Goal: Task Accomplishment & Management: Complete application form

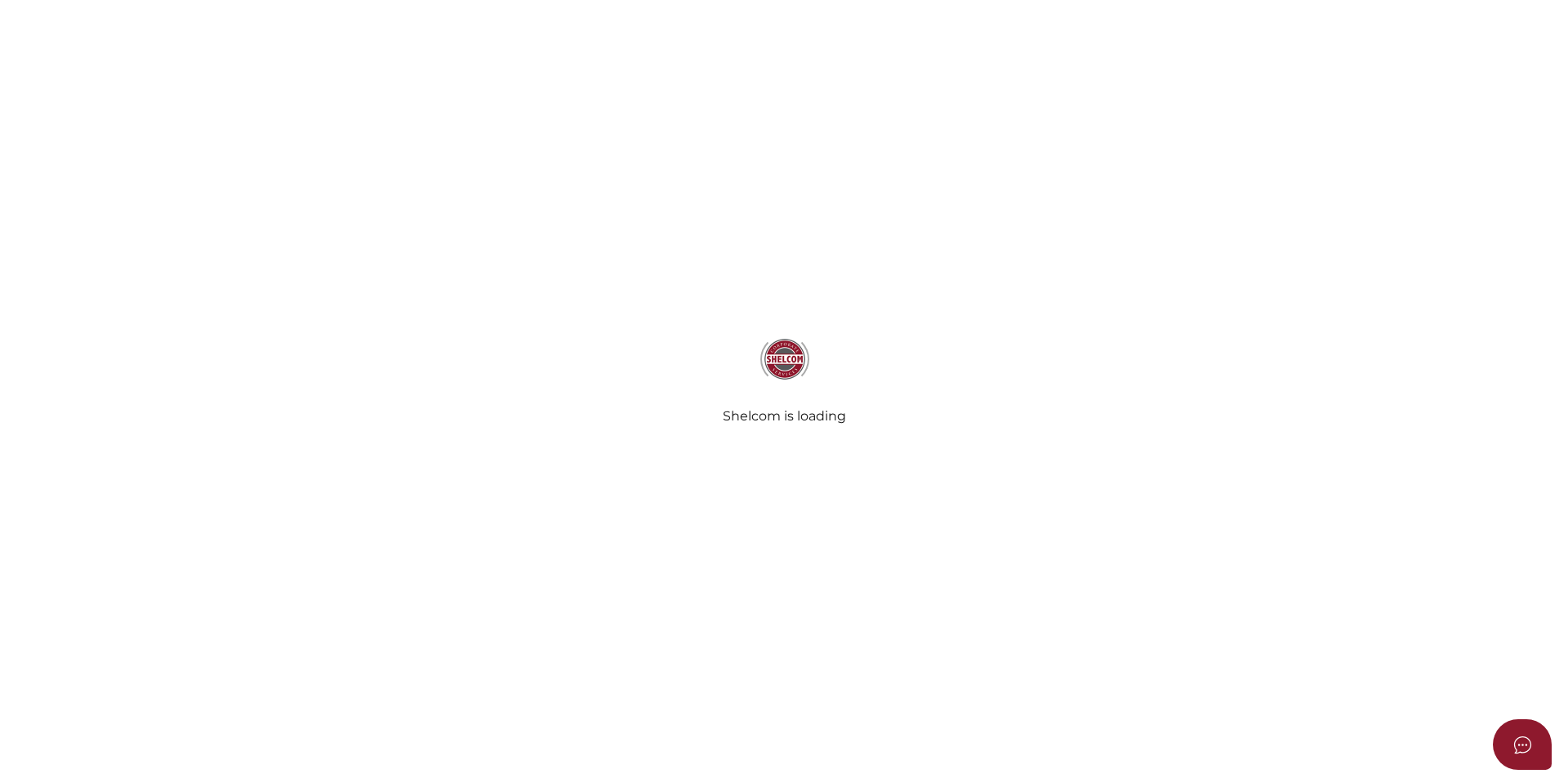
select select
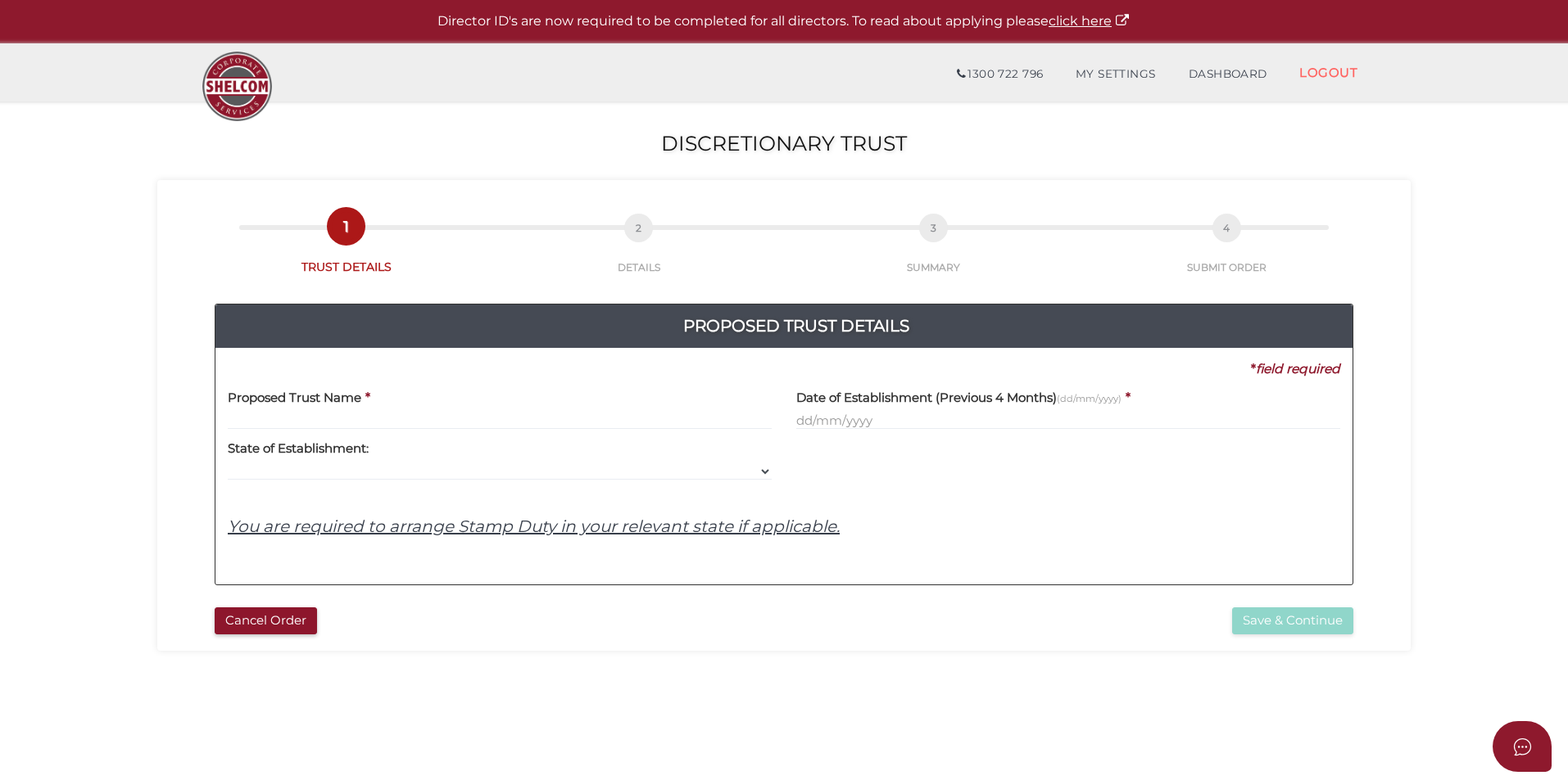
click at [417, 420] on input "text" at bounding box center [500, 420] width 544 height 18
click at [367, 418] on input "text" at bounding box center [500, 420] width 544 height 18
type input "A"
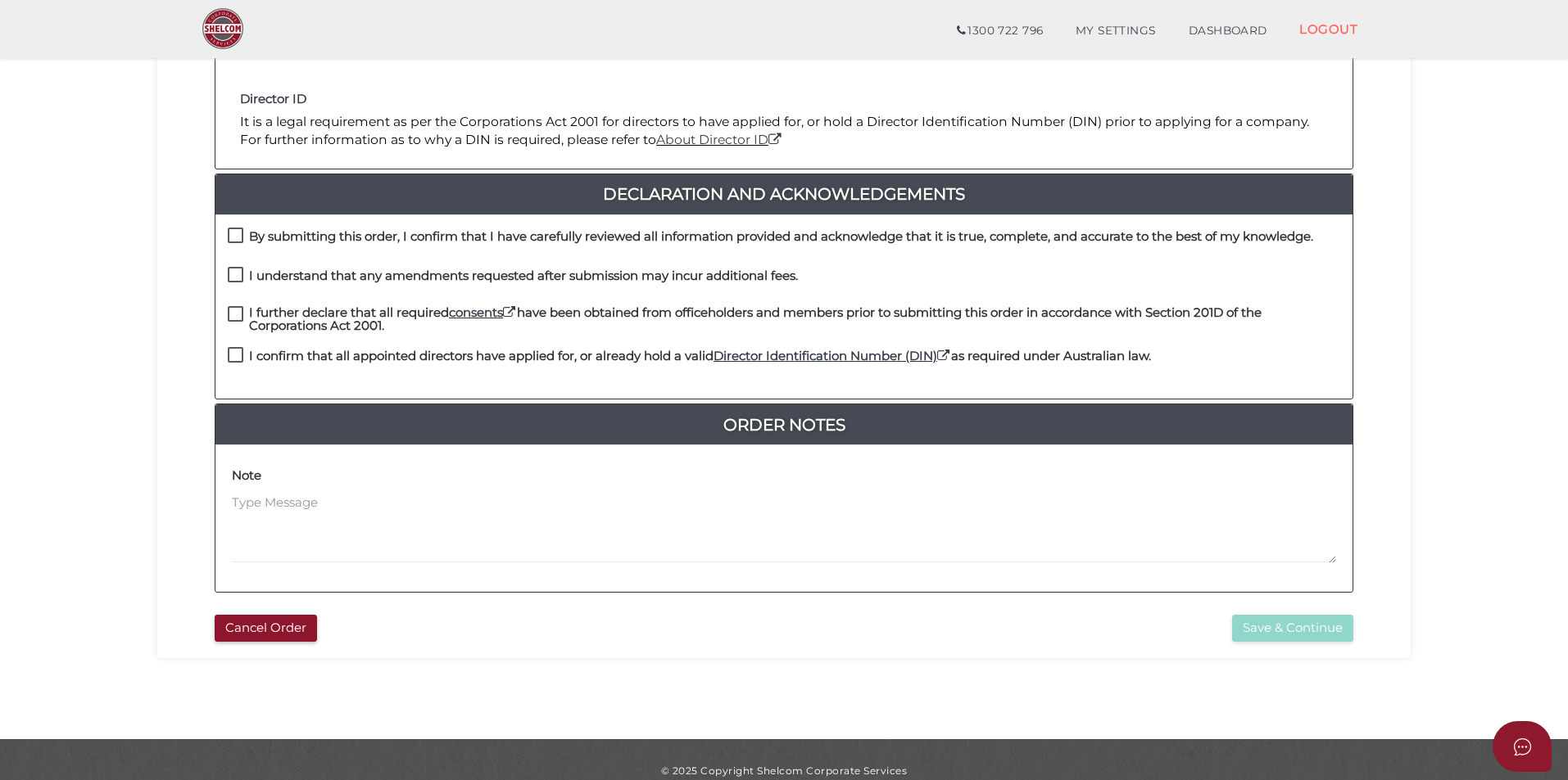
scroll to position [328, 0]
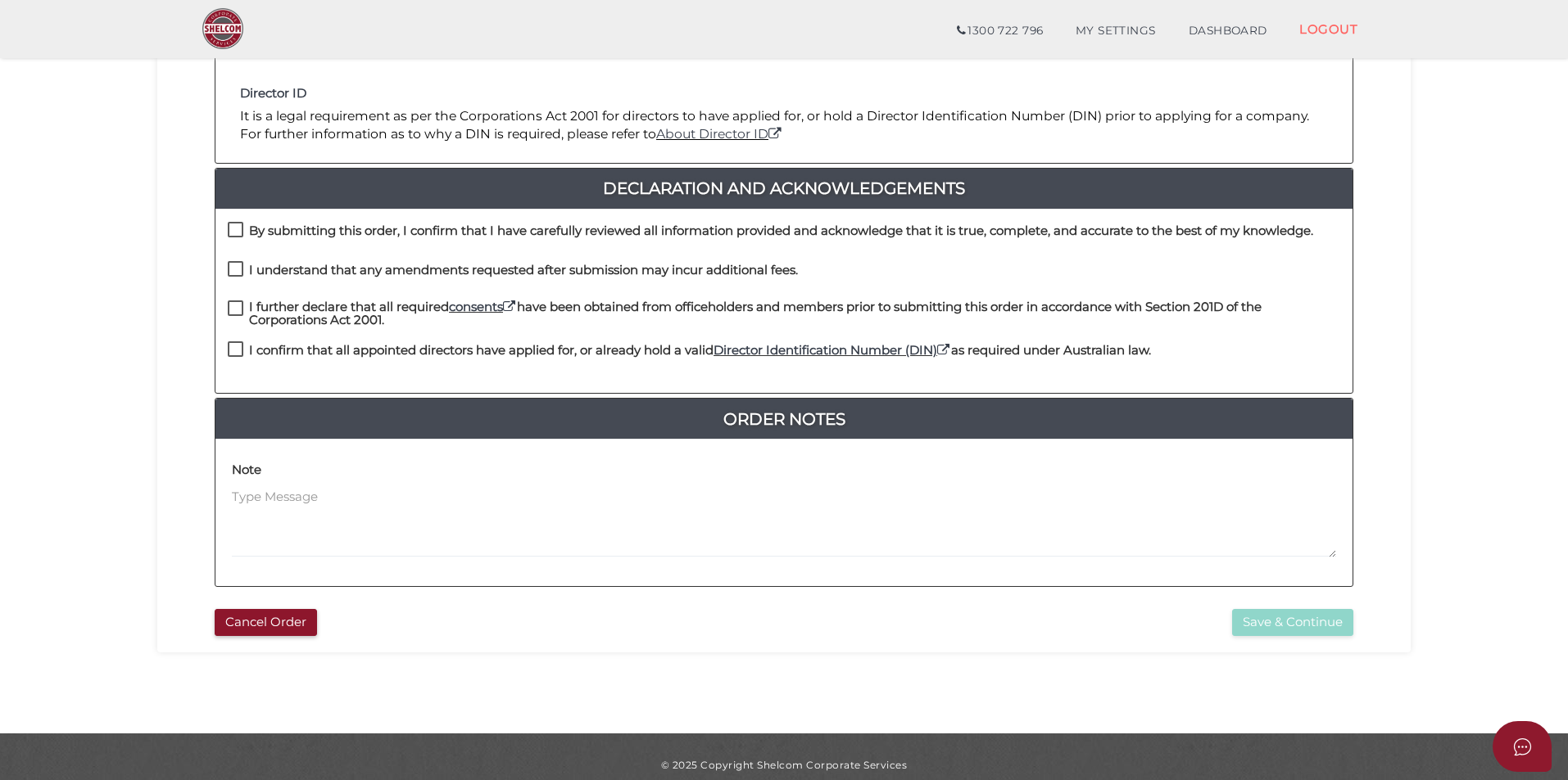
click at [243, 224] on label "By submitting this order, I confirm that I have carefully reviewed all informat…" at bounding box center [770, 234] width 1085 height 20
checkbox input "true"
click at [239, 268] on label "I understand that any amendments requested after submission may incur additiona…" at bounding box center [513, 274] width 570 height 20
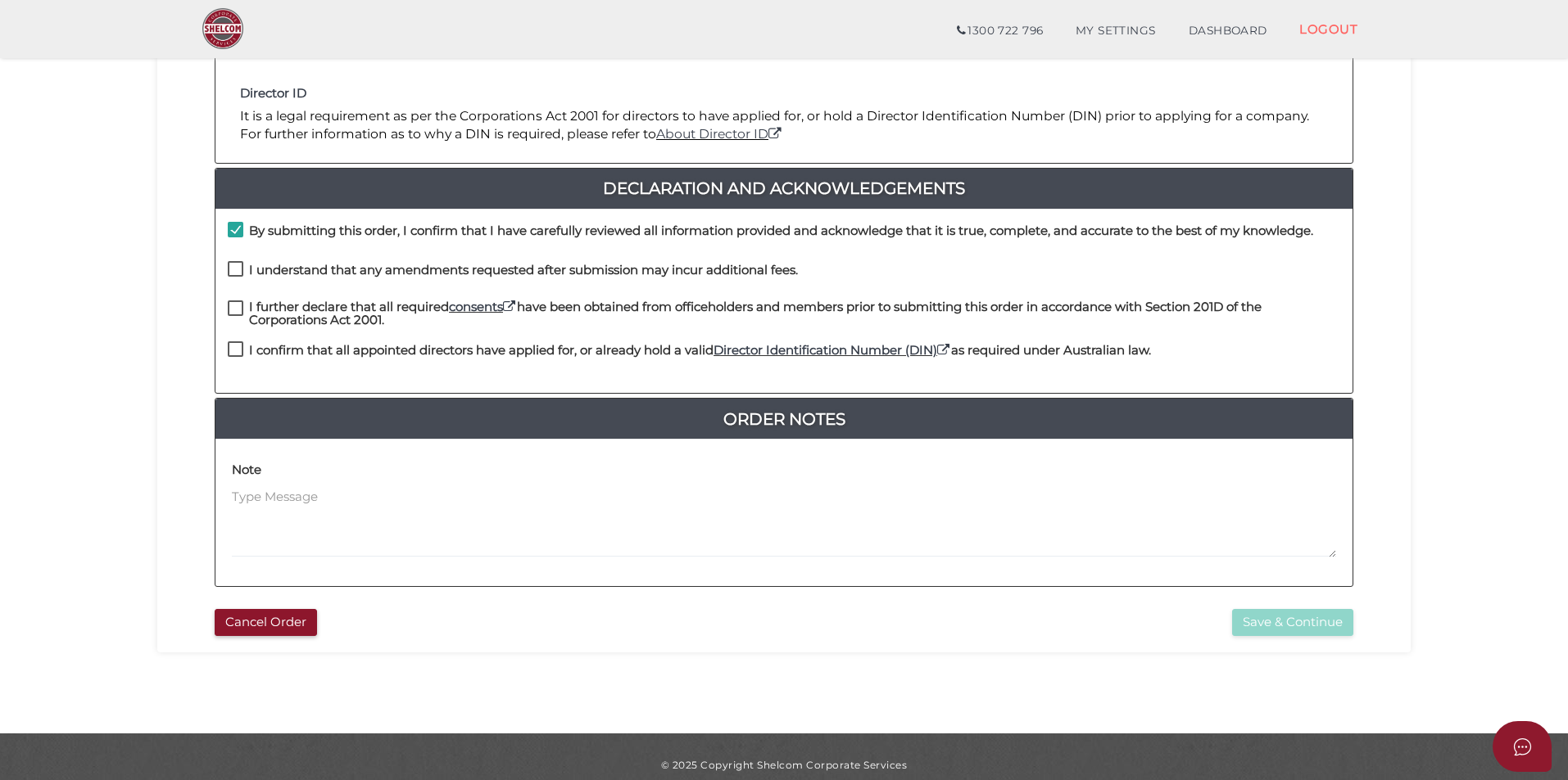
checkbox input "true"
click at [240, 304] on label "I further declare that all required consents have been obtained from officehold…" at bounding box center [784, 311] width 1113 height 20
checkbox input "true"
click at [242, 338] on div "I further declare that all required consents have been obtained from officehold…" at bounding box center [784, 321] width 1137 height 42
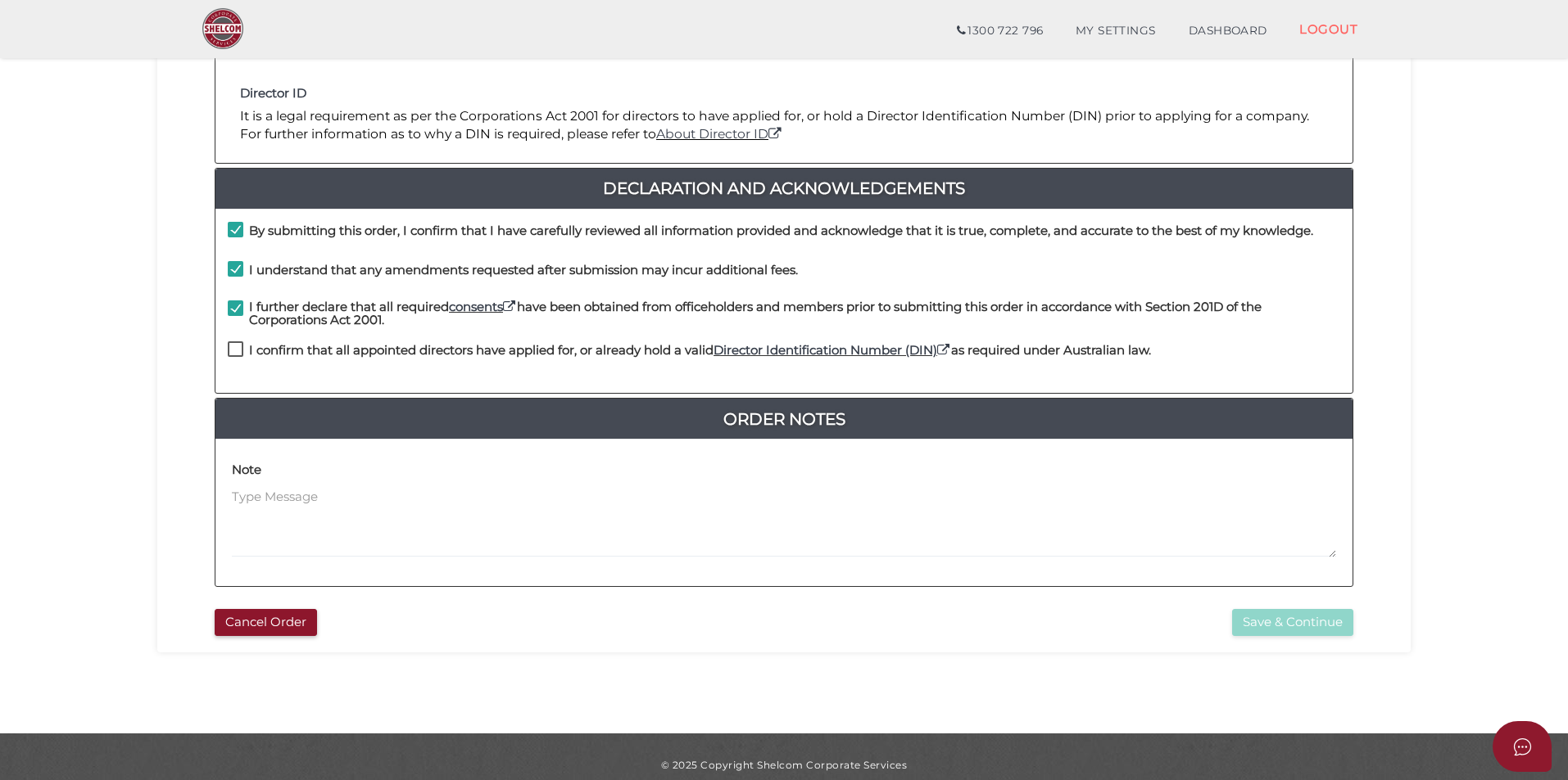
click at [239, 353] on label "I confirm that all appointed directors have applied for, or already hold a vali…" at bounding box center [689, 354] width 923 height 20
checkbox input "true"
click at [1243, 616] on button "Save & Continue" at bounding box center [1292, 622] width 121 height 27
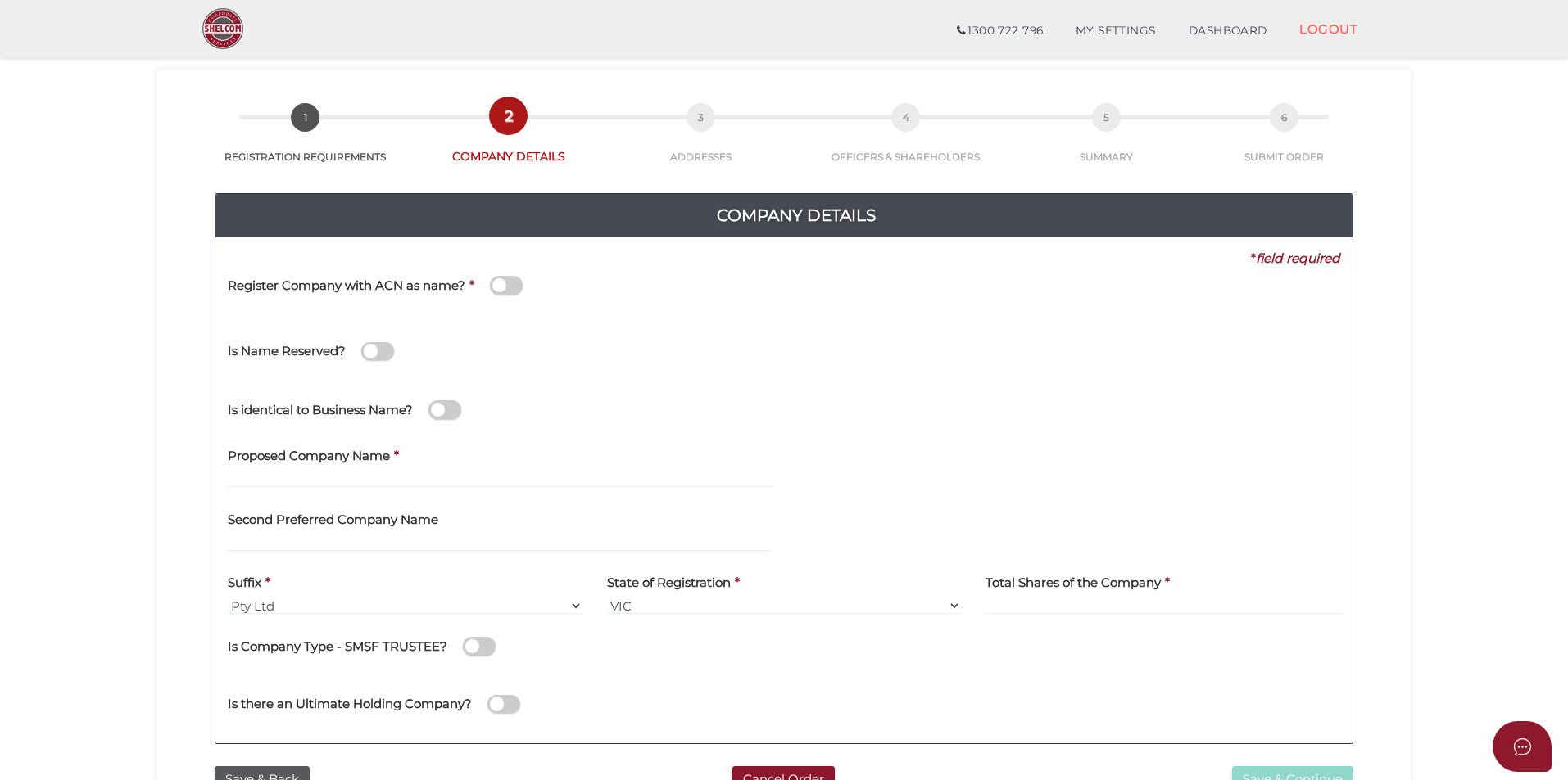
scroll to position [81, 0]
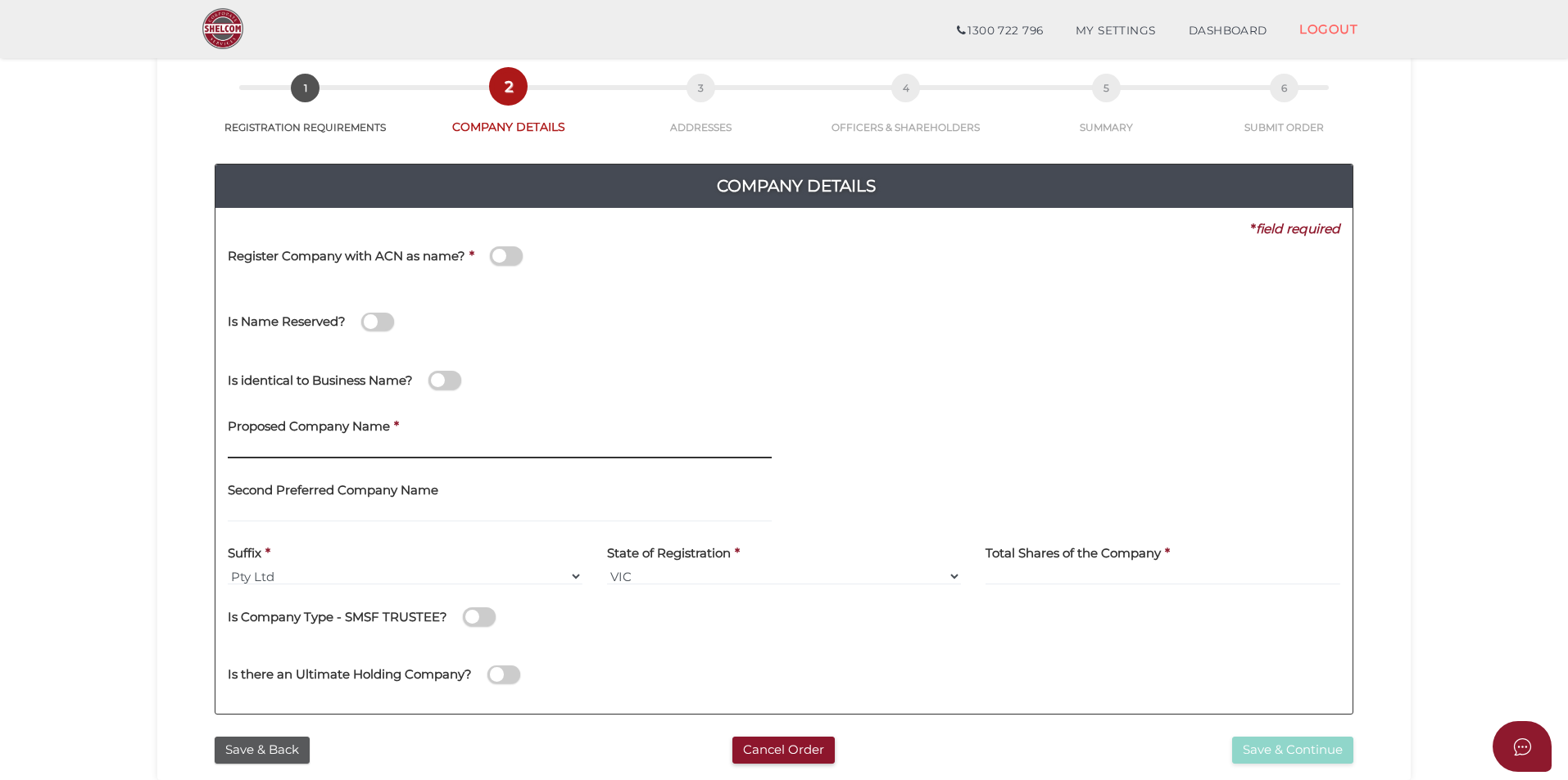
click at [404, 444] on input "text" at bounding box center [500, 449] width 544 height 18
click at [529, 414] on div "Proposed Company Name * Chain2chain" at bounding box center [500, 434] width 544 height 52
click at [312, 450] on input "Chain2chain" at bounding box center [500, 449] width 544 height 18
click at [240, 450] on input "Chain2chain" at bounding box center [500, 449] width 544 height 18
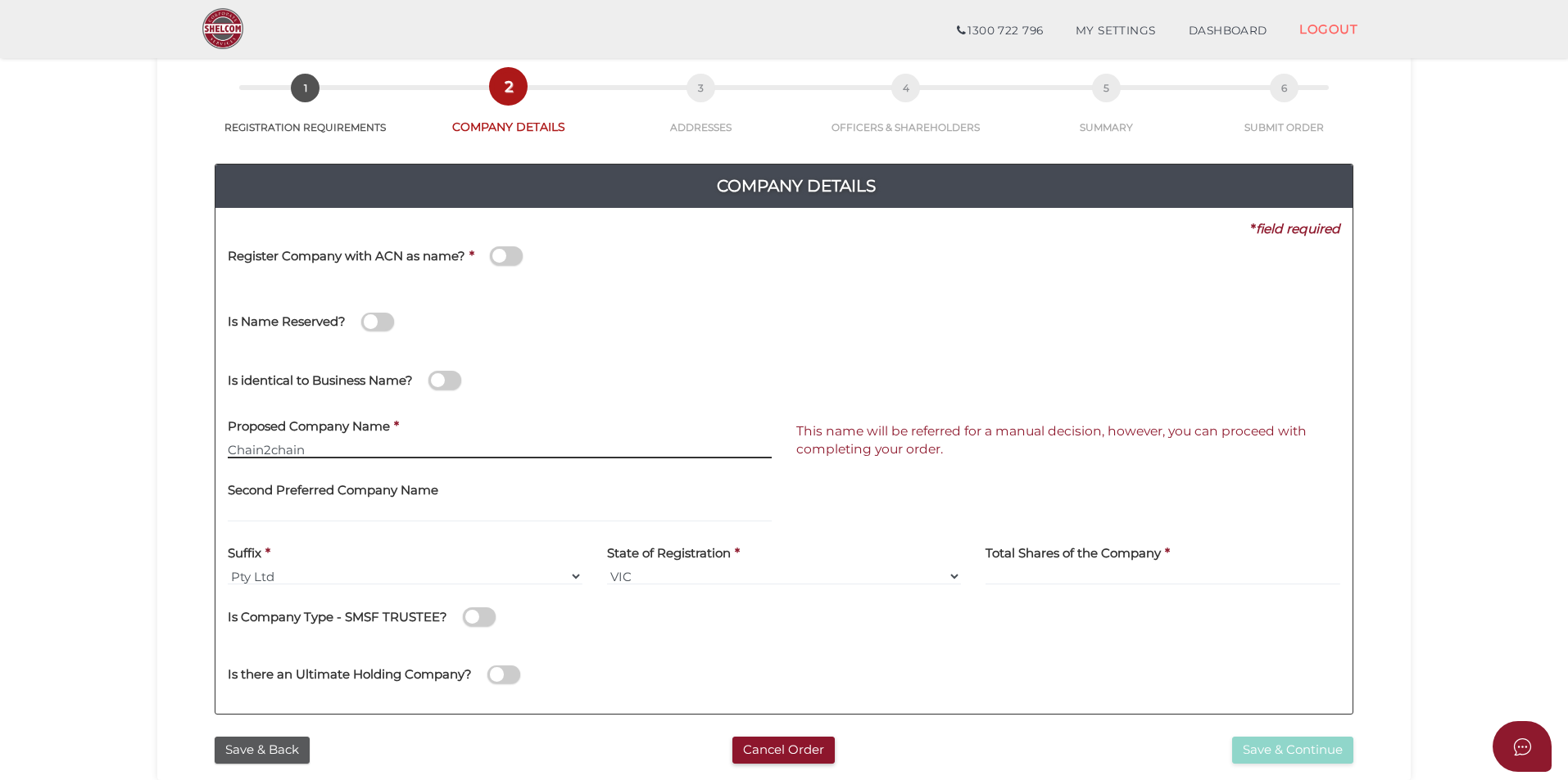
click at [235, 452] on input "Chain2chain" at bounding box center [500, 449] width 544 height 18
type input "chain2chain"
click at [517, 419] on div "Proposed Company Name * chain2chain" at bounding box center [500, 434] width 544 height 52
click at [810, 395] on div "Is identical to Business Name?" at bounding box center [784, 378] width 1137 height 58
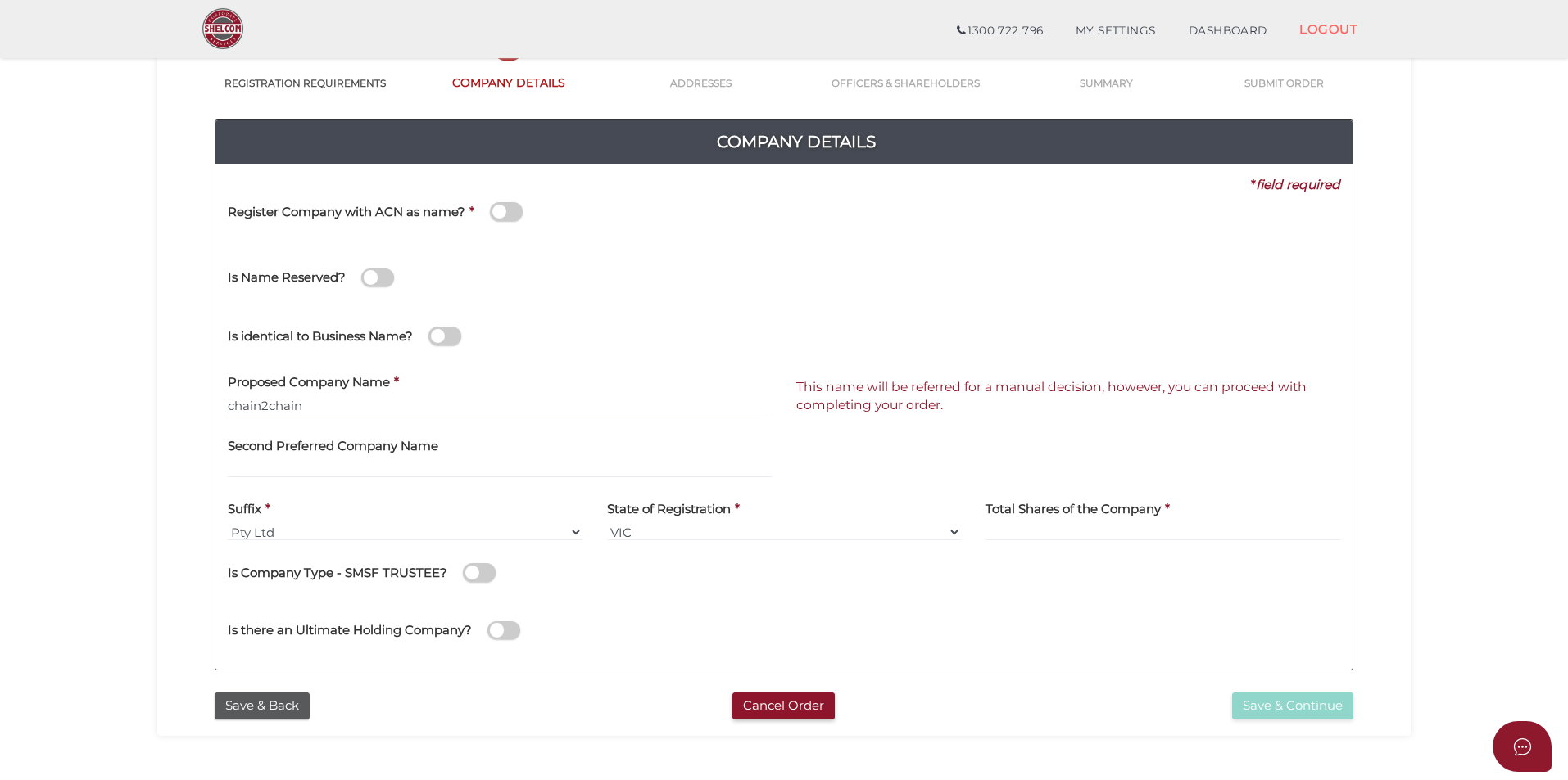
scroll to position [164, 0]
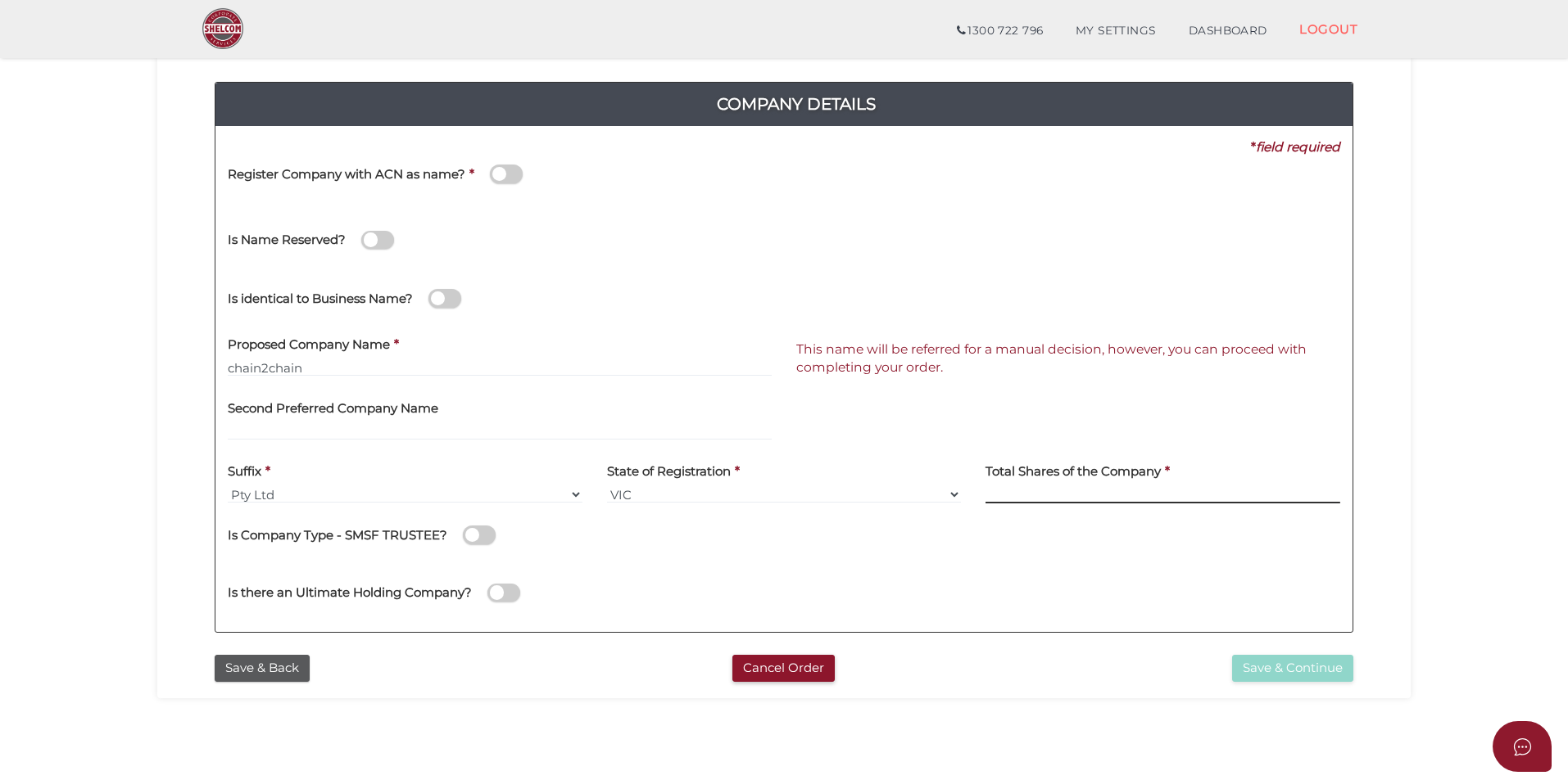
click at [1036, 493] on input at bounding box center [1163, 494] width 355 height 18
type input "100"
click at [748, 602] on div "Is there an Ultimate Holding Company?" at bounding box center [512, 585] width 568 height 46
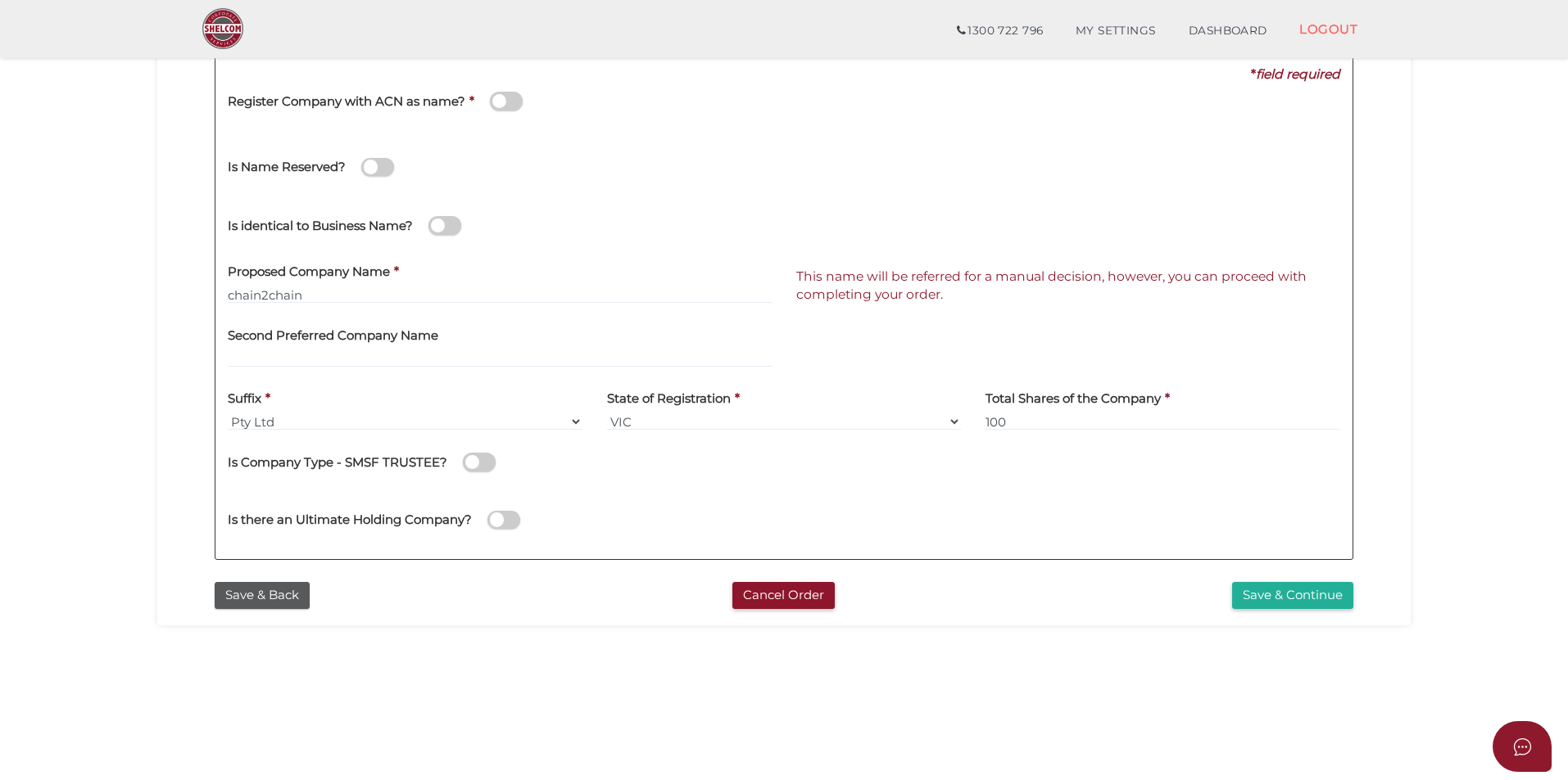
scroll to position [344, 0]
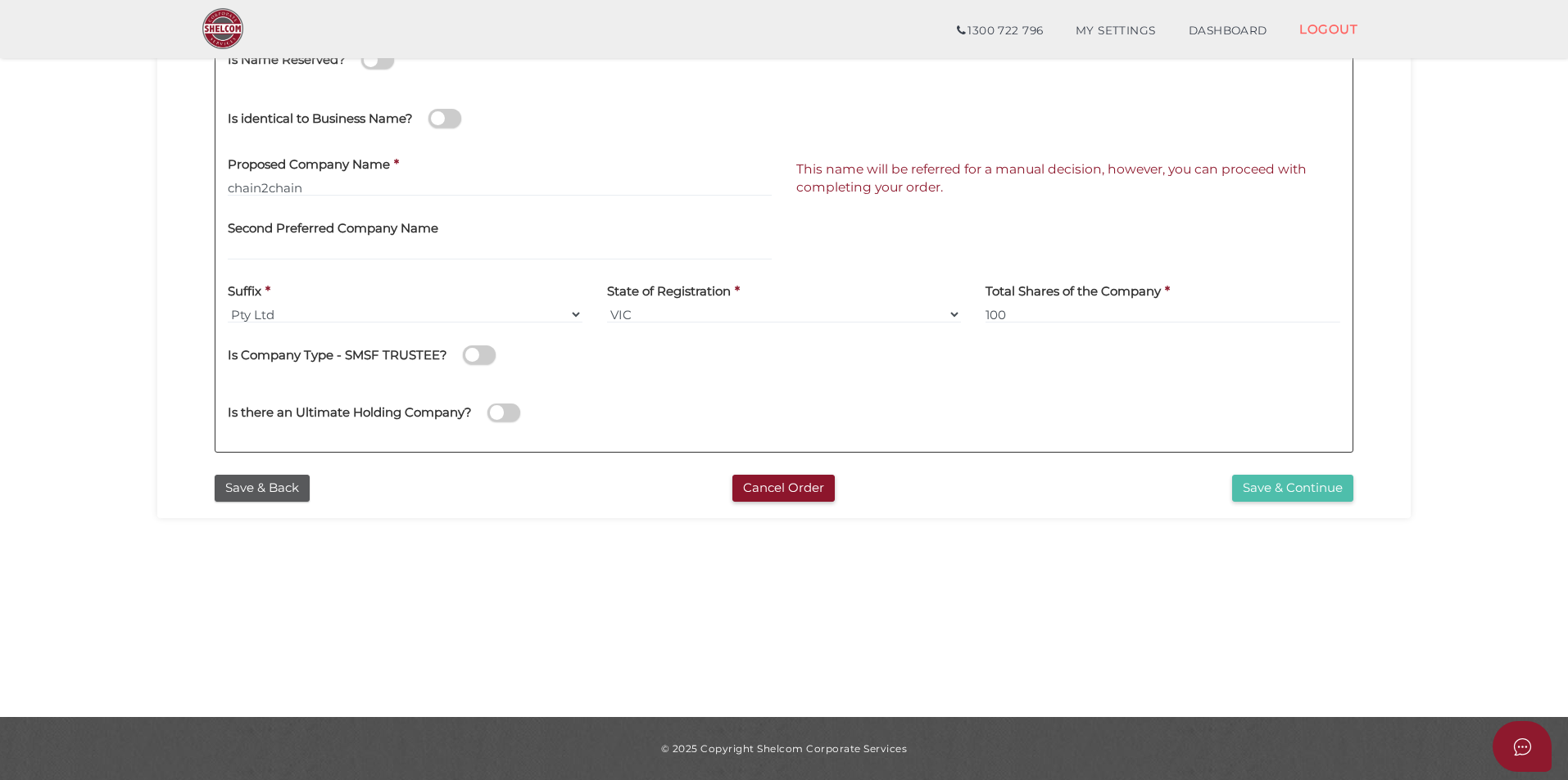
click at [1276, 490] on button "Save & Continue" at bounding box center [1292, 488] width 121 height 27
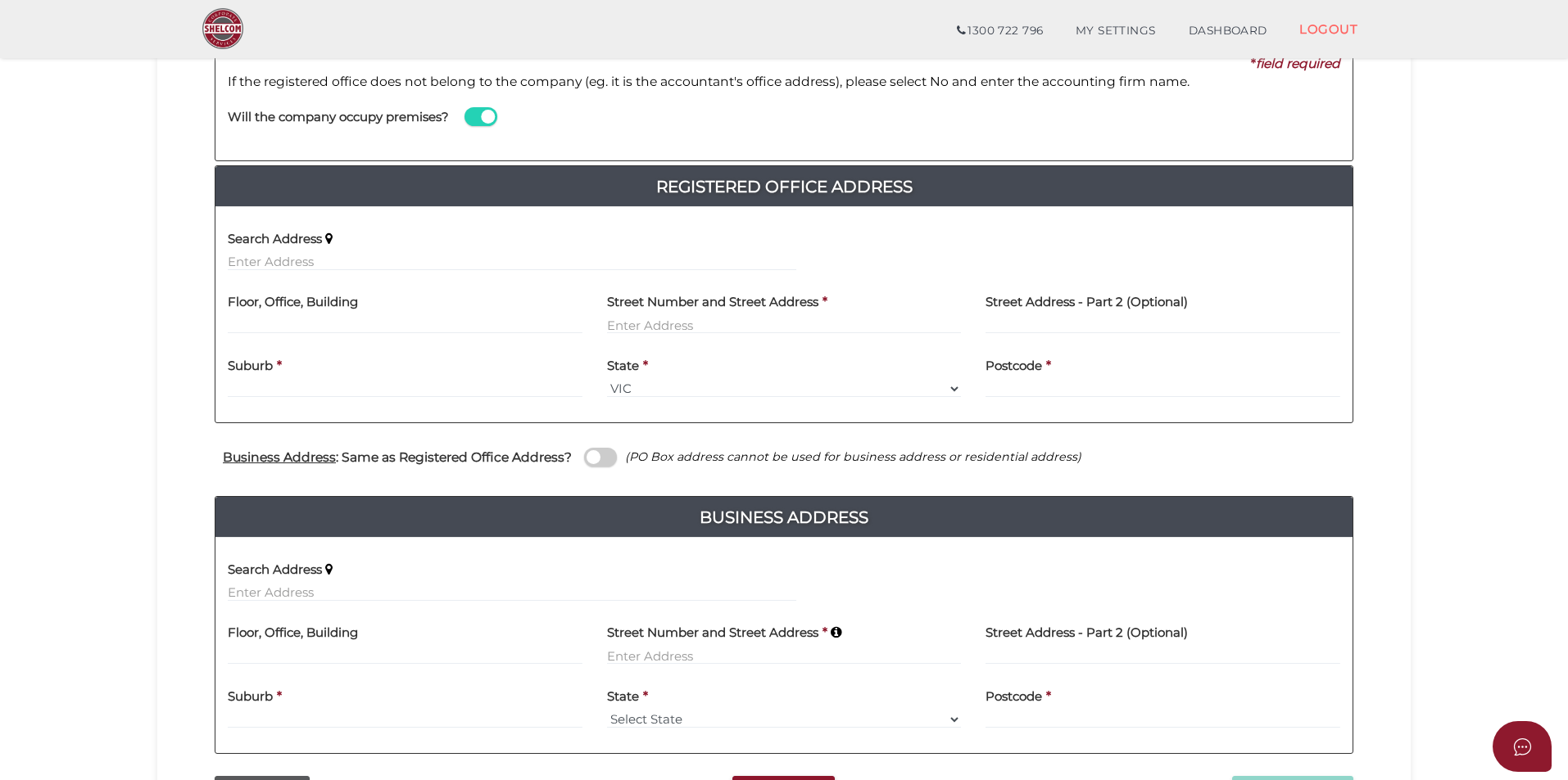
scroll to position [245, 0]
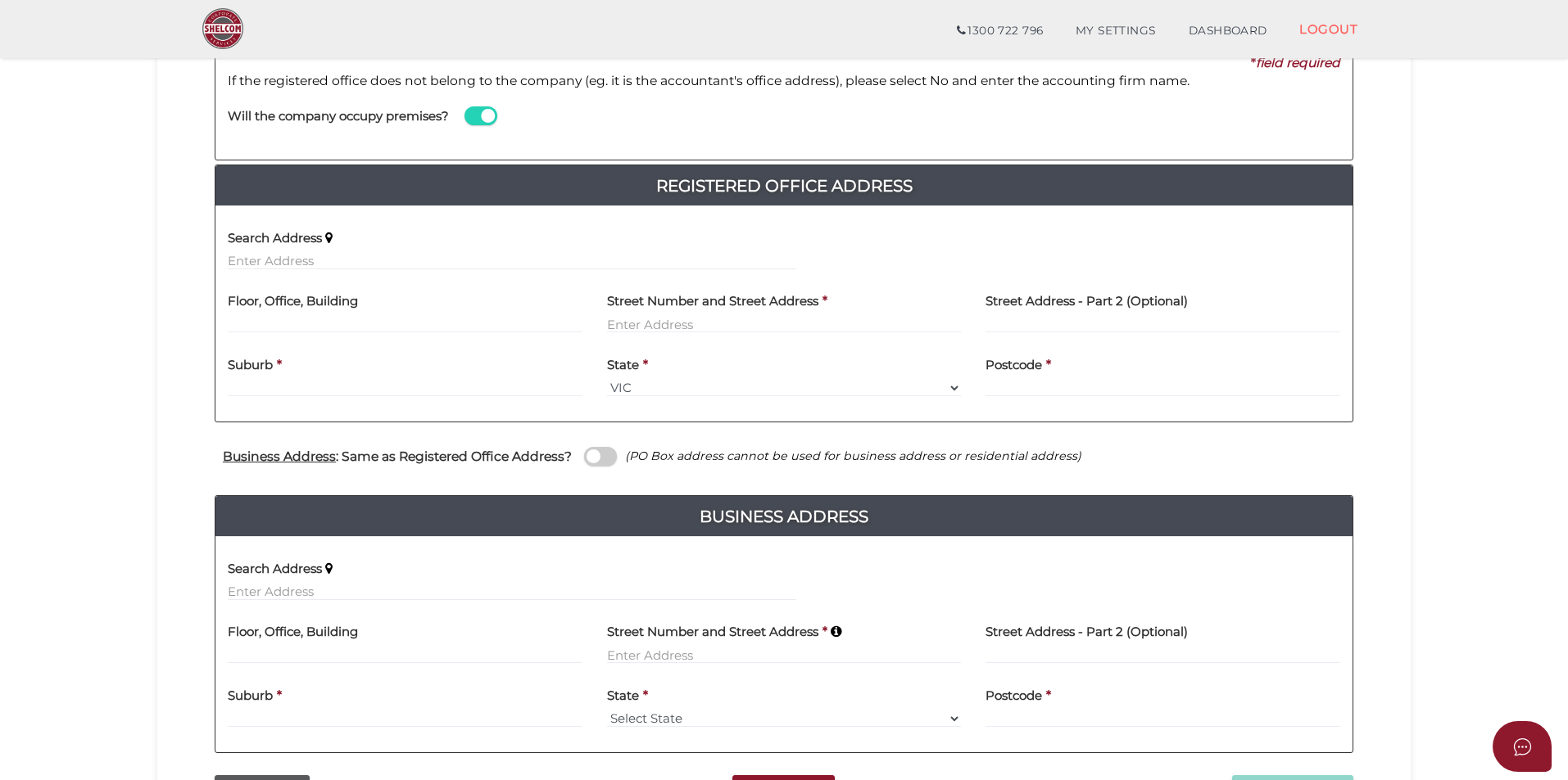
click at [406, 270] on div "Search Address" at bounding box center [512, 250] width 593 height 64
click at [417, 257] on input "text" at bounding box center [512, 261] width 568 height 18
paste input "1 DANA COURT"
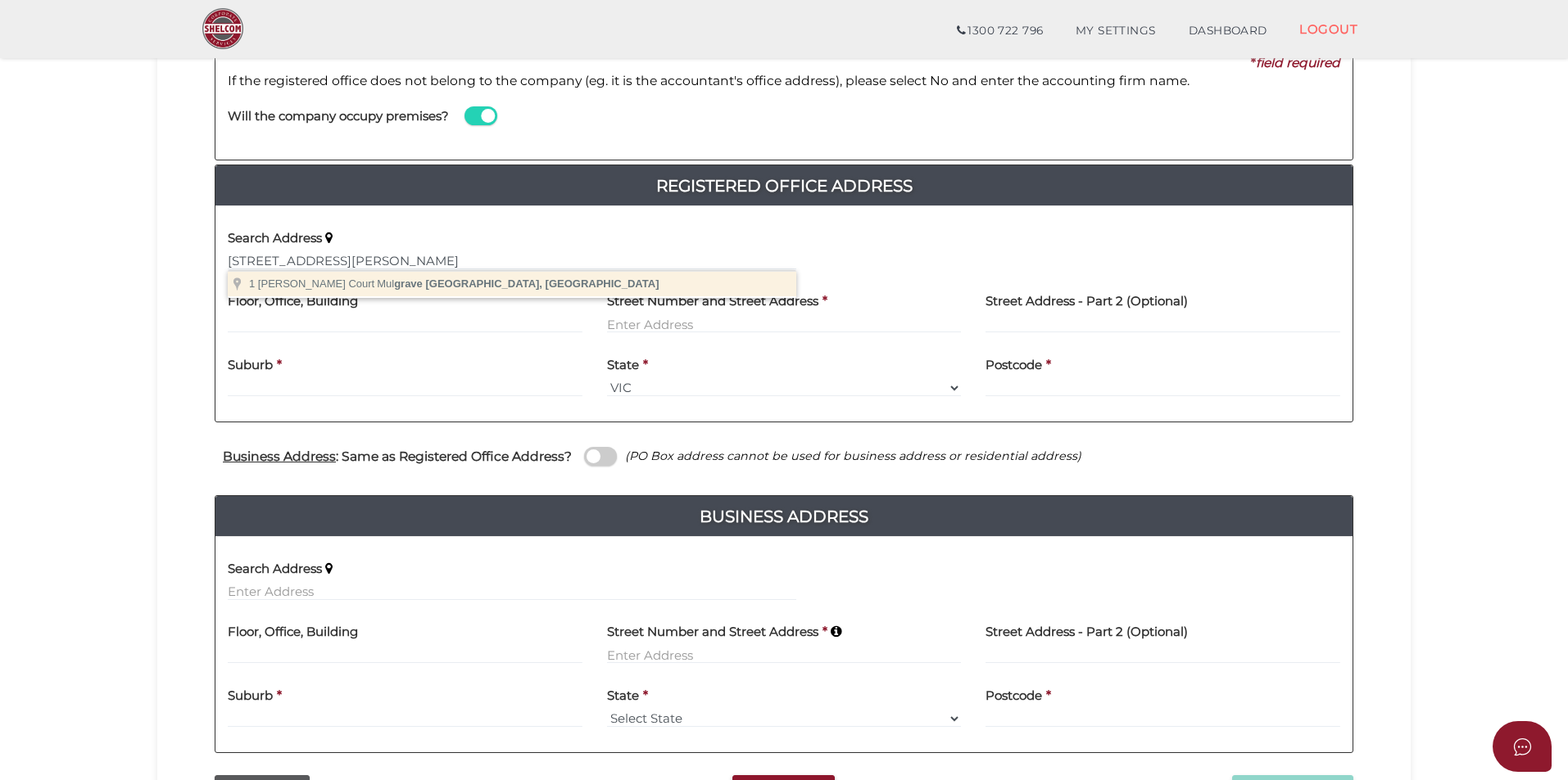
type input "1 Dana Court, Mulgrave VIC, Australia"
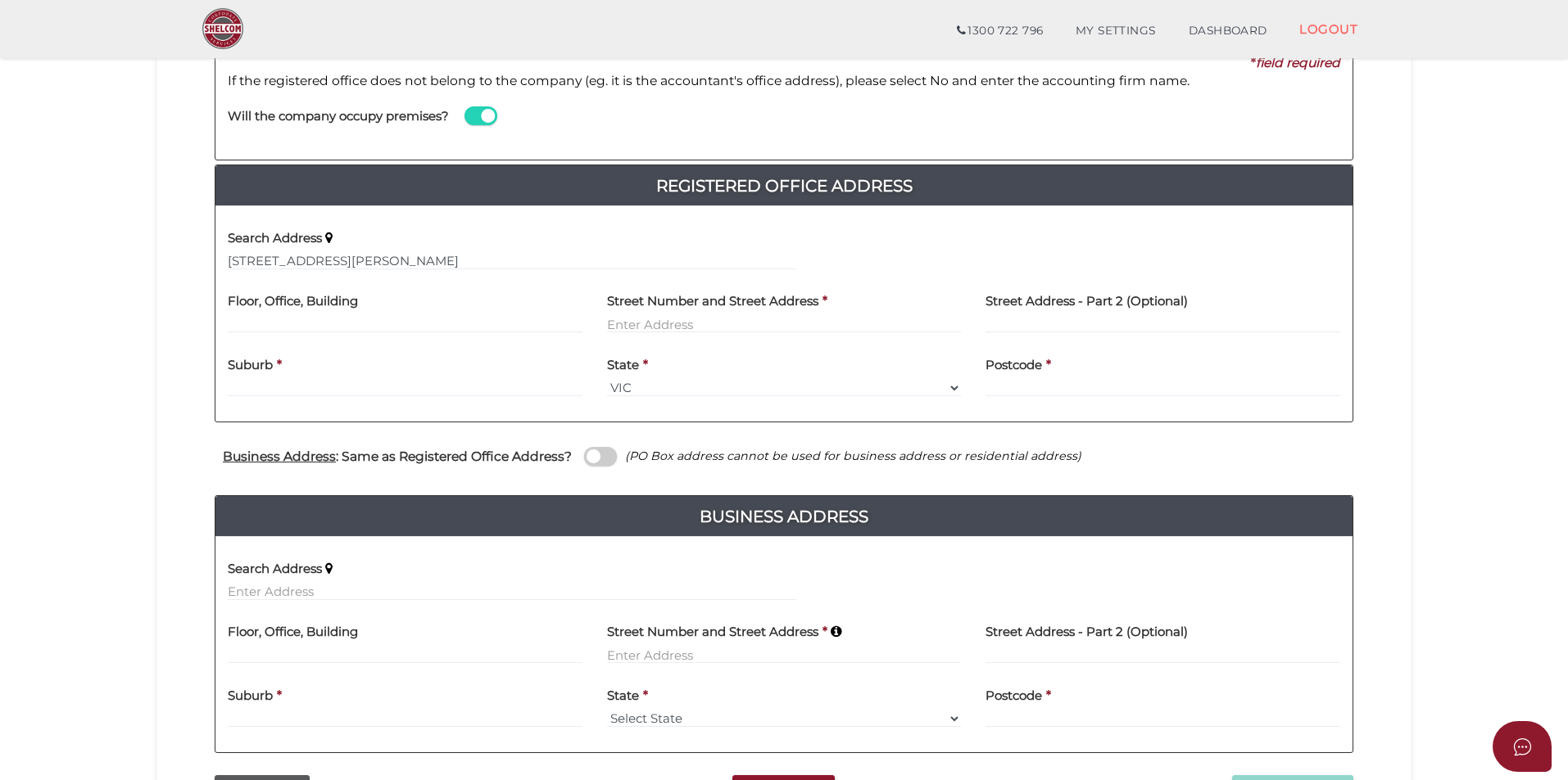
type input "1 Dana Court"
type input "Mulgrave"
select select "VIC"
type input "3170"
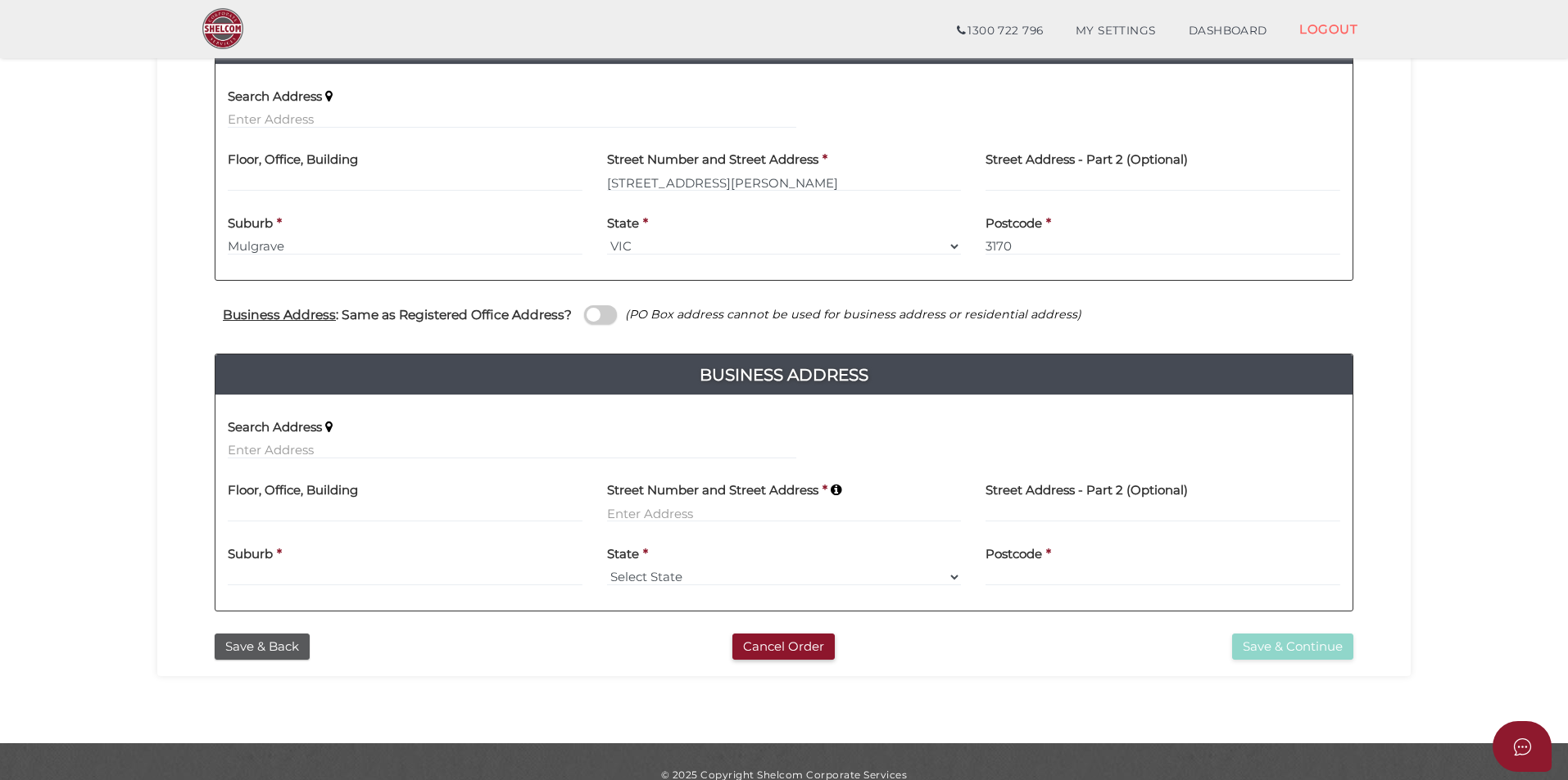
scroll to position [409, 0]
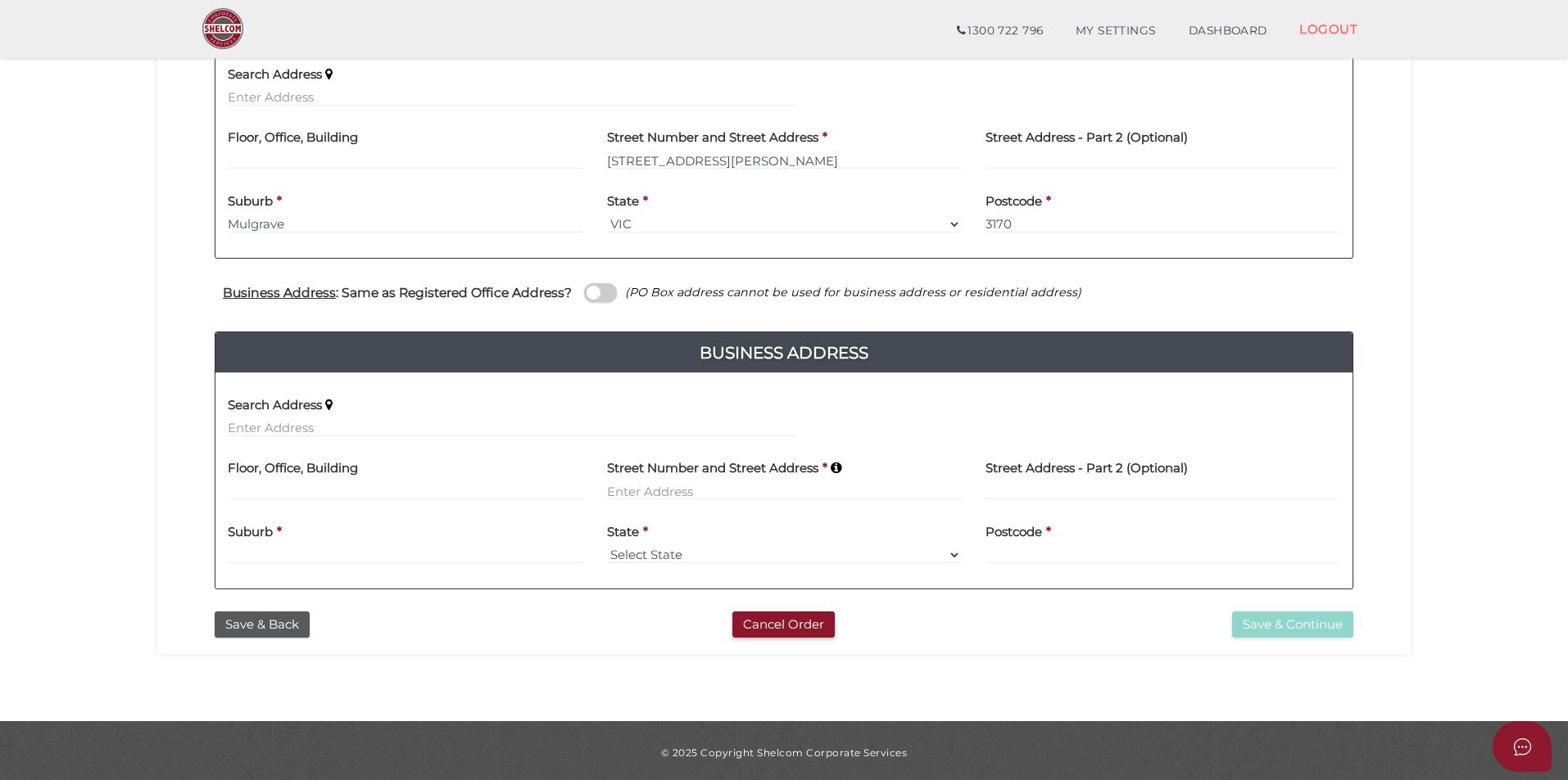
click at [610, 291] on span at bounding box center [600, 292] width 32 height 19
click at [0, 0] on input "checkbox" at bounding box center [0, 0] width 0 height 0
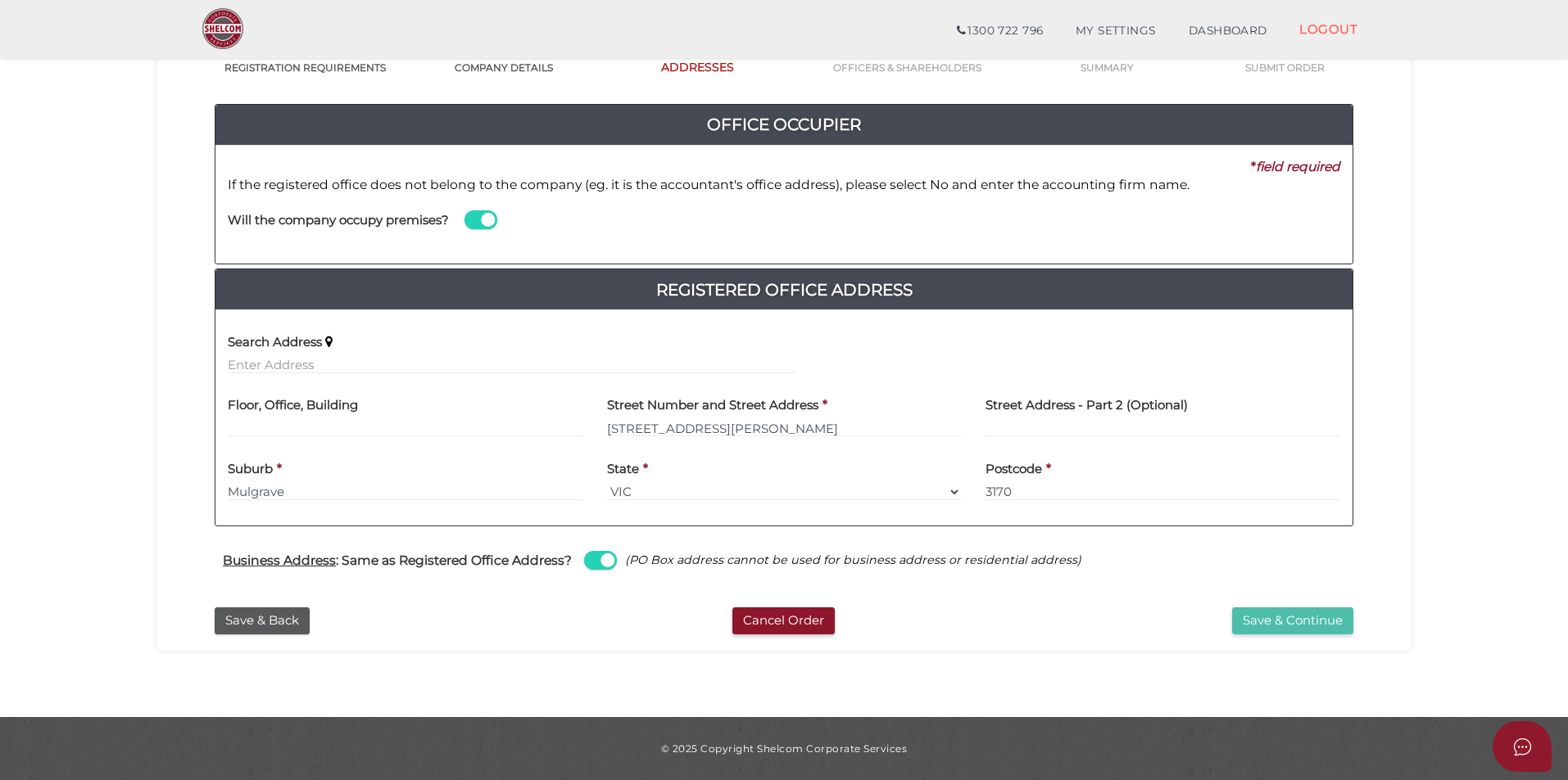
click at [1248, 625] on button "Save & Continue" at bounding box center [1292, 621] width 121 height 27
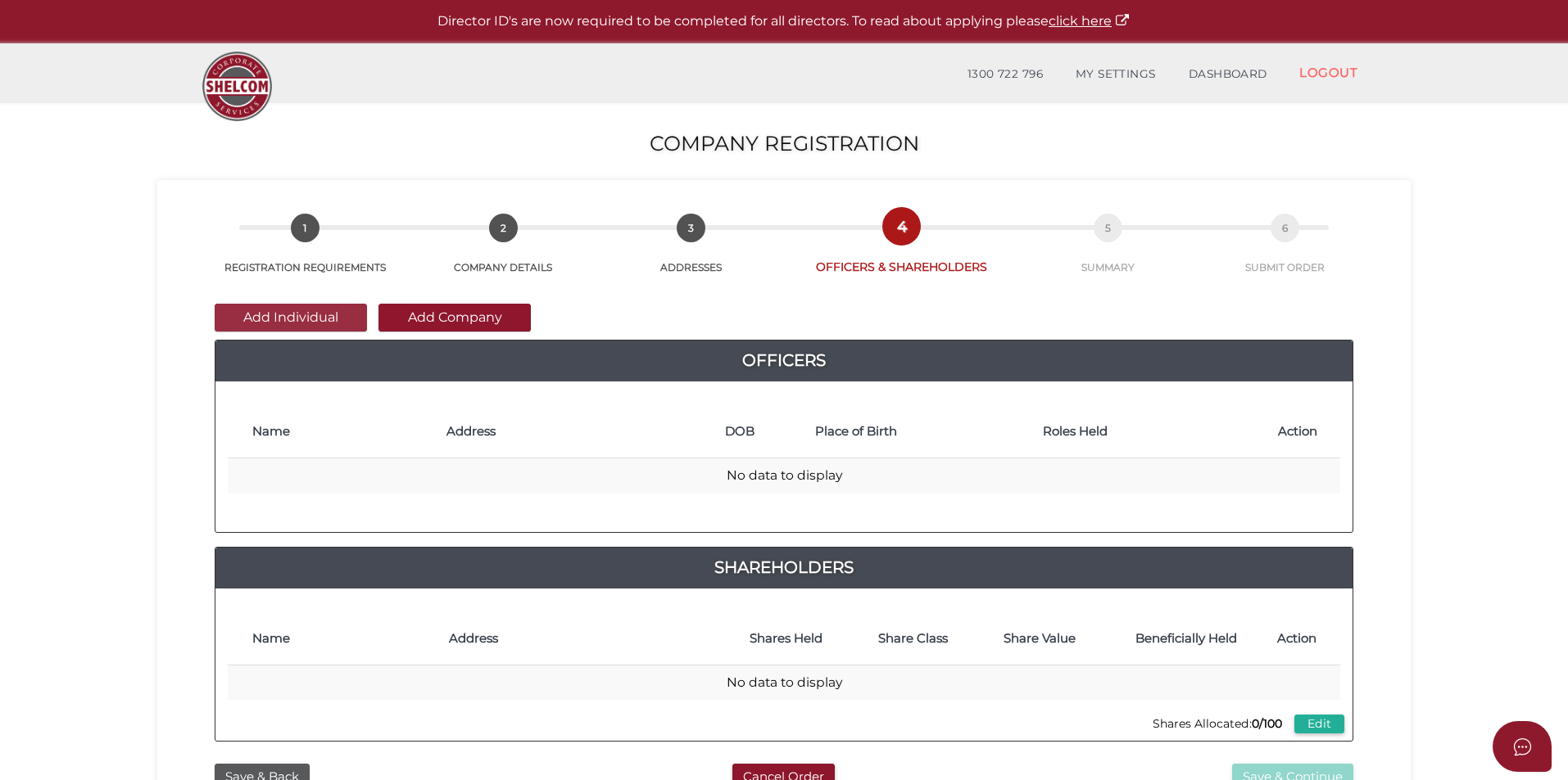
click at [295, 309] on button "Add Individual" at bounding box center [291, 317] width 153 height 28
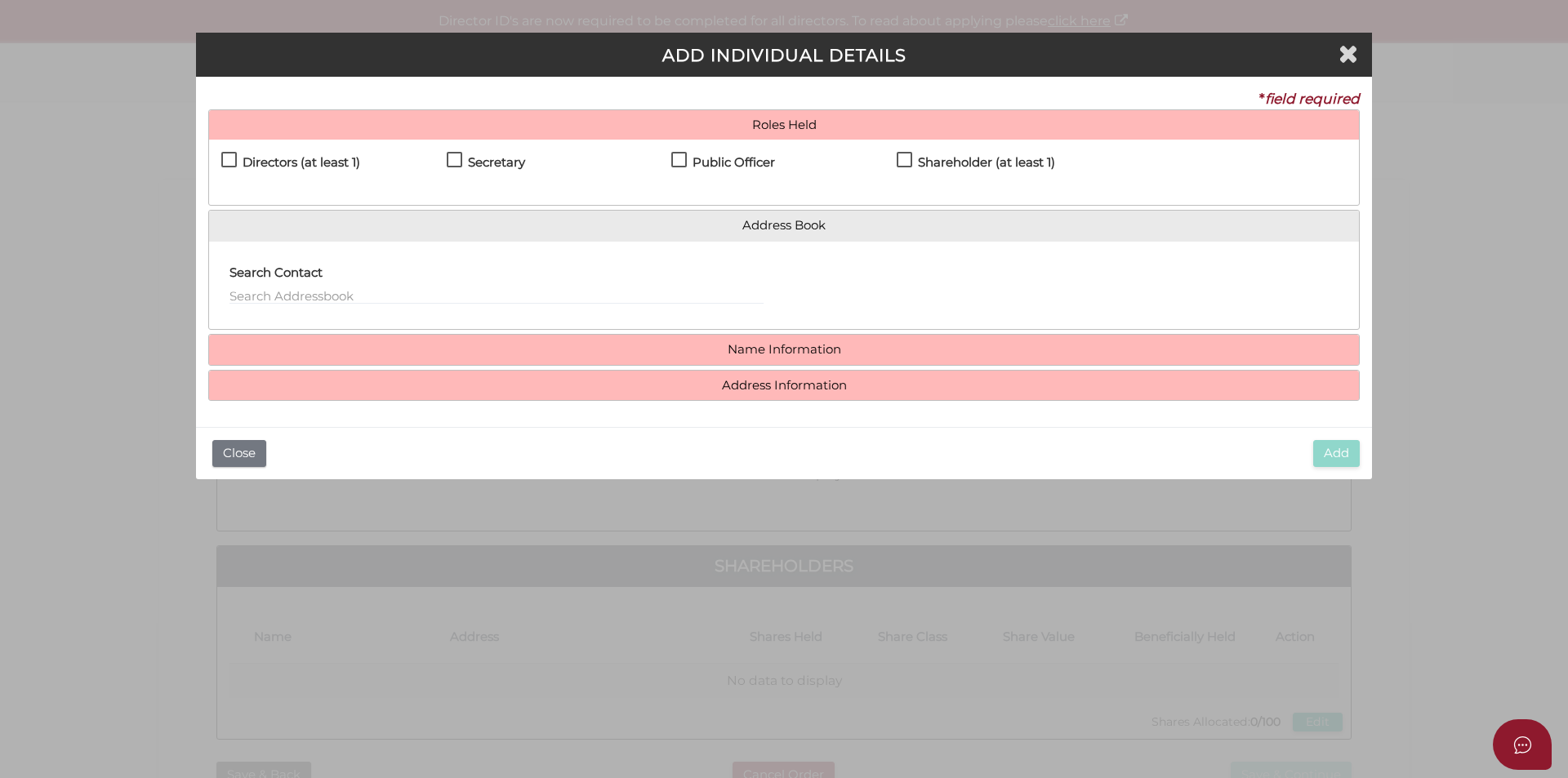
click at [319, 156] on h4 "Directors (at least 1)" at bounding box center [301, 162] width 117 height 14
checkbox input "true"
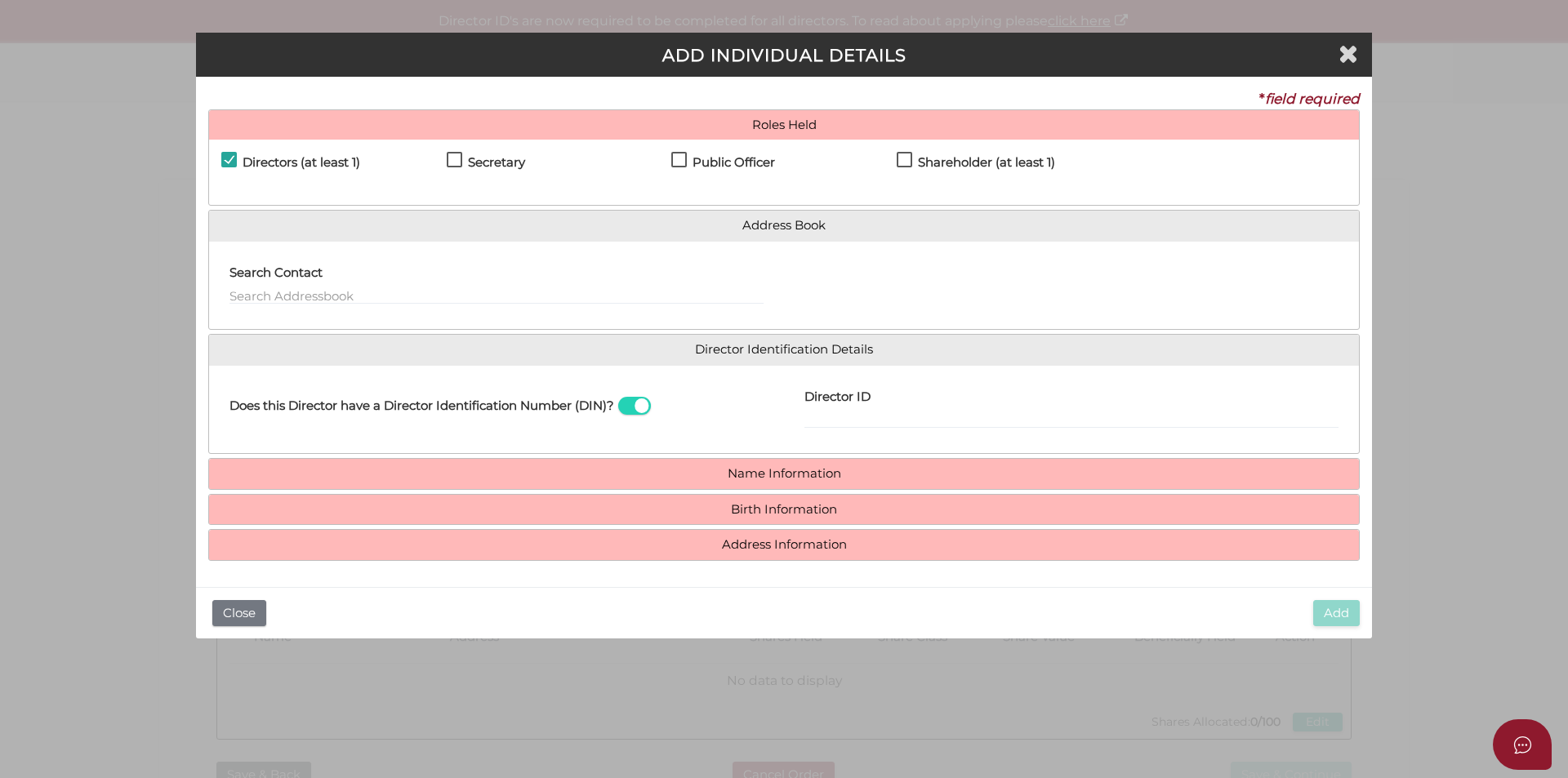
click at [541, 164] on div "Secretary" at bounding box center [559, 166] width 225 height 29
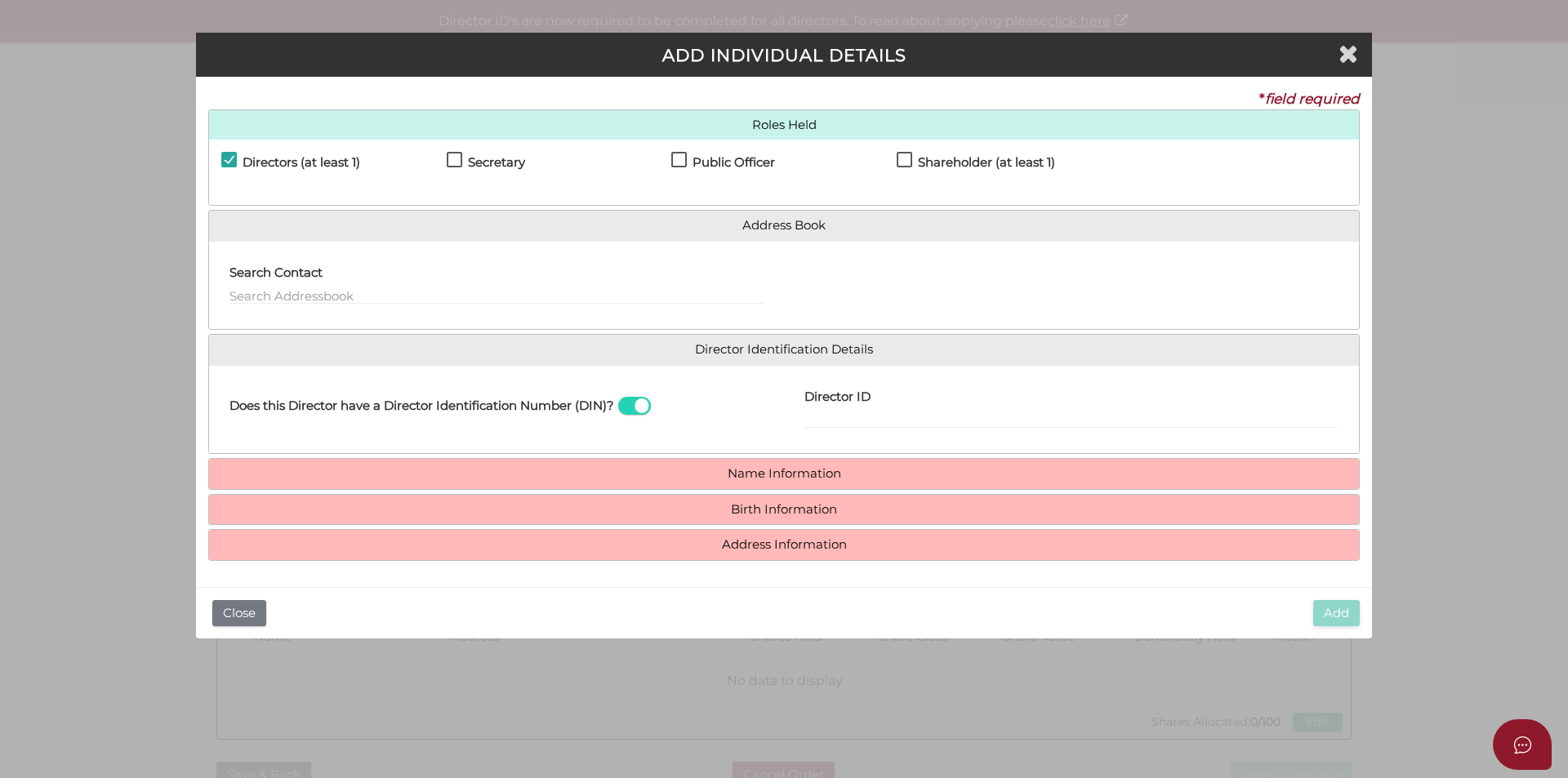
click at [484, 162] on h4 "Secretary" at bounding box center [497, 162] width 57 height 14
checkbox input "true"
click at [677, 160] on label "Public Officer" at bounding box center [723, 166] width 103 height 20
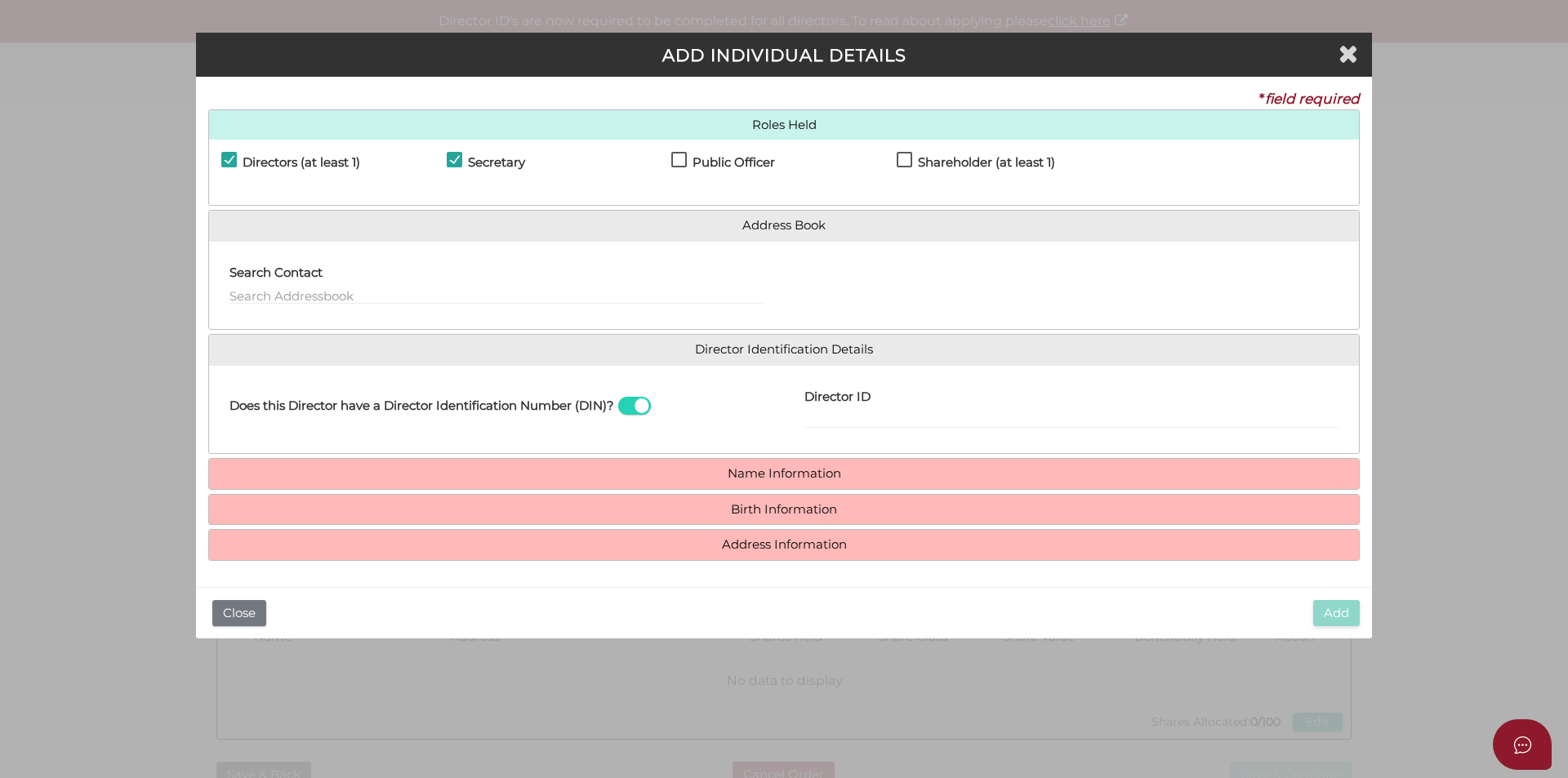
checkbox input "true"
click at [963, 152] on div "Shareholder (at least 1)" at bounding box center [1010, 166] width 225 height 29
click at [938, 167] on h4 "Shareholder (at least 1)" at bounding box center [987, 162] width 138 height 14
checkbox input "true"
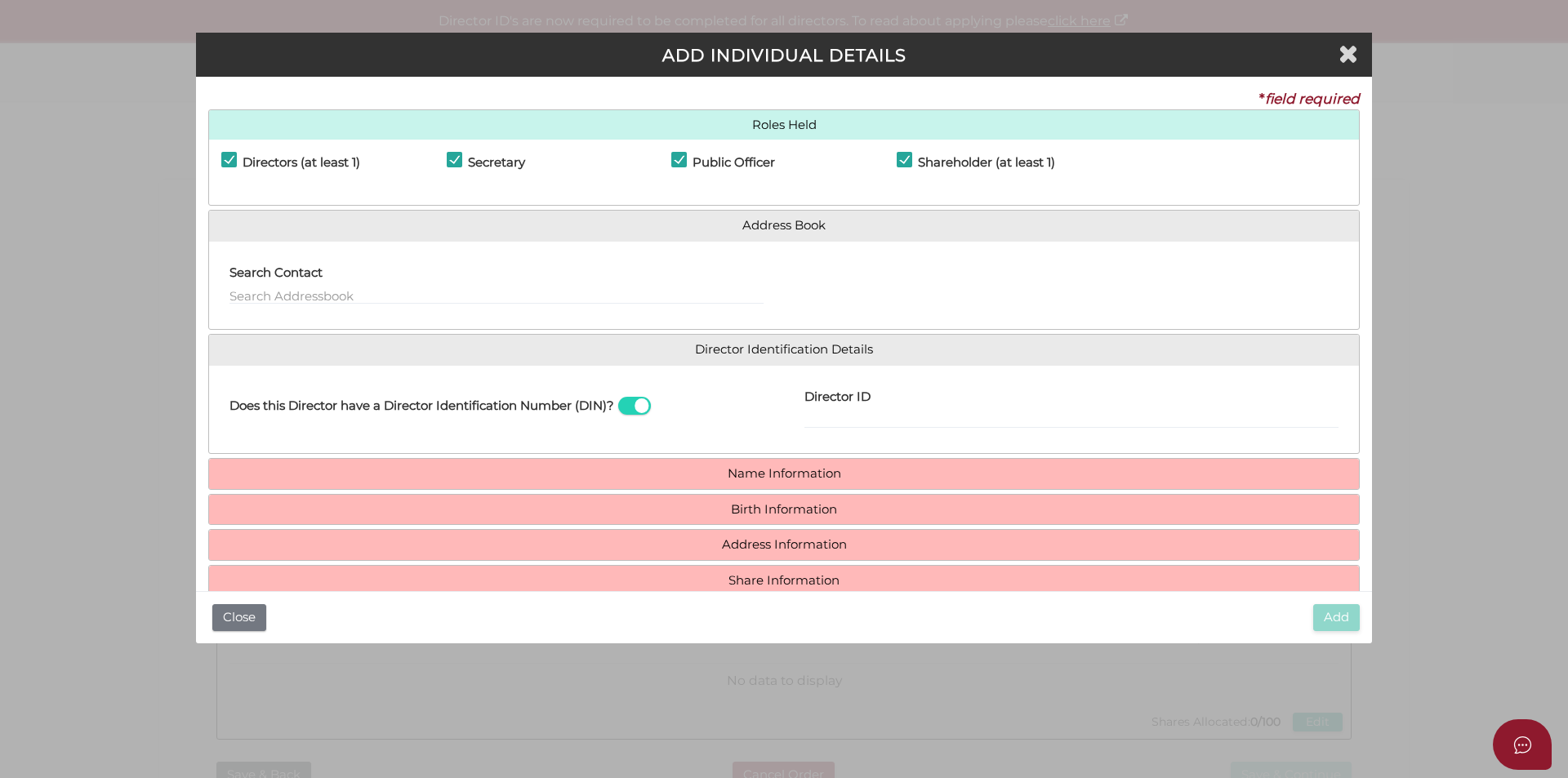
click at [772, 460] on h4 "Name Information" at bounding box center [784, 473] width 1150 height 30
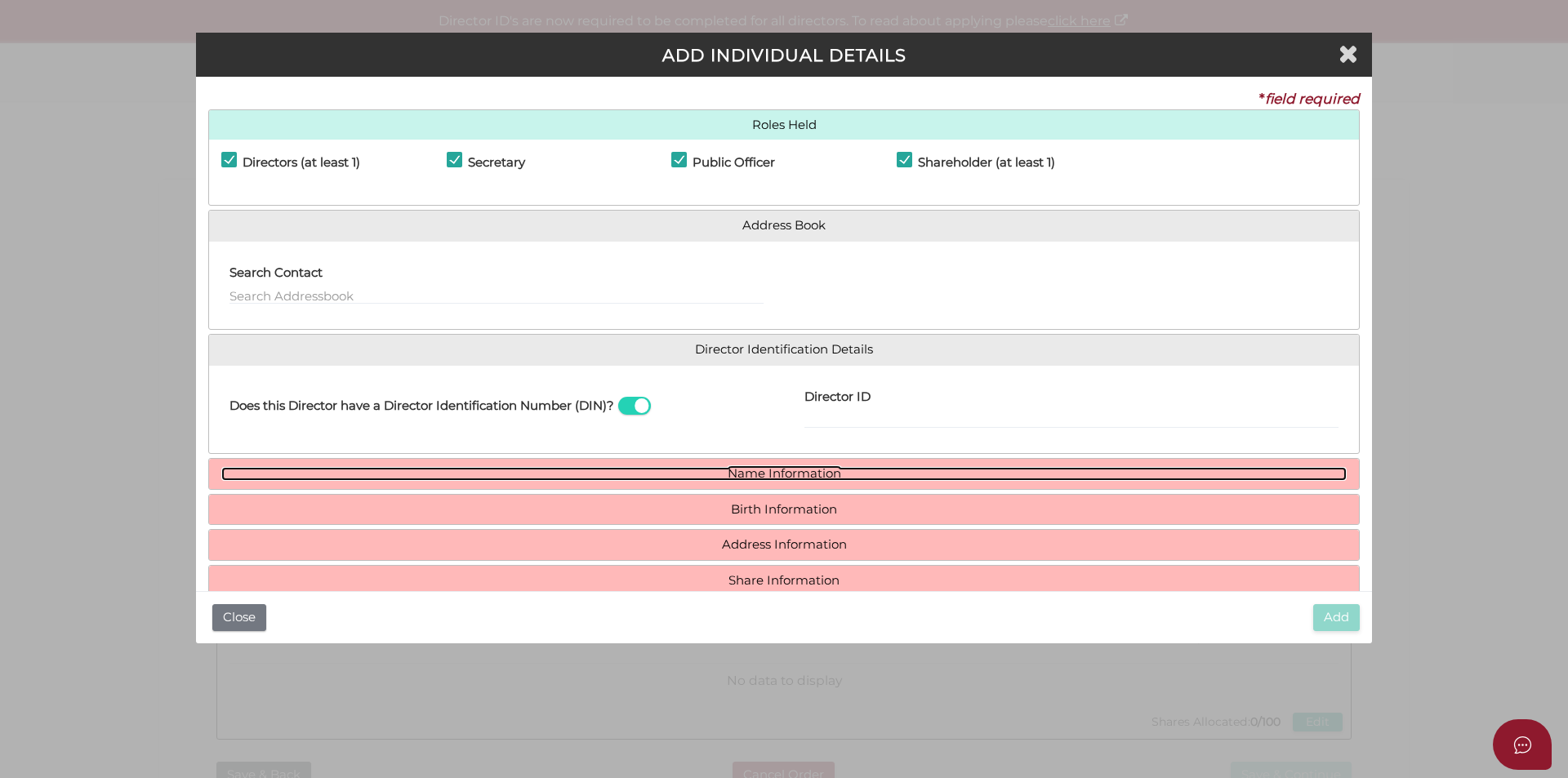
click at [768, 471] on link "Name Information" at bounding box center [784, 473] width 1125 height 14
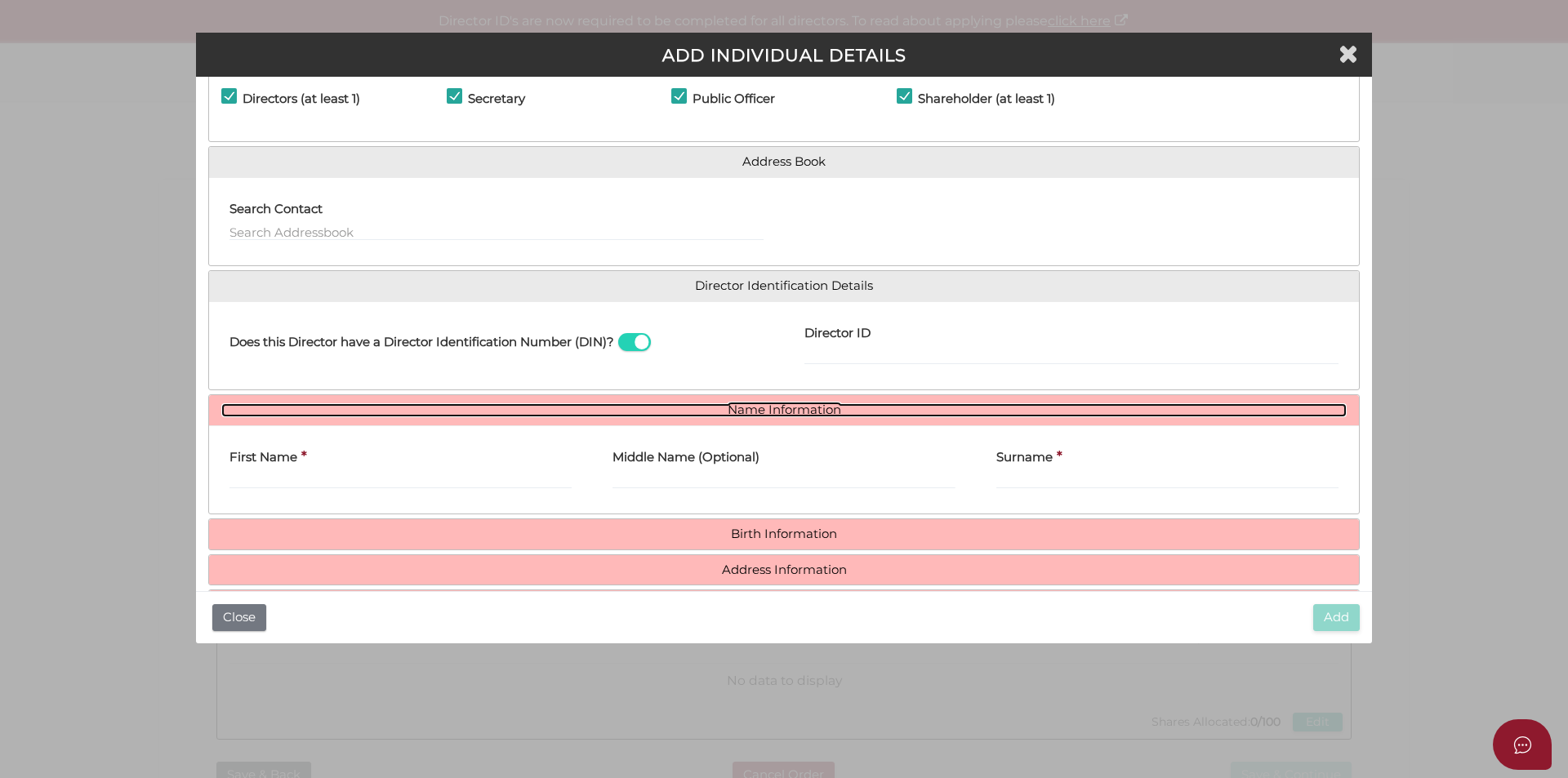
scroll to position [120, 0]
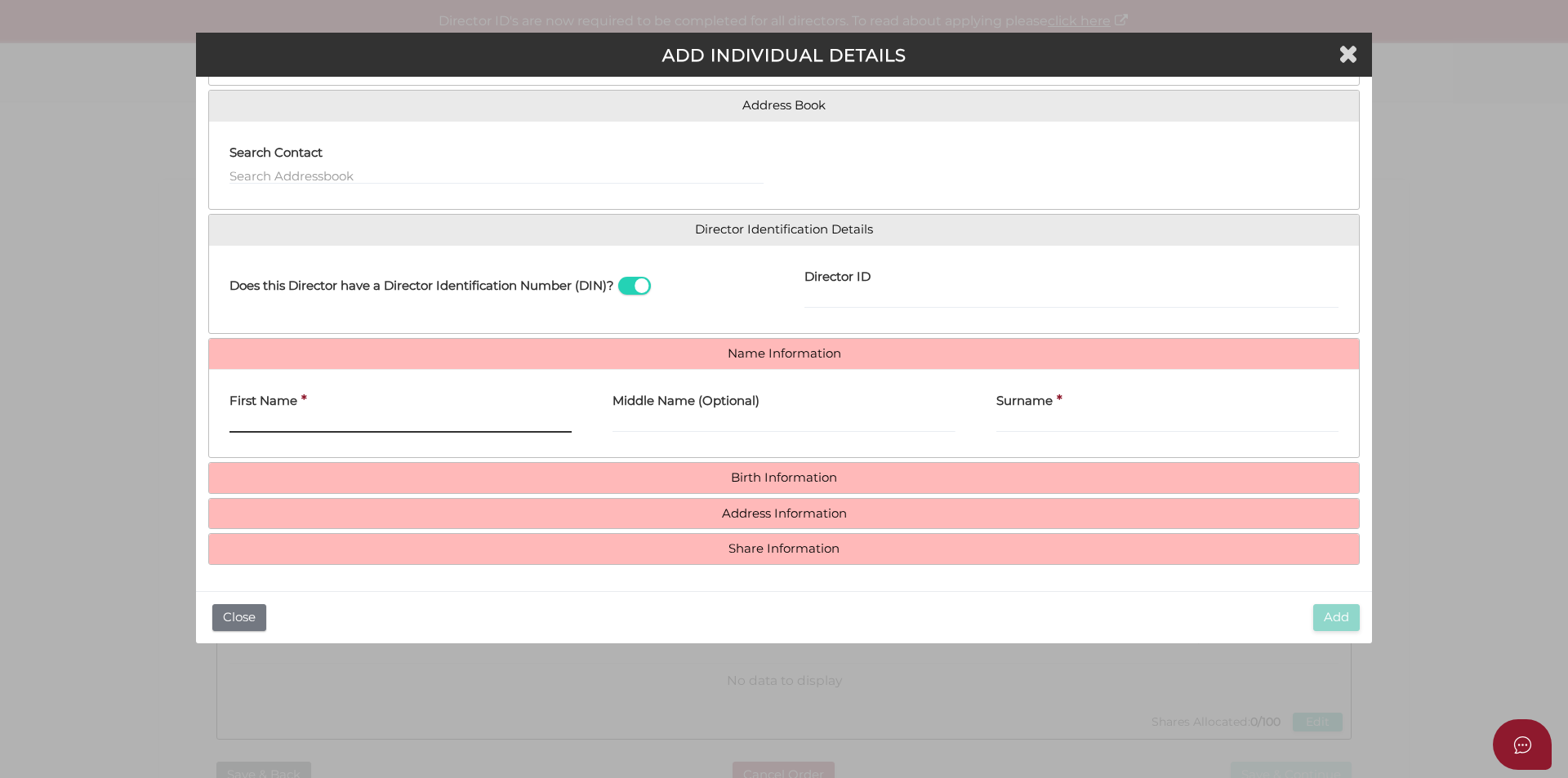
click at [385, 416] on input "First Name" at bounding box center [401, 424] width 342 height 18
paste input "ARMANDEEP"
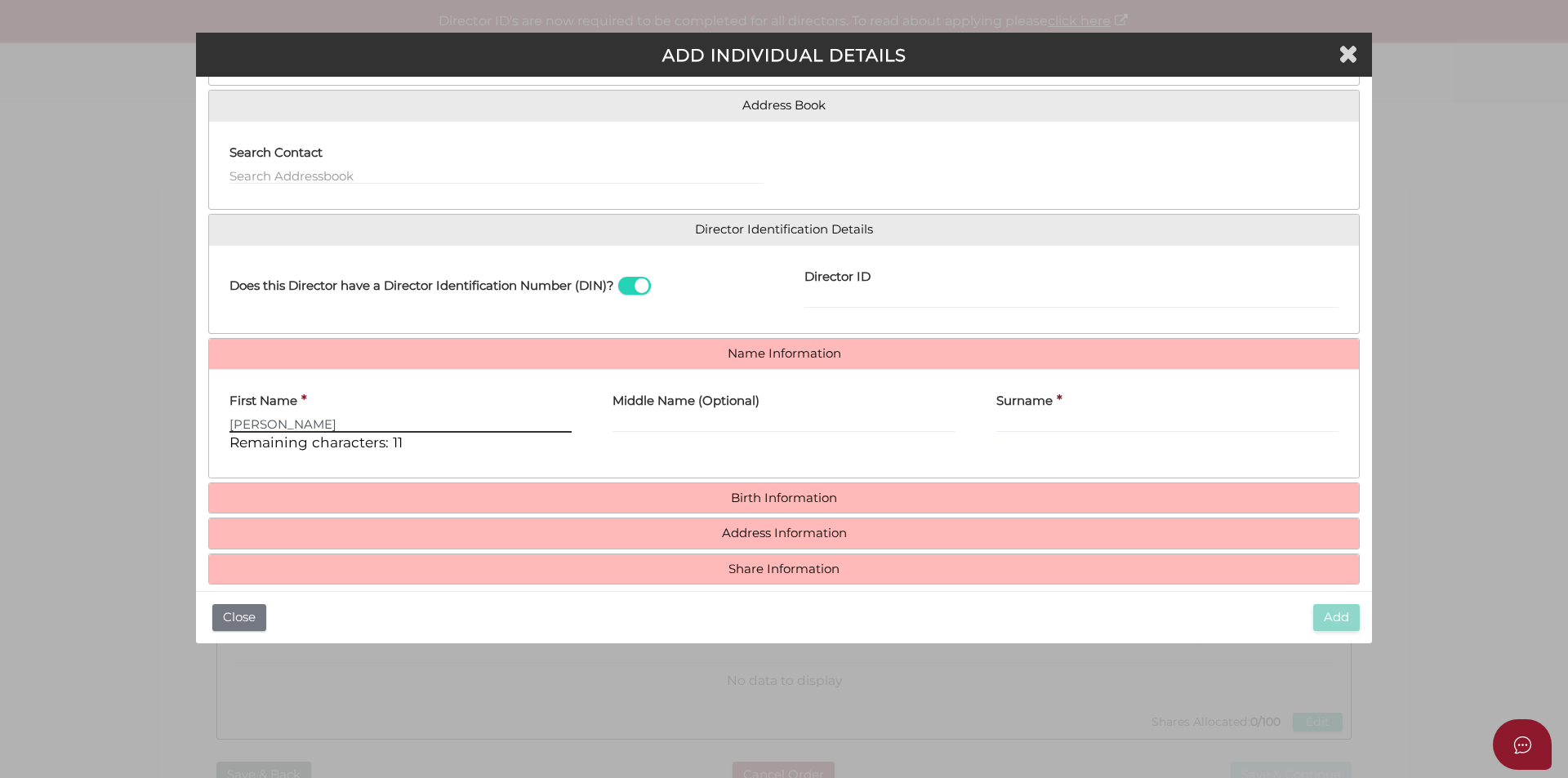
type input "ARMANDEEP"
click at [1103, 410] on div "Surname *" at bounding box center [1167, 408] width 342 height 52
click at [1095, 421] on input "Surname" at bounding box center [1167, 424] width 342 height 18
paste input "SINGH"
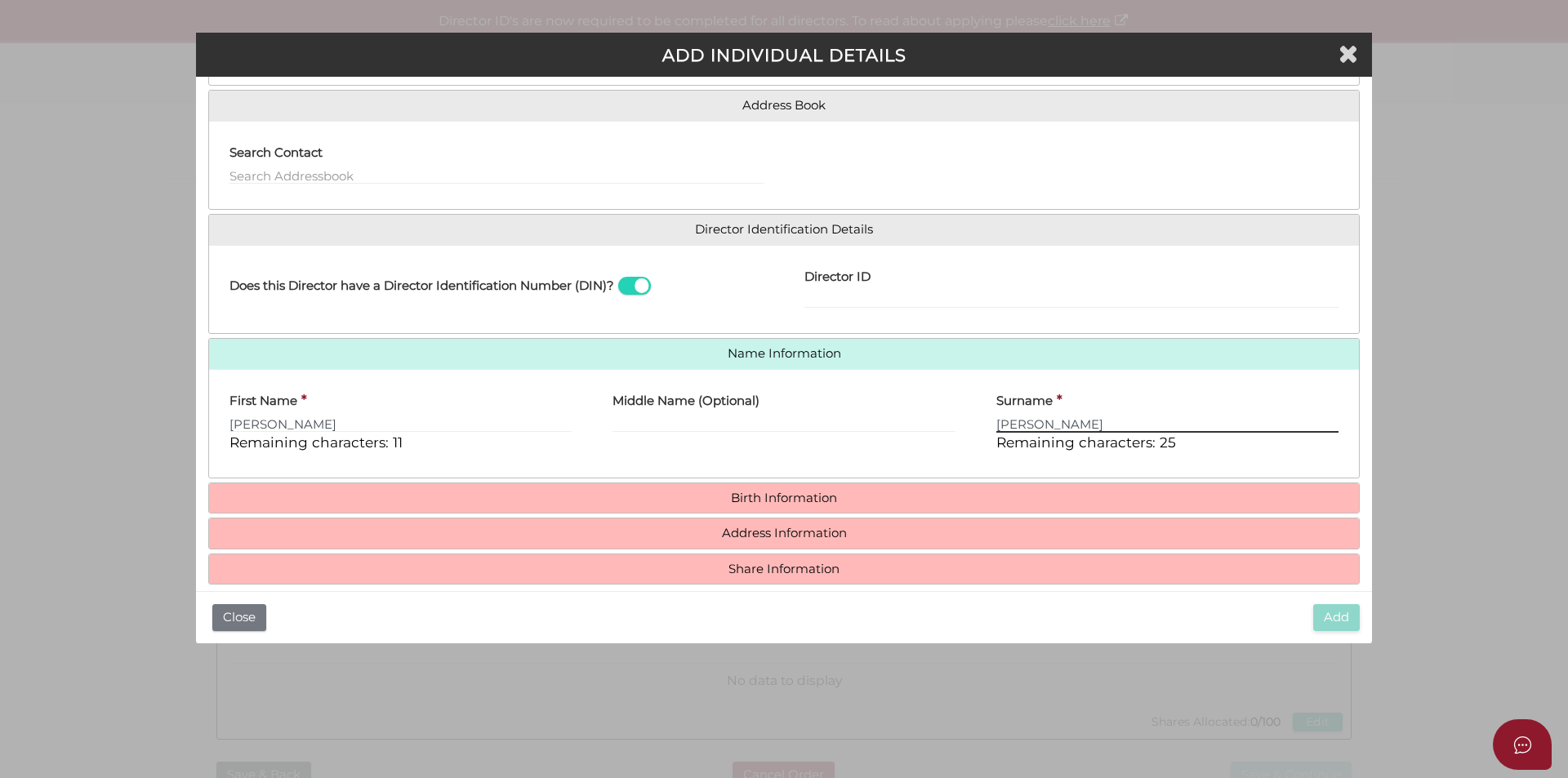
type input "SINGH"
click at [834, 483] on div "Birth Information Date of Birth (at least 18 years old) * Country of Birth * Pl…" at bounding box center [784, 498] width 1152 height 32
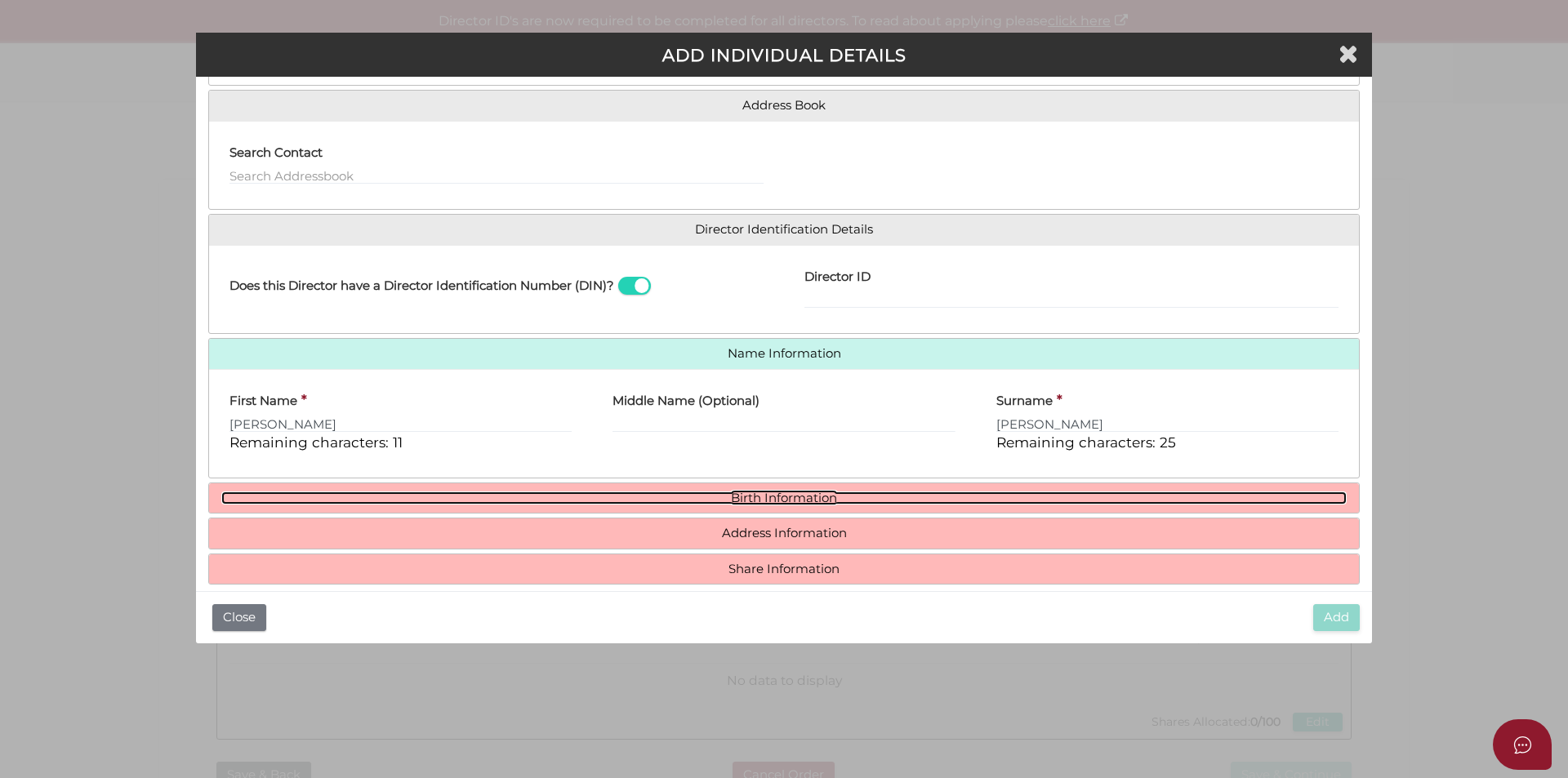
click at [810, 499] on link "Birth Information" at bounding box center [784, 498] width 1125 height 14
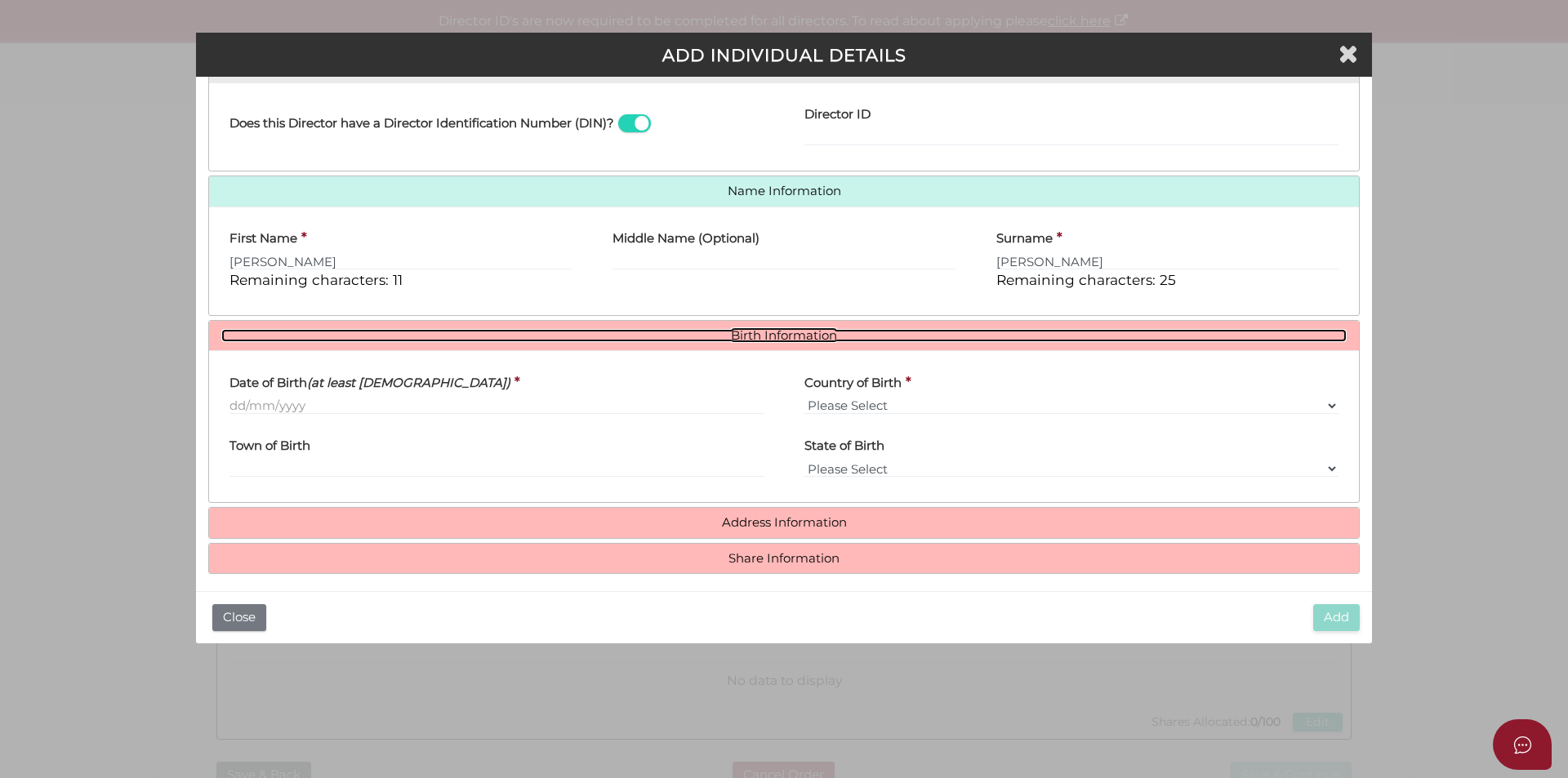
scroll to position [283, 0]
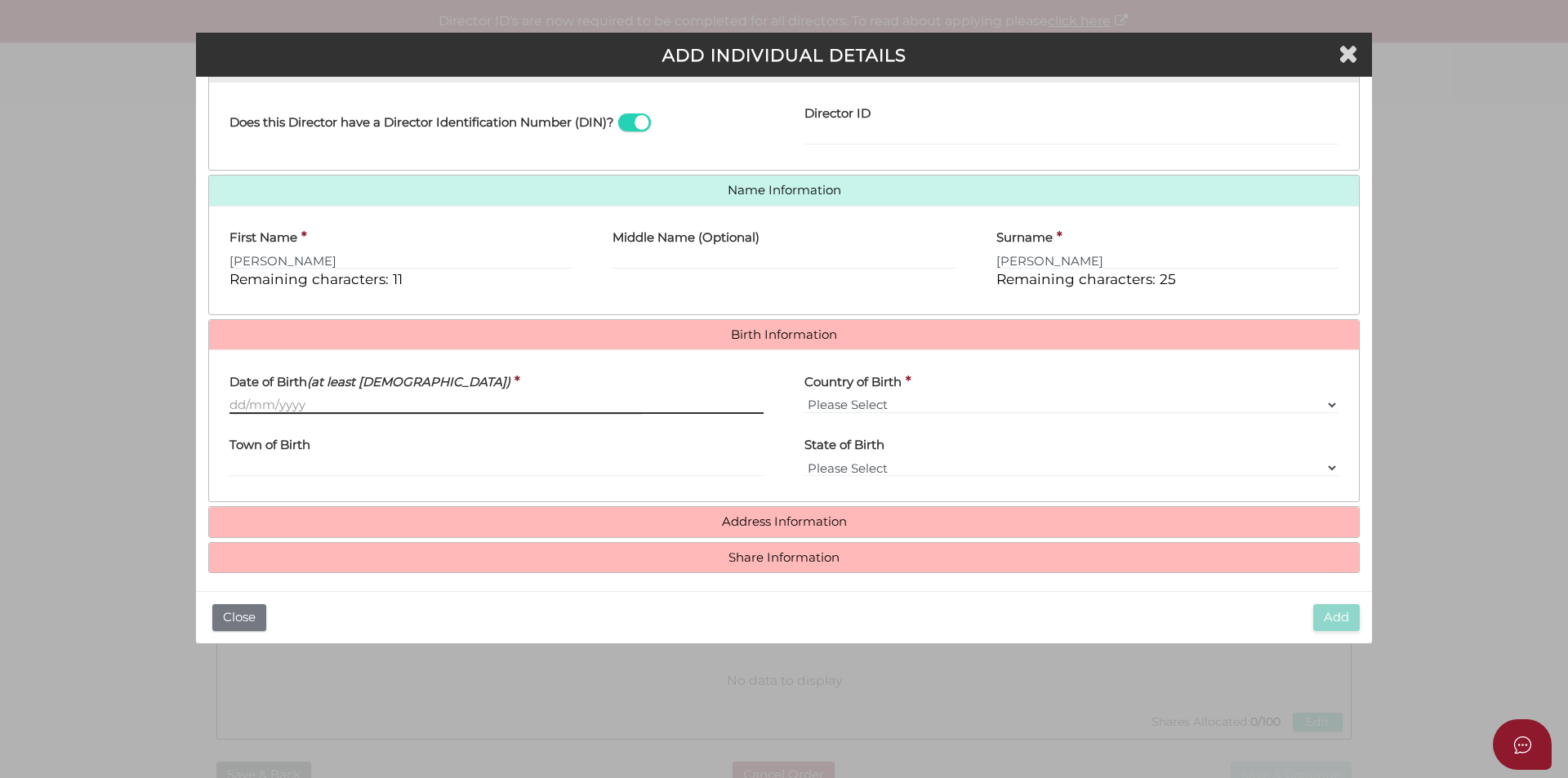
click at [364, 406] on input "Date of Birth (at least 18 years old)" at bounding box center [497, 404] width 534 height 18
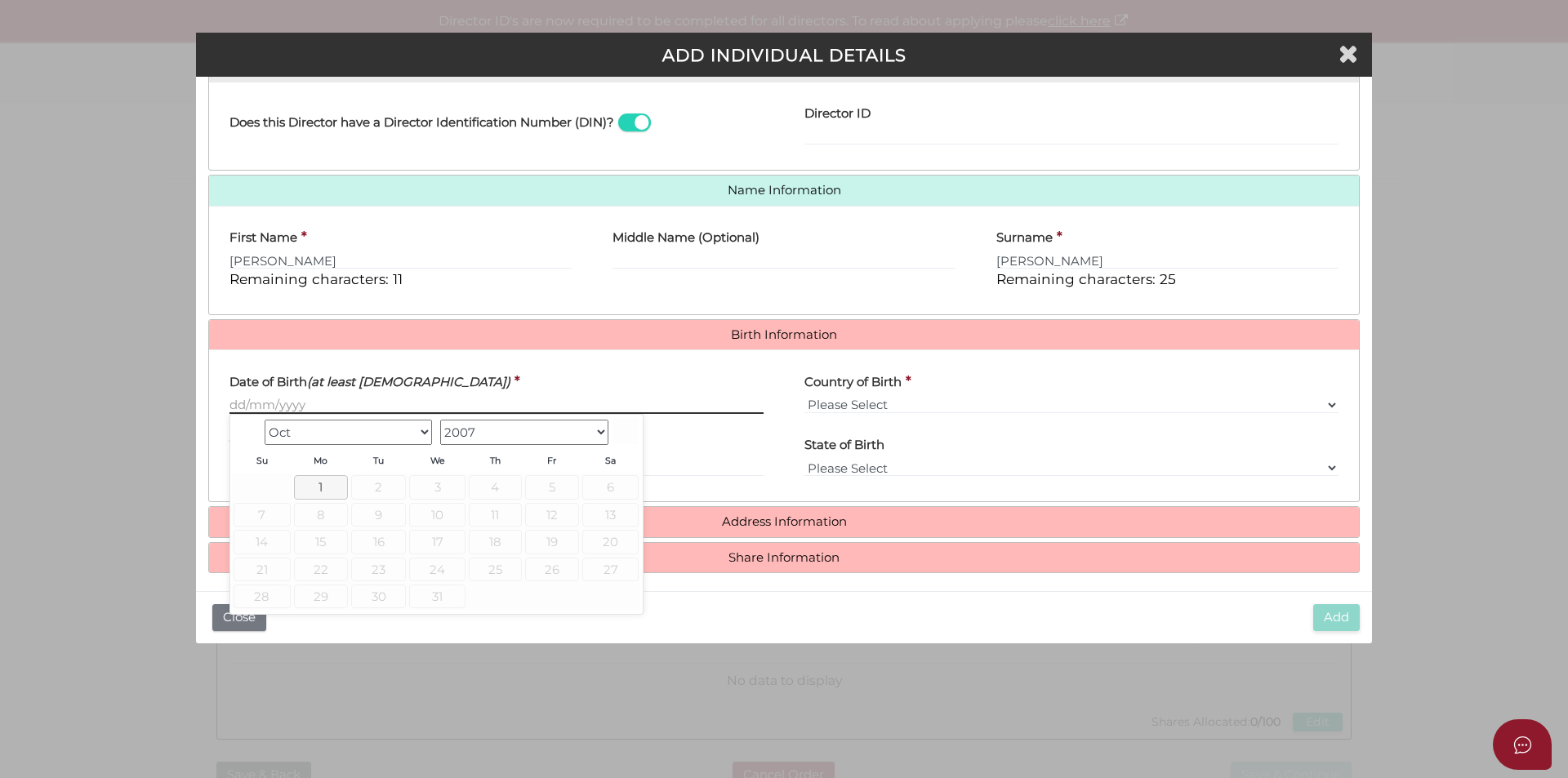
paste input "05/05/1981"
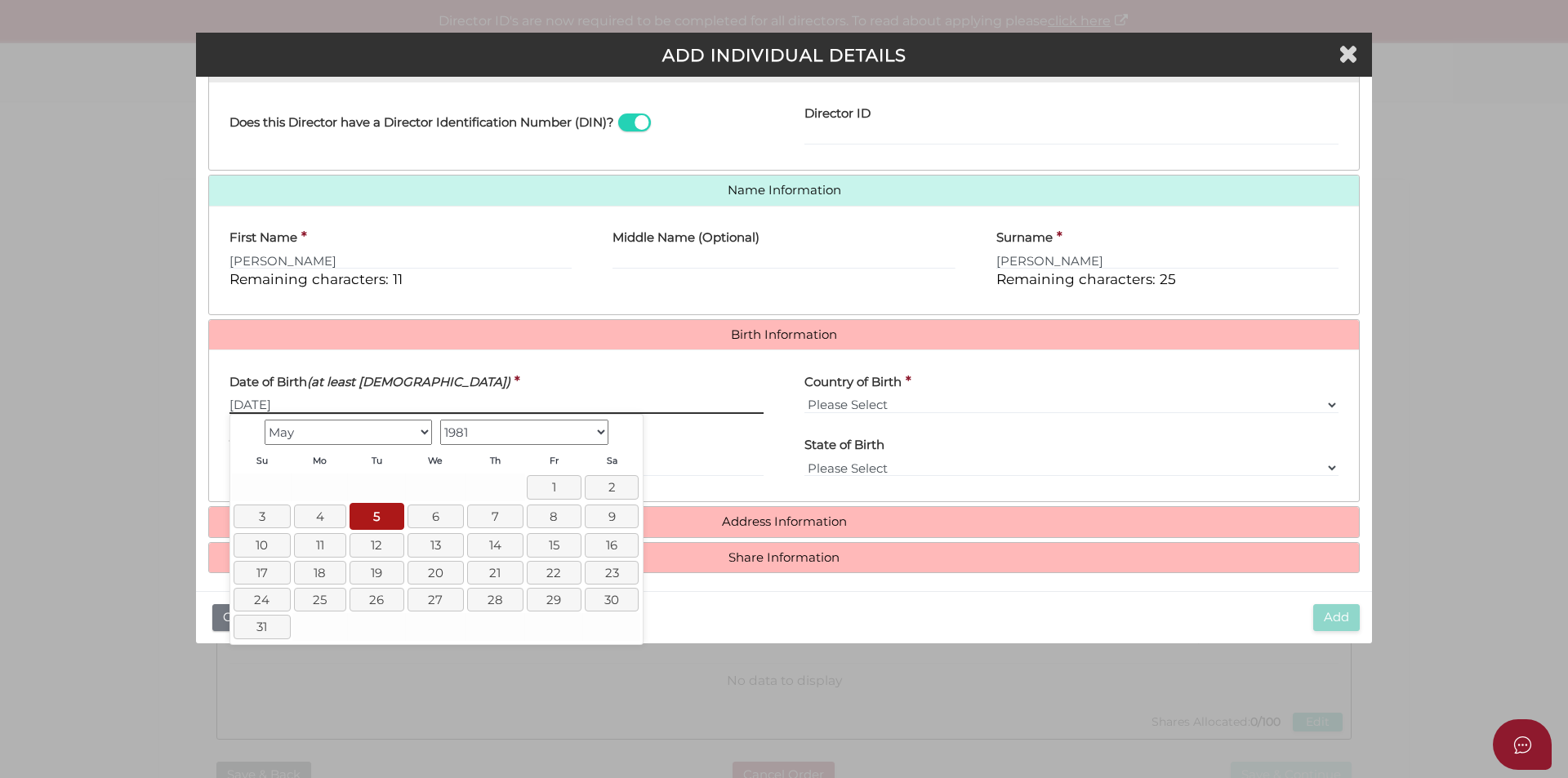
type input "05/05/1981"
click at [865, 403] on select "Please Select v Australia Afghanistan Albania Algeria American Samoa Andorra An…" at bounding box center [1071, 404] width 534 height 18
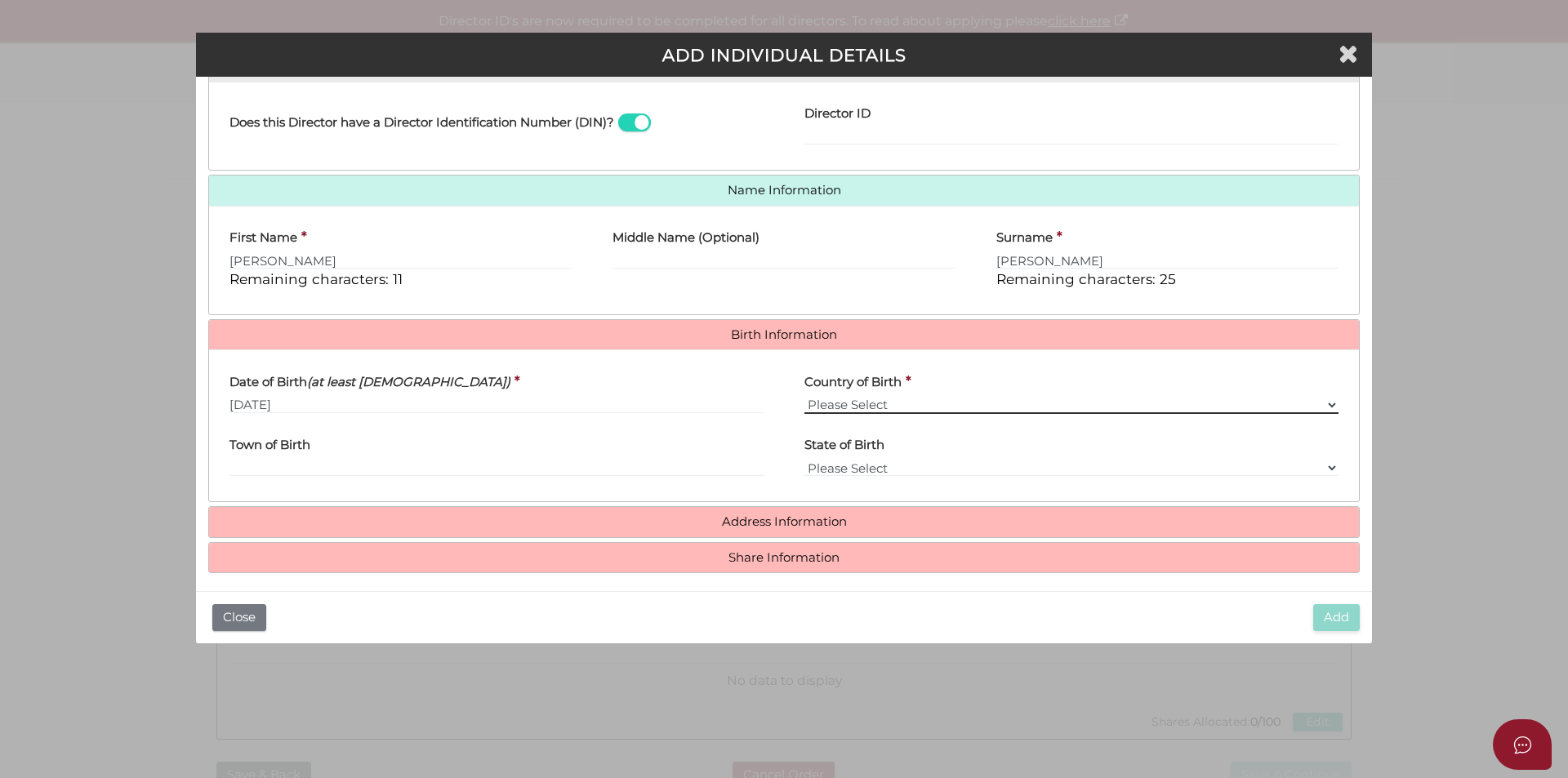
select select "[GEOGRAPHIC_DATA]"
click at [805, 396] on select "Please Select v Australia Afghanistan Albania Algeria American Samoa Andorra An…" at bounding box center [1071, 404] width 534 height 18
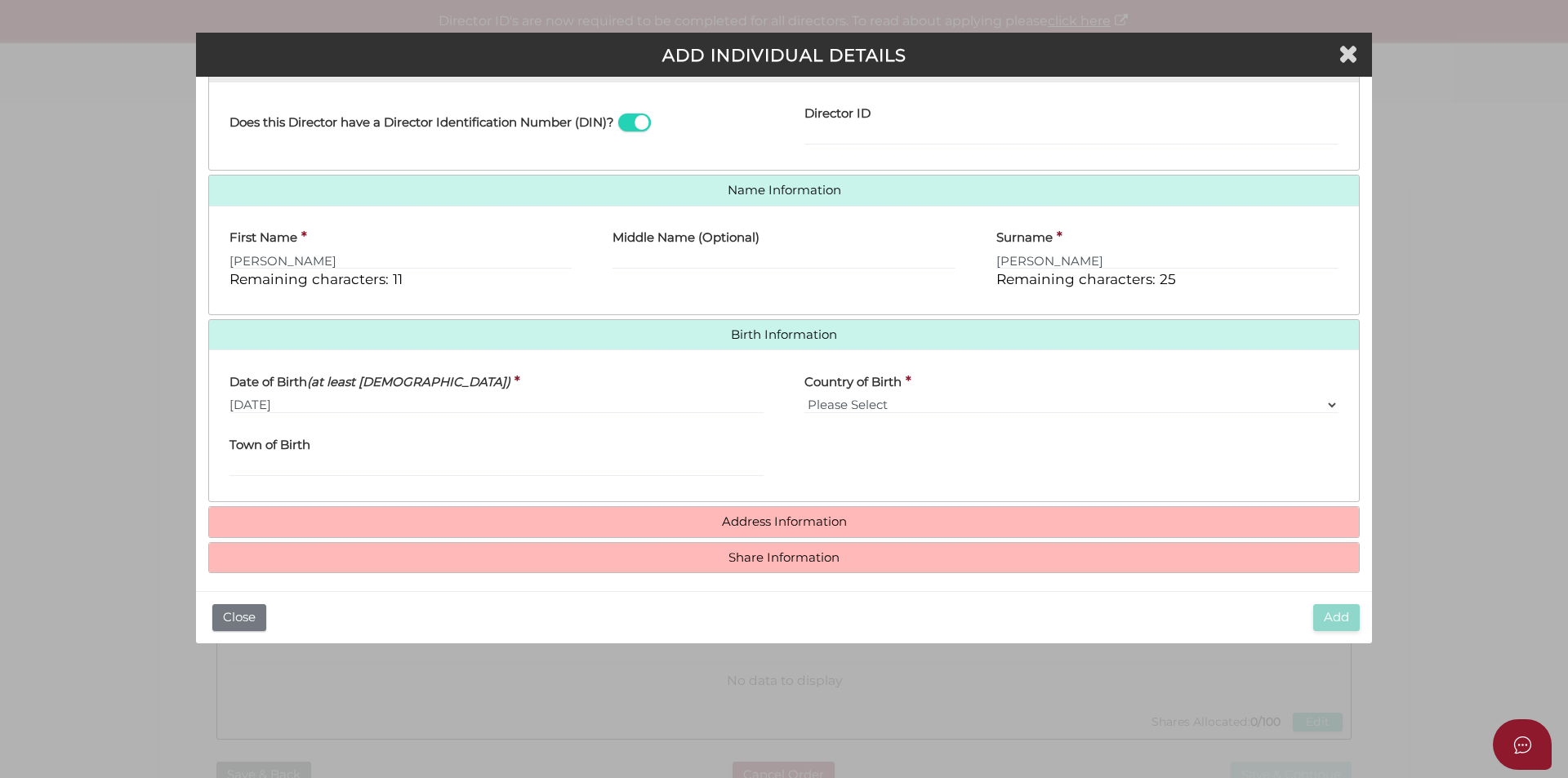
click at [747, 535] on h4 "Address Information" at bounding box center [784, 522] width 1150 height 30
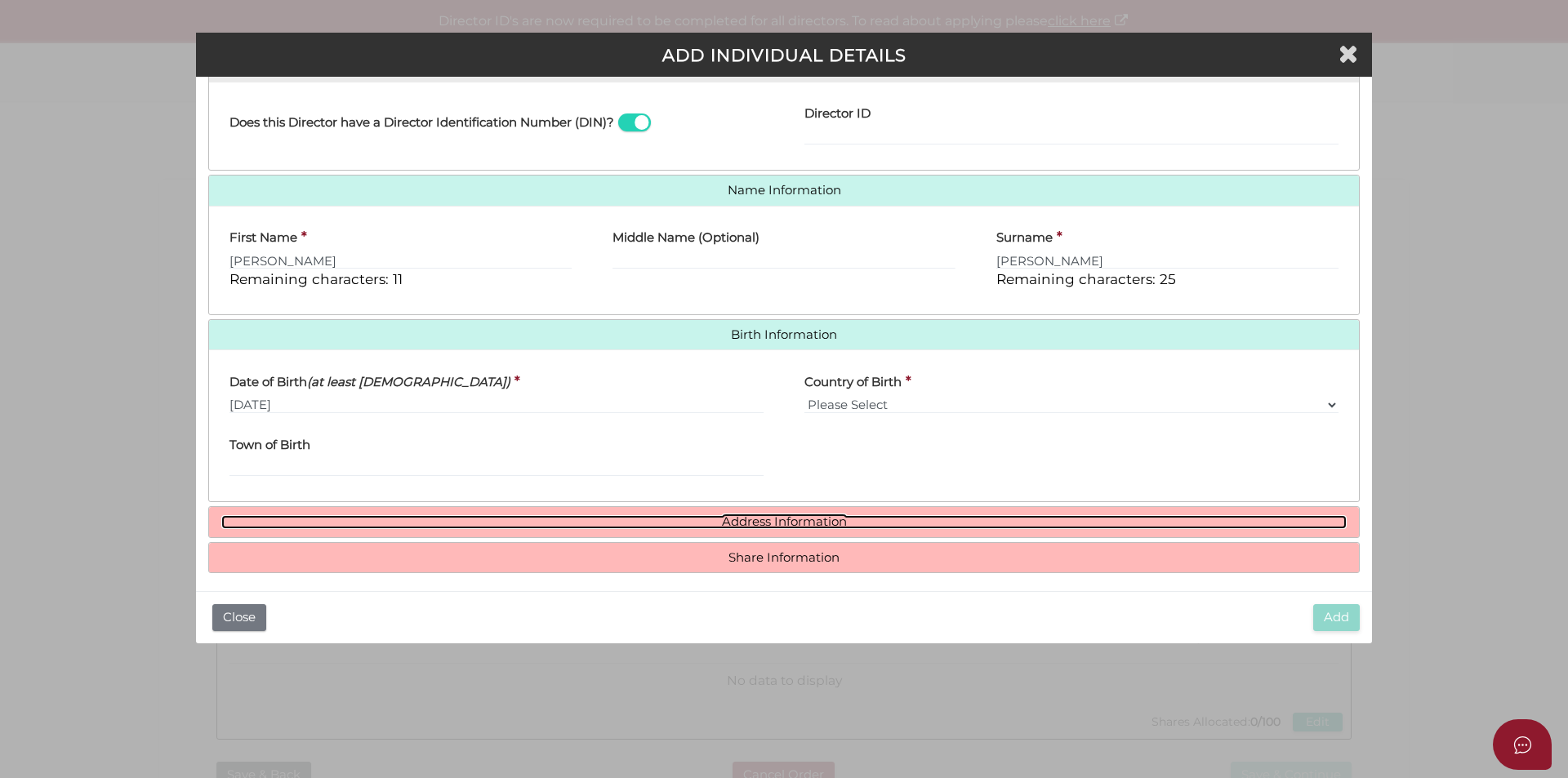
click at [745, 525] on link "Address Information" at bounding box center [784, 521] width 1125 height 14
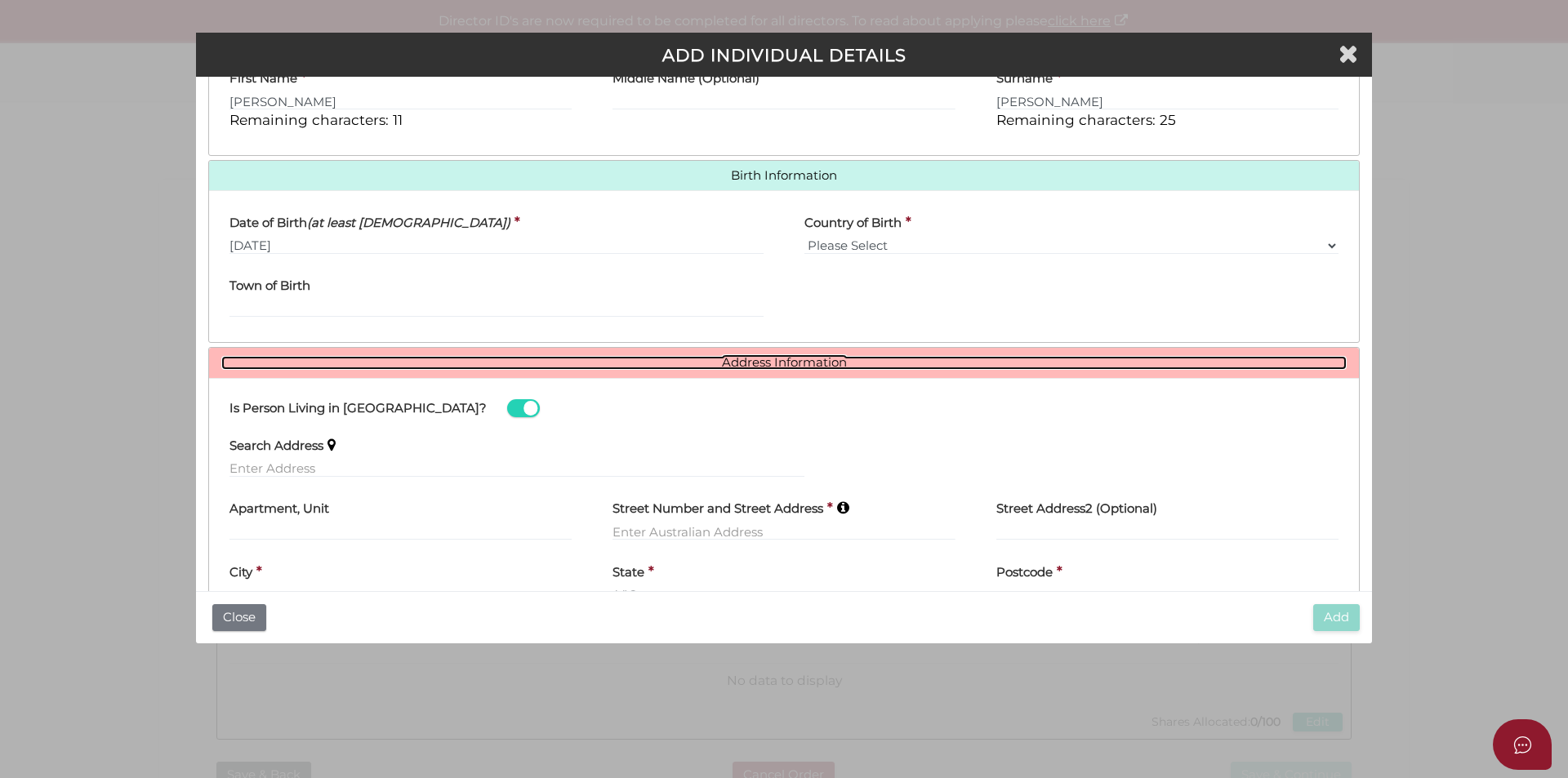
scroll to position [543, 0]
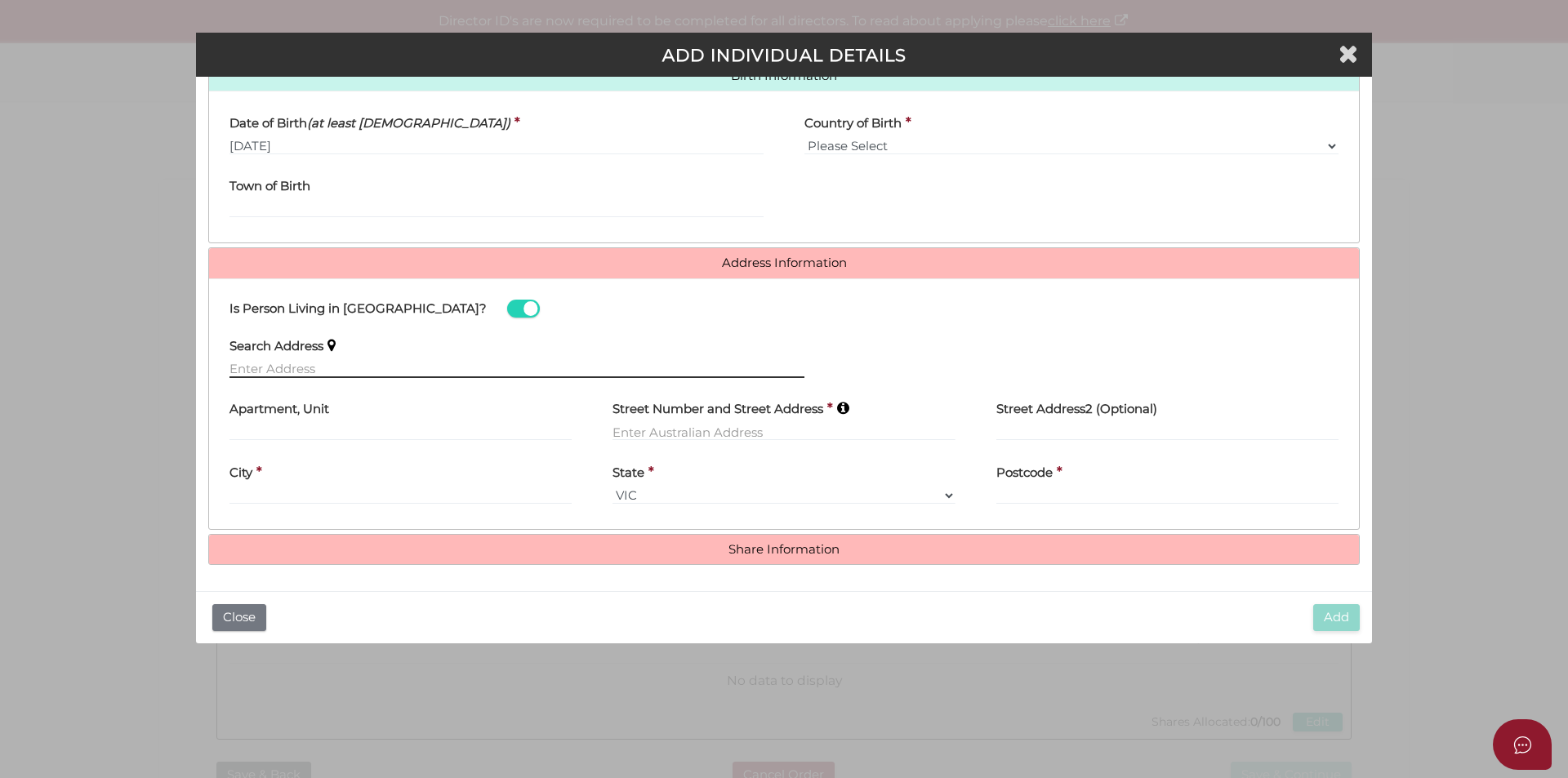
click at [441, 365] on input "text" at bounding box center [517, 368] width 575 height 18
paste input "1 DANA COURT"
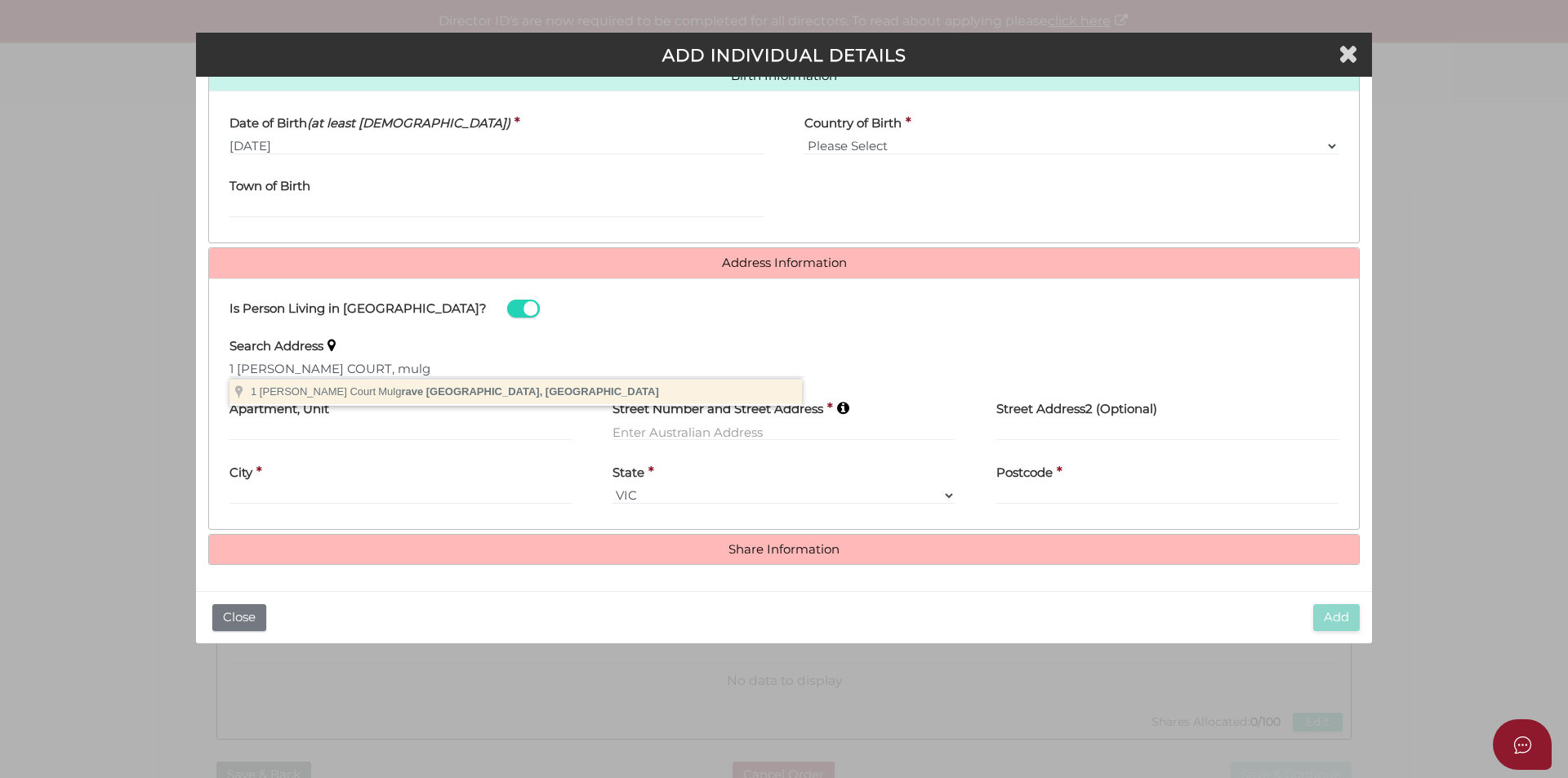
type input "1 Dana Court, Mulgrave VIC, Australia"
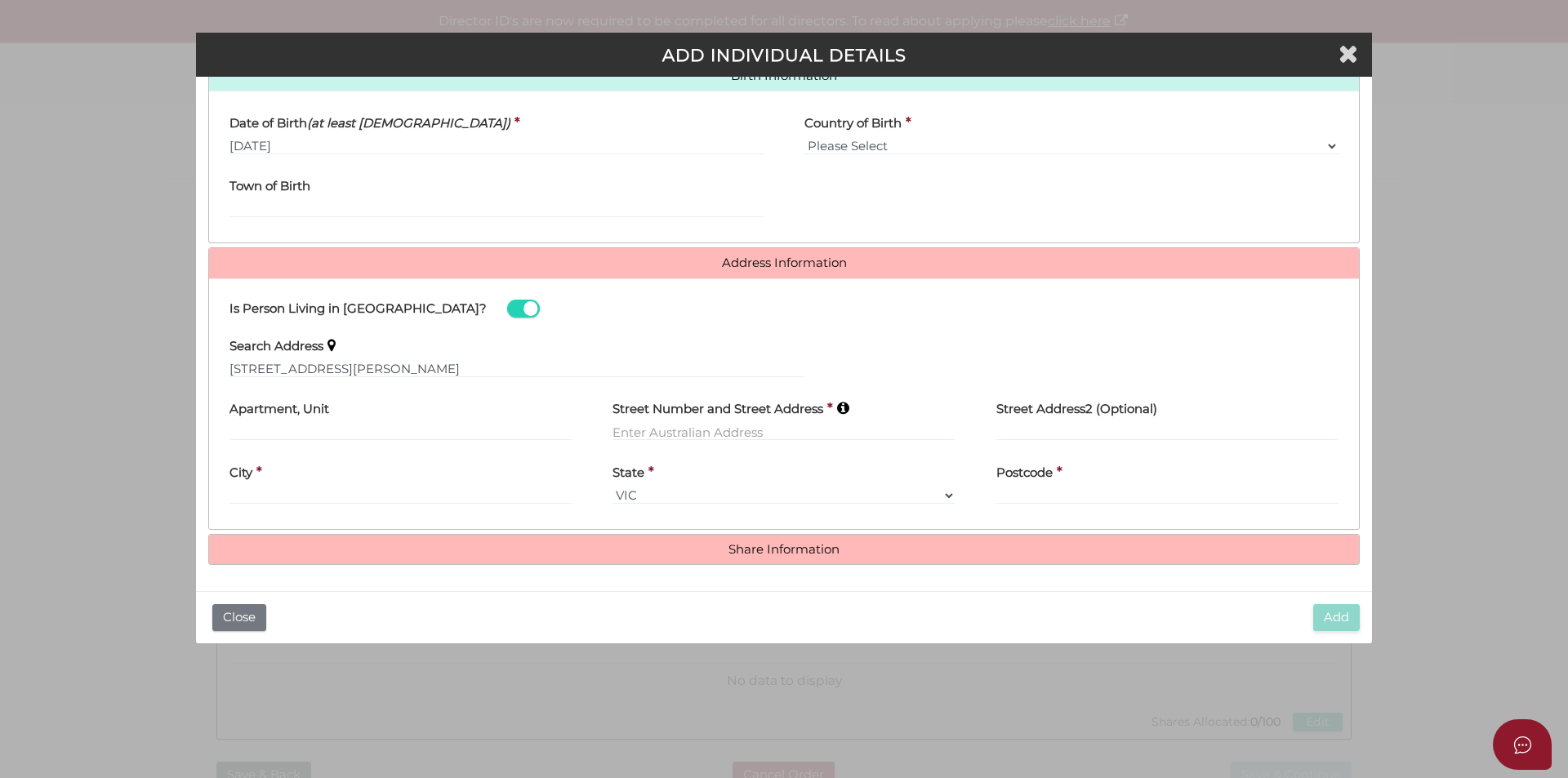
type input "1 Dana Court"
type input "Mulgrave"
select select "VIC"
type input "3170"
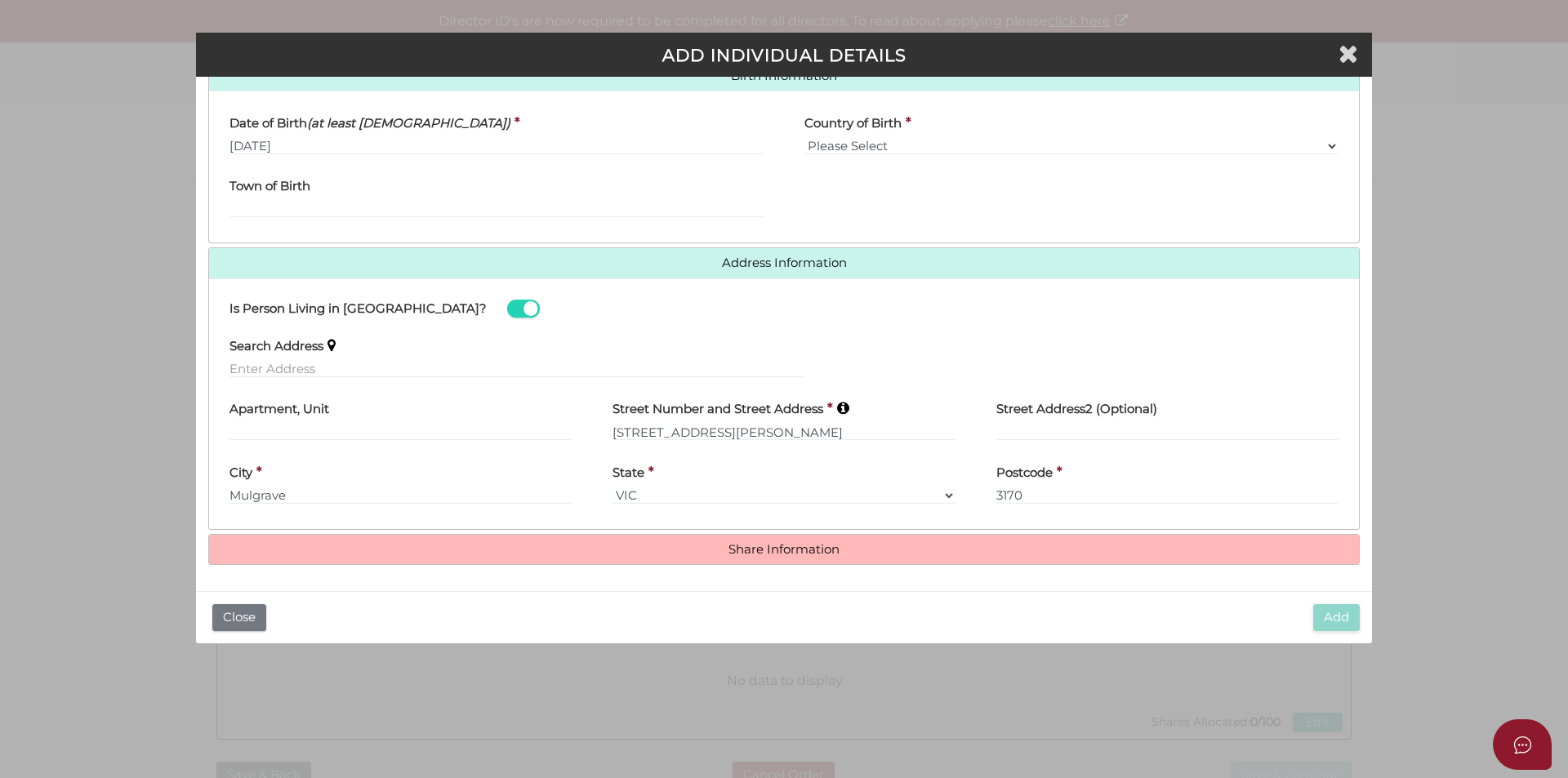
click at [769, 557] on h4 "Share Information" at bounding box center [784, 550] width 1150 height 30
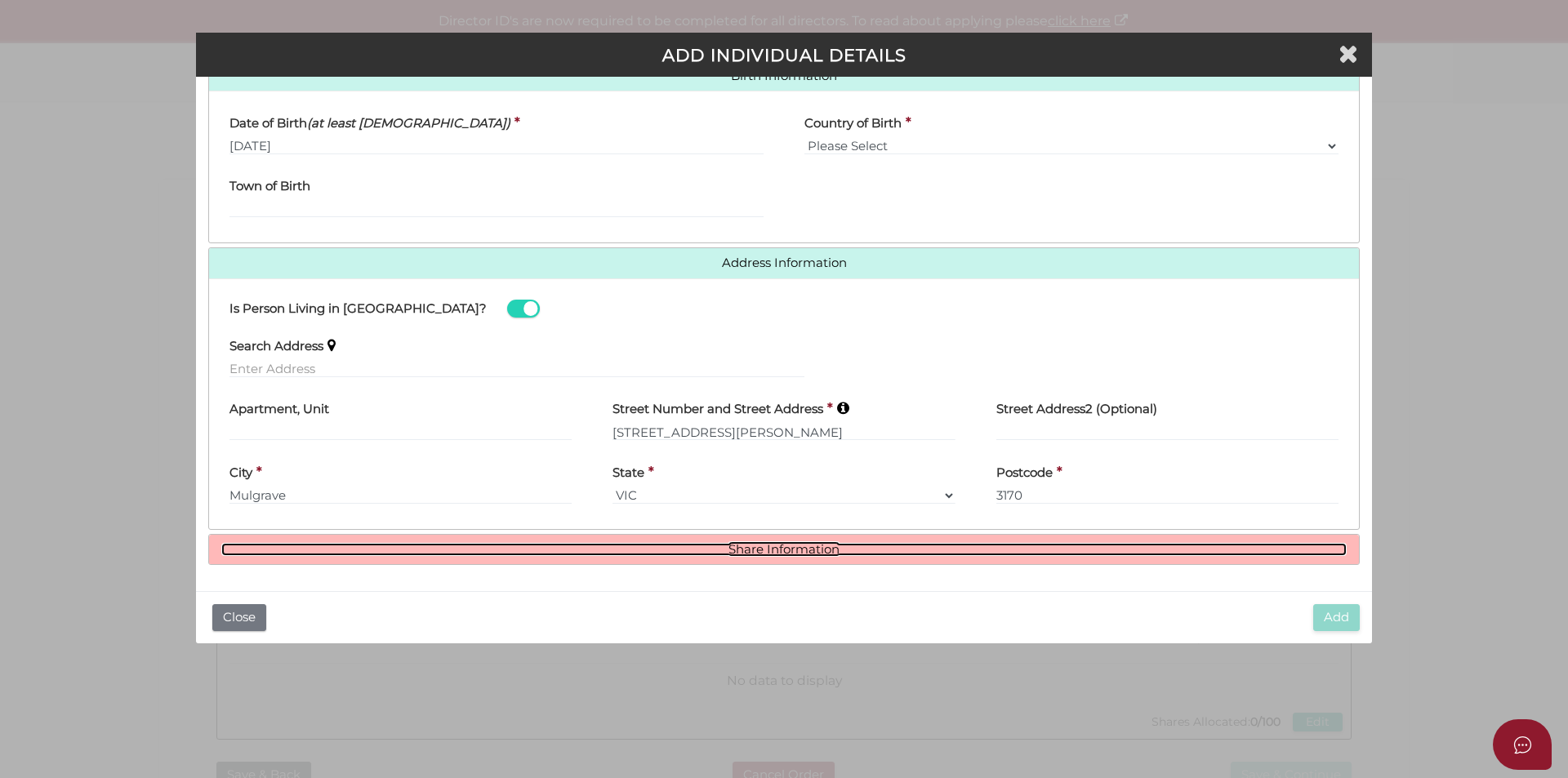
click at [769, 551] on link "Share Information" at bounding box center [784, 549] width 1125 height 14
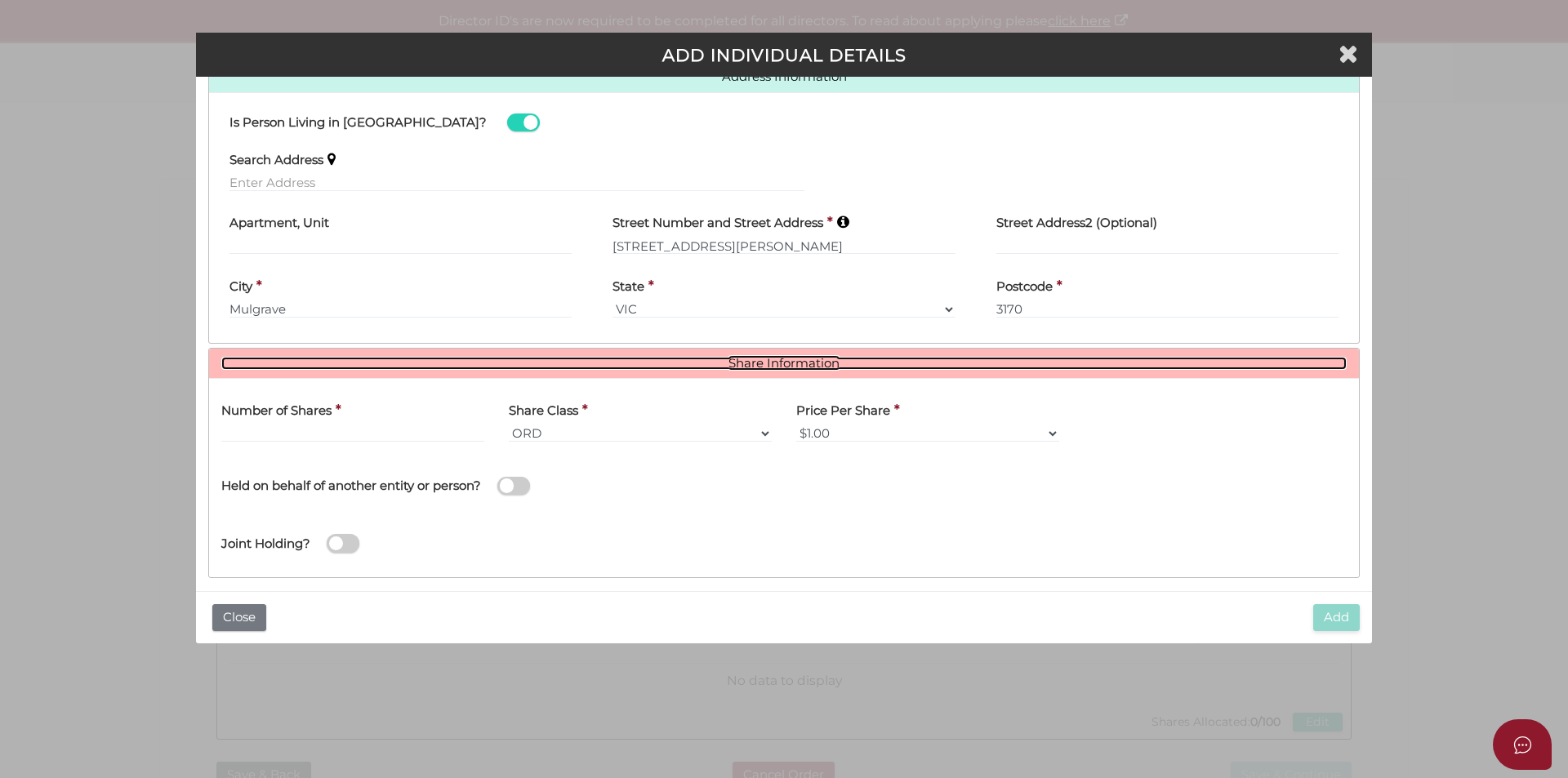
scroll to position [737, 0]
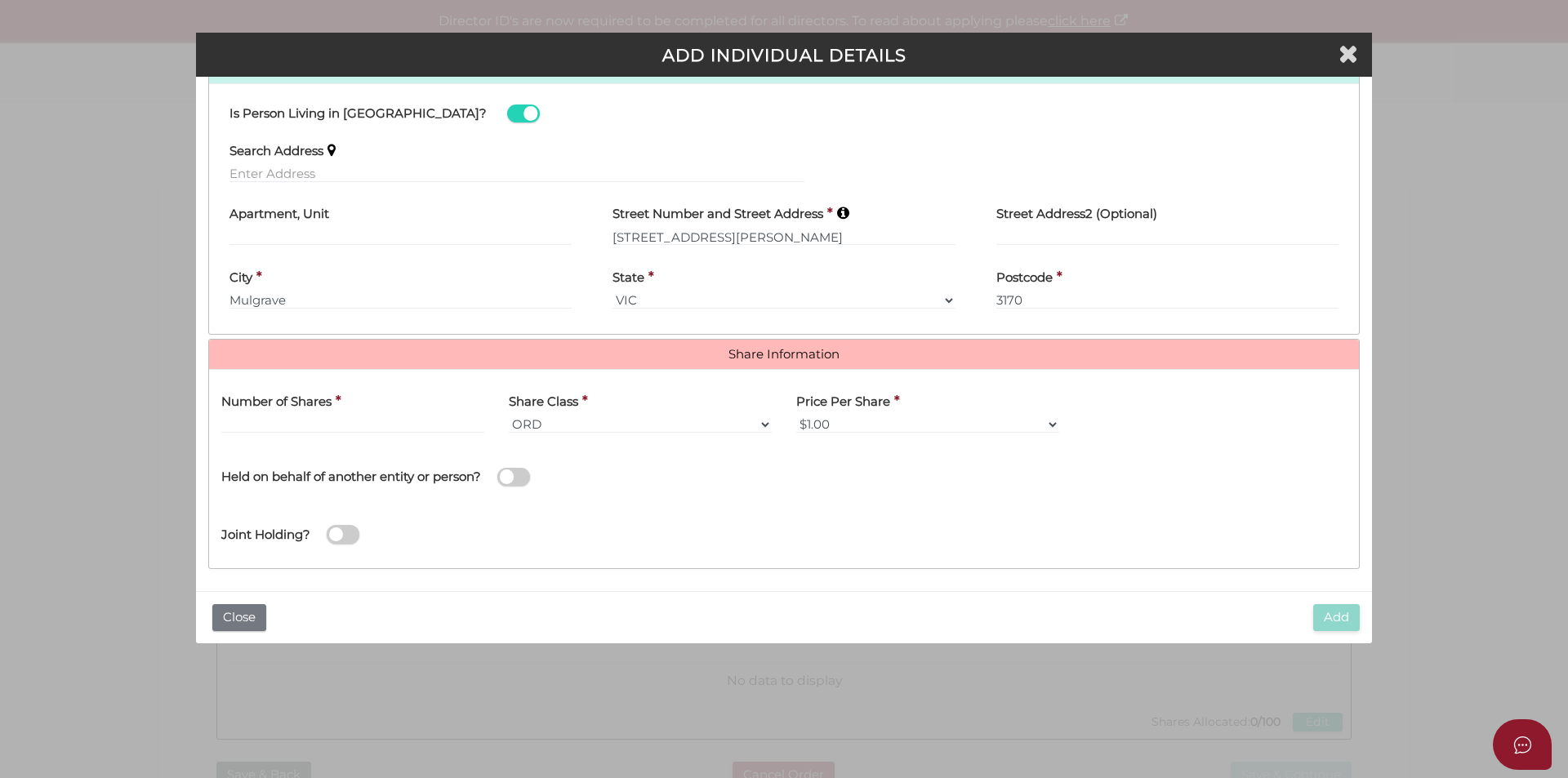
click at [381, 410] on div "Number of Shares *" at bounding box center [353, 408] width 263 height 52
click at [385, 422] on input "text" at bounding box center [353, 424] width 263 height 18
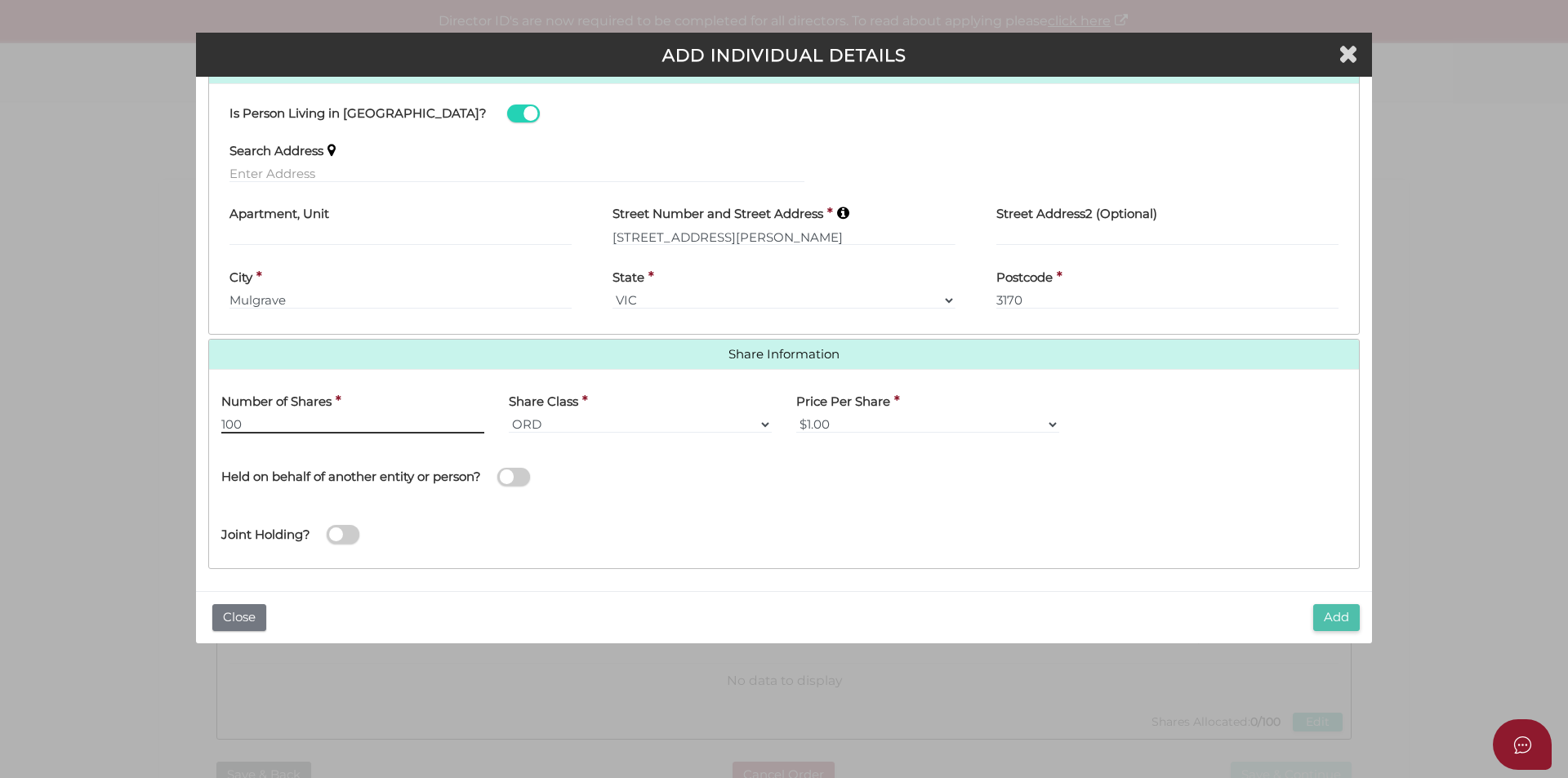
type input "100"
click at [1343, 612] on button "Add" at bounding box center [1336, 617] width 46 height 27
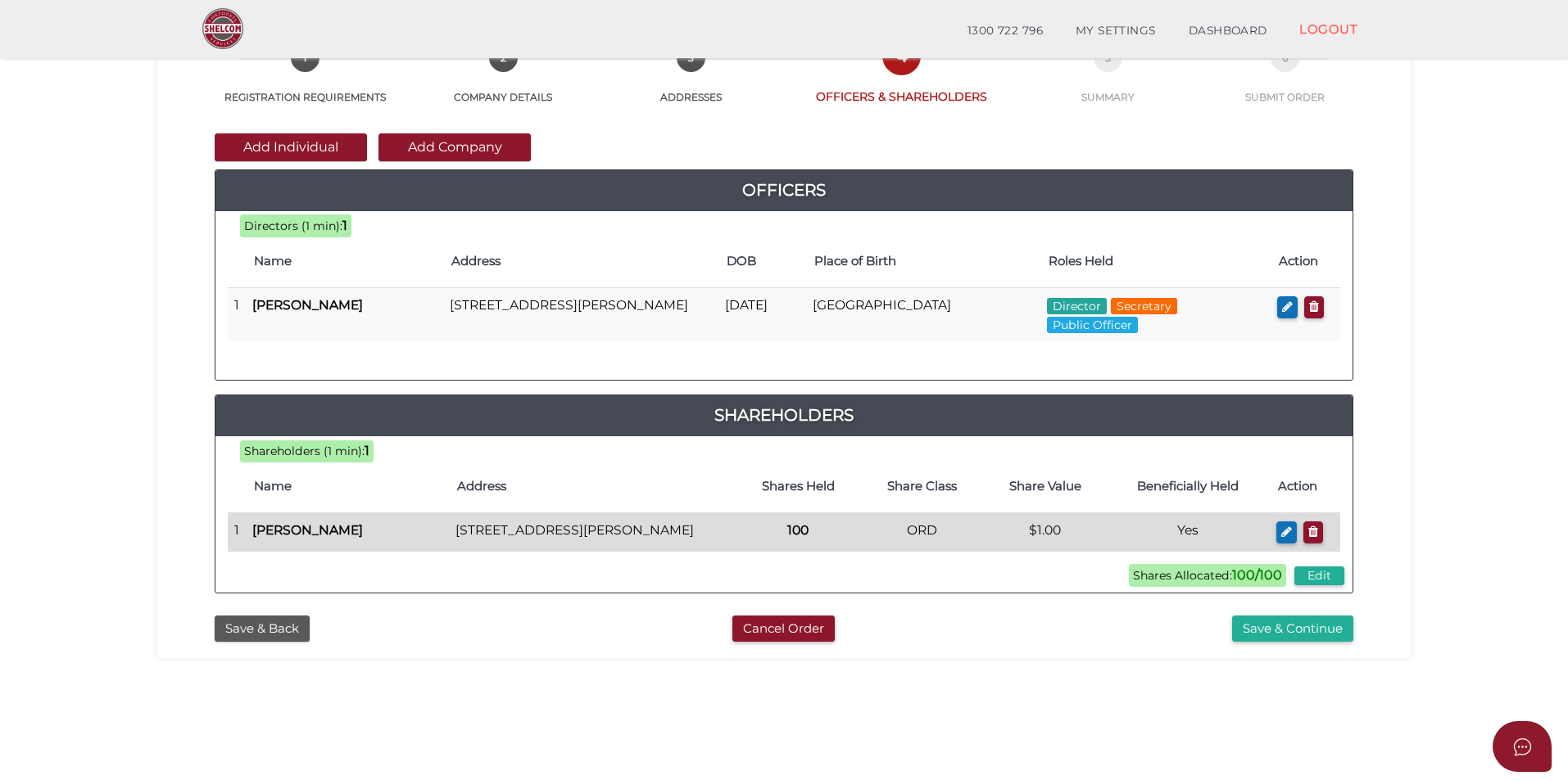
scroll to position [344, 0]
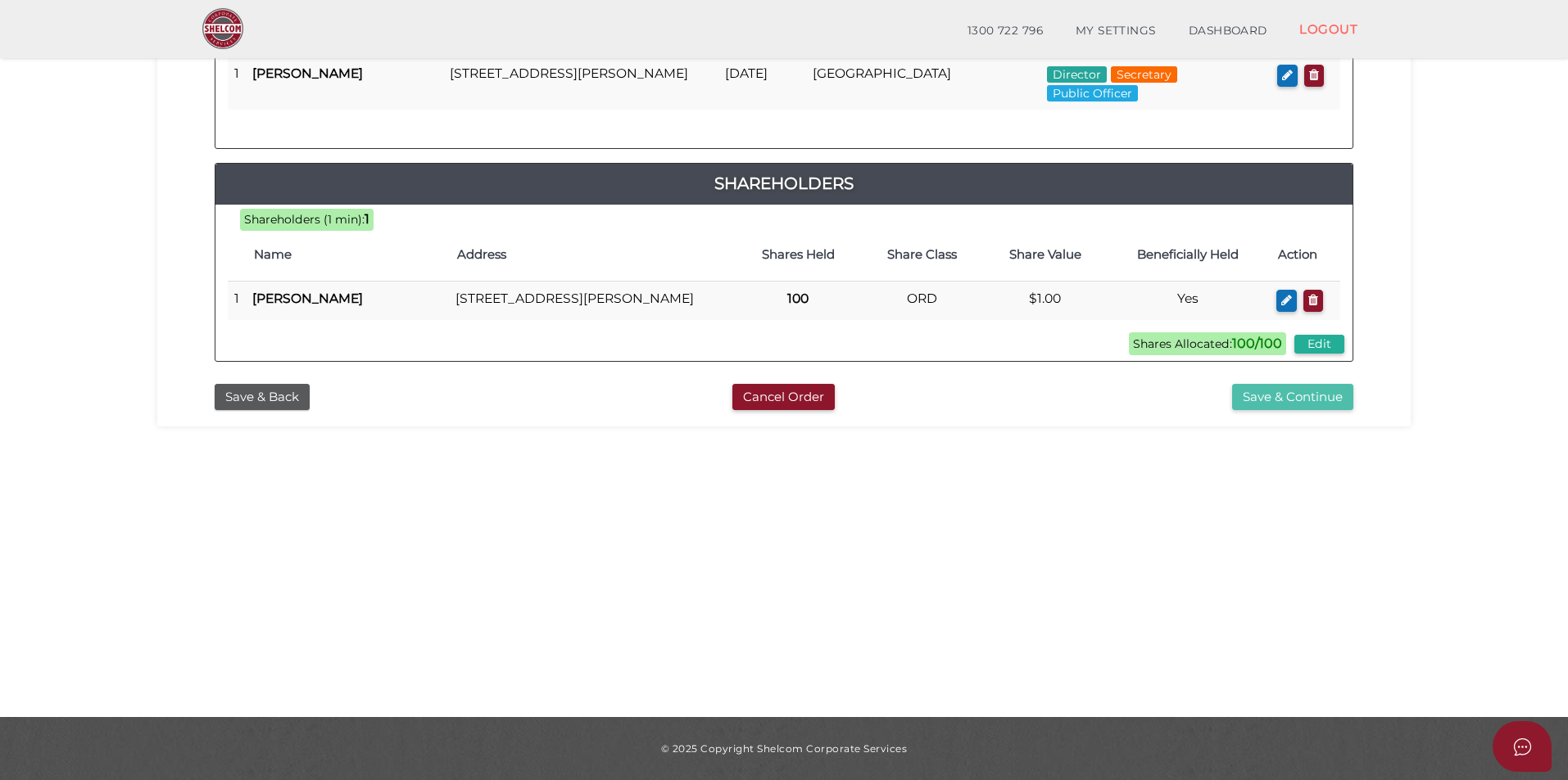
click at [1270, 411] on button "Save & Continue" at bounding box center [1292, 397] width 121 height 27
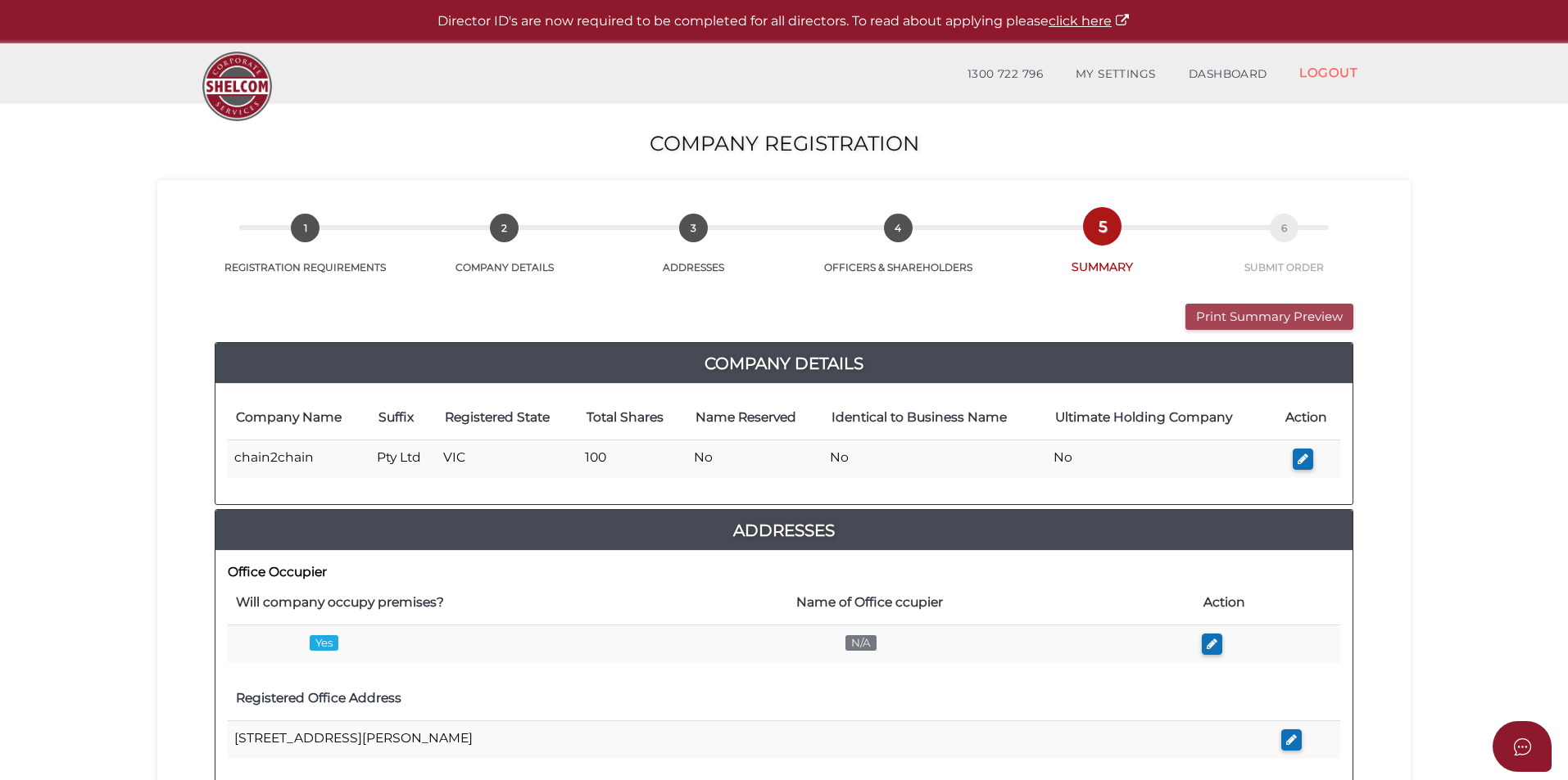
click at [1249, 308] on button "Print Summary Preview" at bounding box center [1268, 316] width 168 height 27
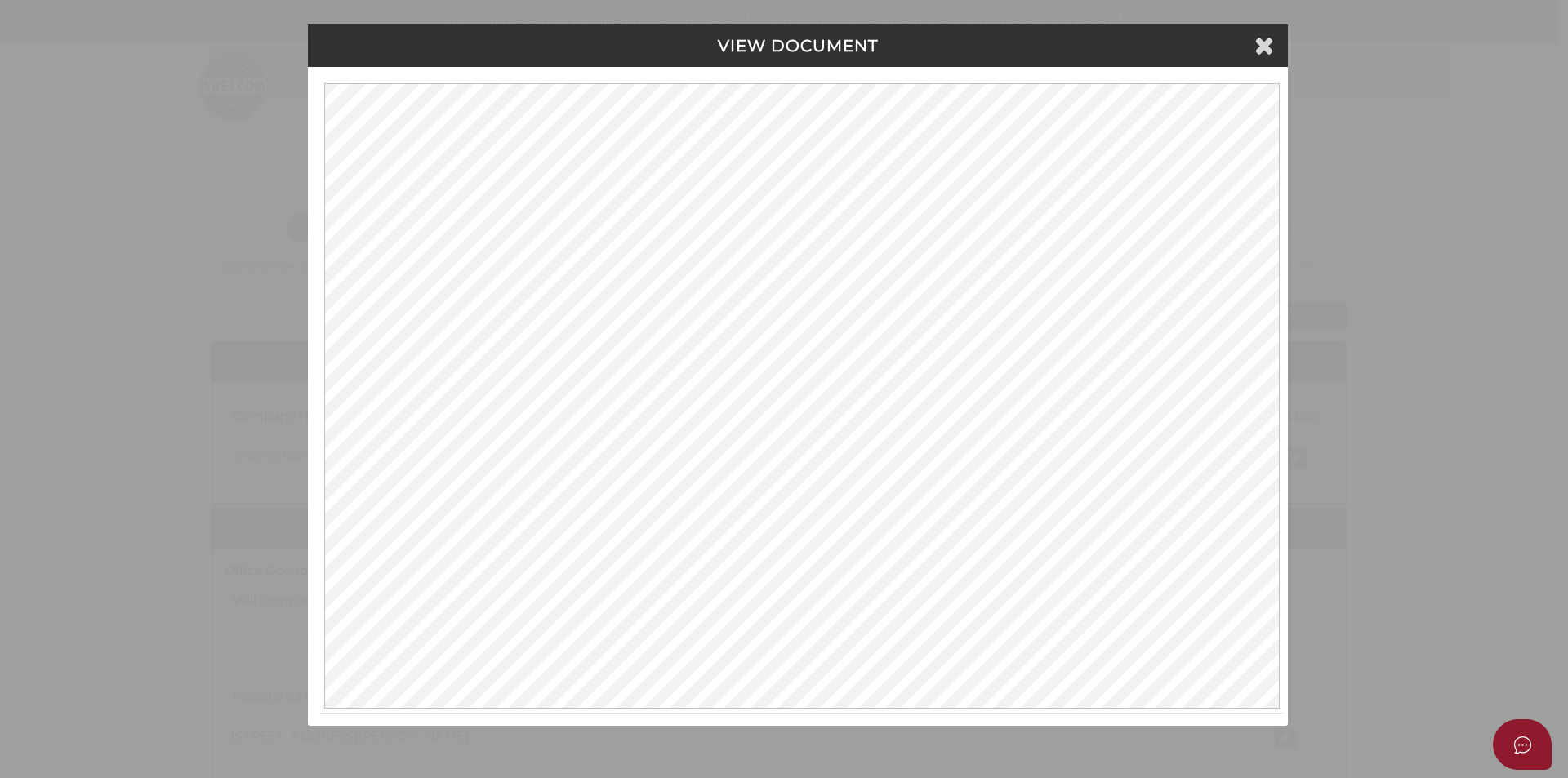
click at [1271, 46] on icon at bounding box center [1263, 44] width 19 height 25
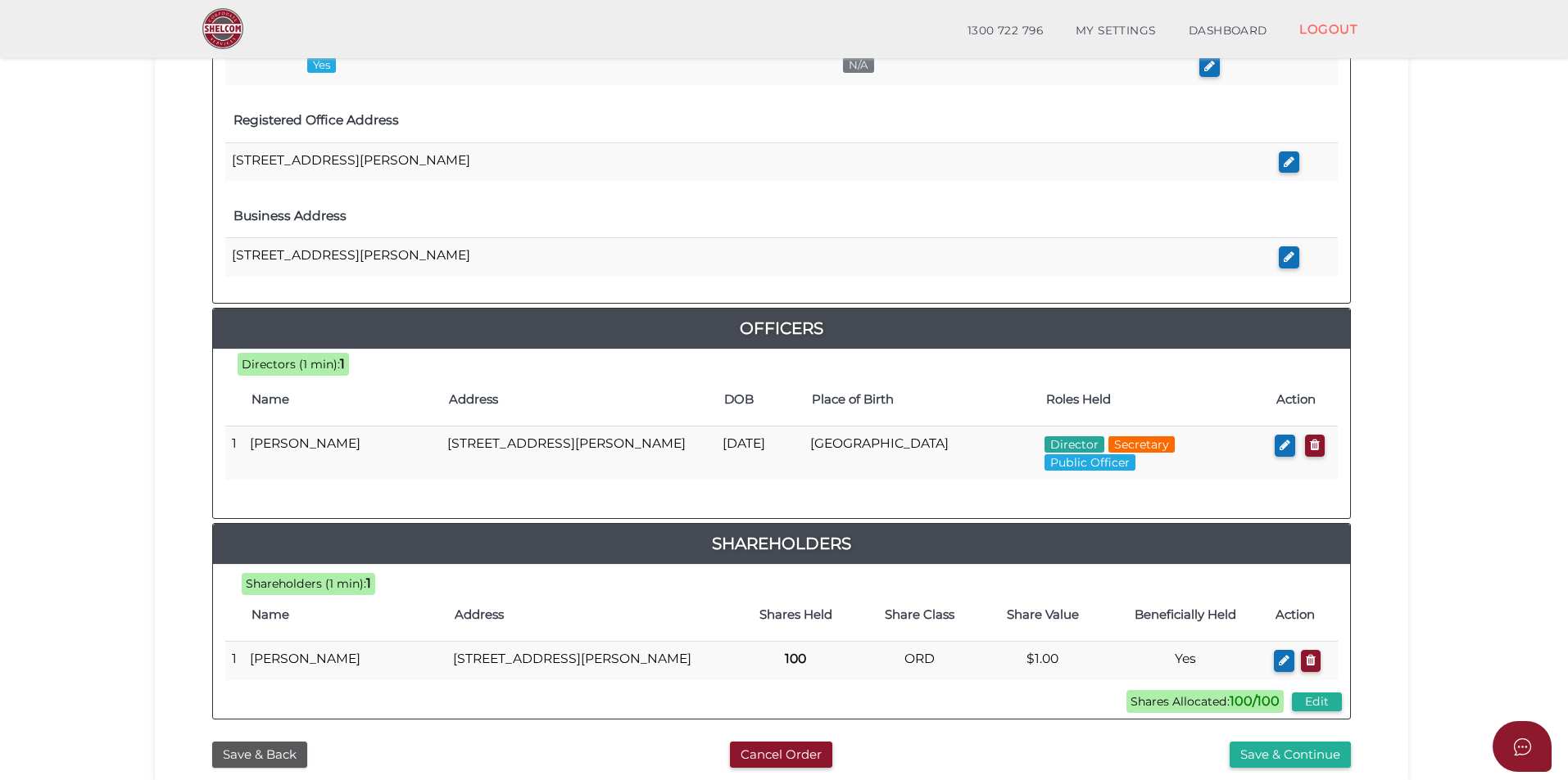
scroll to position [669, 0]
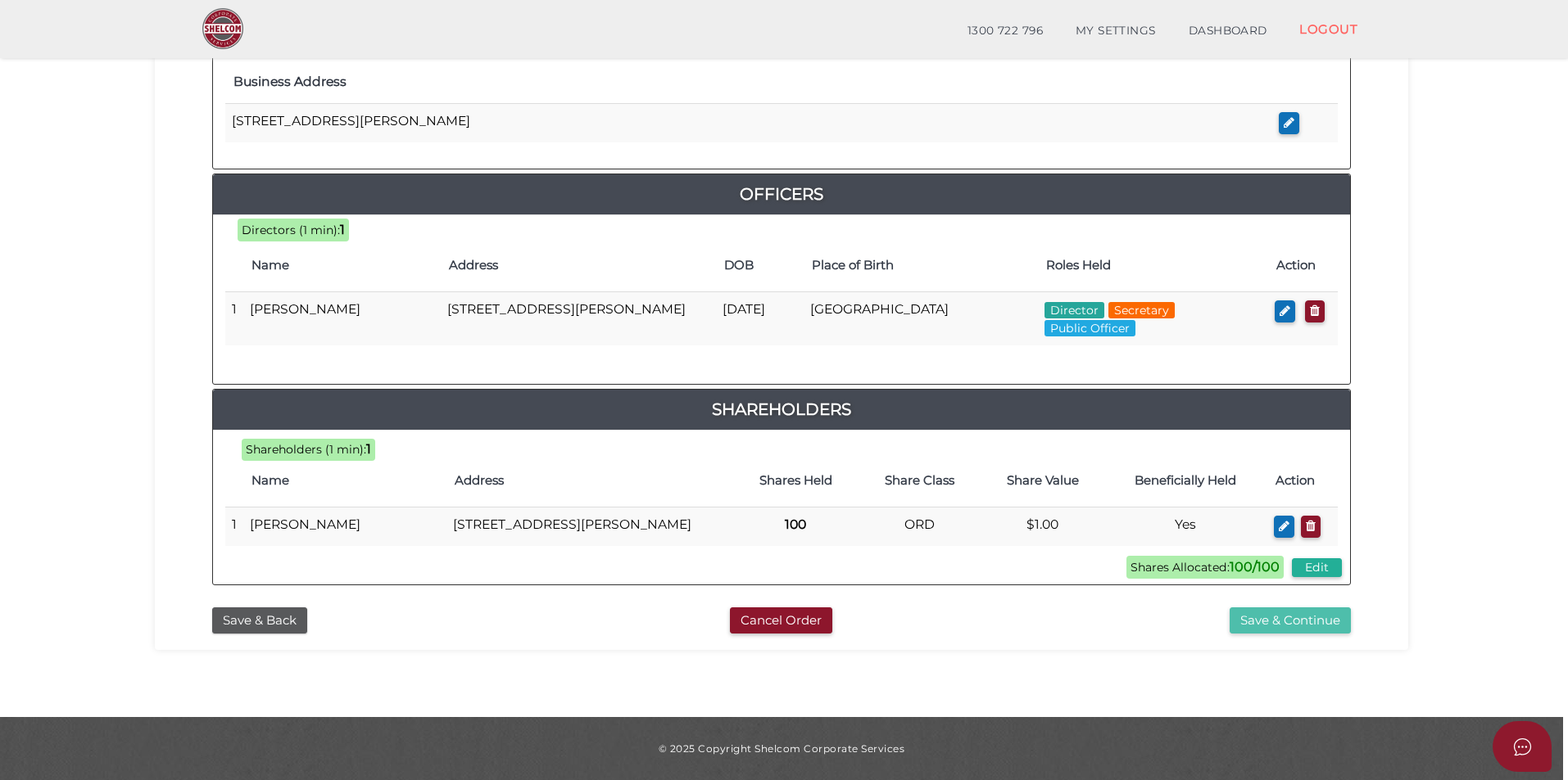
click at [1300, 629] on button "Save & Continue" at bounding box center [1289, 621] width 121 height 27
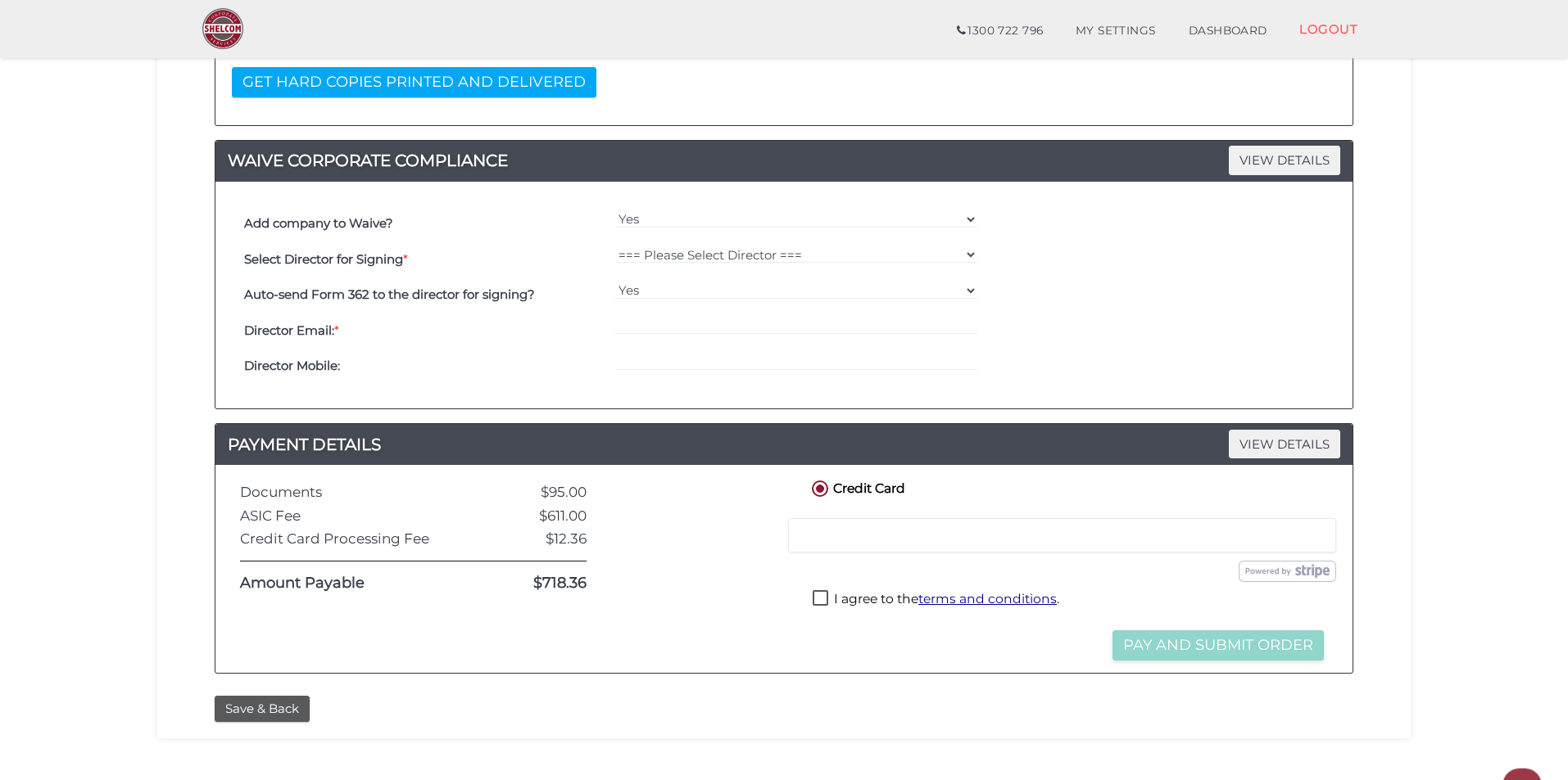
scroll to position [409, 0]
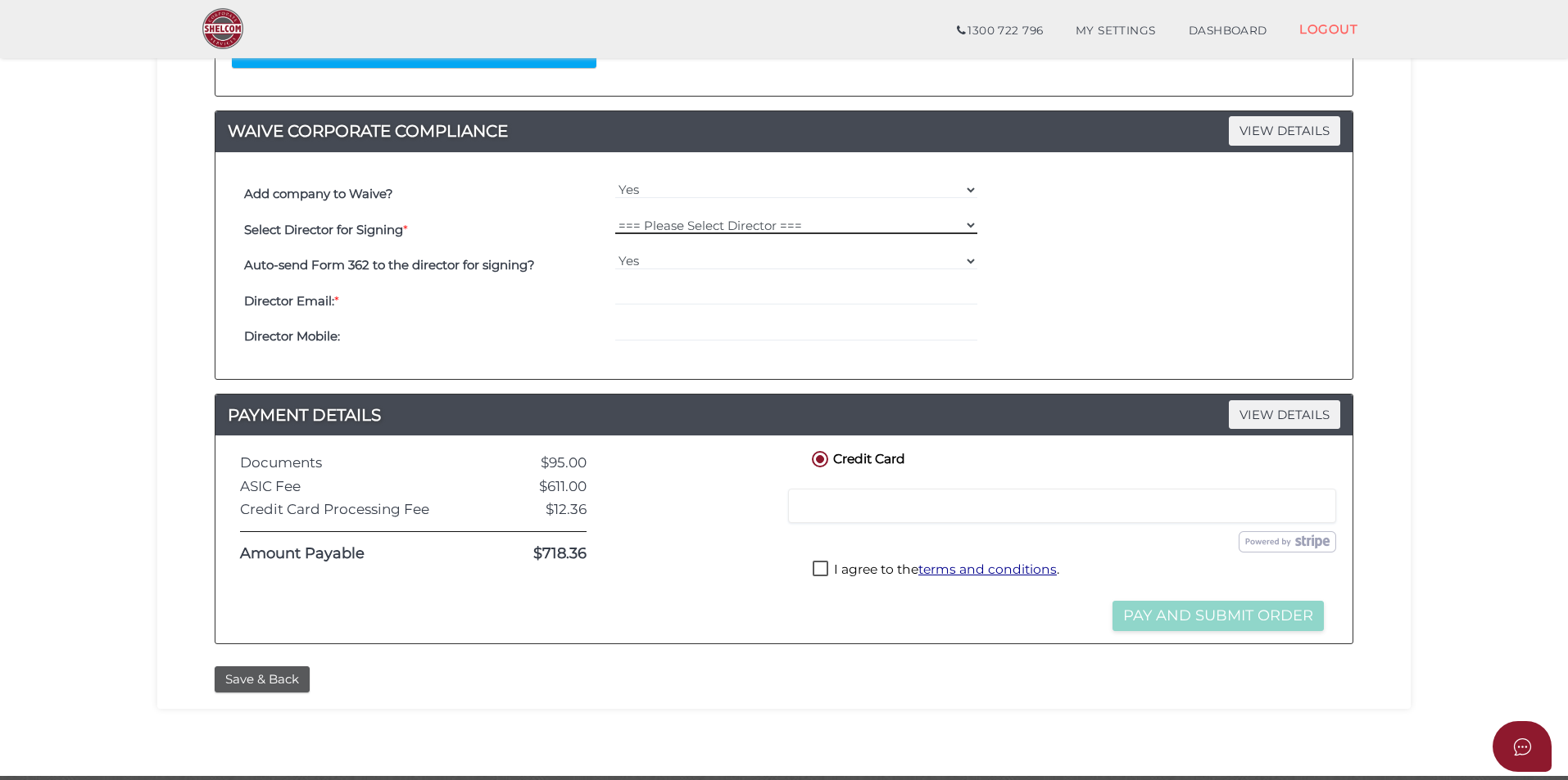
click at [716, 221] on select "=== Please Select Director === [PERSON_NAME]" at bounding box center [797, 225] width 363 height 18
click at [616, 217] on select "=== Please Select Director === [PERSON_NAME]" at bounding box center [797, 225] width 363 height 18
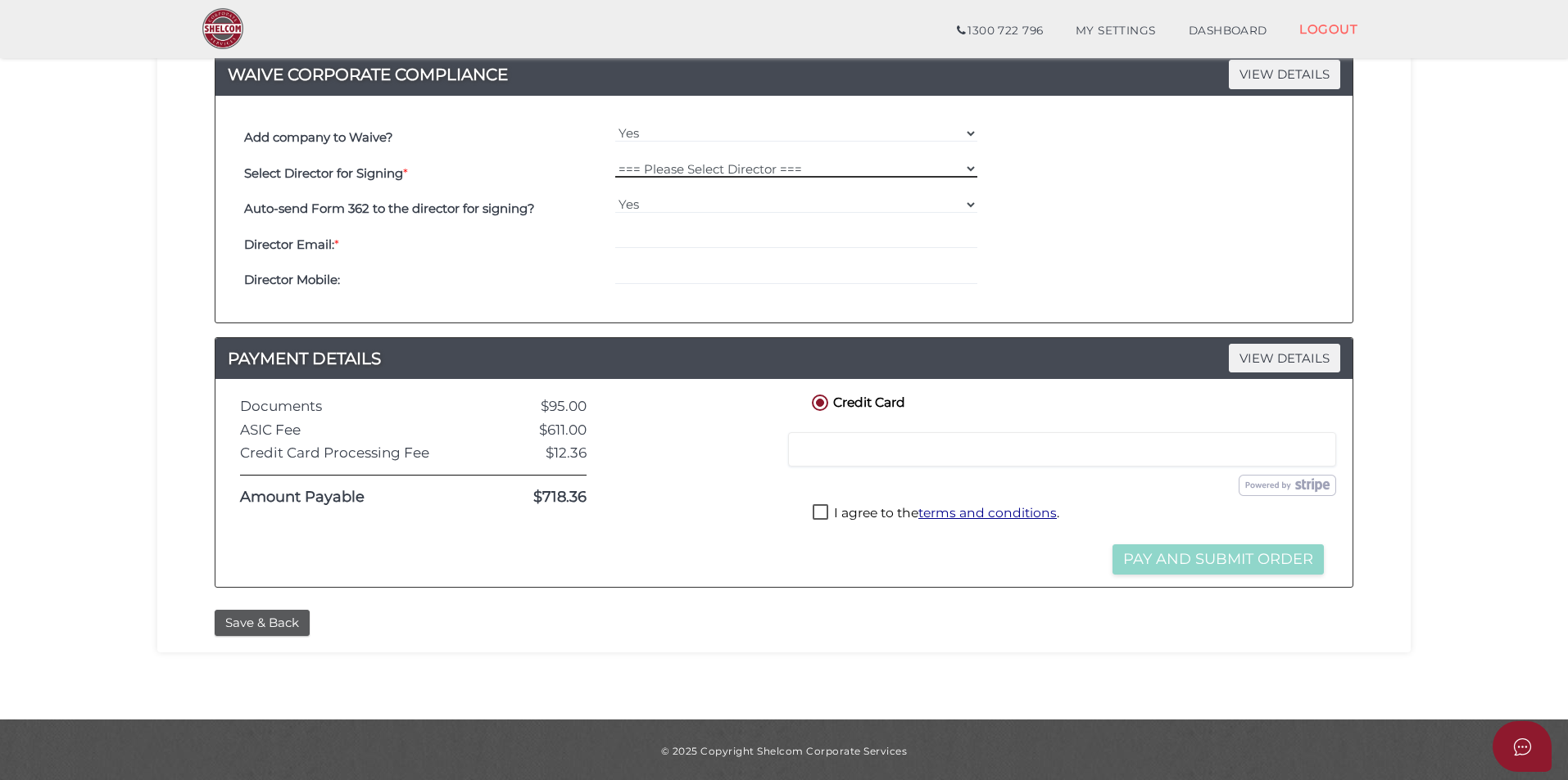
scroll to position [468, 0]
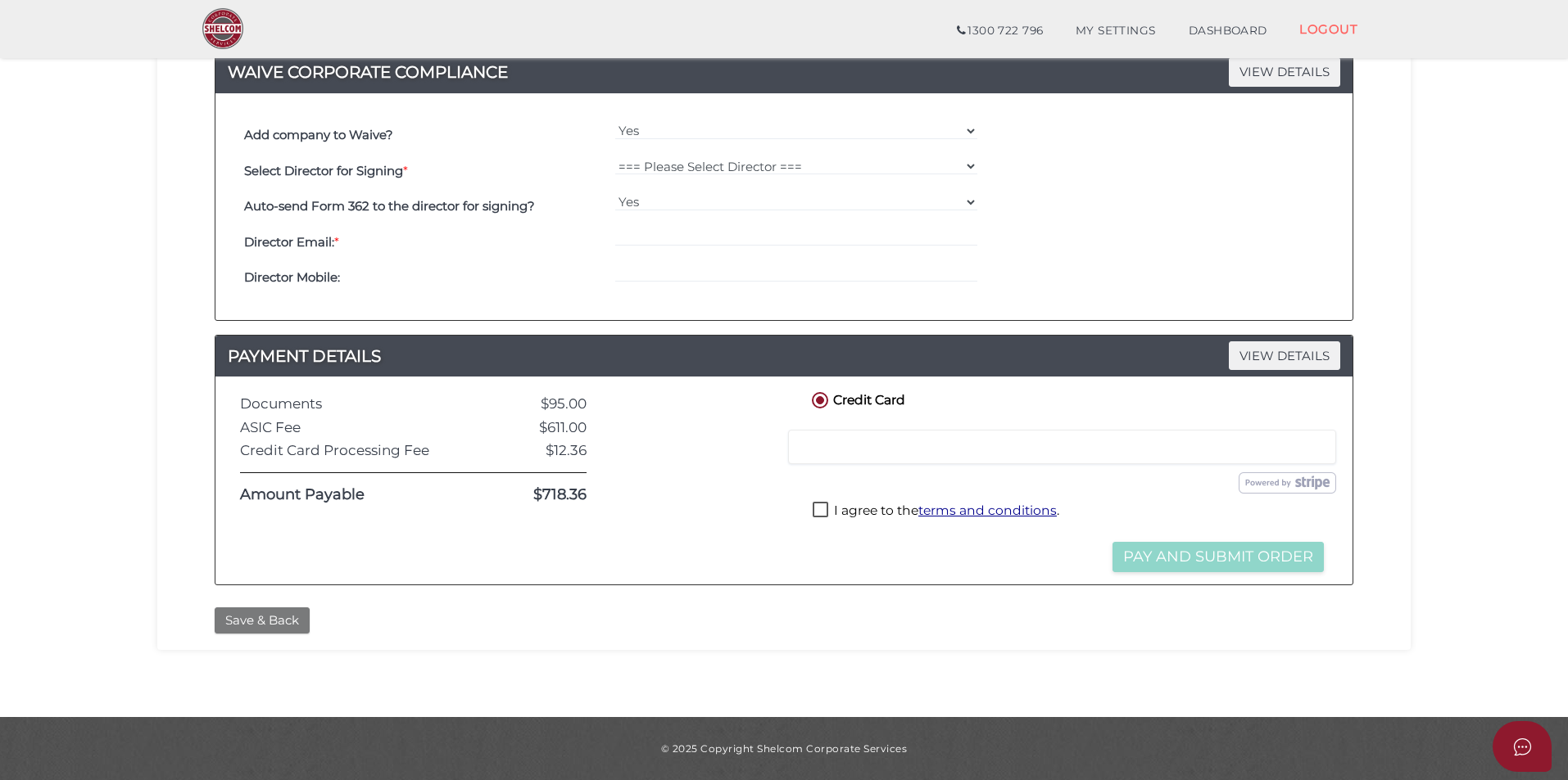
click at [264, 629] on button "Save & Back" at bounding box center [262, 621] width 95 height 27
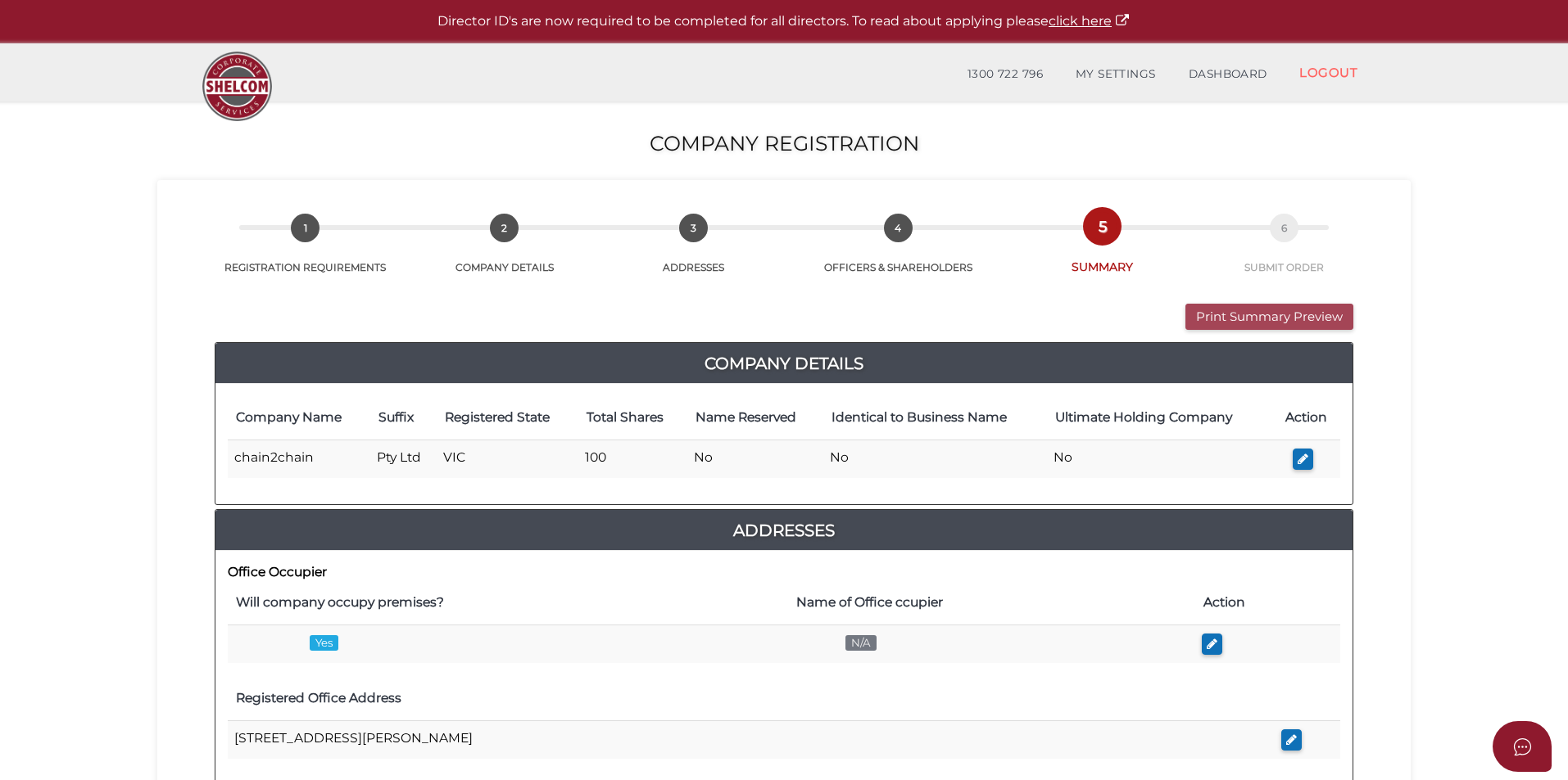
click at [1291, 309] on button "Print Summary Preview" at bounding box center [1268, 316] width 168 height 27
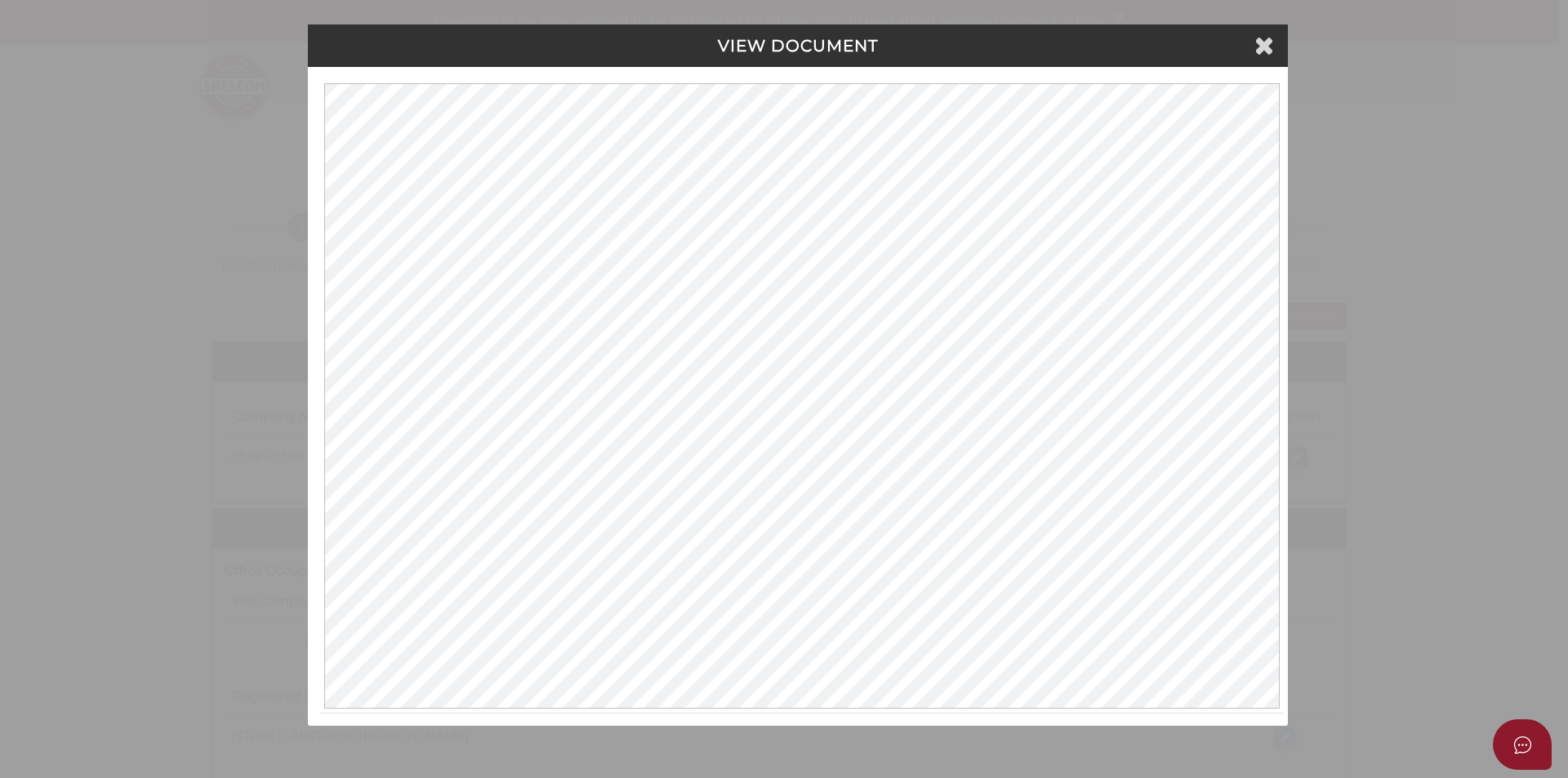
click at [1280, 48] on div "VIEW DOCUMENT" at bounding box center [798, 46] width 980 height 42
click at [1267, 46] on icon at bounding box center [1263, 44] width 19 height 25
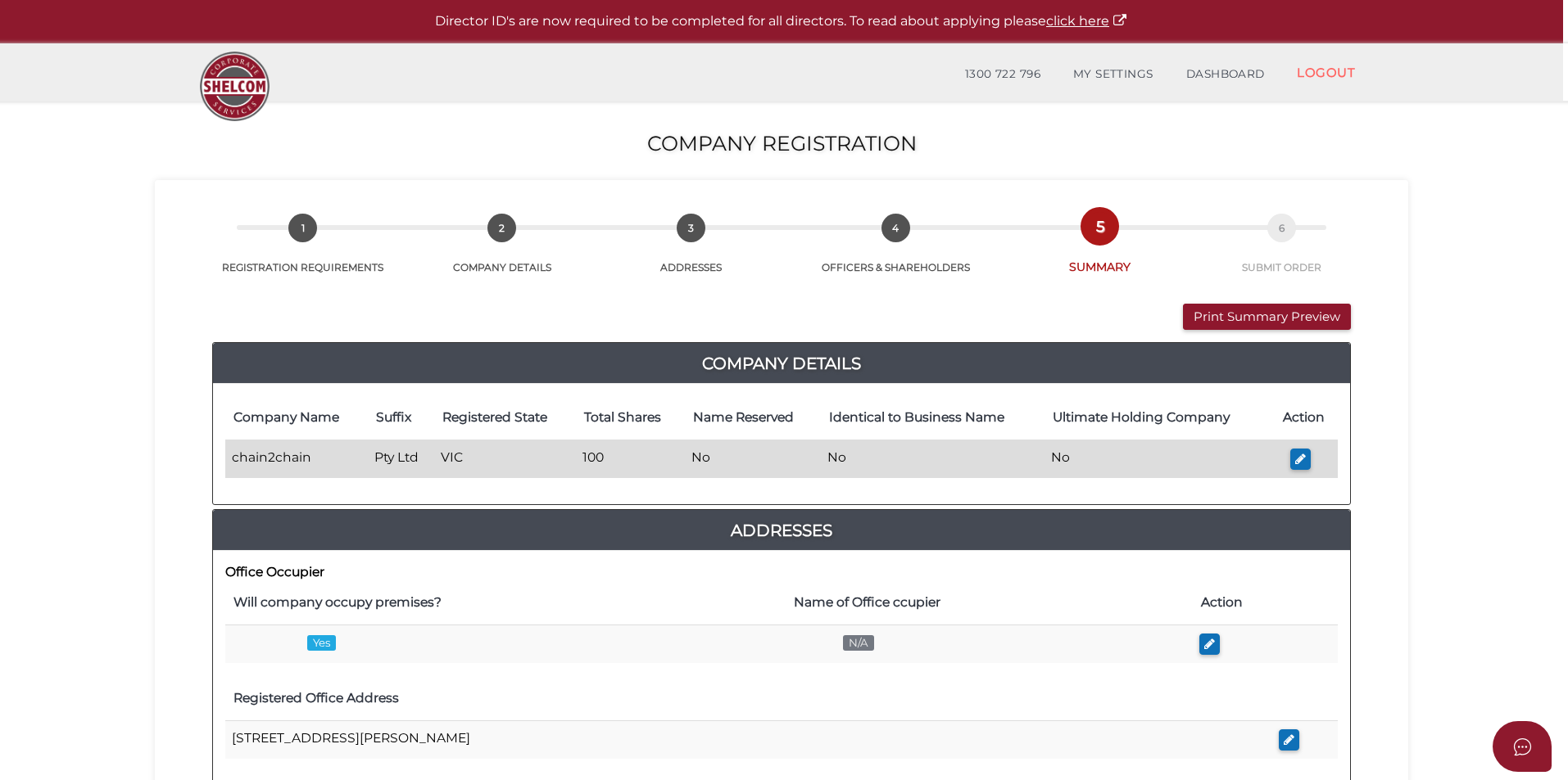
click at [703, 460] on td "No" at bounding box center [753, 459] width 137 height 39
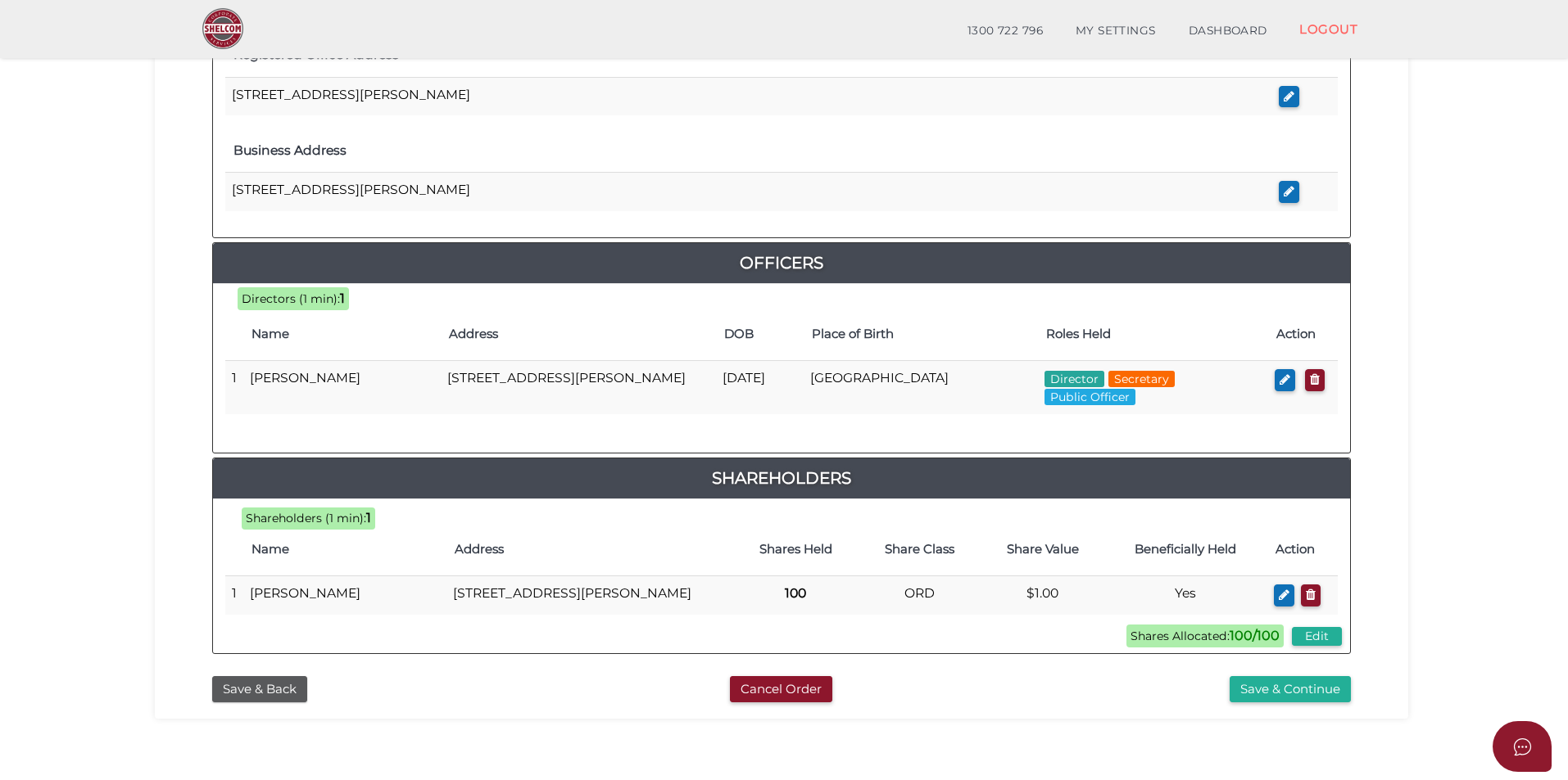
scroll to position [669, 0]
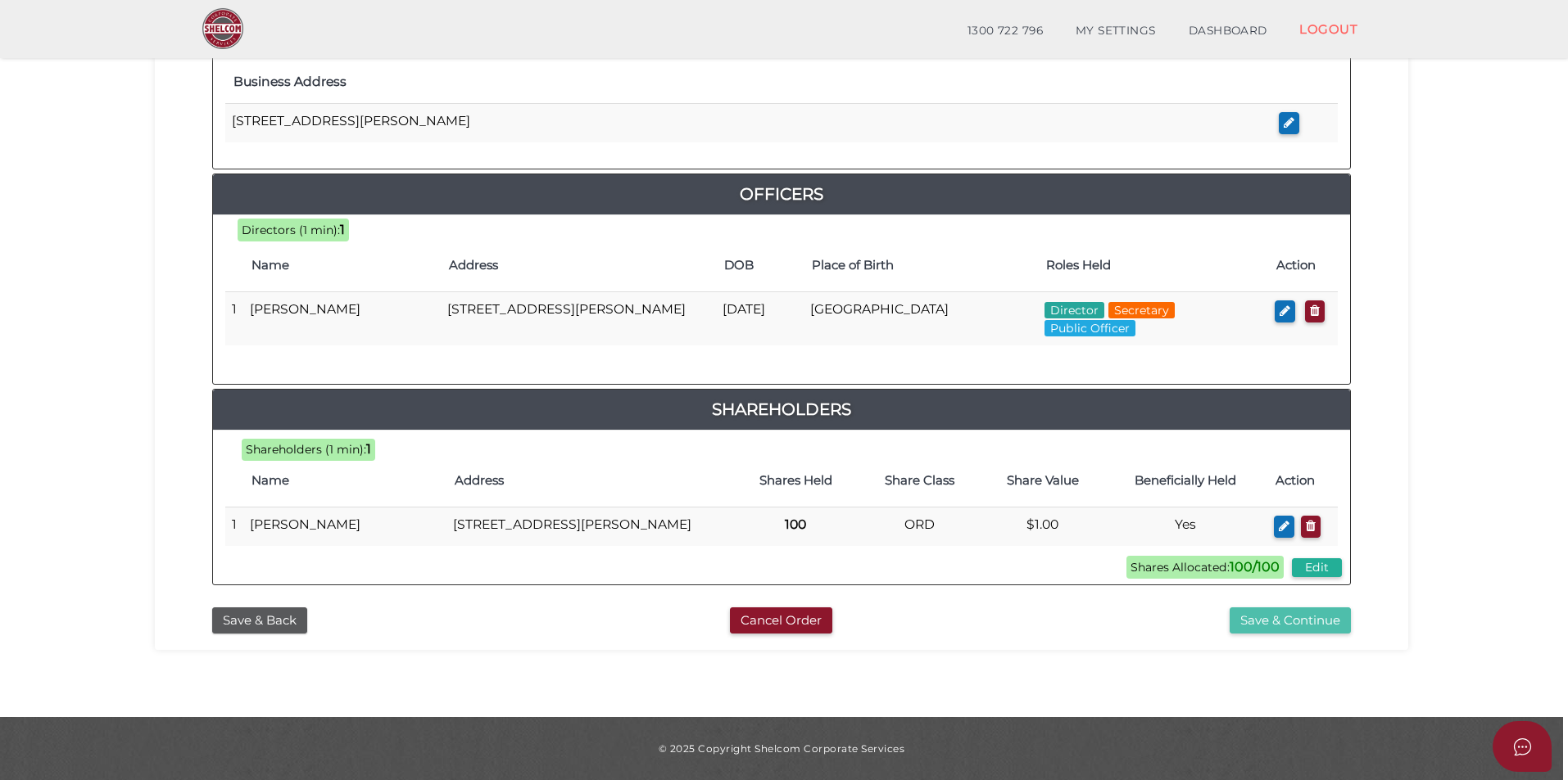
click at [1299, 613] on button "Save & Continue" at bounding box center [1289, 621] width 121 height 27
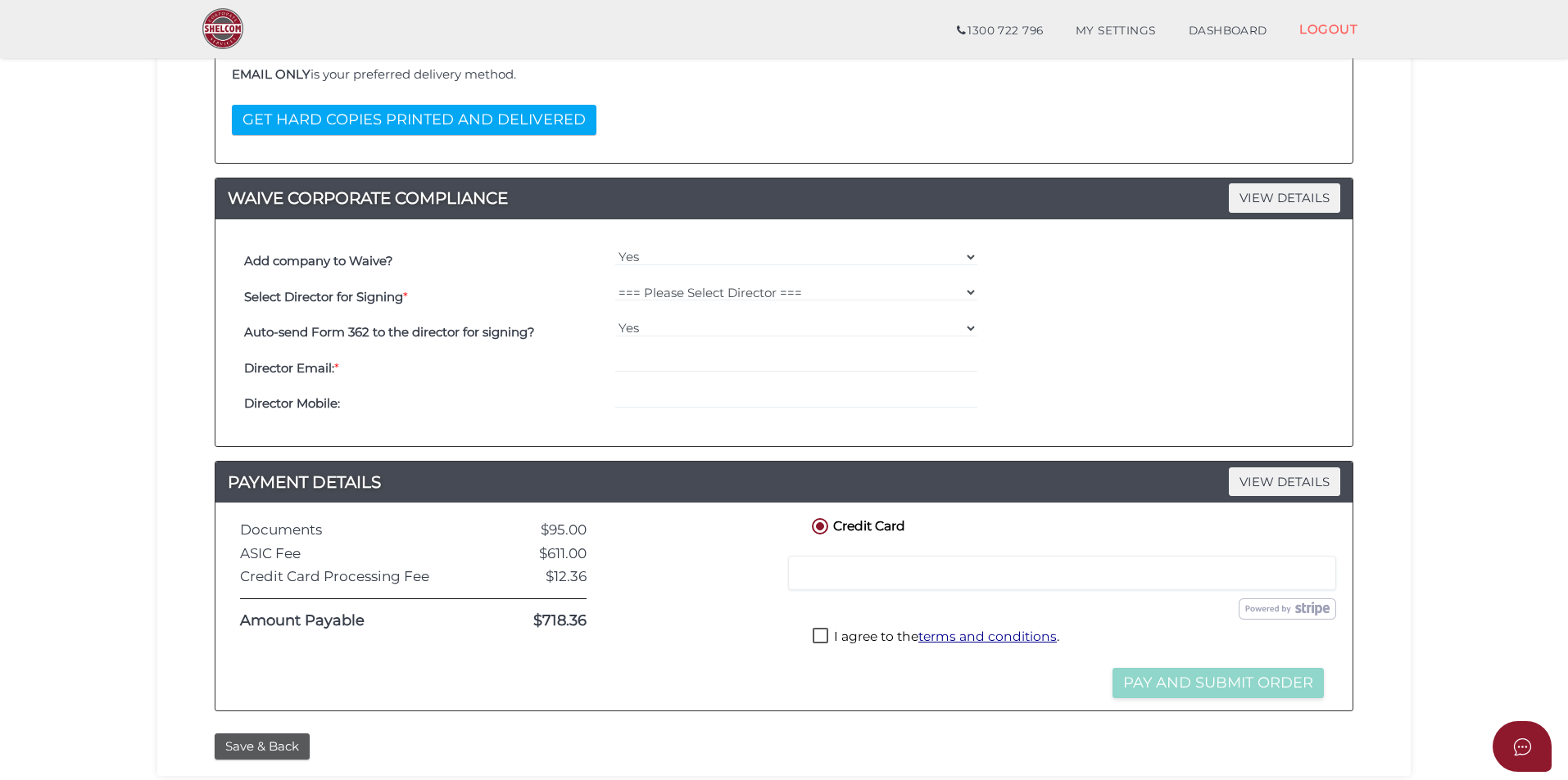
scroll to position [468, 0]
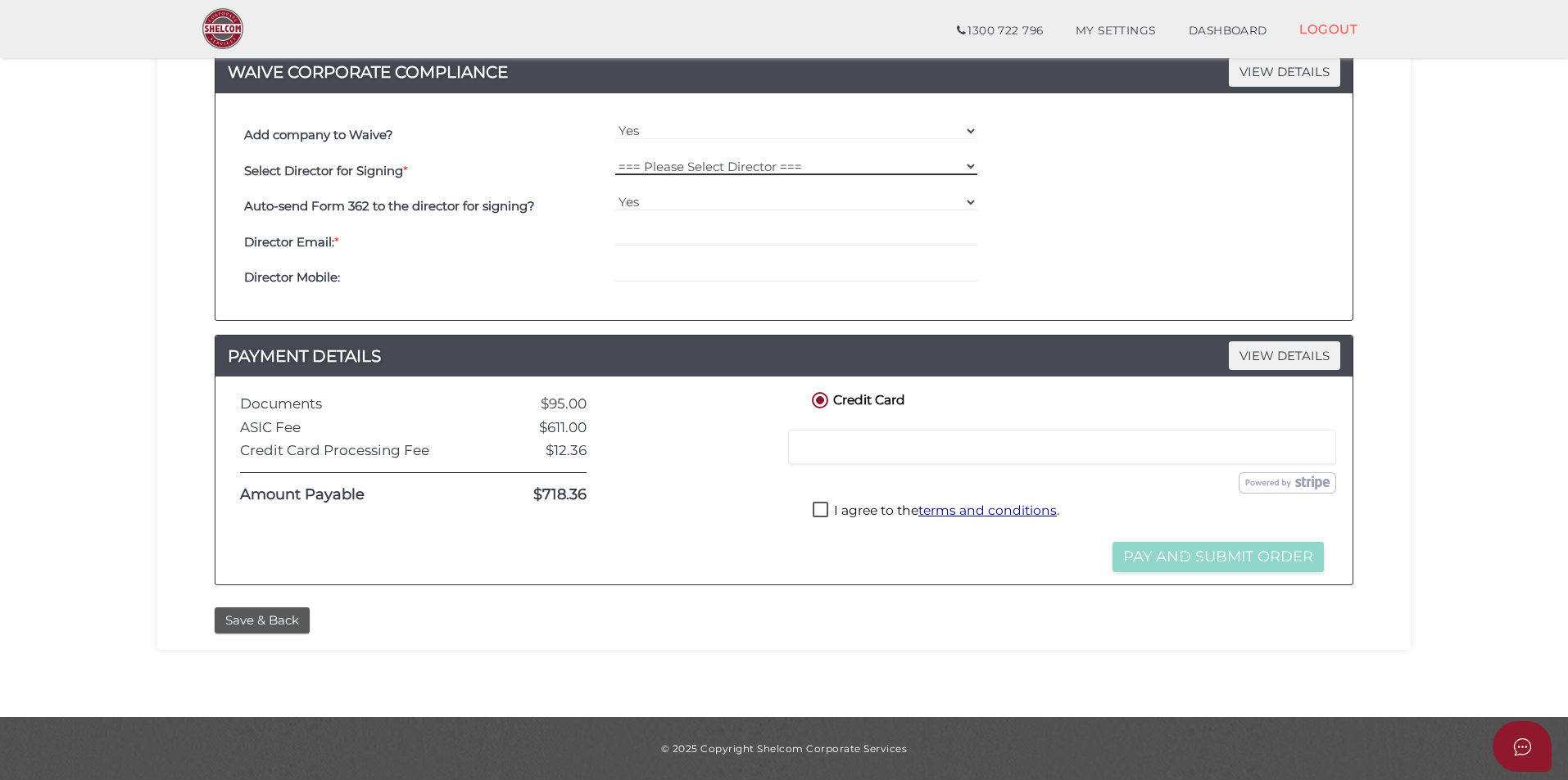
click at [667, 162] on select "=== Please Select Director === [PERSON_NAME]" at bounding box center [797, 166] width 363 height 18
select select "000026994"
click at [616, 157] on select "=== Please Select Director === [PERSON_NAME]" at bounding box center [797, 166] width 363 height 18
click at [653, 164] on select "=== Please Select Director === [PERSON_NAME]" at bounding box center [797, 166] width 363 height 18
click at [616, 157] on select "=== Please Select Director === [PERSON_NAME]" at bounding box center [797, 166] width 363 height 18
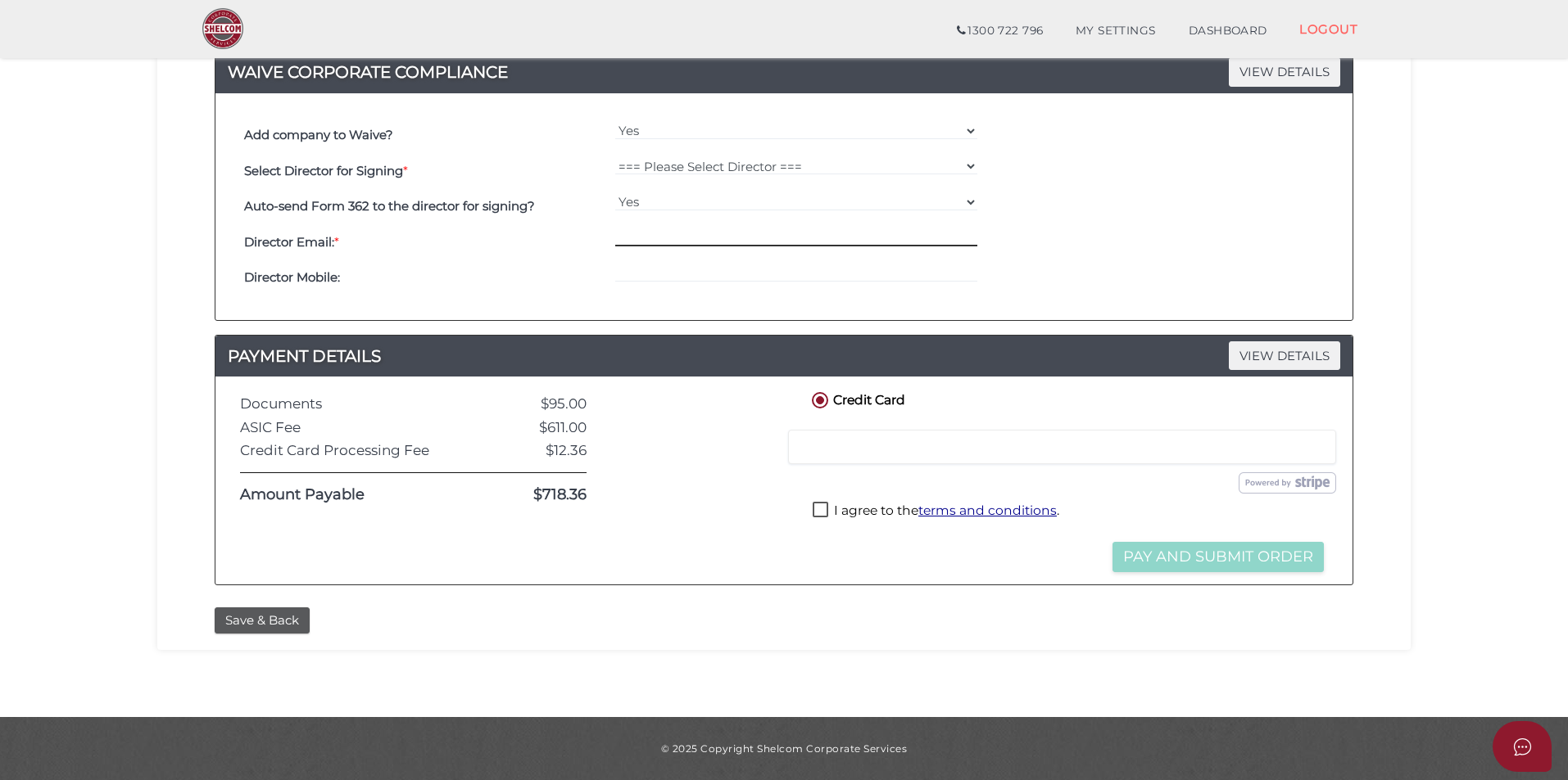
click at [700, 244] on input "email" at bounding box center [797, 237] width 363 height 18
click at [666, 157] on select "=== Please Select Director === Armandeep Singh" at bounding box center [797, 166] width 363 height 18
select select "000026994"
click at [616, 157] on select "=== Please Select Director === Armandeep Singh" at bounding box center [797, 166] width 363 height 18
click at [642, 233] on input "email" at bounding box center [797, 237] width 363 height 18
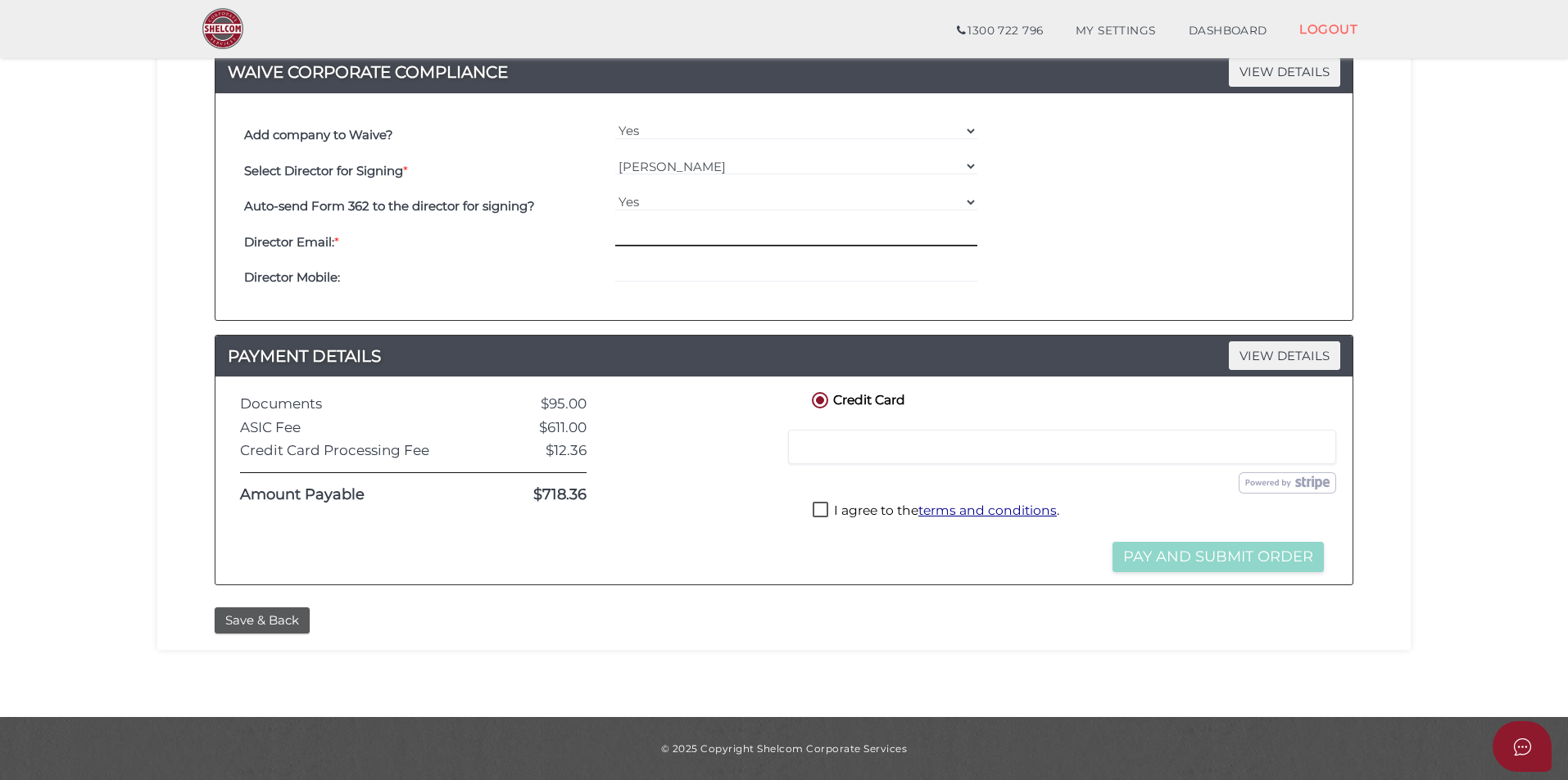
paste input "KSSPROPERTYSERVICES@GMAIL.COM"
type input "KSSPROPERTYSERVICES@GMAIL.COM"
click at [530, 245] on h4 "Director Email: *" at bounding box center [426, 242] width 363 height 14
click at [665, 241] on input "KSSPROPERTYSERVICES@GMAIL.COM" at bounding box center [797, 237] width 363 height 18
click at [665, 241] on input "KSSPROPERTYSERVICES@GMAIL.COM" at bounding box center [797, 237] width 363 height 18
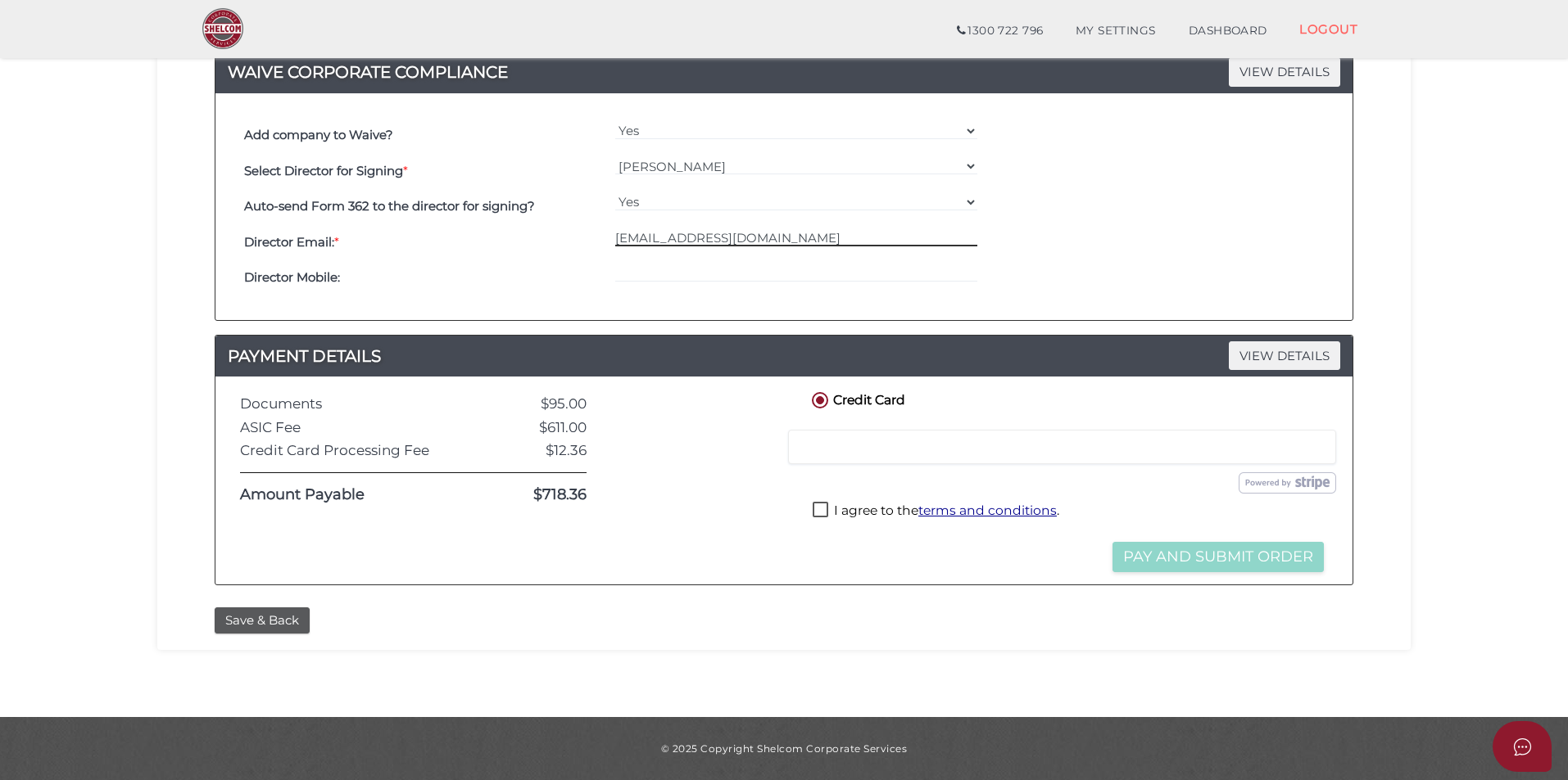
click at [665, 241] on input "KSSPROPERTYSERVICES@GMAIL.COM" at bounding box center [797, 237] width 363 height 18
click at [833, 511] on label "I agree to the terms and conditions ." at bounding box center [936, 512] width 246 height 20
checkbox input "true"
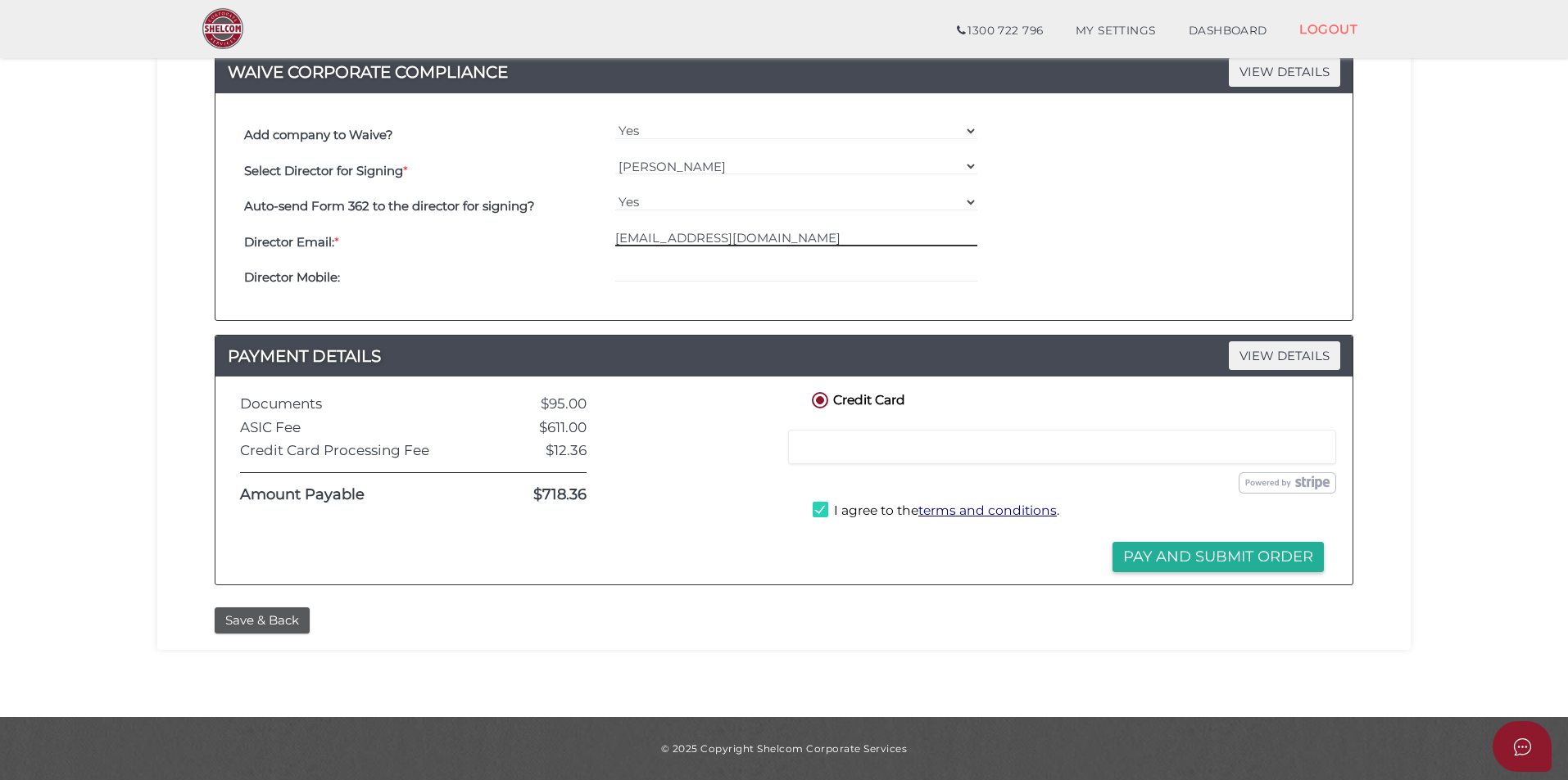
click at [793, 234] on input "KSSPROPERTYSERVICES@GMAIL.COM" at bounding box center [797, 237] width 363 height 18
click at [884, 242] on input "KSSPROPERTYSERVICES@GMAIL.COM" at bounding box center [797, 237] width 363 height 18
click at [756, 168] on select "=== Please Select Director === Armandeep Singh" at bounding box center [797, 166] width 363 height 18
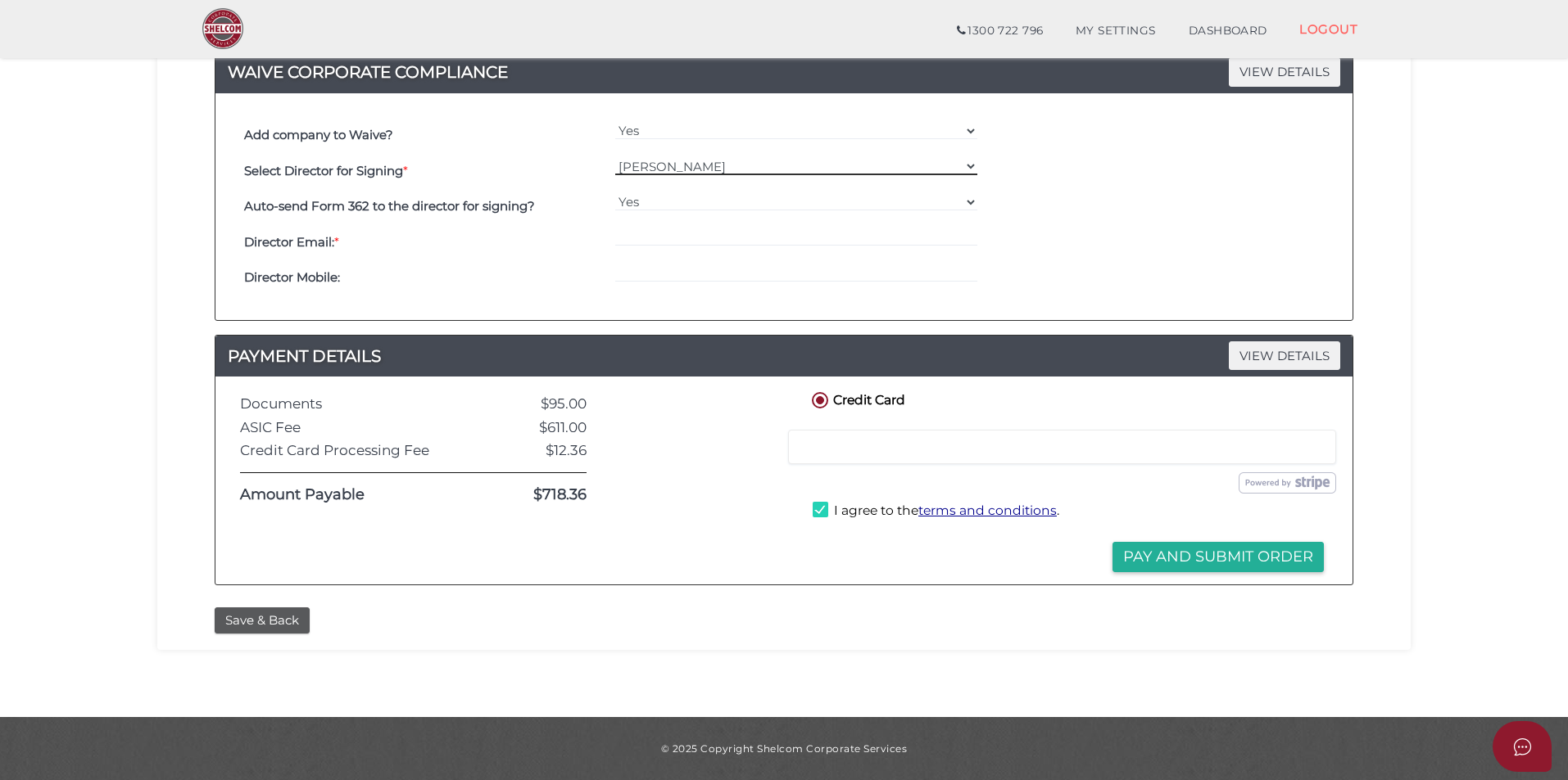
select select
click at [616, 157] on select "=== Please Select Director === Armandeep Singh" at bounding box center [797, 166] width 363 height 18
click at [641, 241] on input "email" at bounding box center [797, 237] width 363 height 18
click at [644, 212] on div "Yes No" at bounding box center [796, 206] width 371 height 36
click at [646, 203] on select "Yes No" at bounding box center [797, 202] width 363 height 18
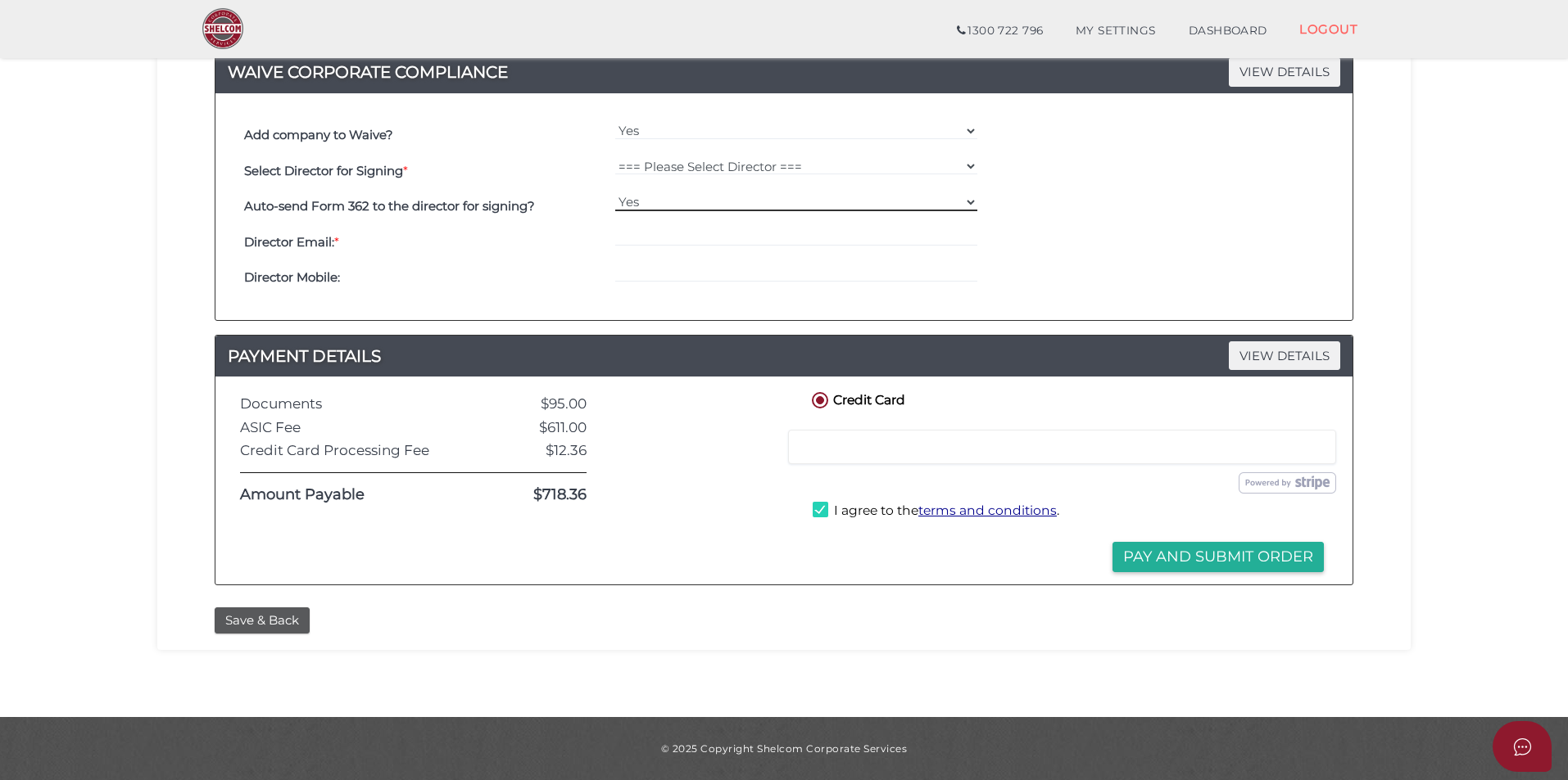
select select "No"
click at [616, 193] on select "Yes No" at bounding box center [797, 202] width 363 height 18
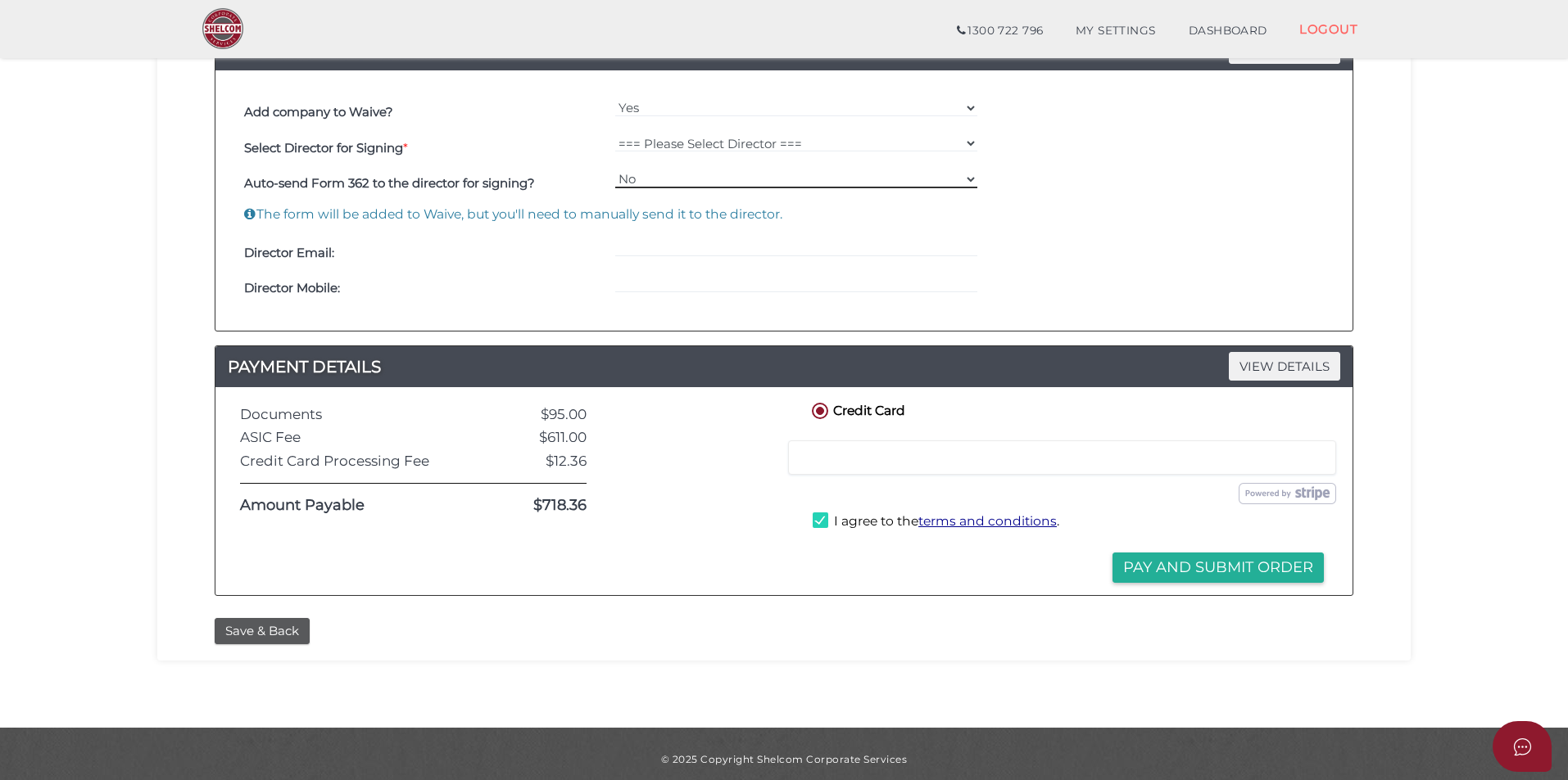
scroll to position [501, 0]
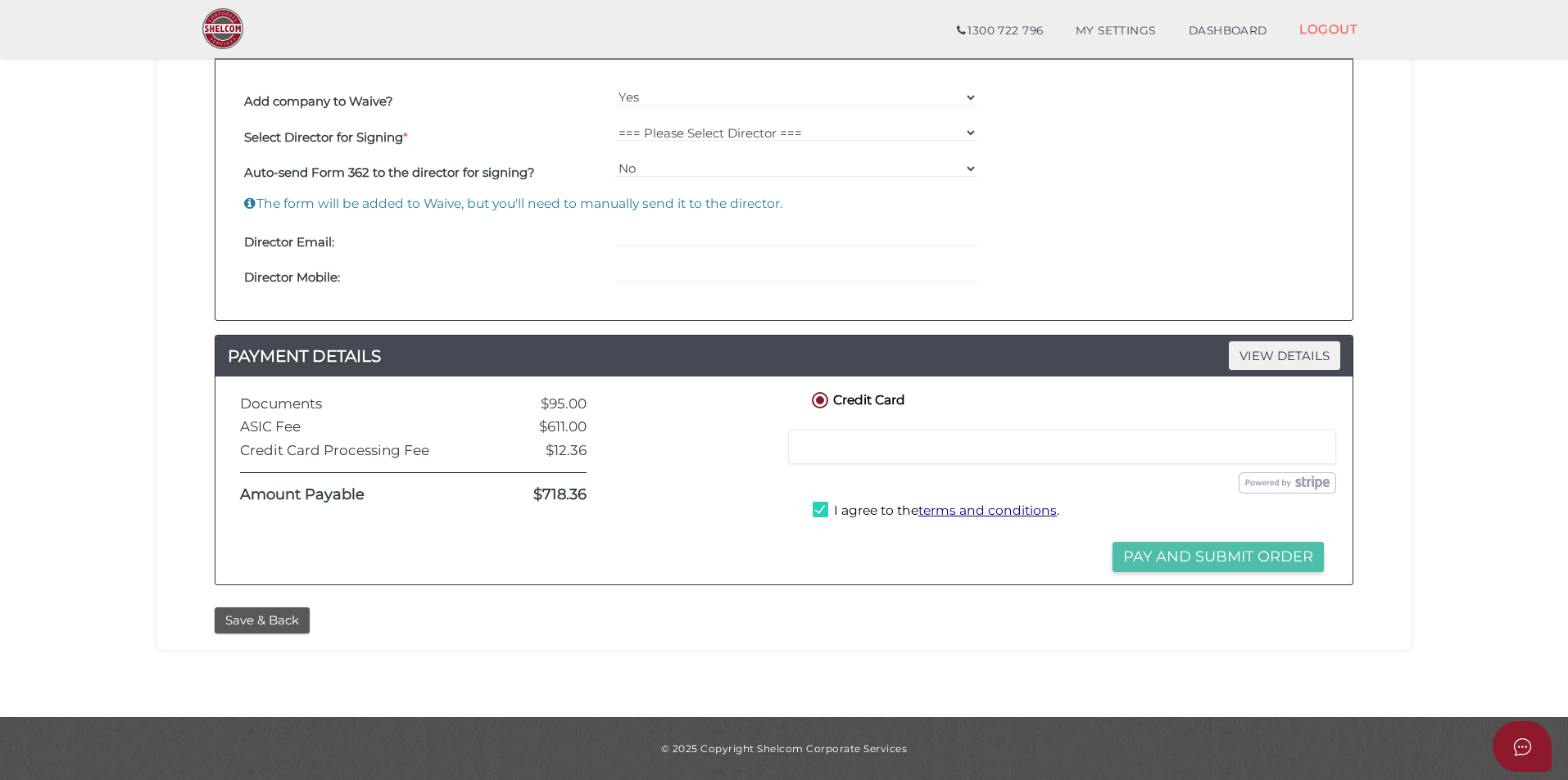
click at [1256, 553] on button "Pay and Submit Order" at bounding box center [1218, 557] width 211 height 31
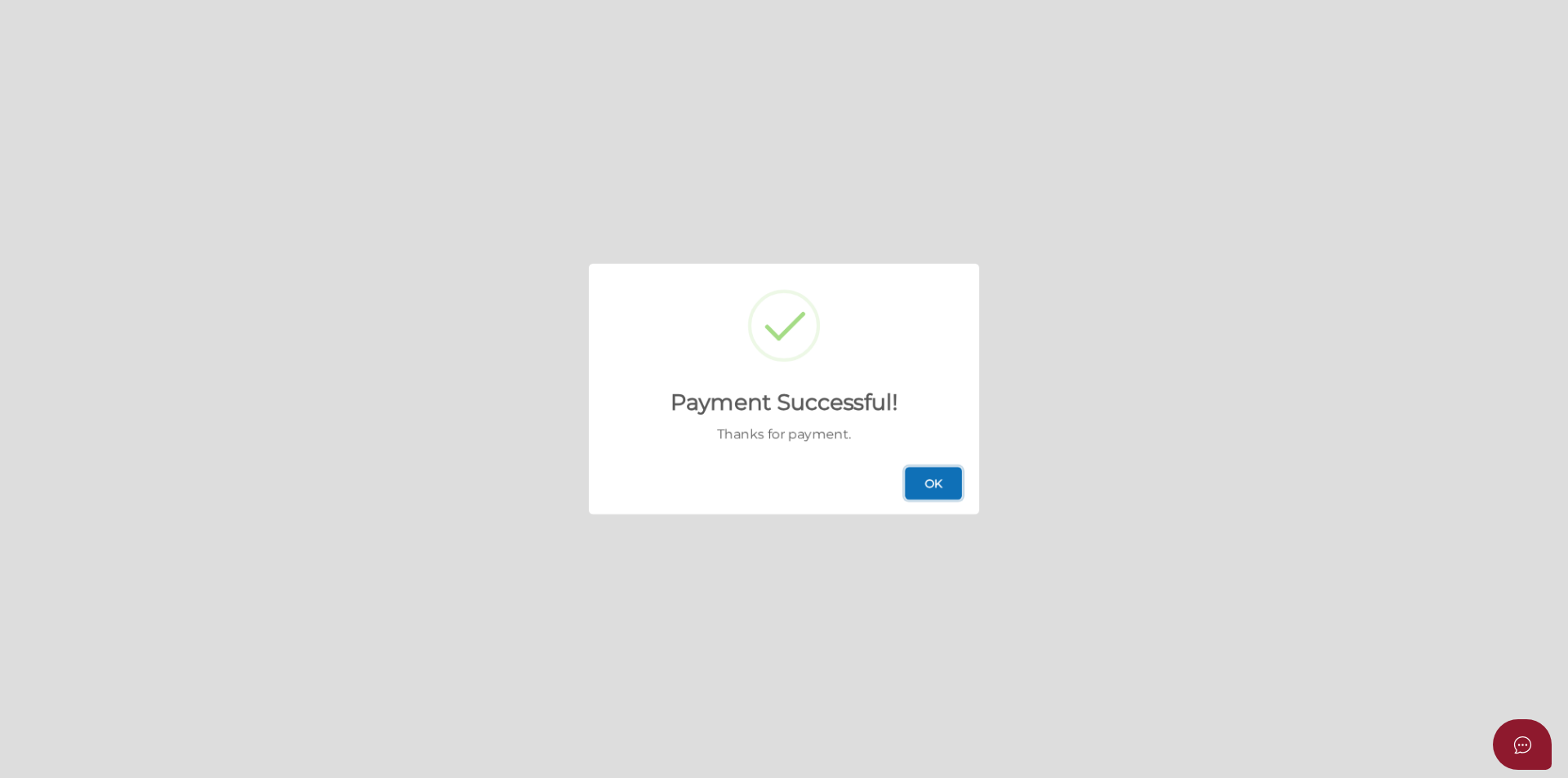
click at [930, 481] on button "OK" at bounding box center [933, 483] width 57 height 32
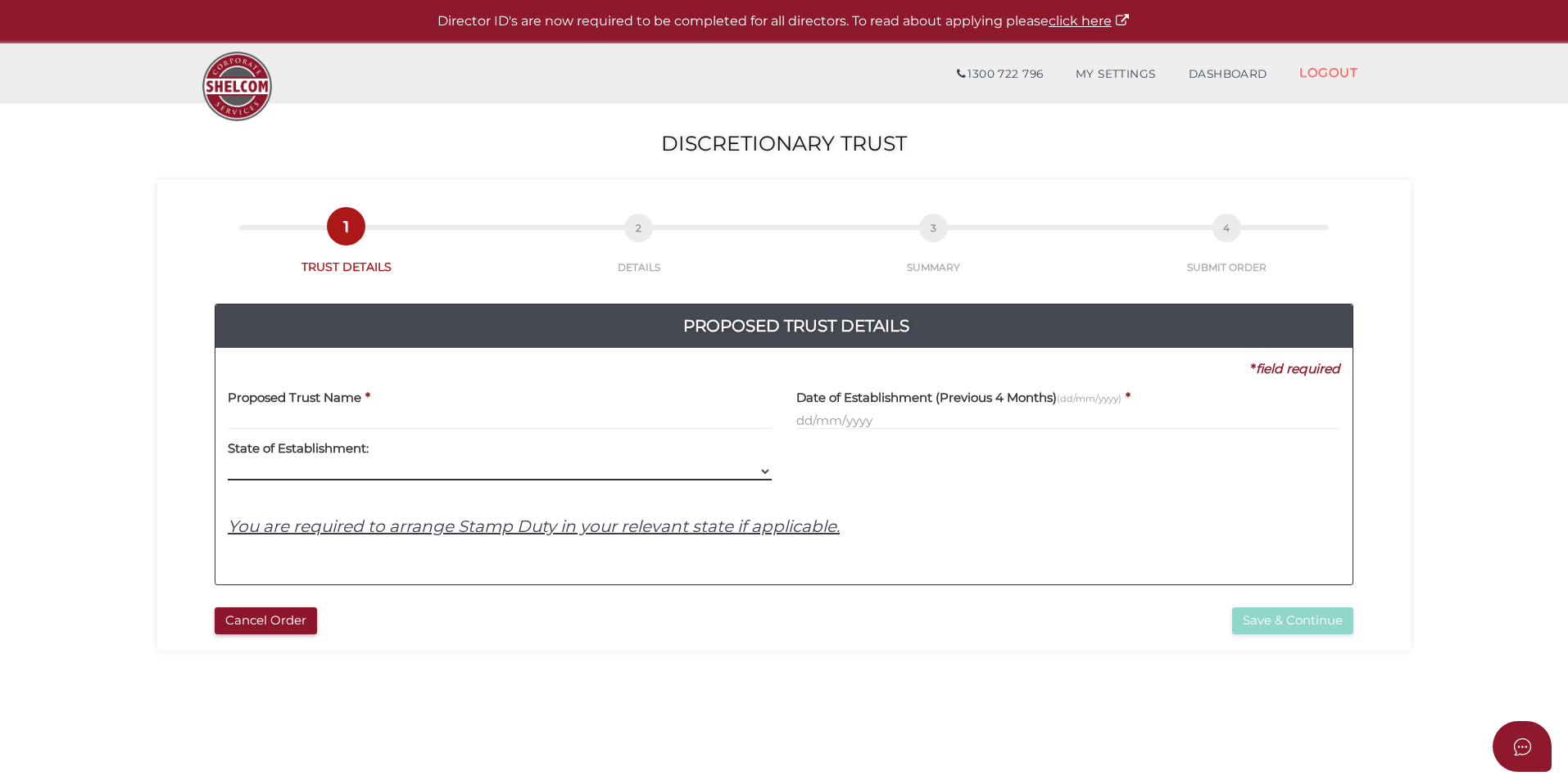
click at [432, 476] on select "VIC ACT NSW NT QLD TAS WA SA" at bounding box center [500, 471] width 544 height 18
select select "VIC"
click at [228, 463] on select "VIC ACT NSW NT QLD TAS WA SA" at bounding box center [500, 471] width 544 height 18
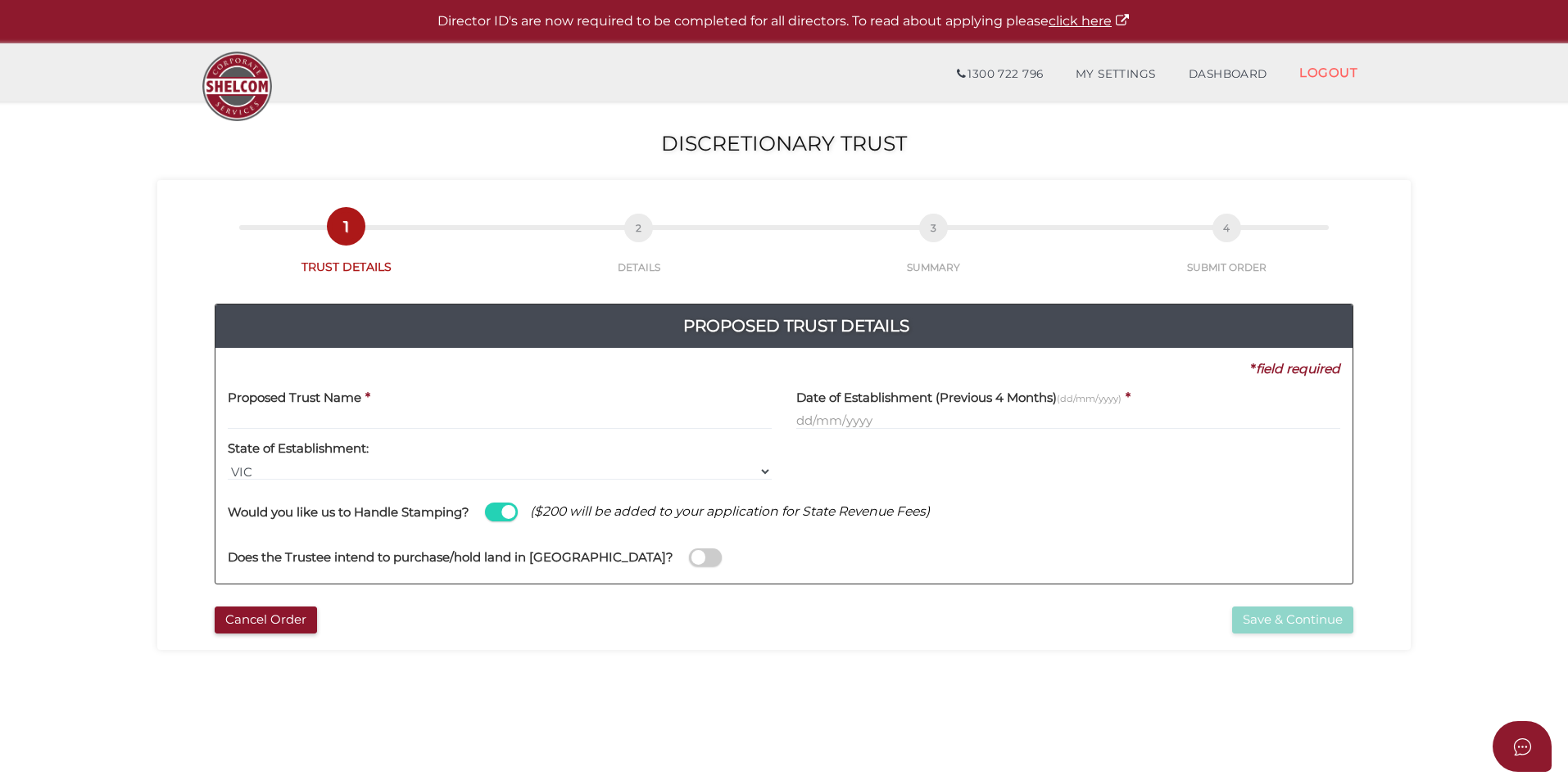
click at [502, 514] on span at bounding box center [501, 512] width 32 height 19
click at [0, 0] on input "checkbox" at bounding box center [0, 0] width 0 height 0
click at [496, 514] on span at bounding box center [501, 512] width 32 height 19
click at [0, 0] on input "checkbox" at bounding box center [0, 0] width 0 height 0
click at [851, 512] on span "($200 will be added to your application for State Revenue Fees)" at bounding box center [730, 511] width 400 height 18
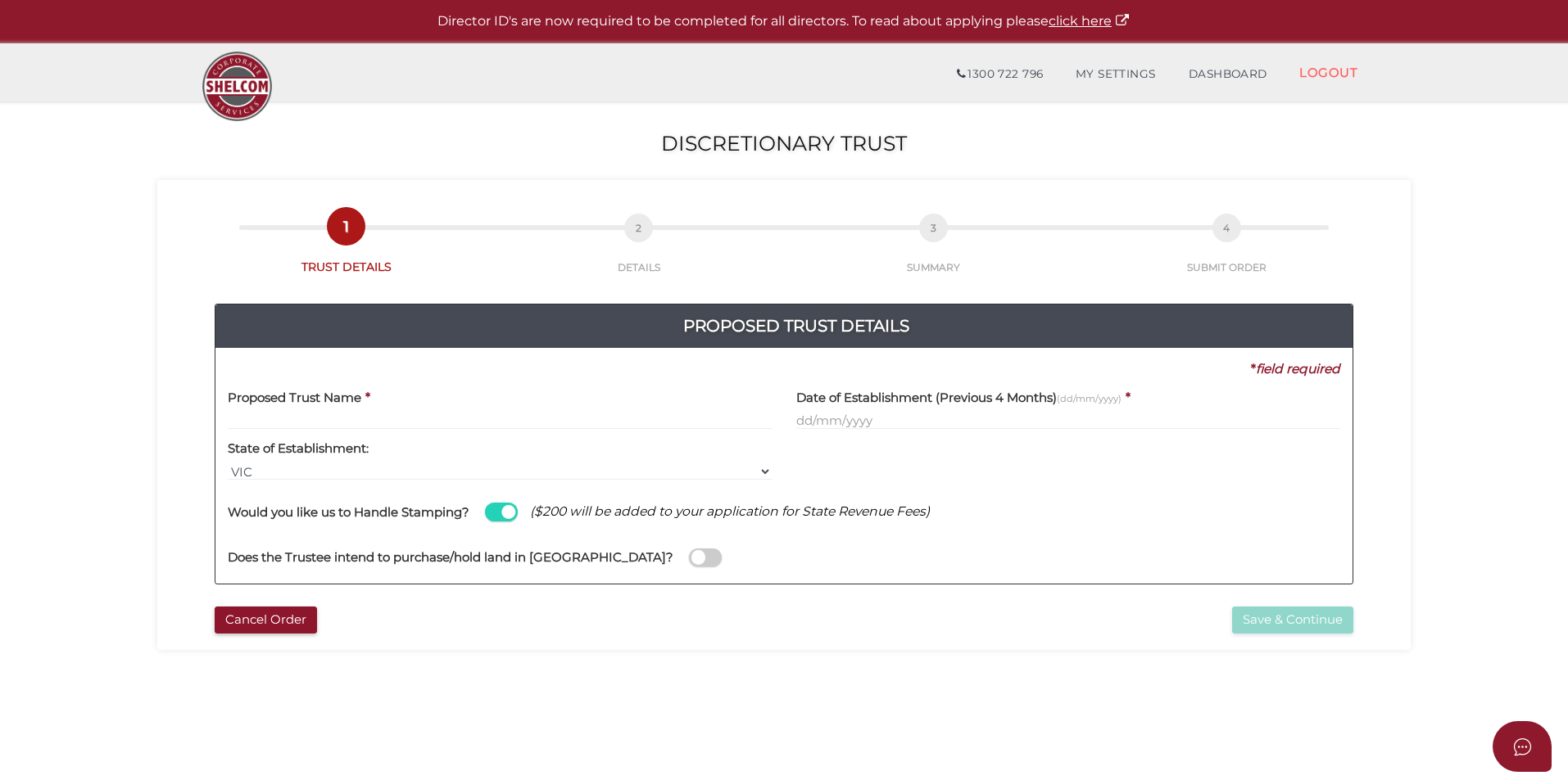
click at [453, 561] on h4 "Does the Trustee intend to purchase/hold land in Australia?" at bounding box center [450, 558] width 445 height 14
click at [0, 0] on input "checkbox" at bounding box center [0, 0] width 0 height 0
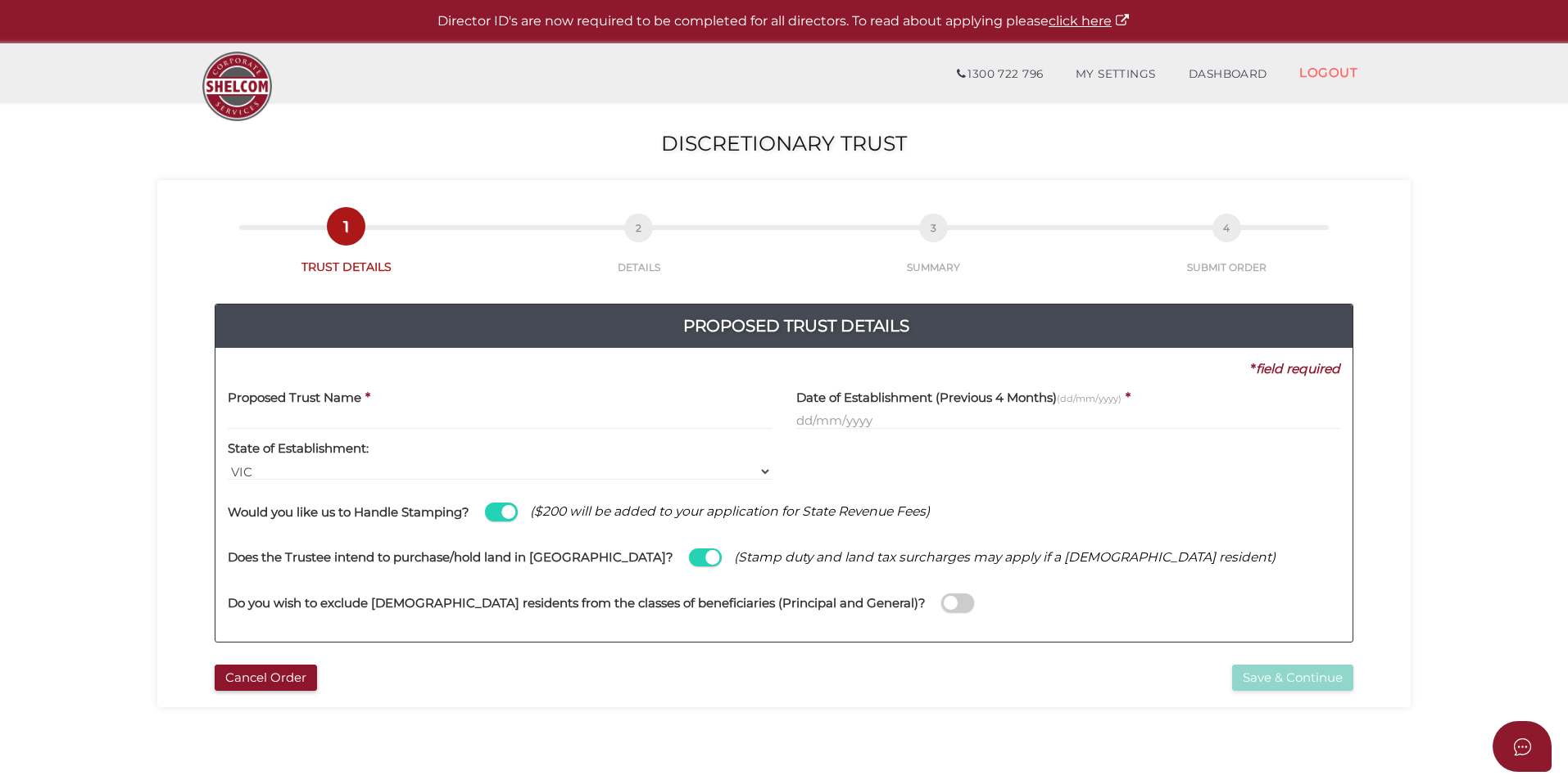
click at [486, 604] on h4 "Do you wish to exclude foreign residents from the classes of beneficiaries (Pri…" at bounding box center [577, 603] width 698 height 14
click at [0, 0] on input "checkbox" at bounding box center [0, 0] width 0 height 0
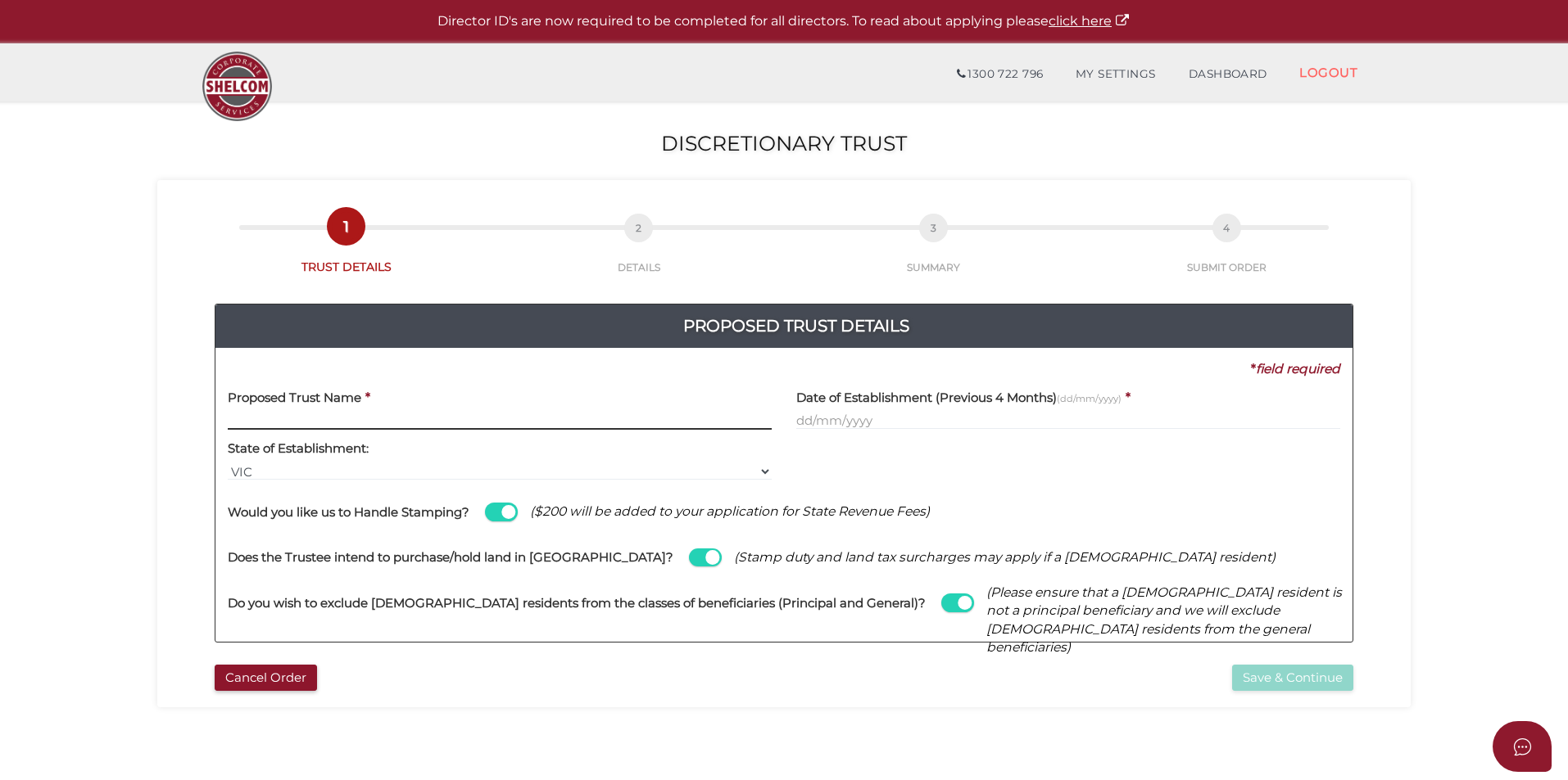
click at [369, 418] on input "text" at bounding box center [500, 420] width 544 height 18
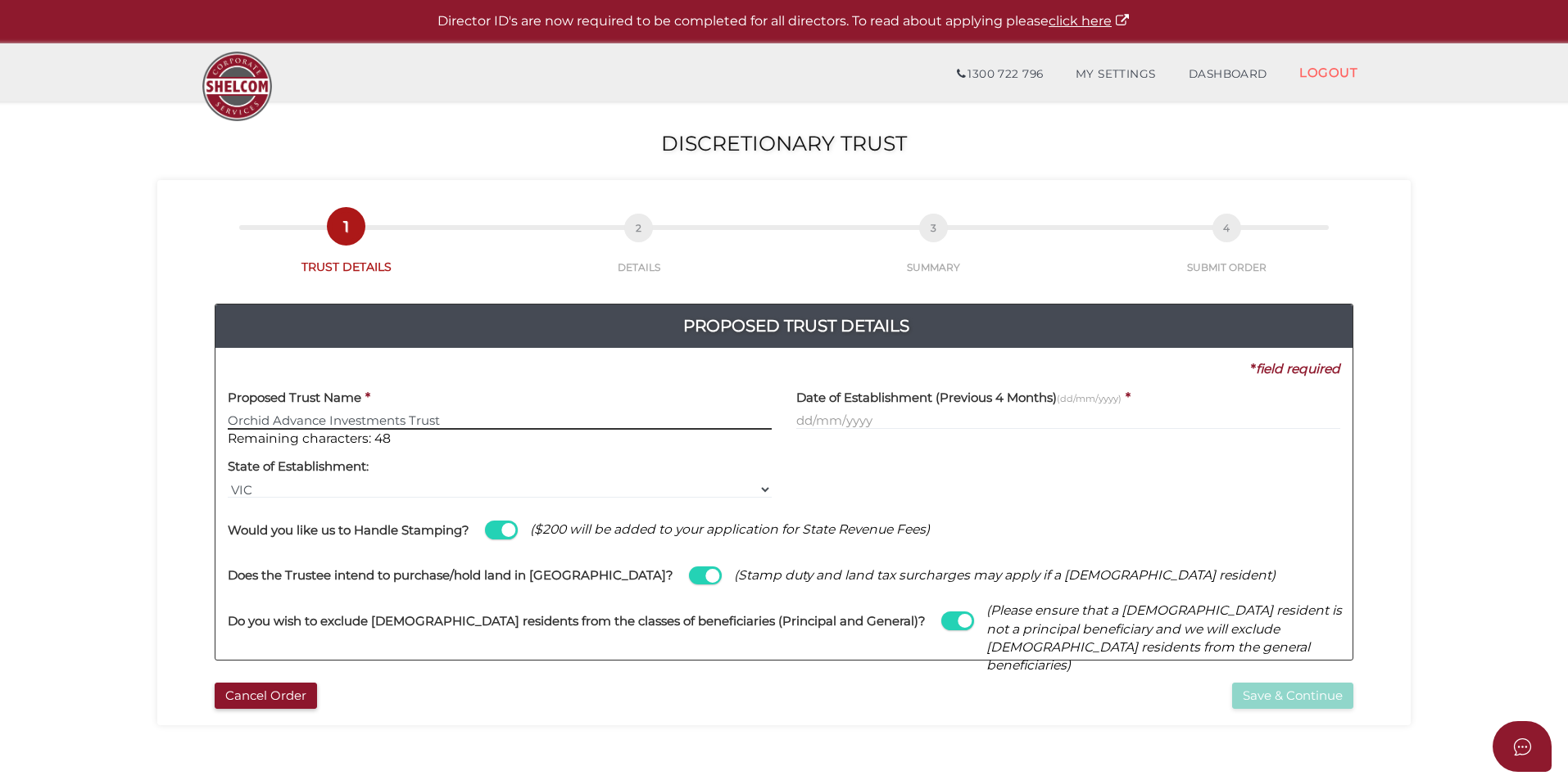
type input "Orchid Advance Investments Trust"
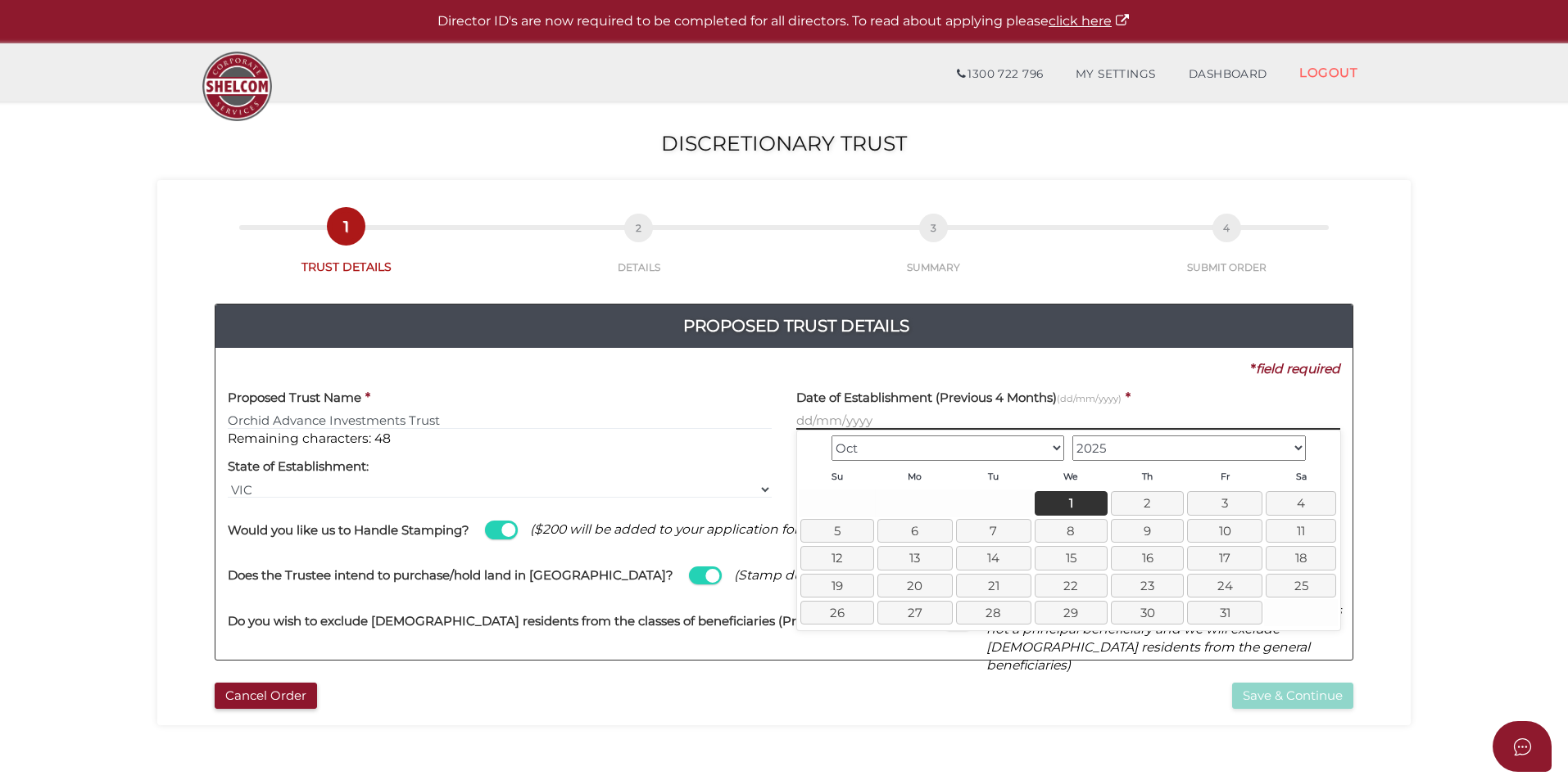
type input "1"
type input "01/10/2025"
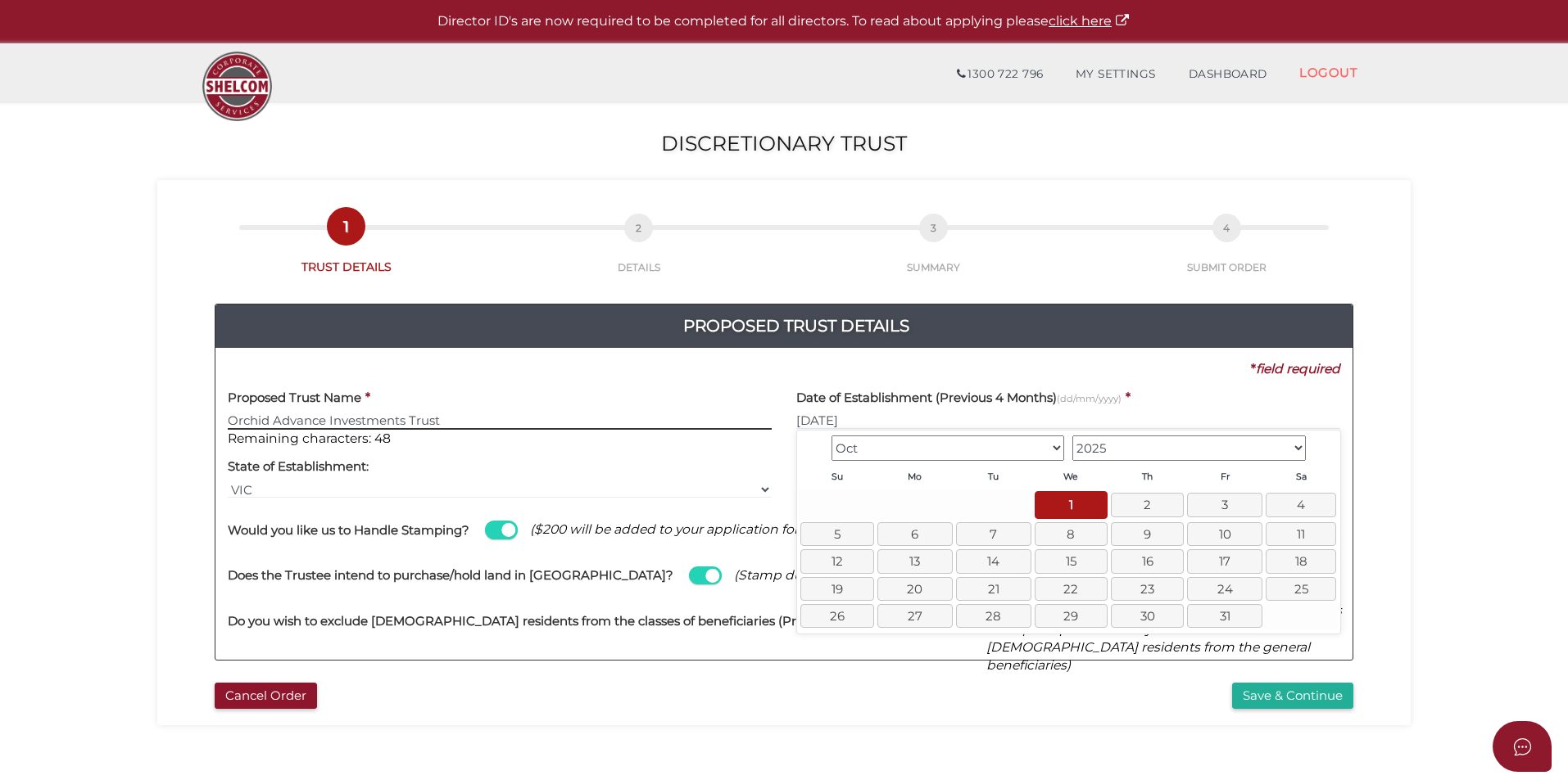
click at [688, 415] on input "Orchid Advance Investments Trust" at bounding box center [500, 420] width 544 height 18
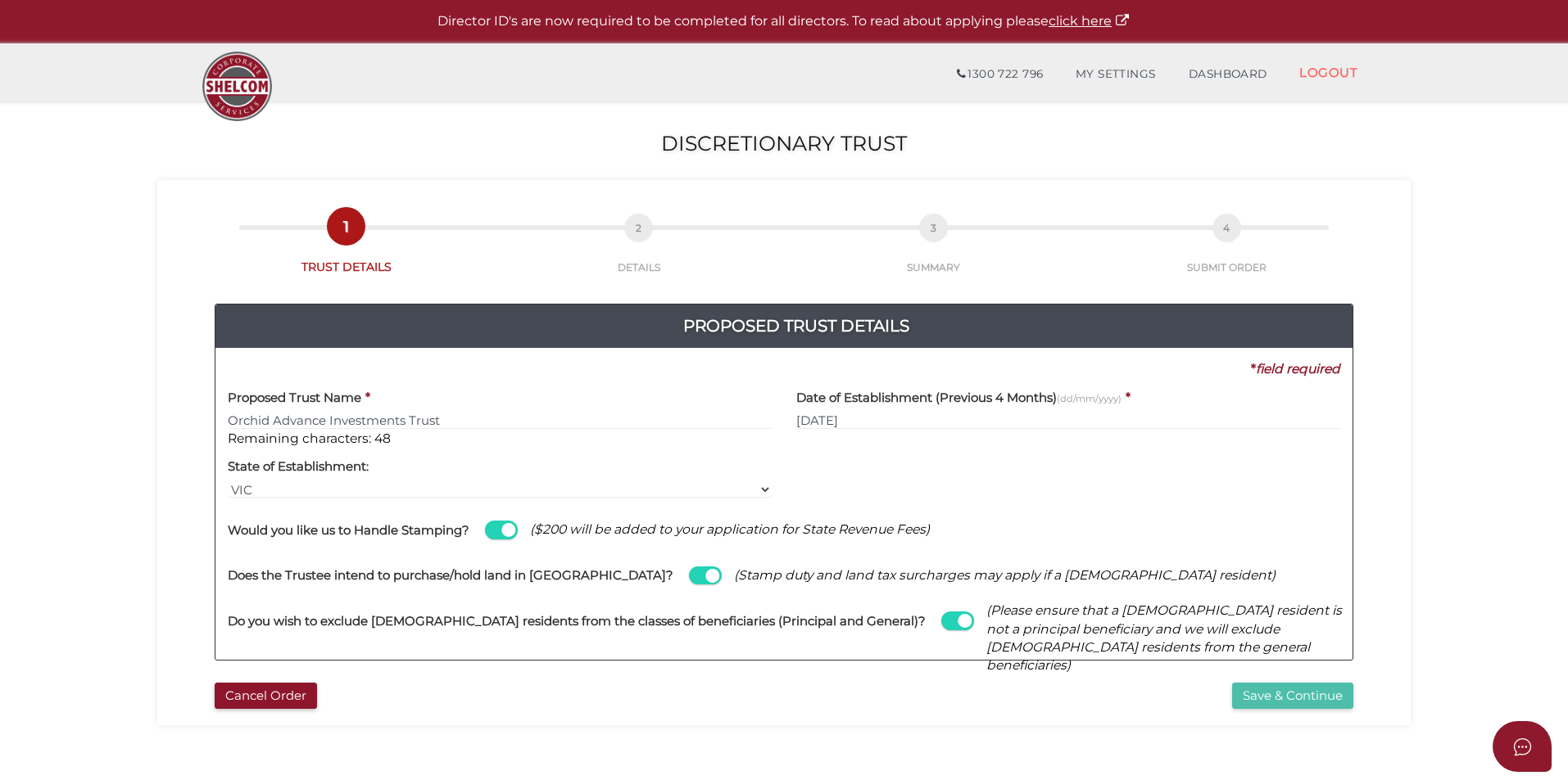
click at [1329, 694] on button "Save & Continue" at bounding box center [1292, 696] width 121 height 27
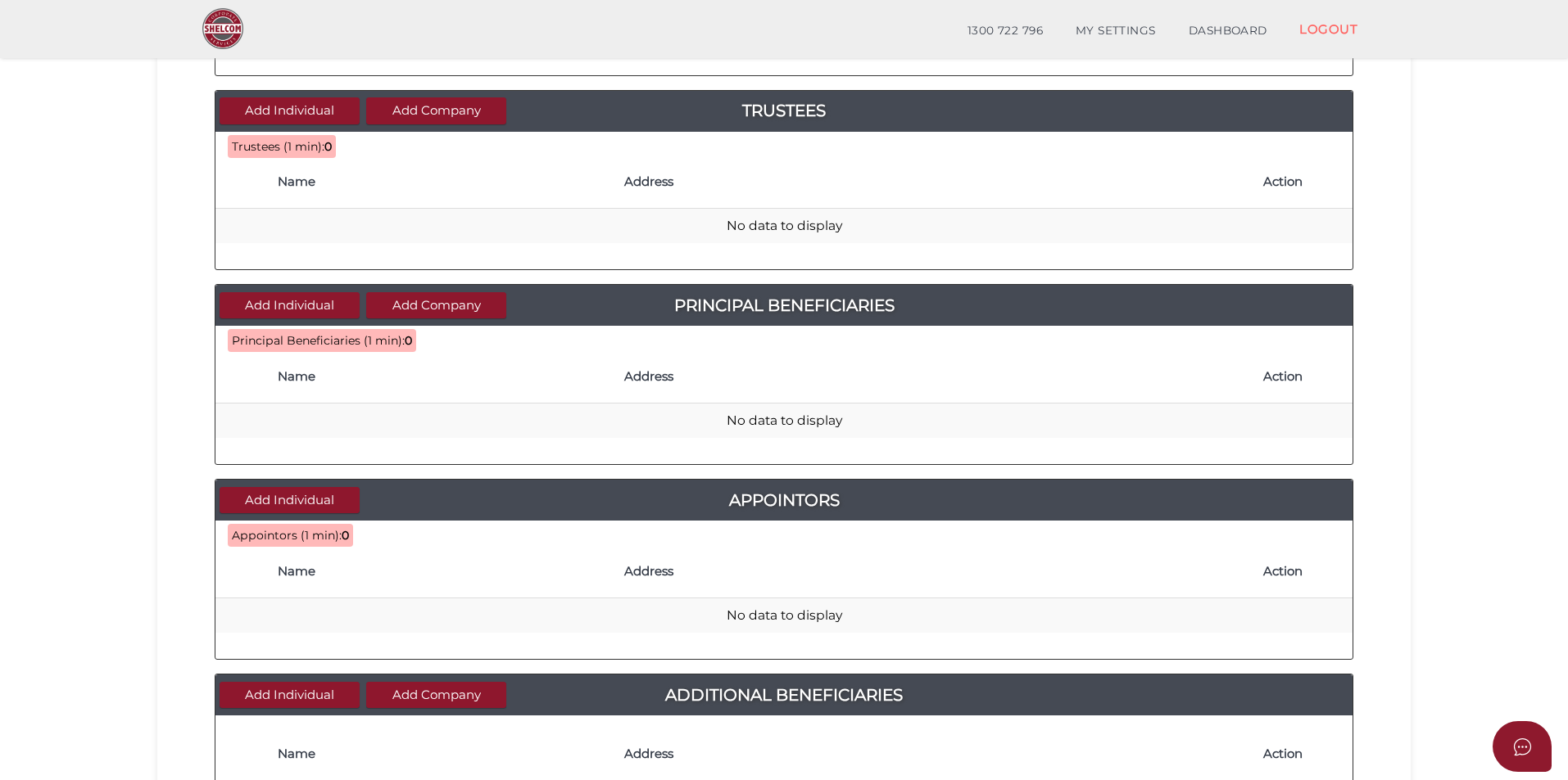
scroll to position [117, 0]
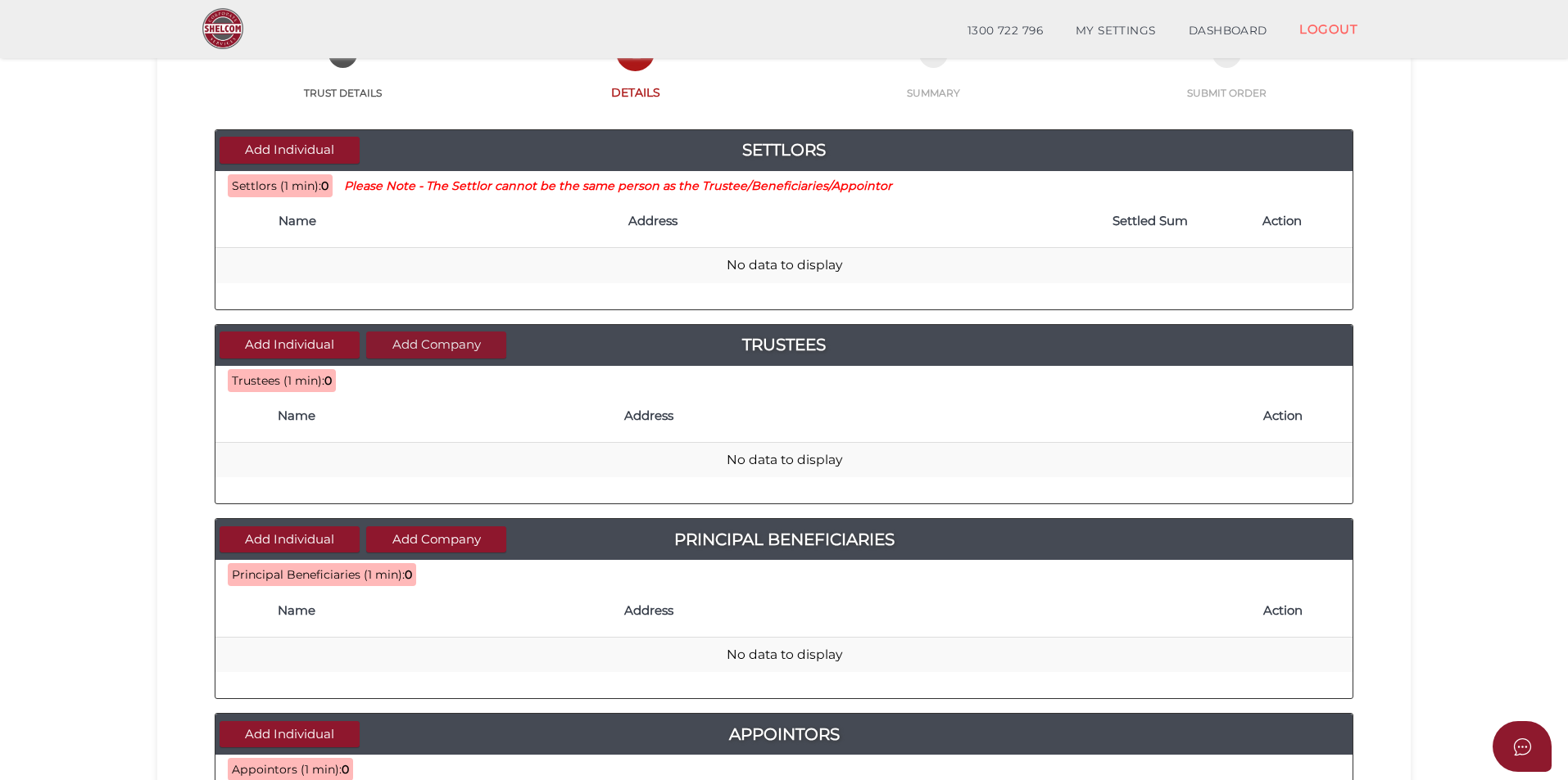
click at [439, 353] on button "Add Company" at bounding box center [436, 344] width 140 height 27
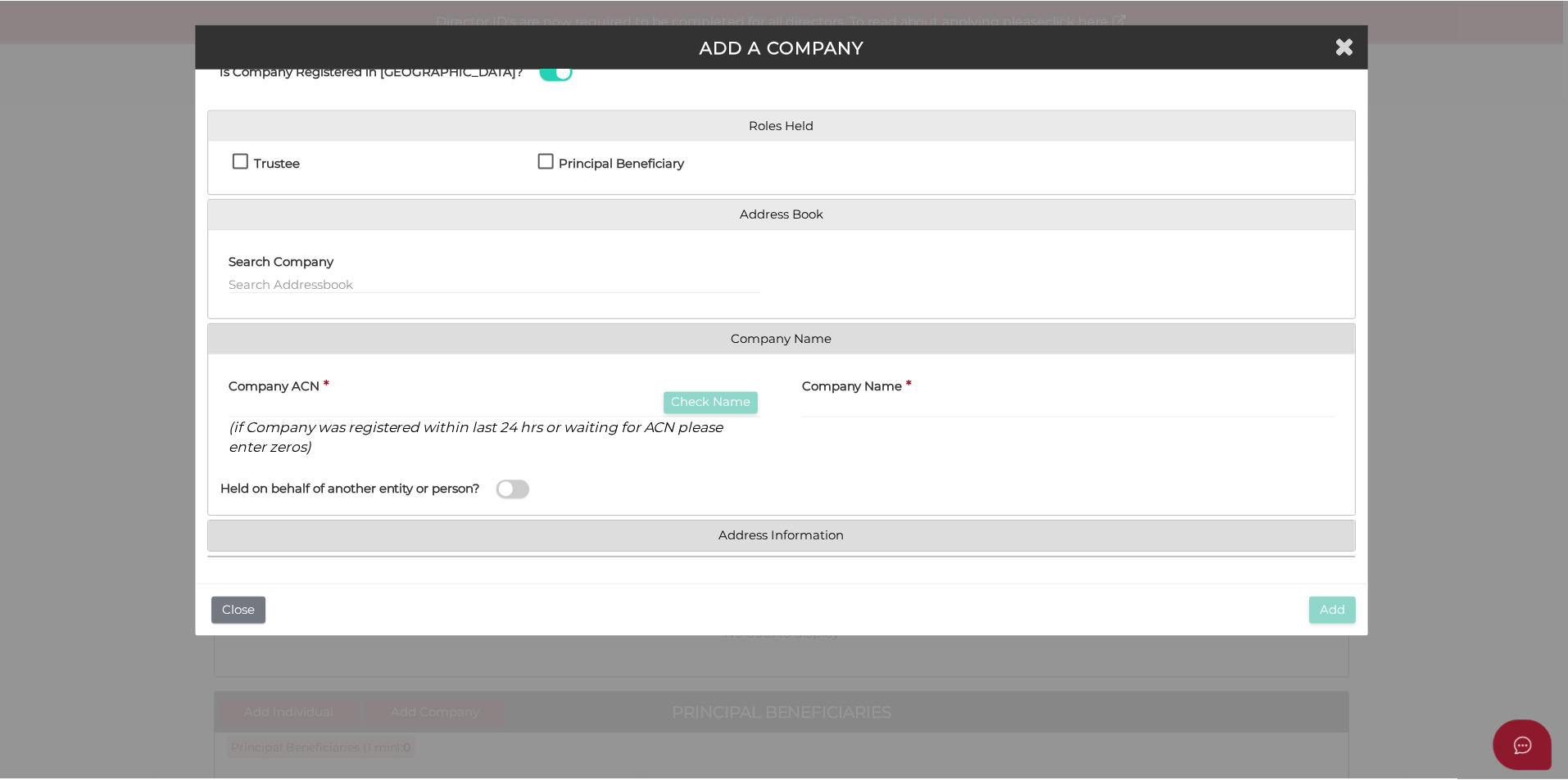
scroll to position [0, 0]
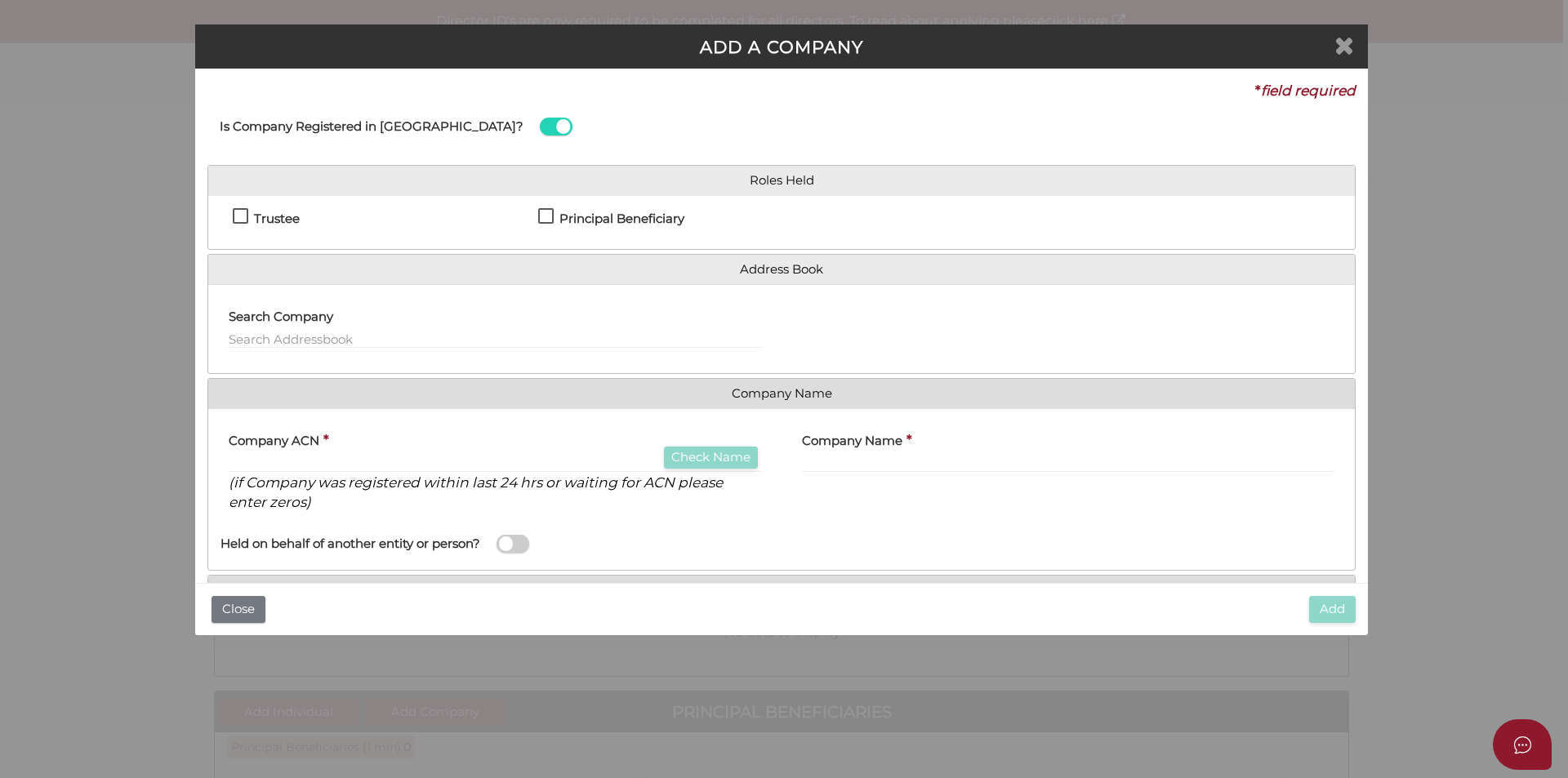
click at [1355, 46] on span "Close" at bounding box center [1345, 45] width 21 height 30
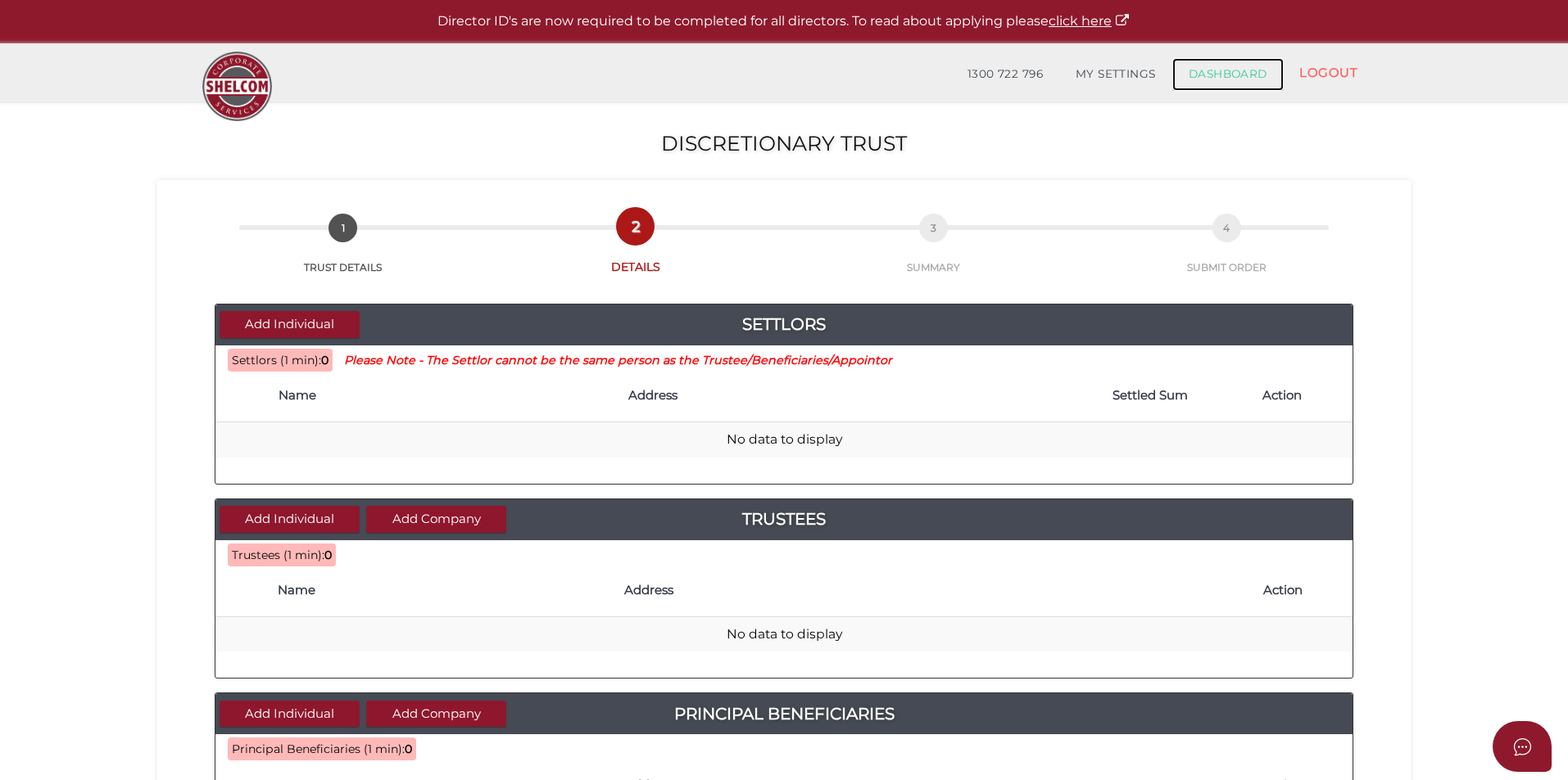
click at [1203, 80] on link "DASHBOARD" at bounding box center [1227, 74] width 111 height 32
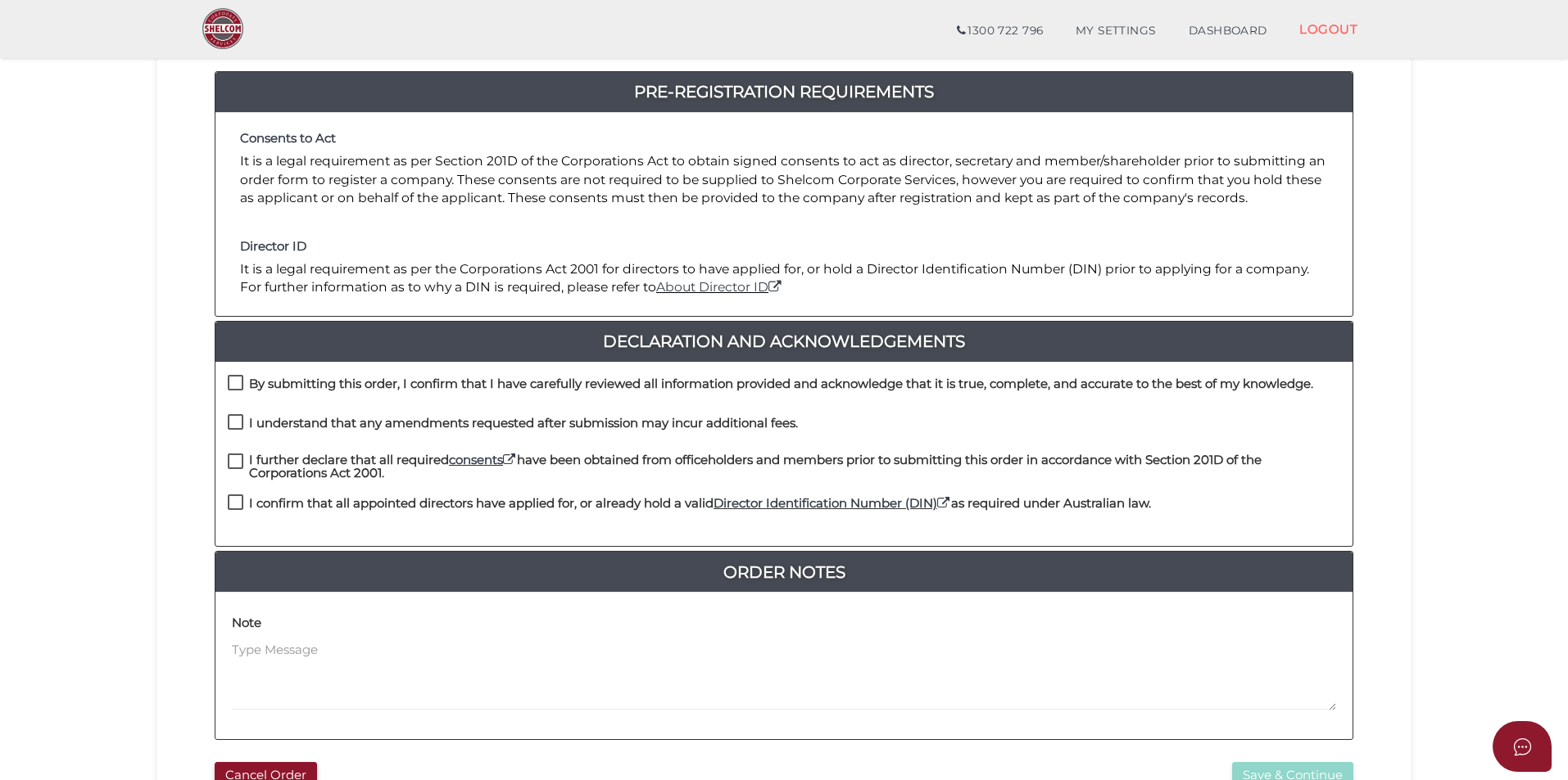
scroll to position [344, 0]
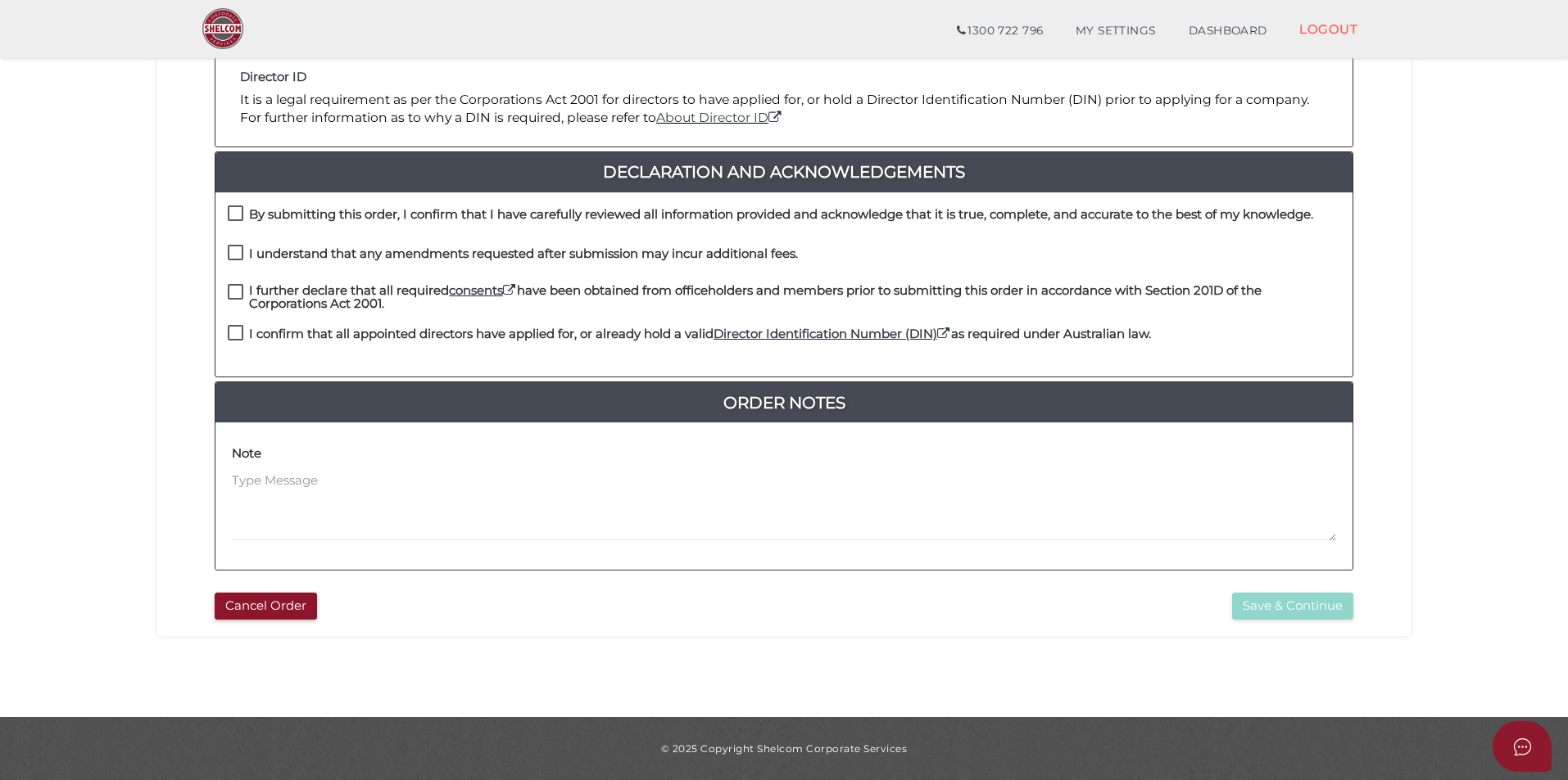
click at [239, 218] on label "By submitting this order, I confirm that I have carefully reviewed all informat…" at bounding box center [770, 218] width 1085 height 20
checkbox input "true"
click at [237, 241] on div "By submitting this order, I confirm that I have carefully reviewed all informat…" at bounding box center [784, 225] width 1137 height 39
click at [237, 254] on label "I understand that any amendments requested after submission may incur additiona…" at bounding box center [513, 257] width 570 height 20
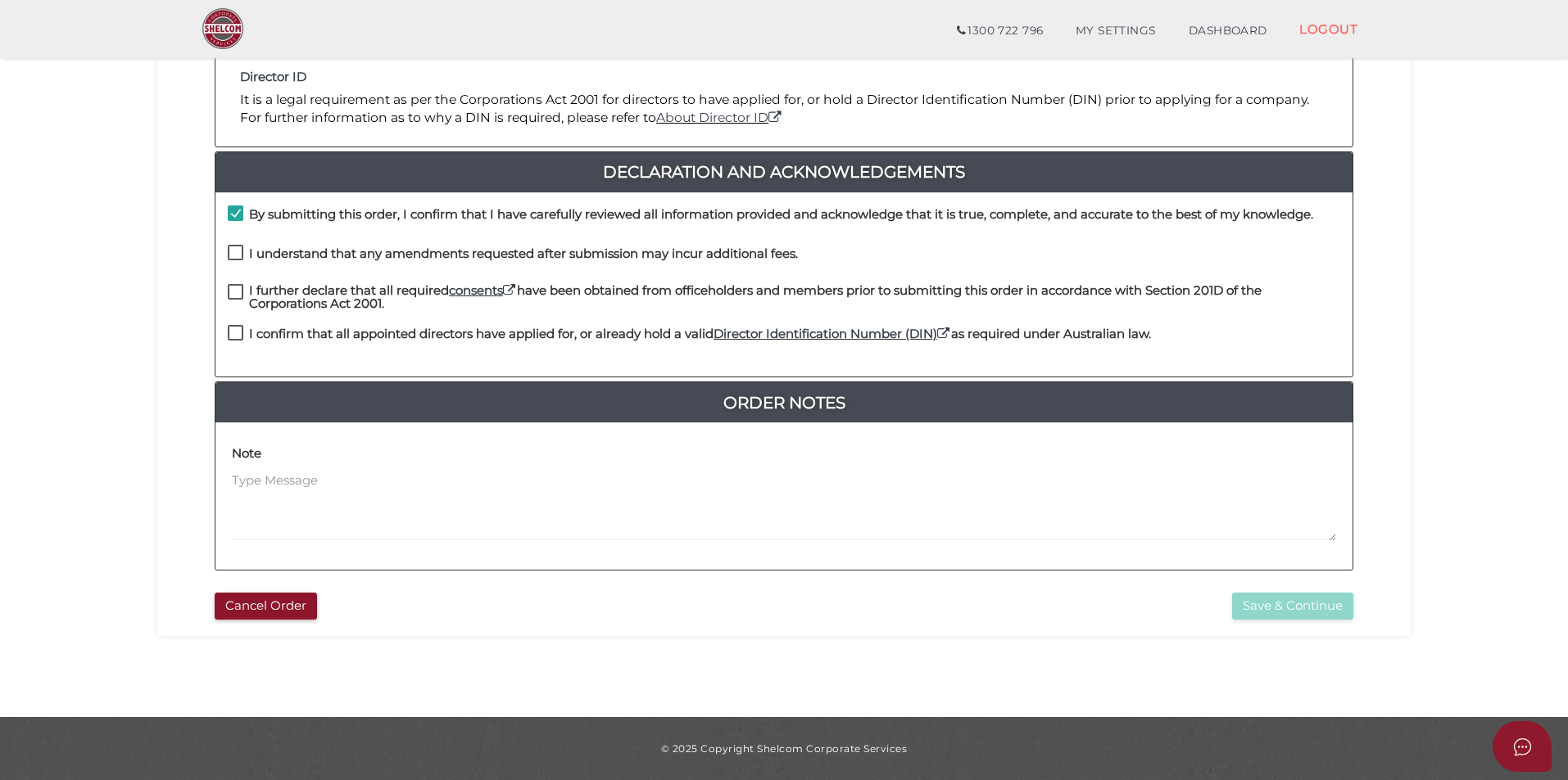
checkbox input "true"
click at [233, 295] on label "I further declare that all required consents have been obtained from officehold…" at bounding box center [784, 294] width 1113 height 20
checkbox input "true"
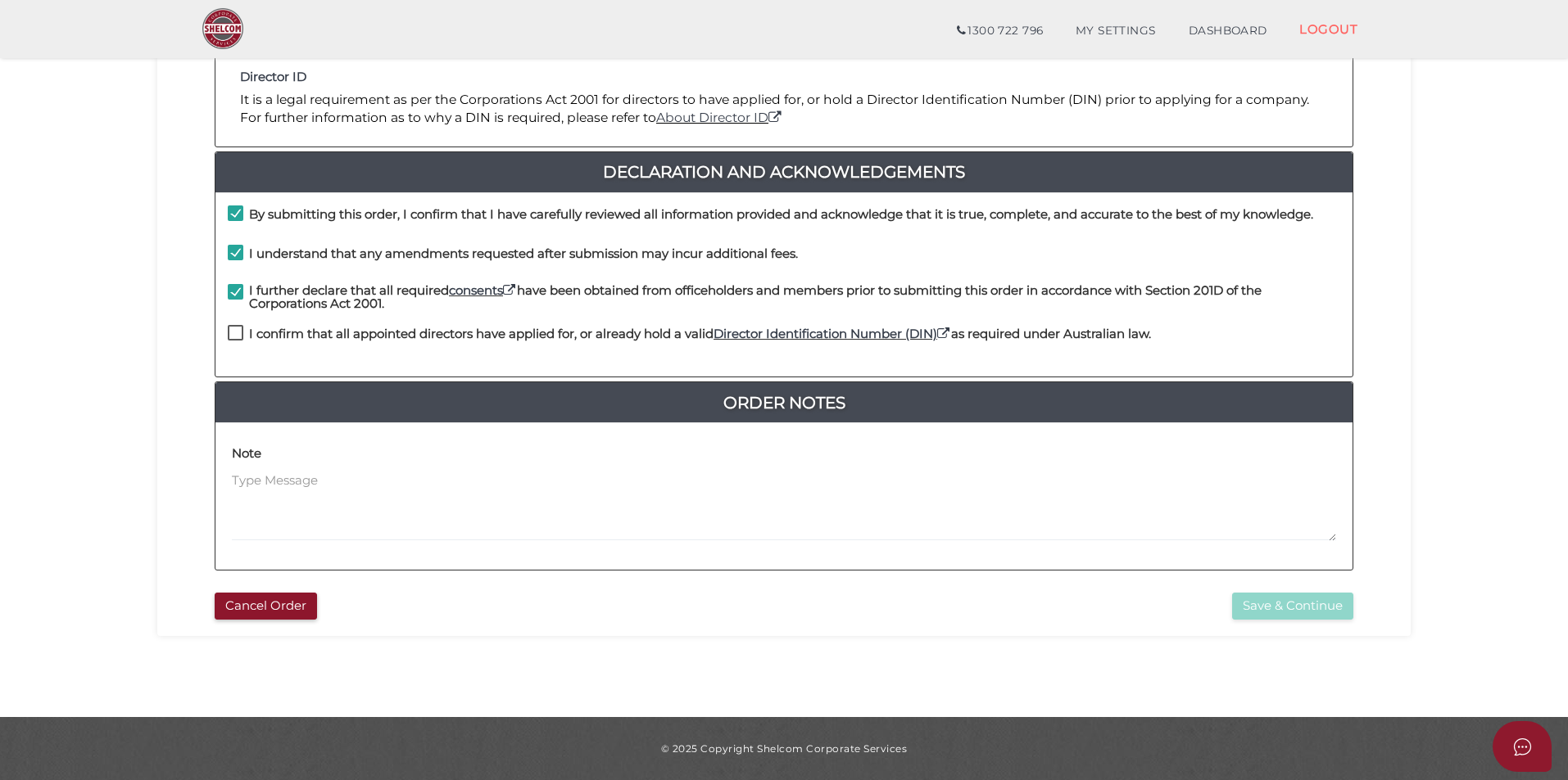
click at [235, 328] on label "I confirm that all appointed directors have applied for, or already hold a vali…" at bounding box center [689, 338] width 923 height 20
checkbox input "true"
click at [1282, 610] on button "Save & Continue" at bounding box center [1292, 606] width 121 height 27
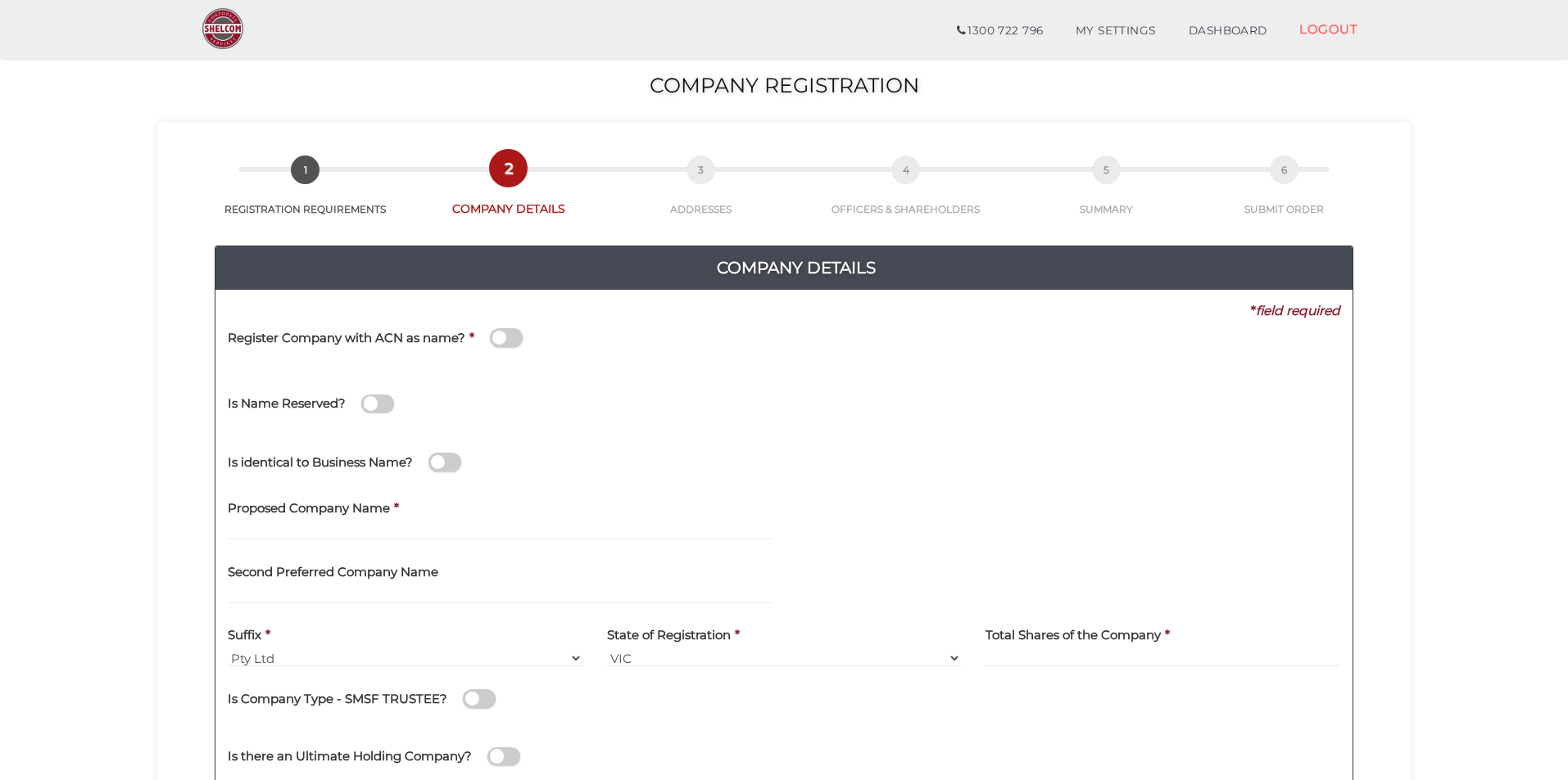
scroll to position [81, 0]
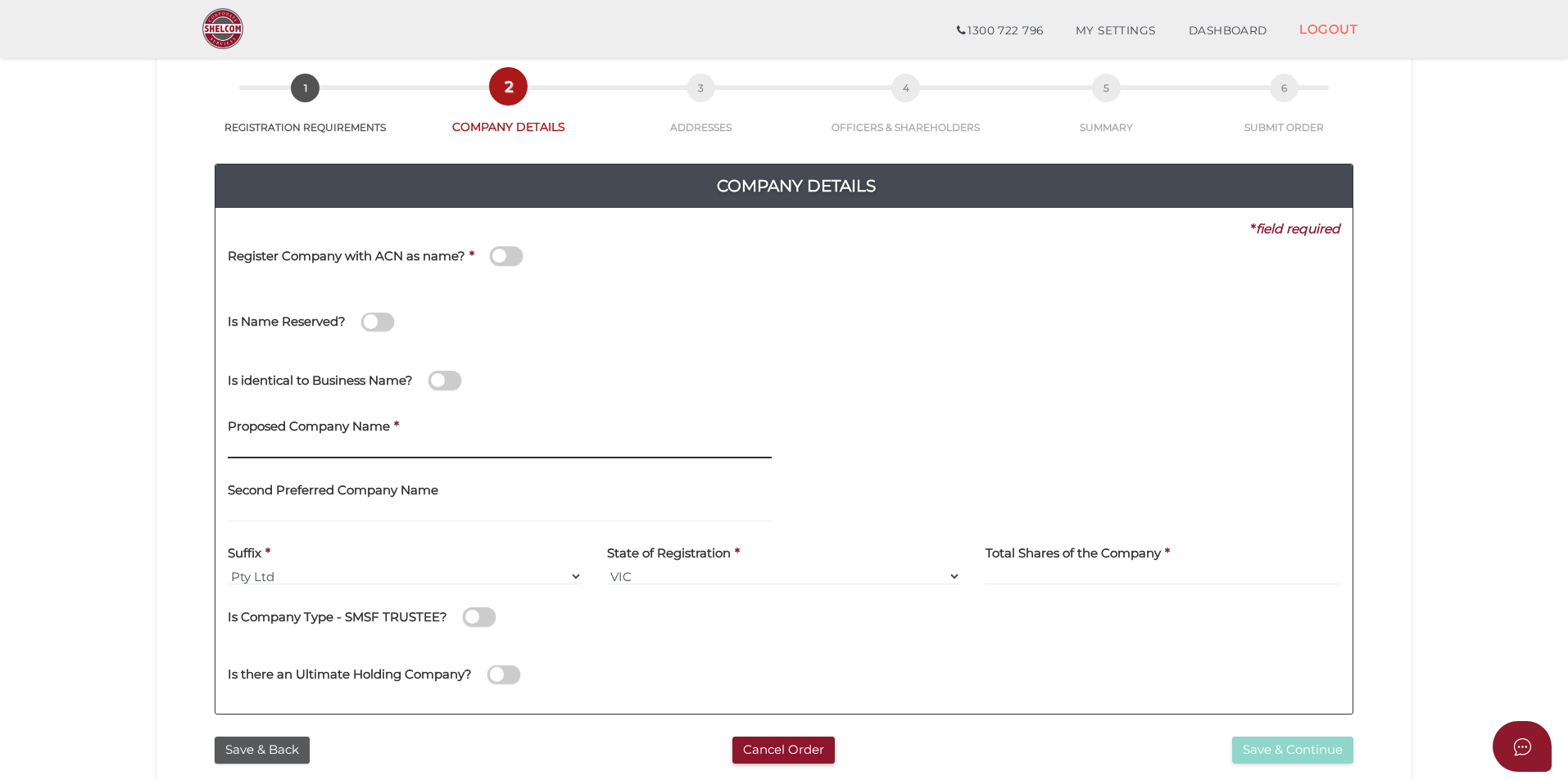
click at [419, 444] on input "text" at bounding box center [500, 449] width 544 height 18
type input "Orchid Advance Investments"
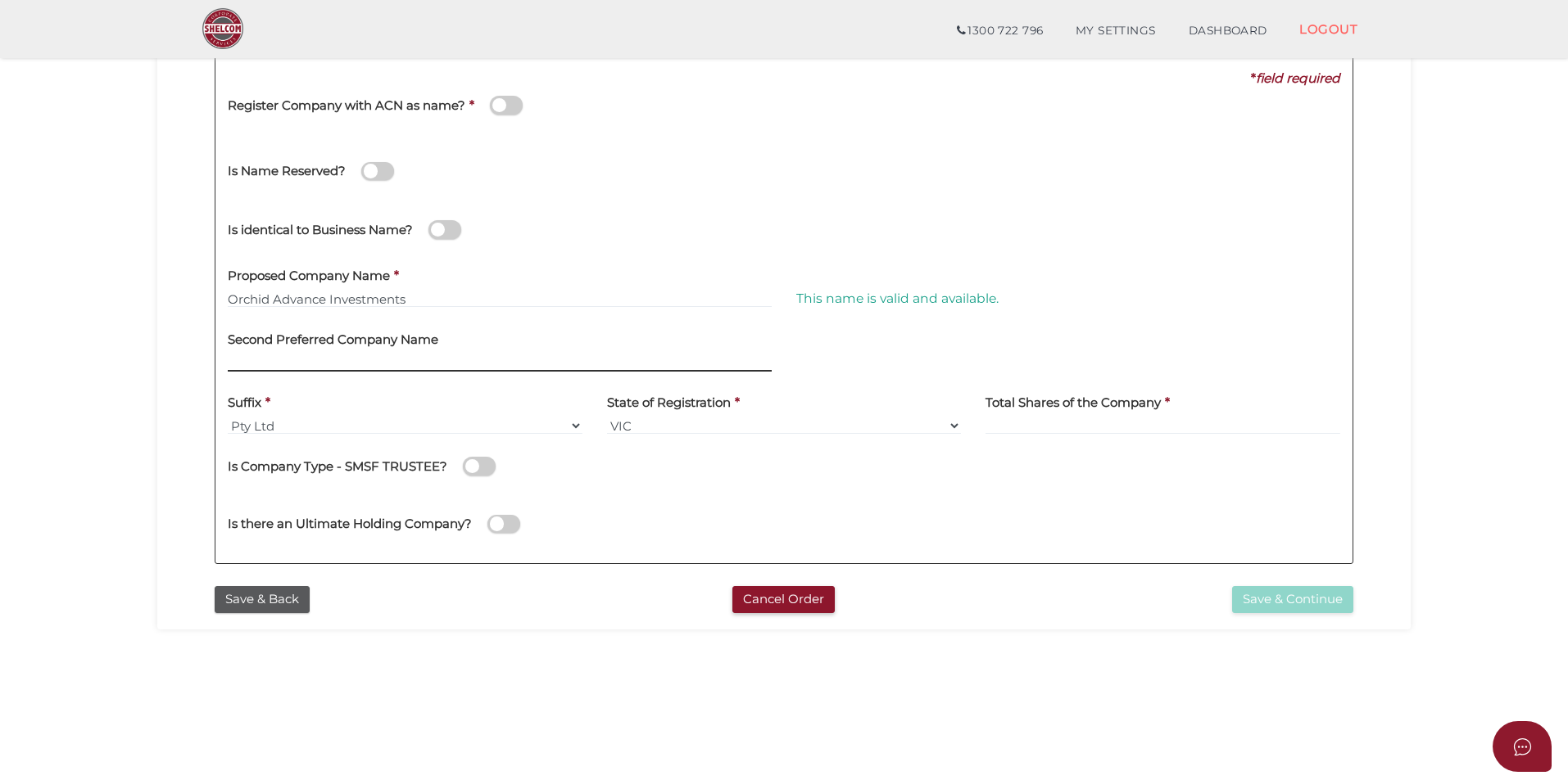
scroll to position [245, 0]
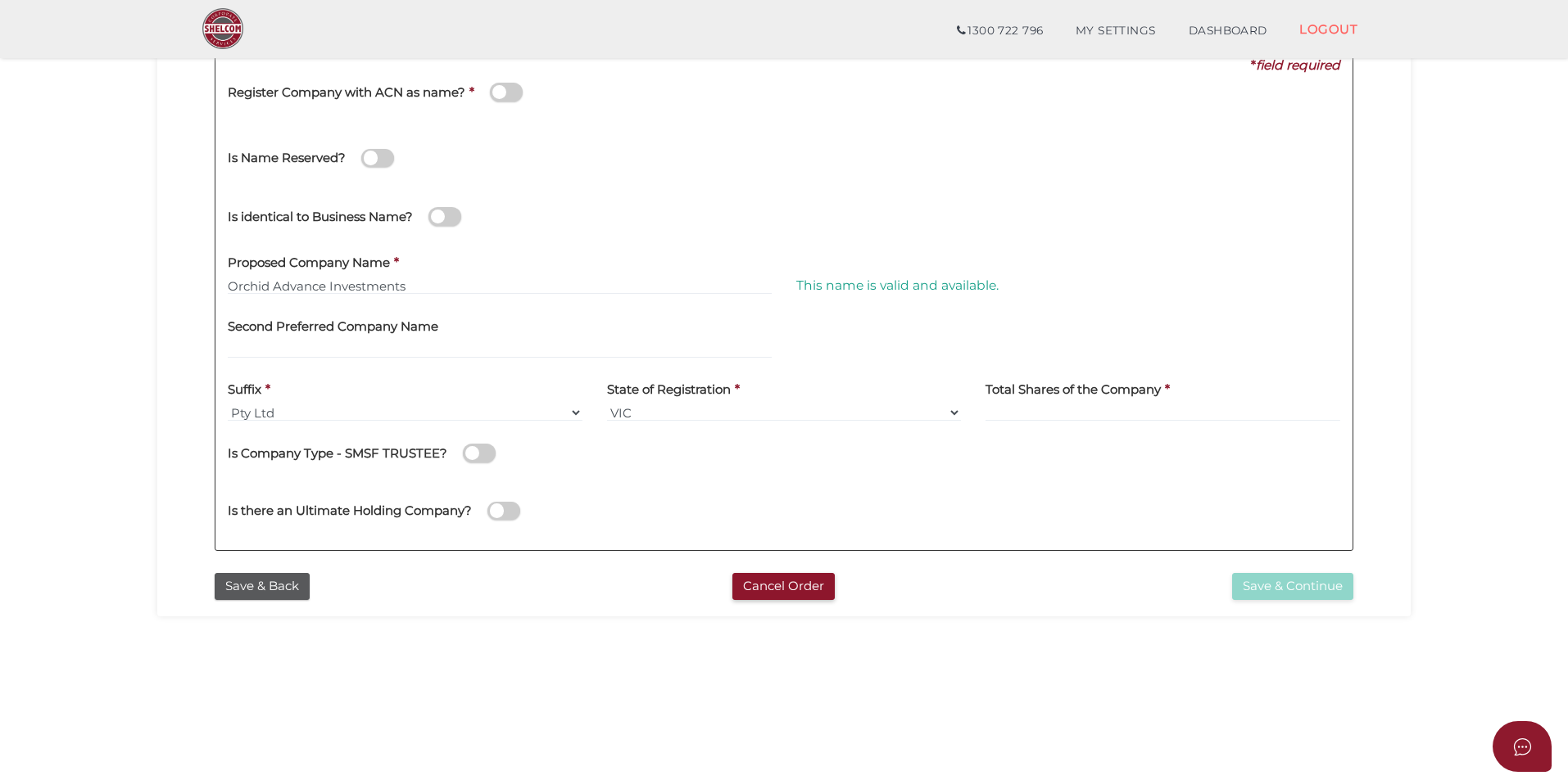
drag, startPoint x: 1166, startPoint y: 377, endPoint x: 1134, endPoint y: 395, distance: 36.7
click at [1164, 378] on div "Total Shares of the Company *" at bounding box center [1163, 397] width 355 height 52
click at [1100, 410] on input at bounding box center [1163, 412] width 355 height 18
type input "100"
click at [1115, 494] on div "Is there an Ultimate Holding Company?" at bounding box center [784, 509] width 1137 height 58
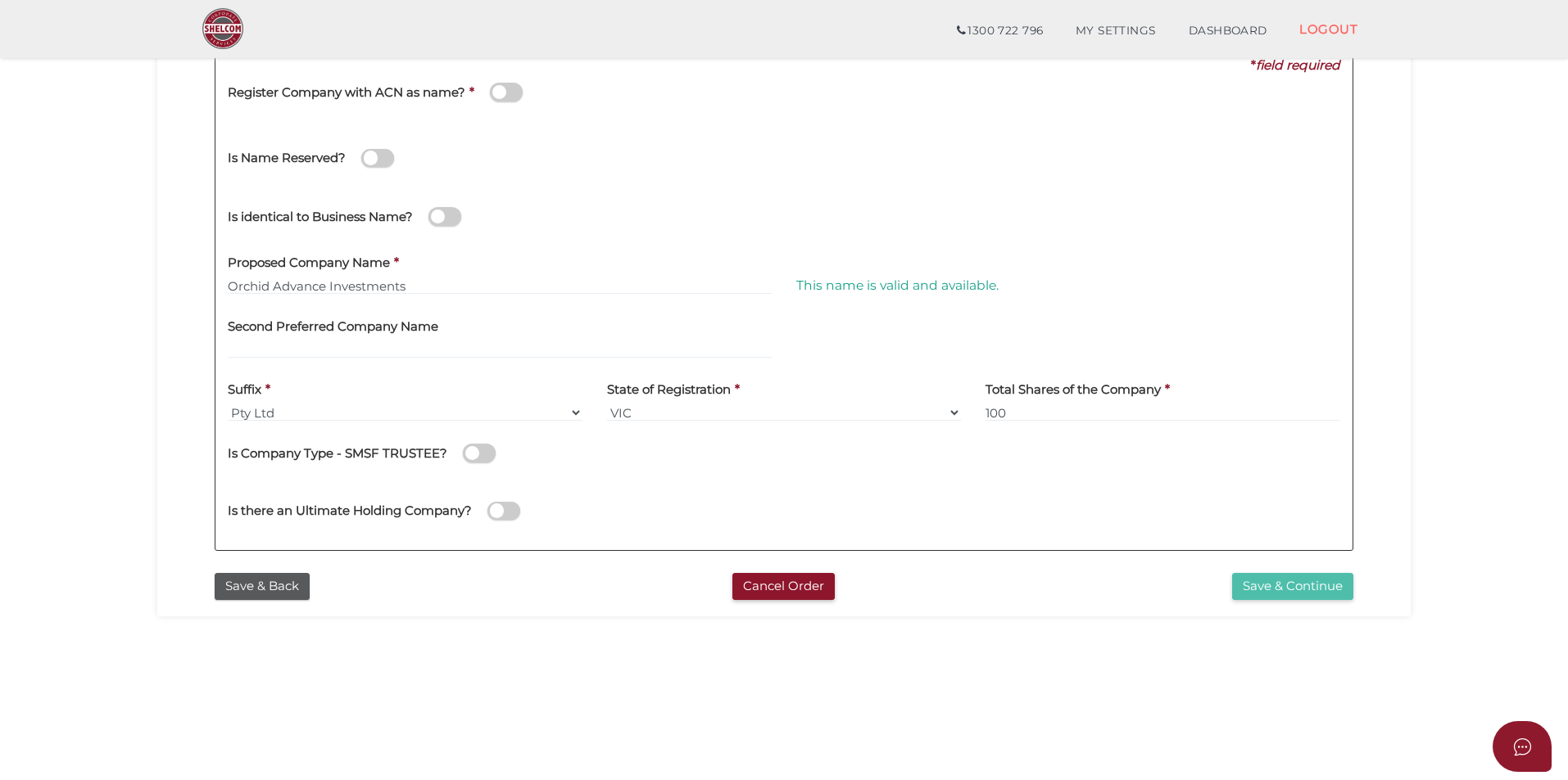
click at [1304, 588] on button "Save & Continue" at bounding box center [1292, 586] width 121 height 27
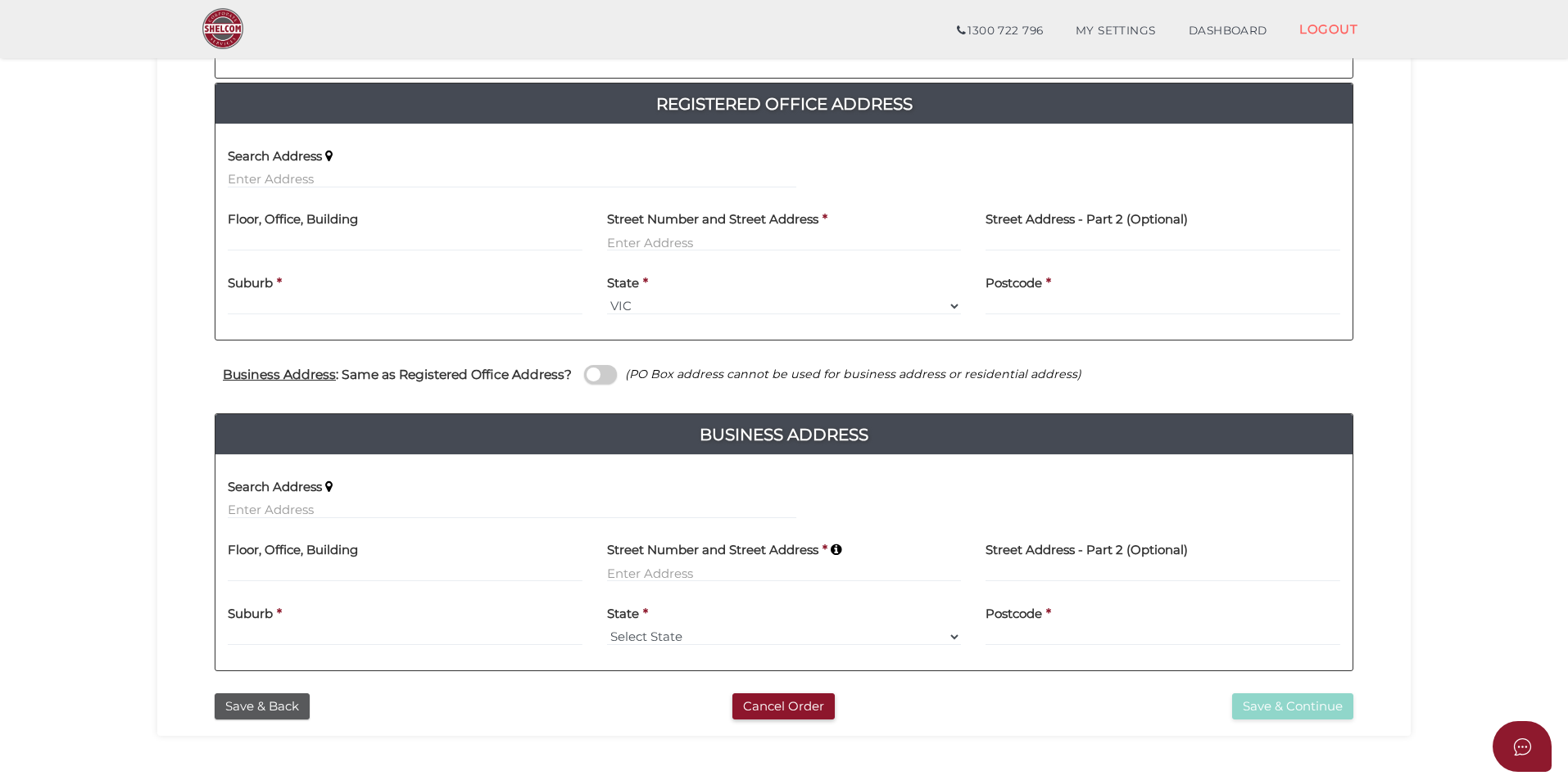
scroll to position [245, 0]
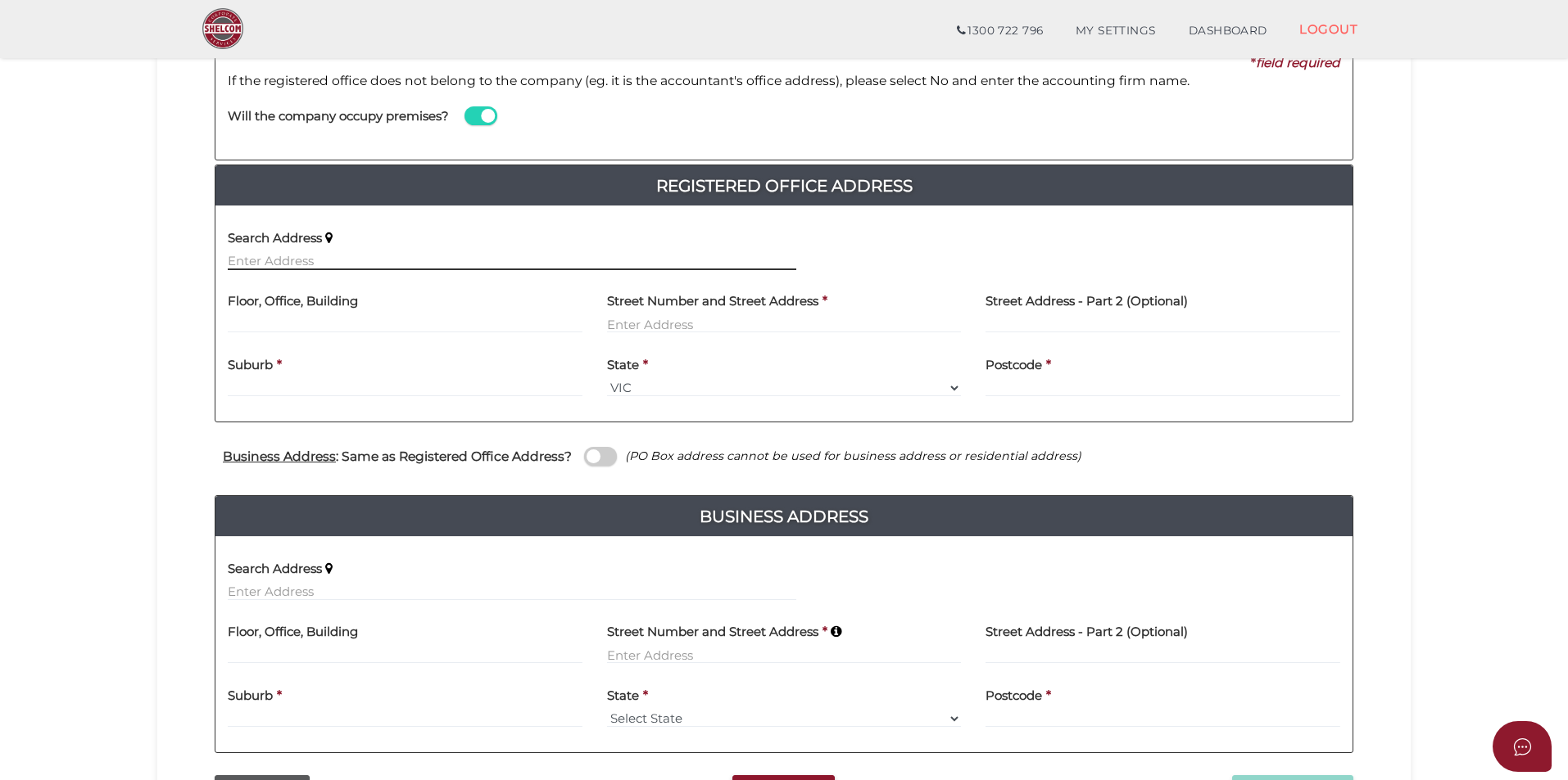
click at [373, 255] on input "text" at bounding box center [512, 261] width 568 height 18
paste input "8 MORETON BAY BLVD"
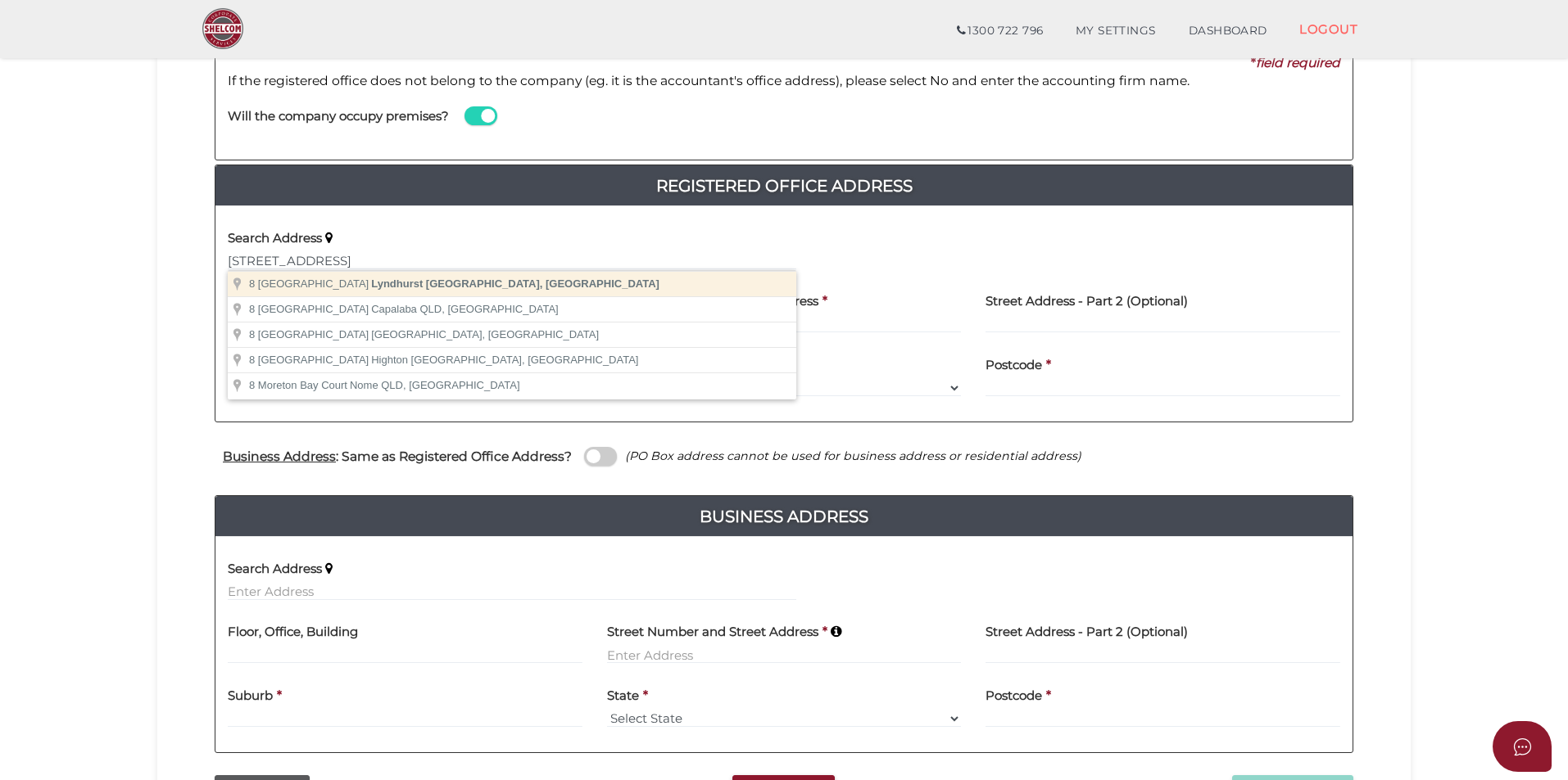
type input "8 Moreton Bay Blvd, Lyndhurst VIC, Australia"
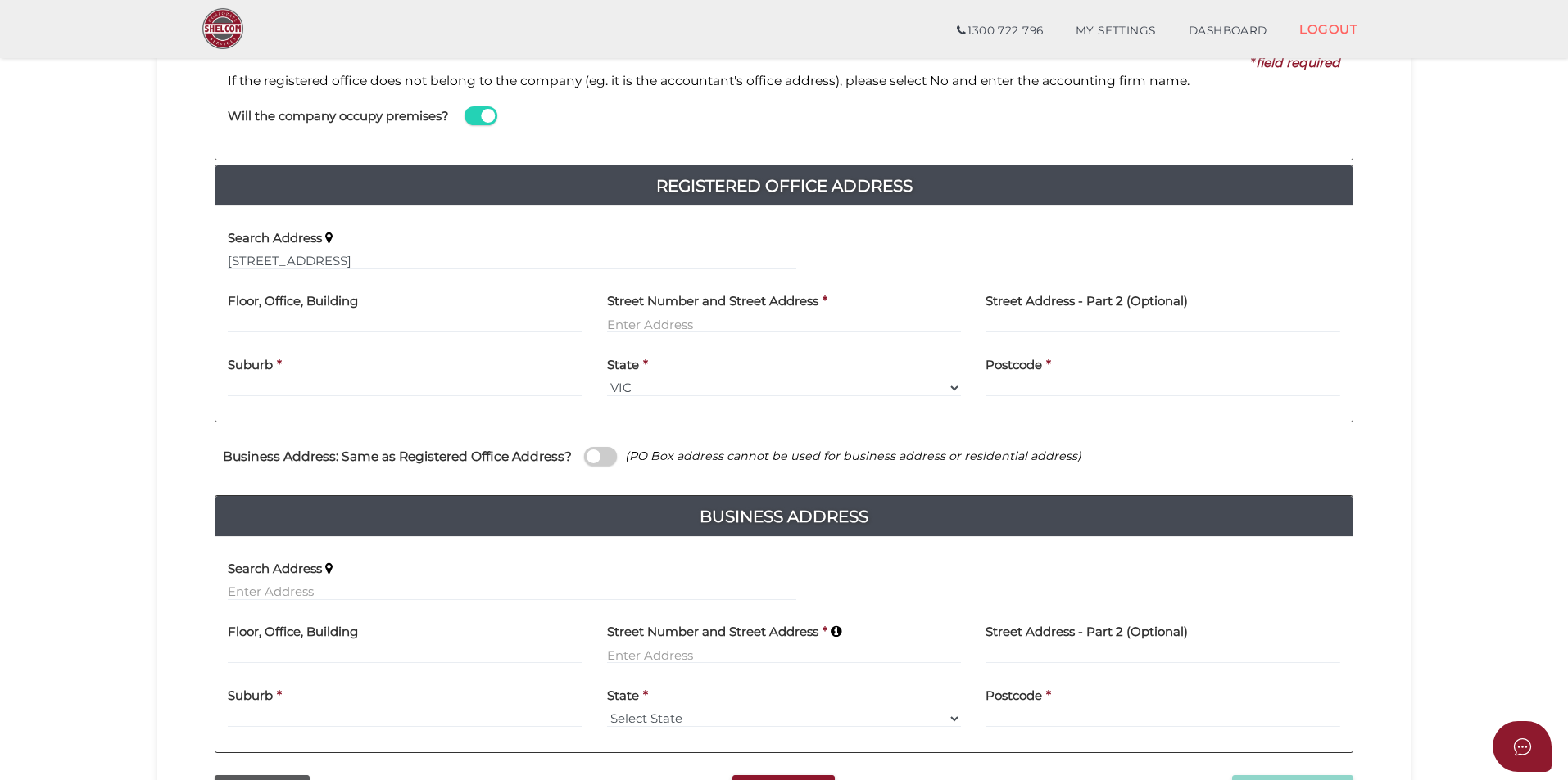
type input "[STREET_ADDRESS]"
type input "Lyndhurst"
select select "VIC"
type input "3975"
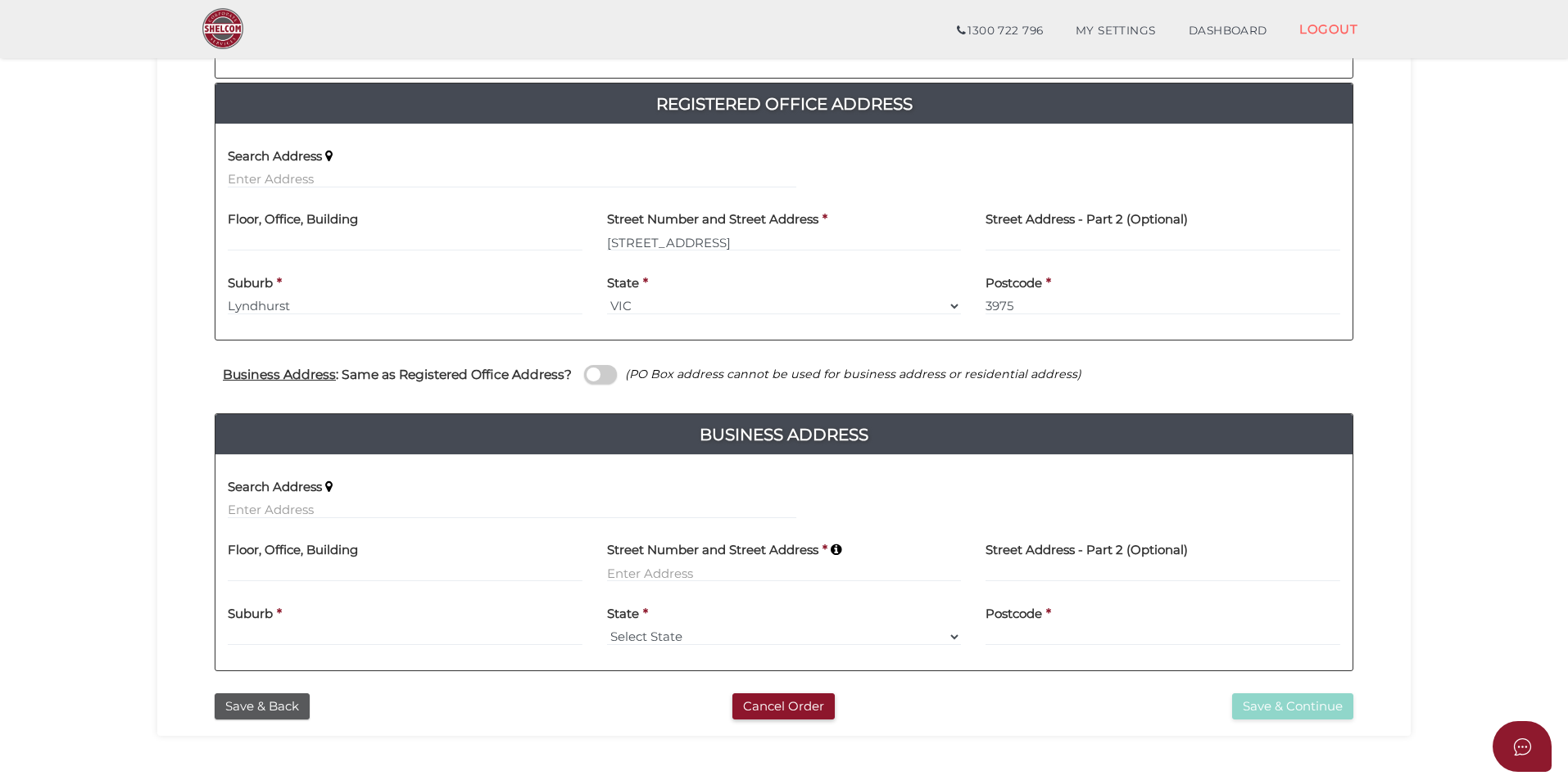
click at [602, 380] on span at bounding box center [600, 375] width 32 height 19
click at [0, 0] on input "checkbox" at bounding box center [0, 0] width 0 height 0
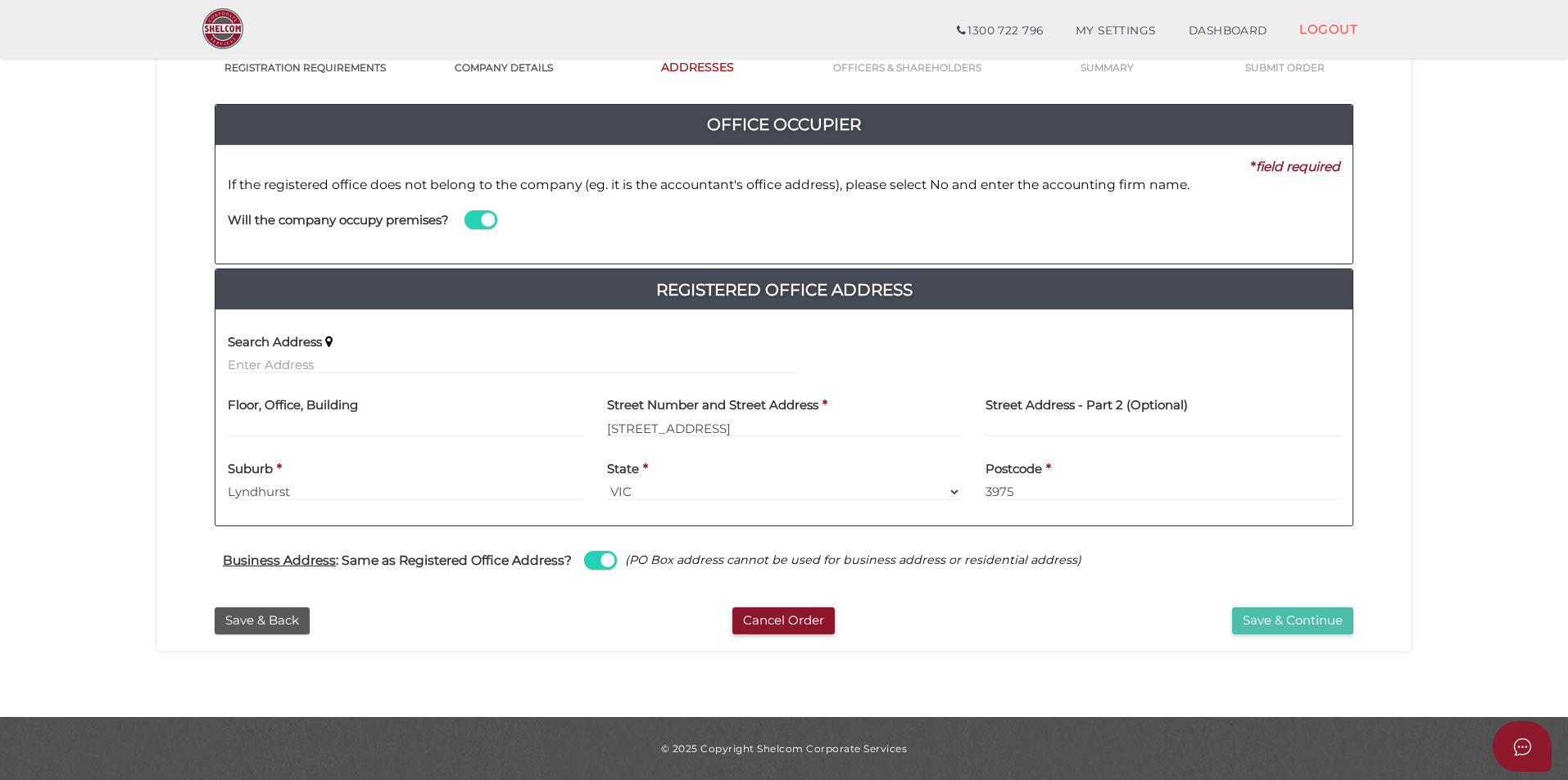
click at [1281, 619] on button "Save & Continue" at bounding box center [1292, 621] width 121 height 27
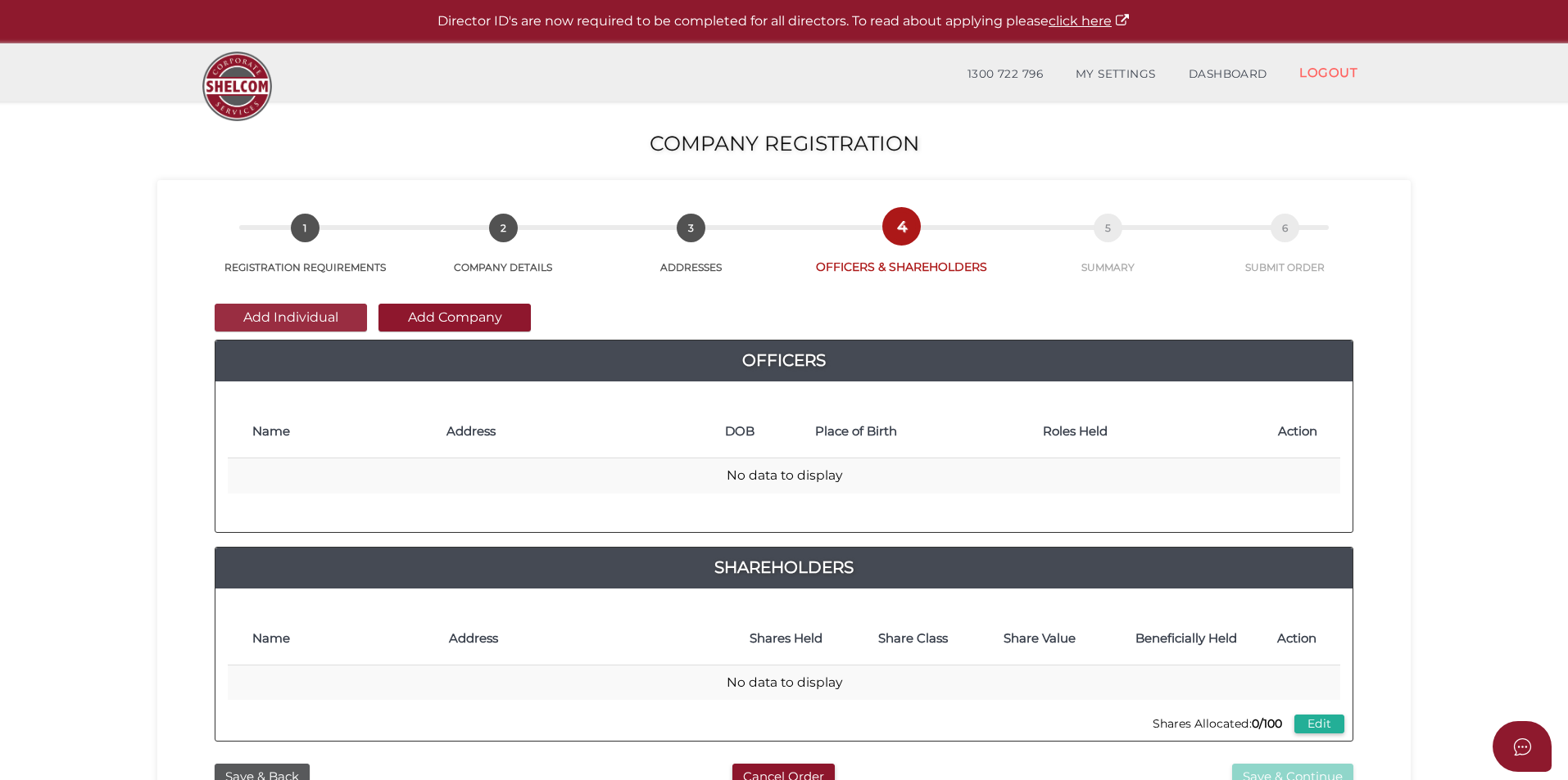
click at [326, 319] on button "Add Individual" at bounding box center [291, 317] width 153 height 28
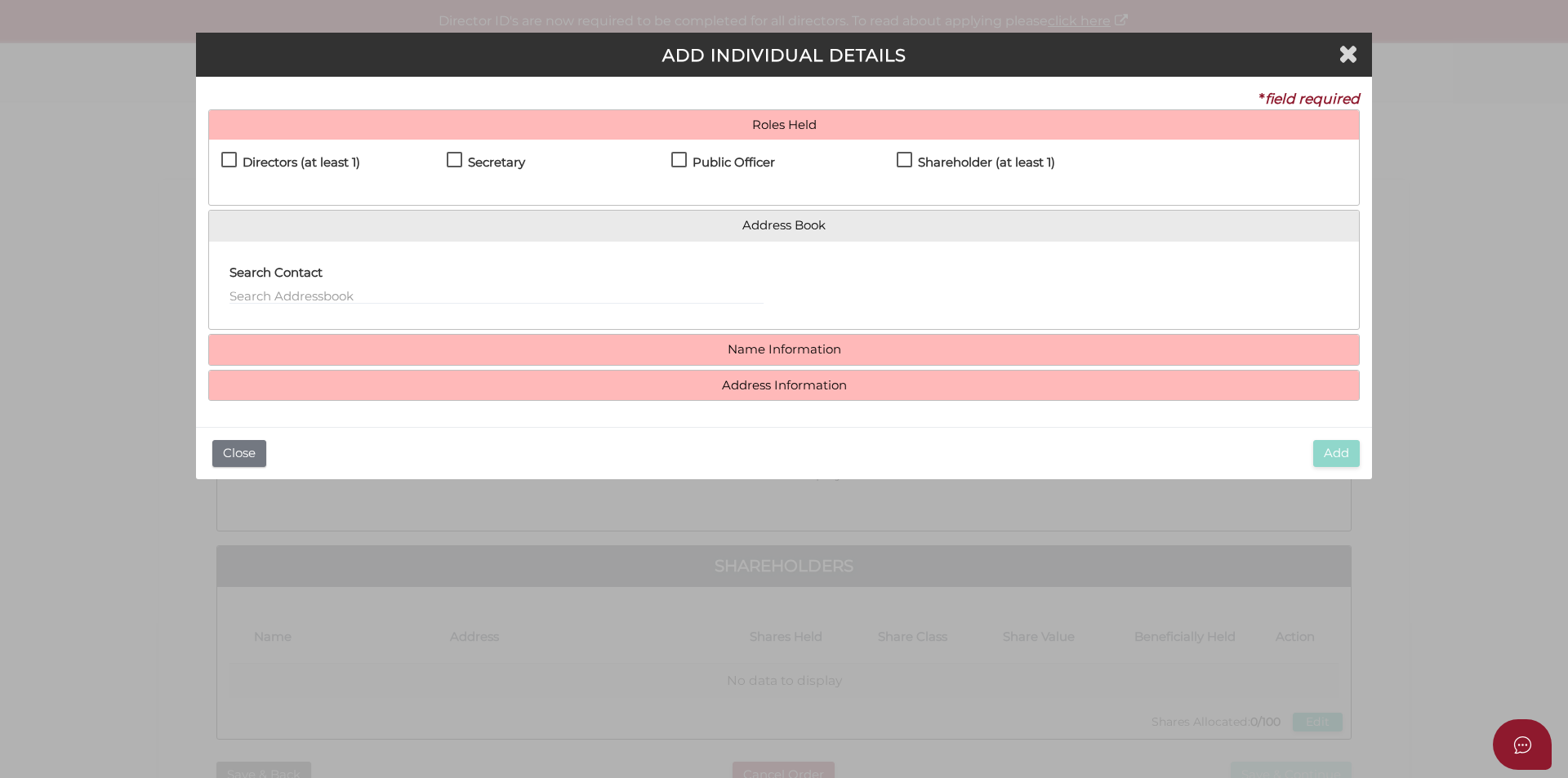
click at [313, 171] on label "Directors (at least 1)" at bounding box center [291, 166] width 138 height 20
checkbox input "true"
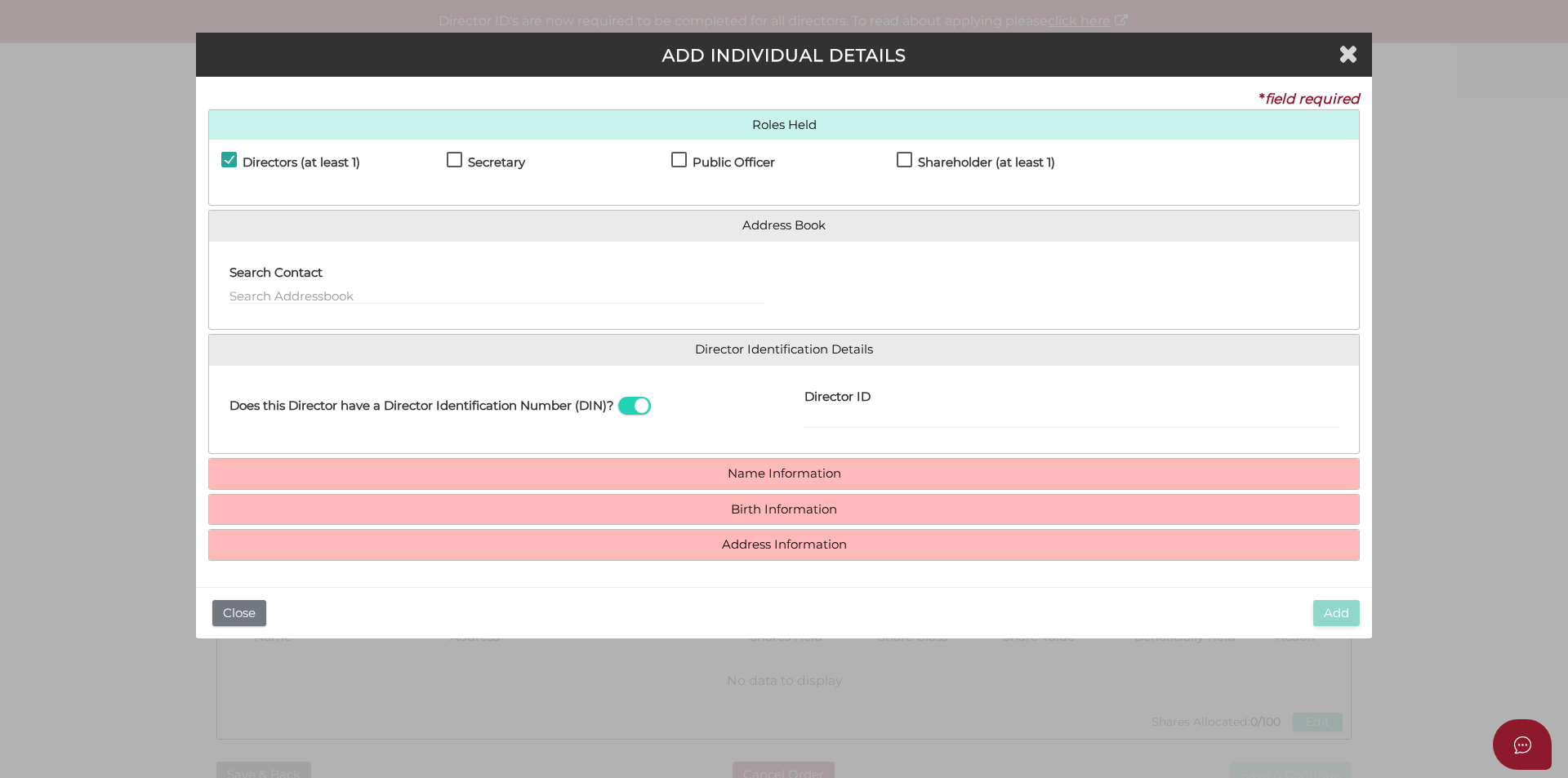
drag, startPoint x: 555, startPoint y: 174, endPoint x: 498, endPoint y: 173, distance: 57.0
click at [555, 174] on div "Secretary" at bounding box center [559, 166] width 225 height 29
click at [477, 165] on h4 "Secretary" at bounding box center [497, 162] width 57 height 14
checkbox input "true"
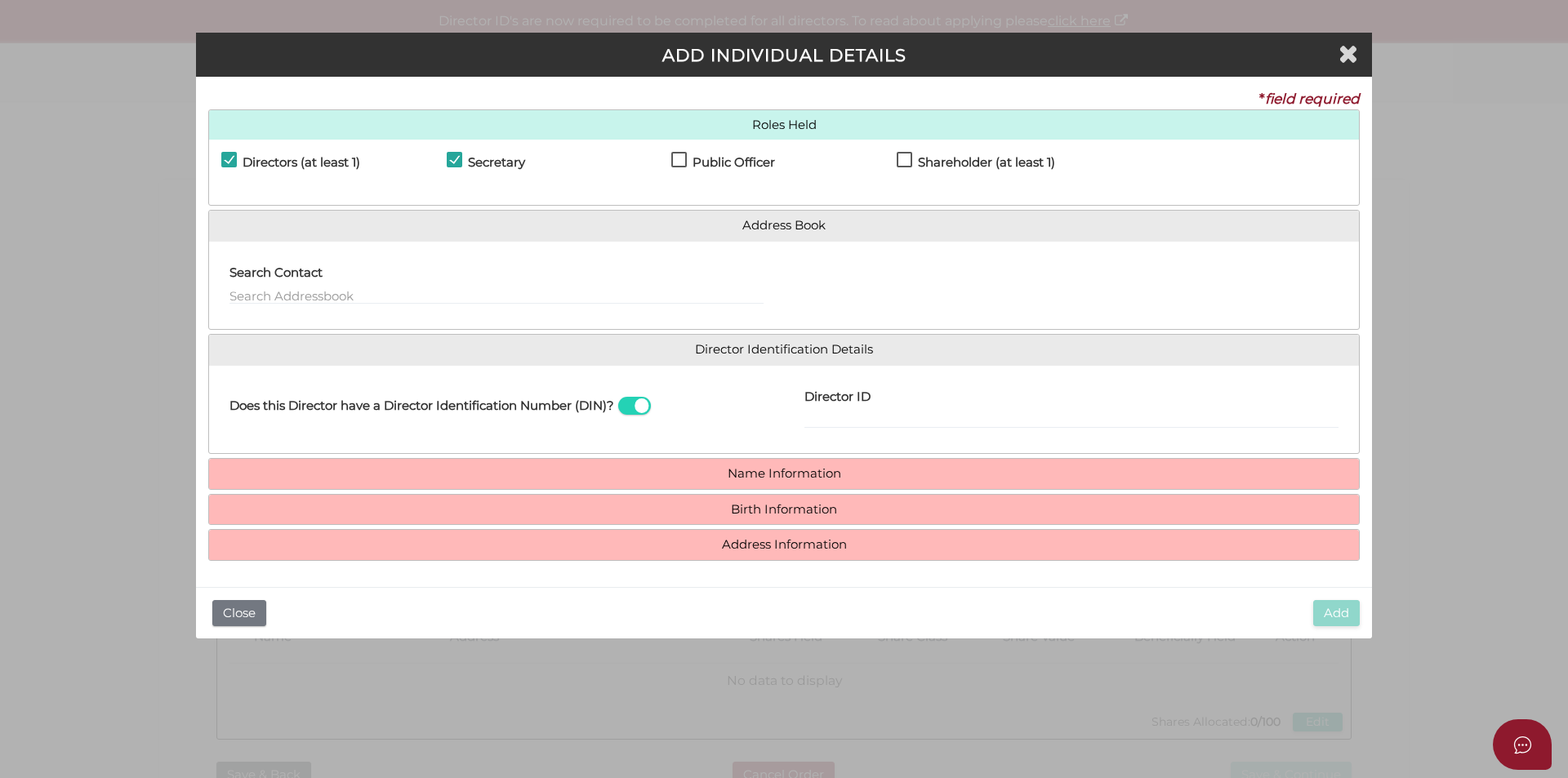
click at [688, 162] on label "Public Officer" at bounding box center [723, 166] width 103 height 20
checkbox input "true"
click at [923, 152] on div "Shareholder (at least 1)" at bounding box center [1010, 166] width 225 height 29
click at [919, 161] on h4 "Shareholder (at least 1)" at bounding box center [987, 162] width 138 height 14
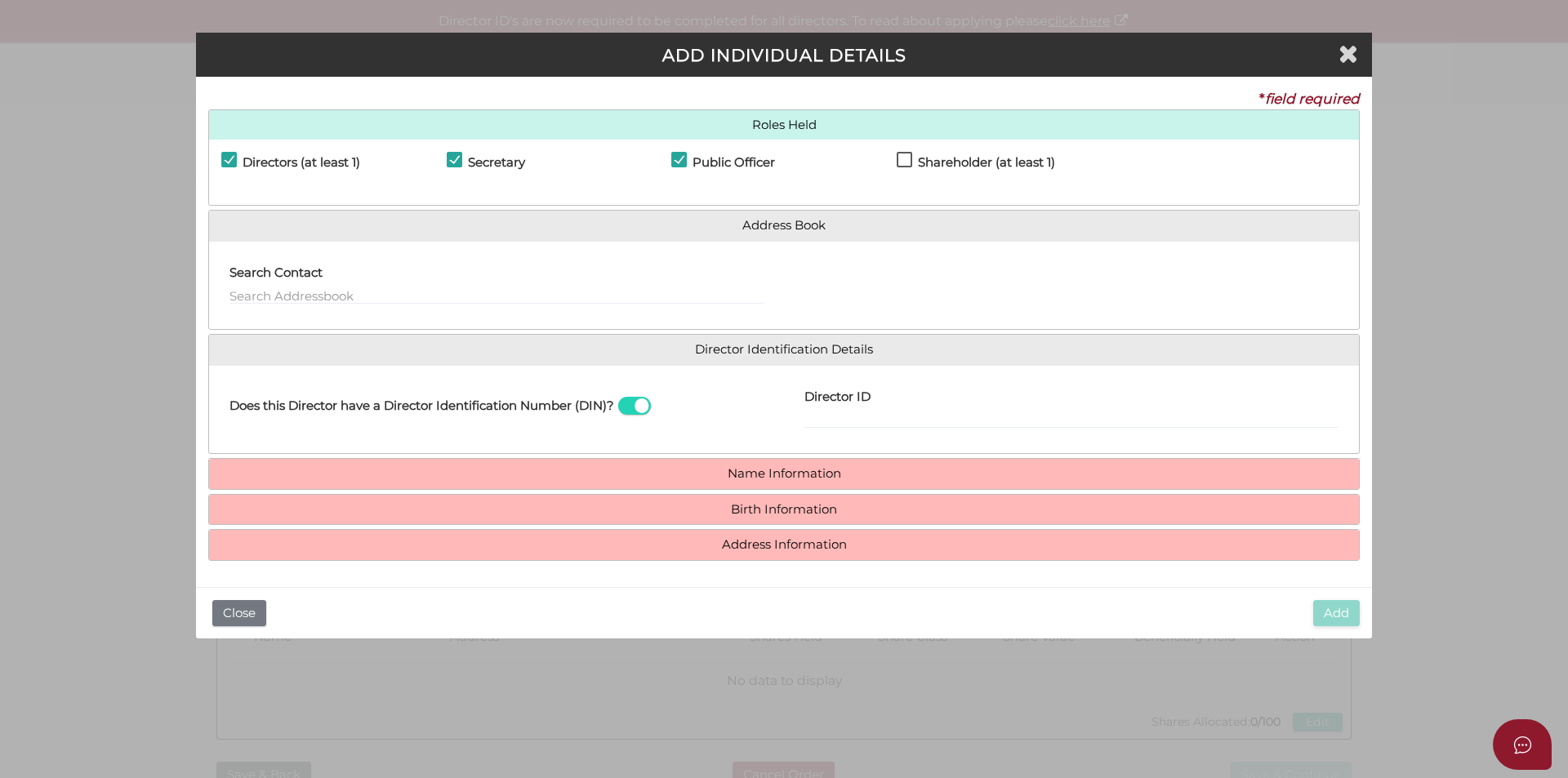
checkbox input "true"
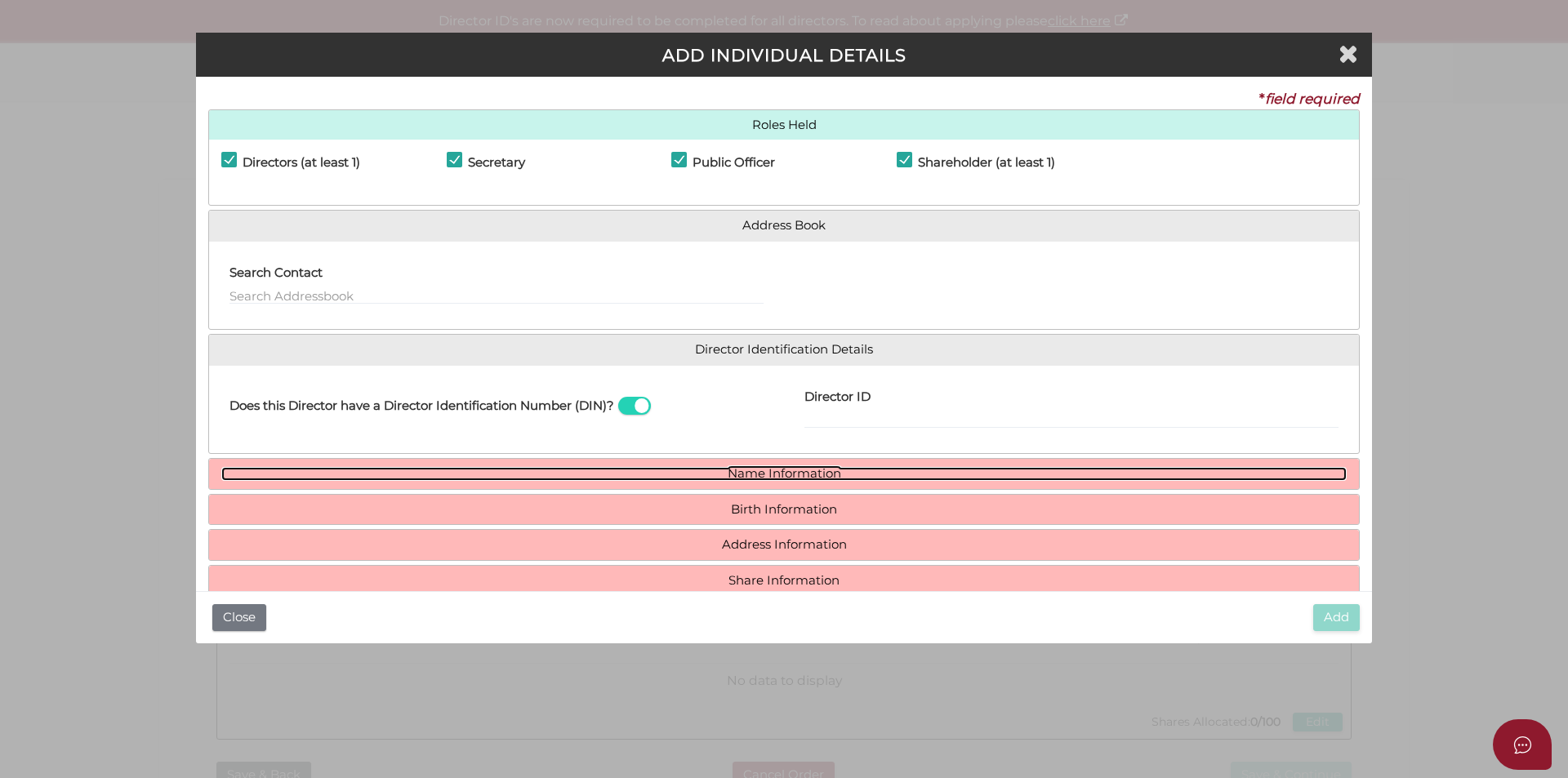
click at [779, 474] on link "Name Information" at bounding box center [784, 473] width 1125 height 14
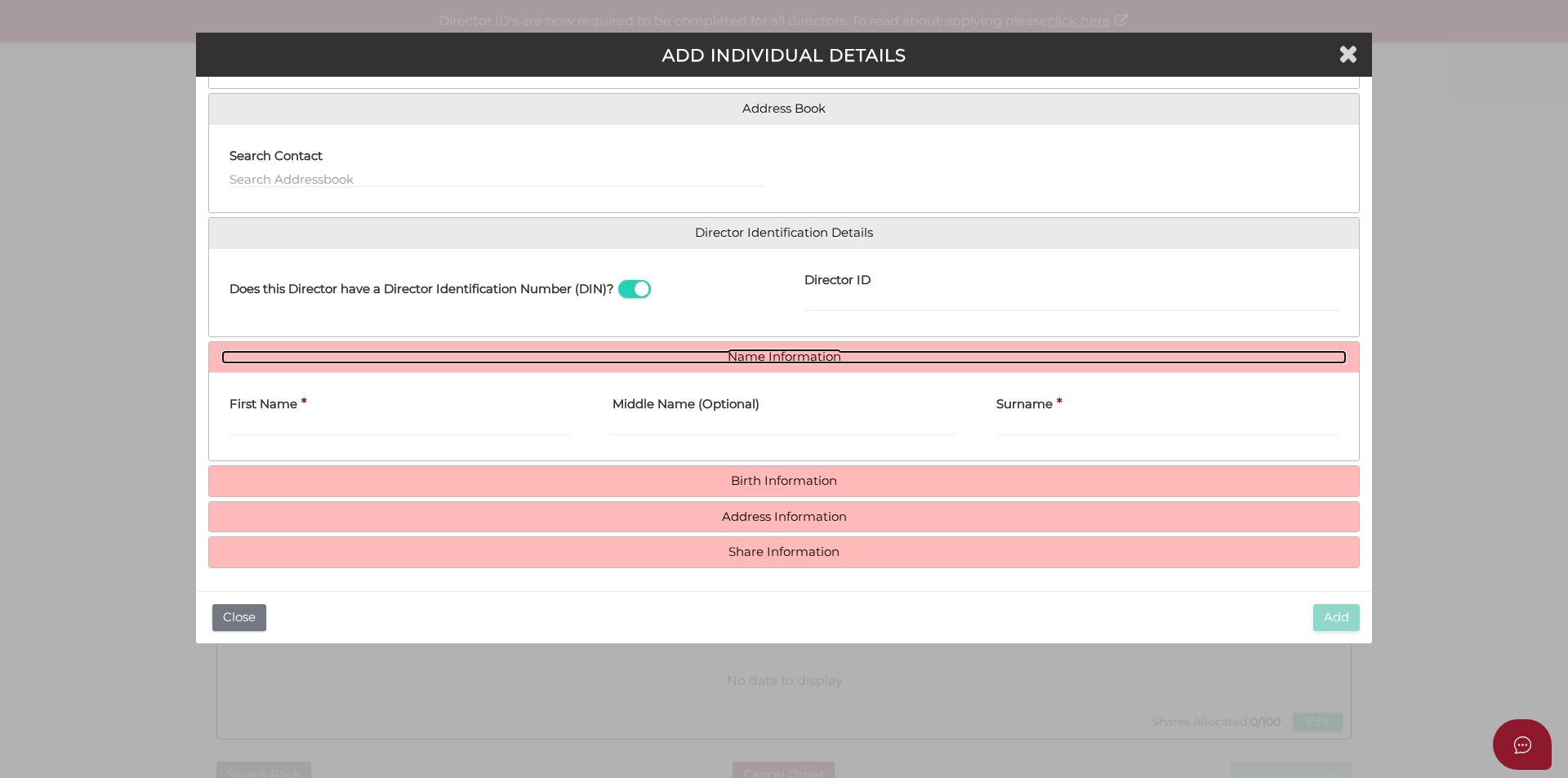
scroll to position [120, 0]
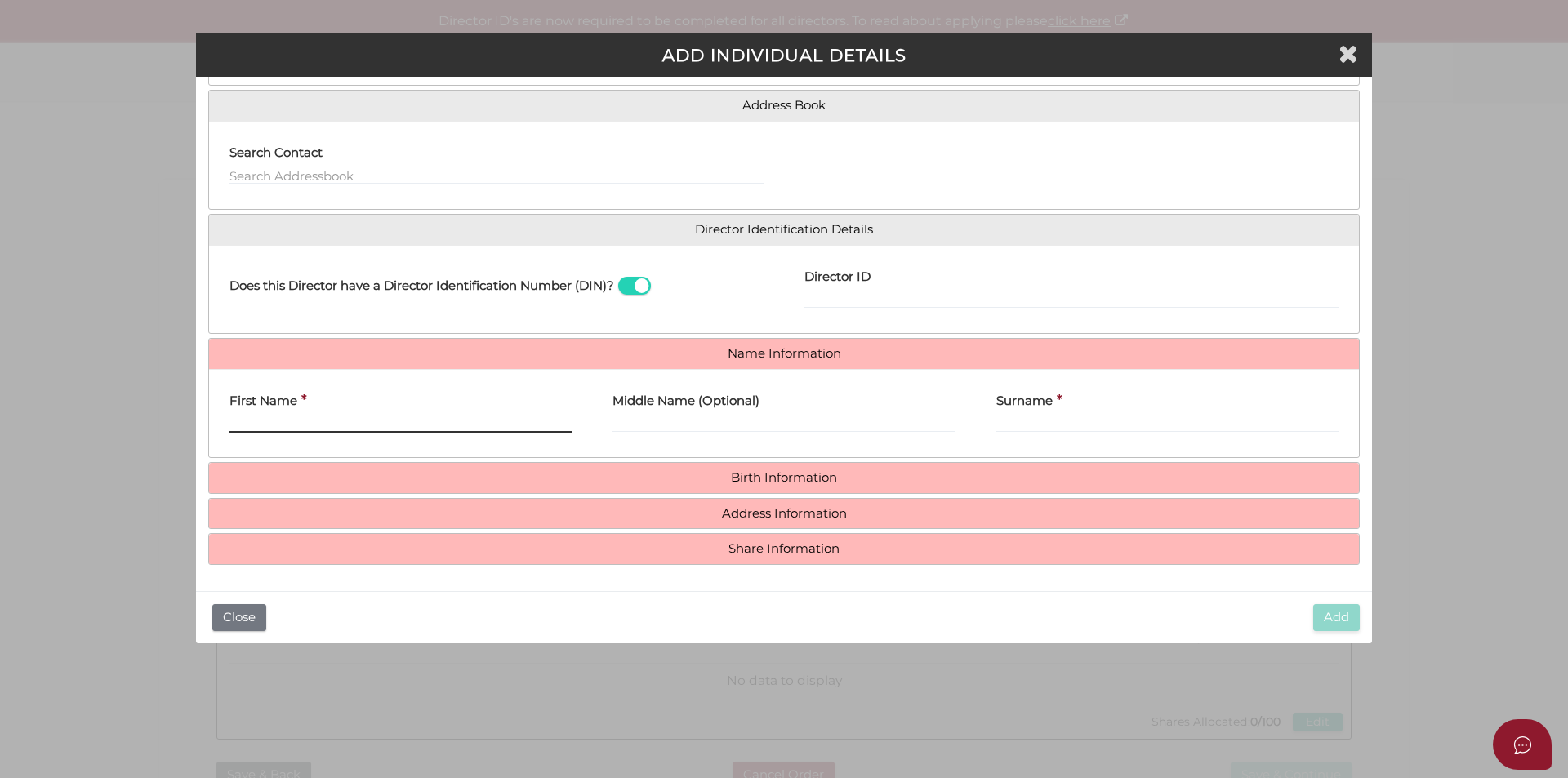
click at [397, 425] on input "First Name" at bounding box center [401, 424] width 342 height 18
paste input "PRABHJEET"
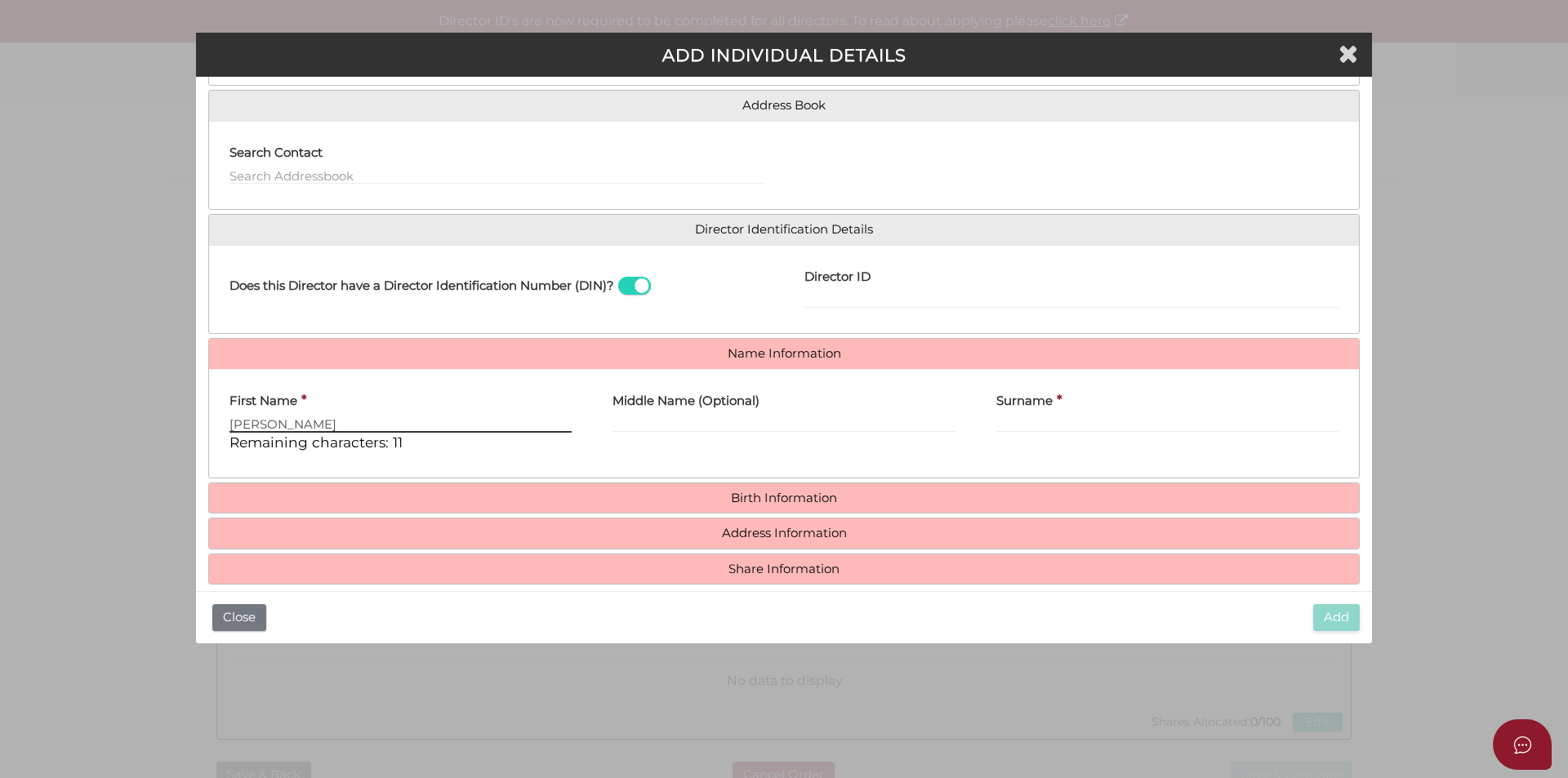
type input "PRABHJEET"
click at [1026, 414] on label "Surname" at bounding box center [1024, 399] width 56 height 33
click at [1026, 415] on input "Surname" at bounding box center [1167, 424] width 342 height 18
paste input "[PERSON_NAME]"
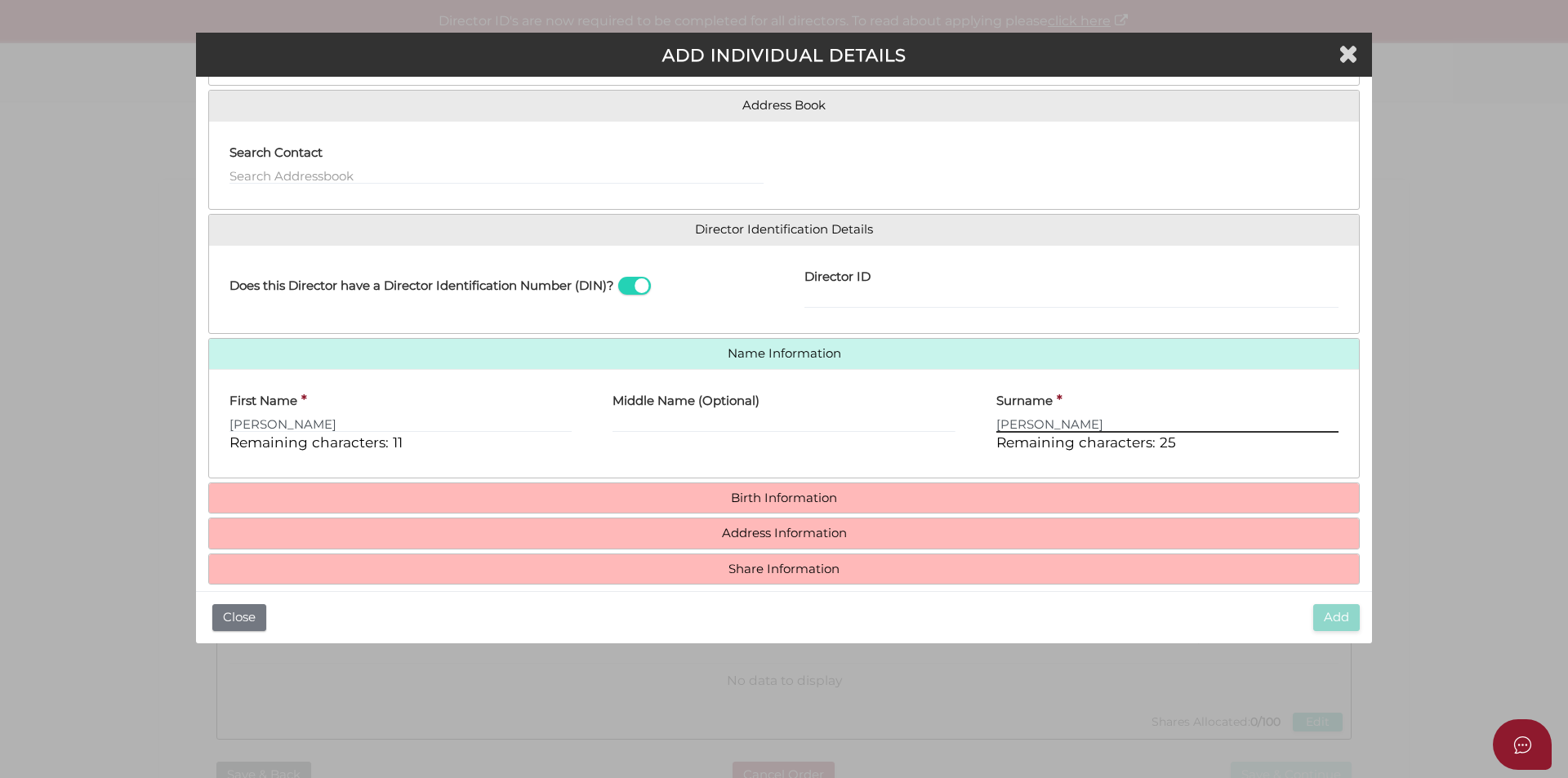
type input "[PERSON_NAME]"
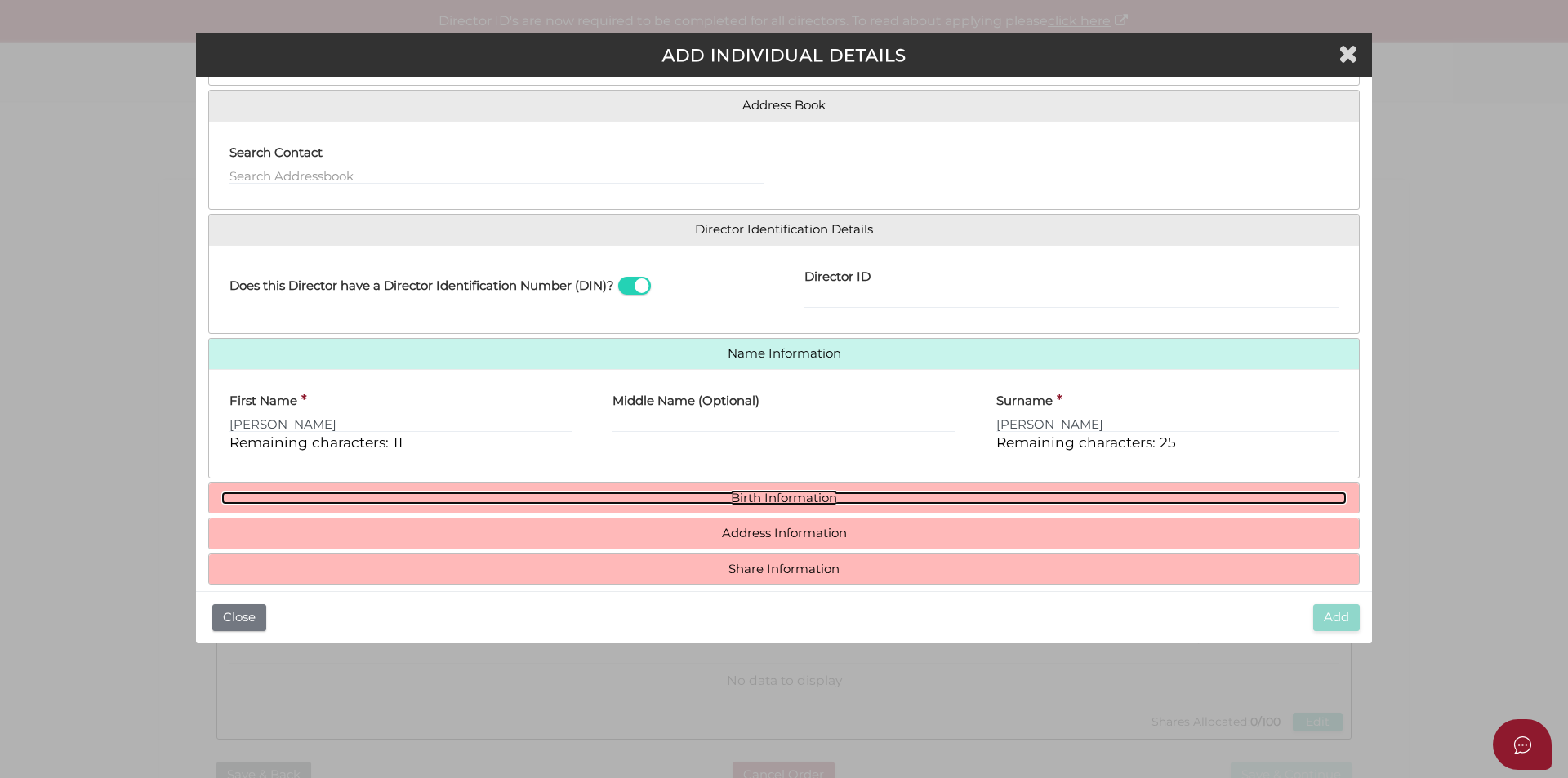
click at [734, 497] on link "Birth Information" at bounding box center [784, 498] width 1125 height 14
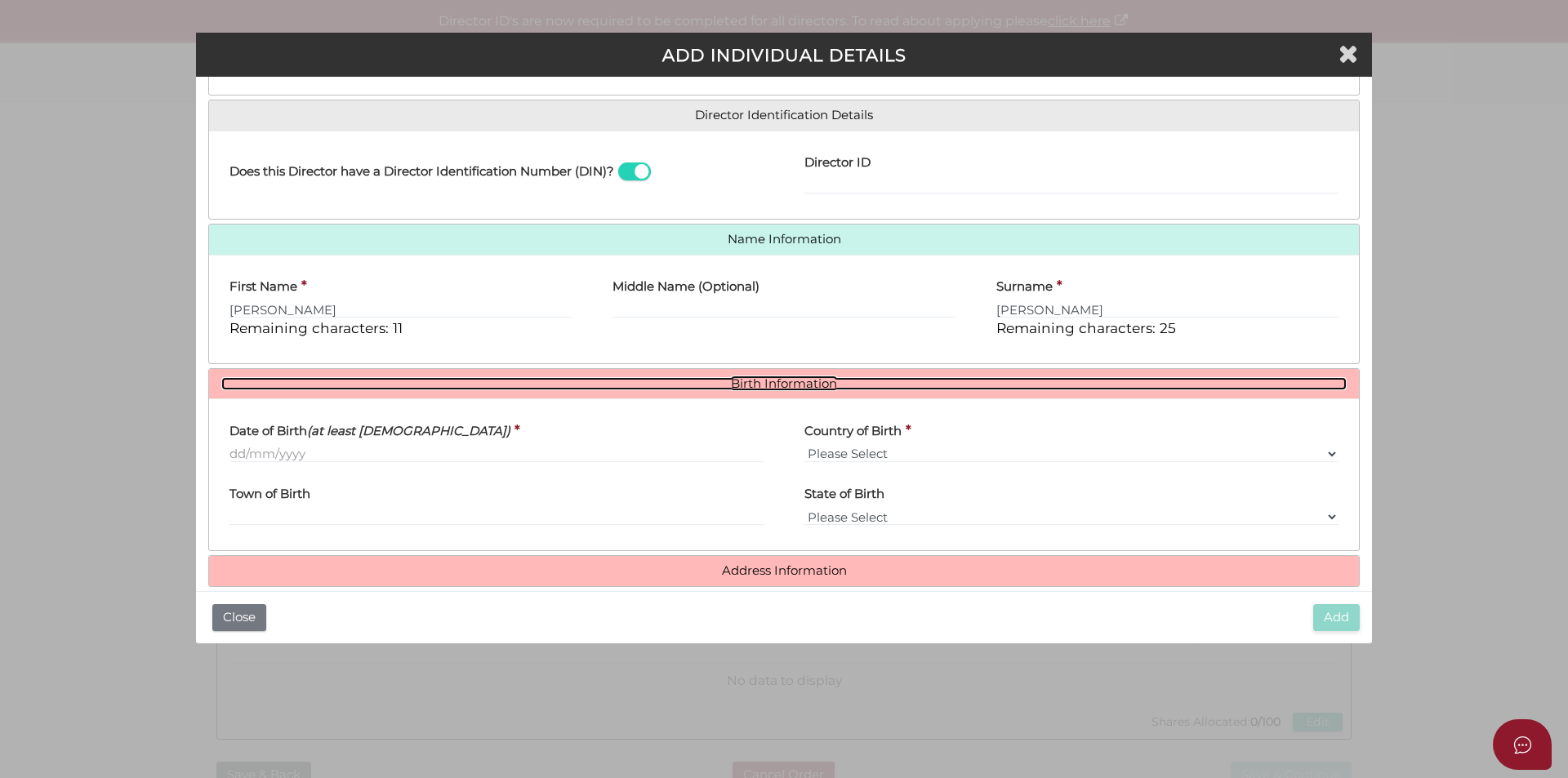
scroll to position [283, 0]
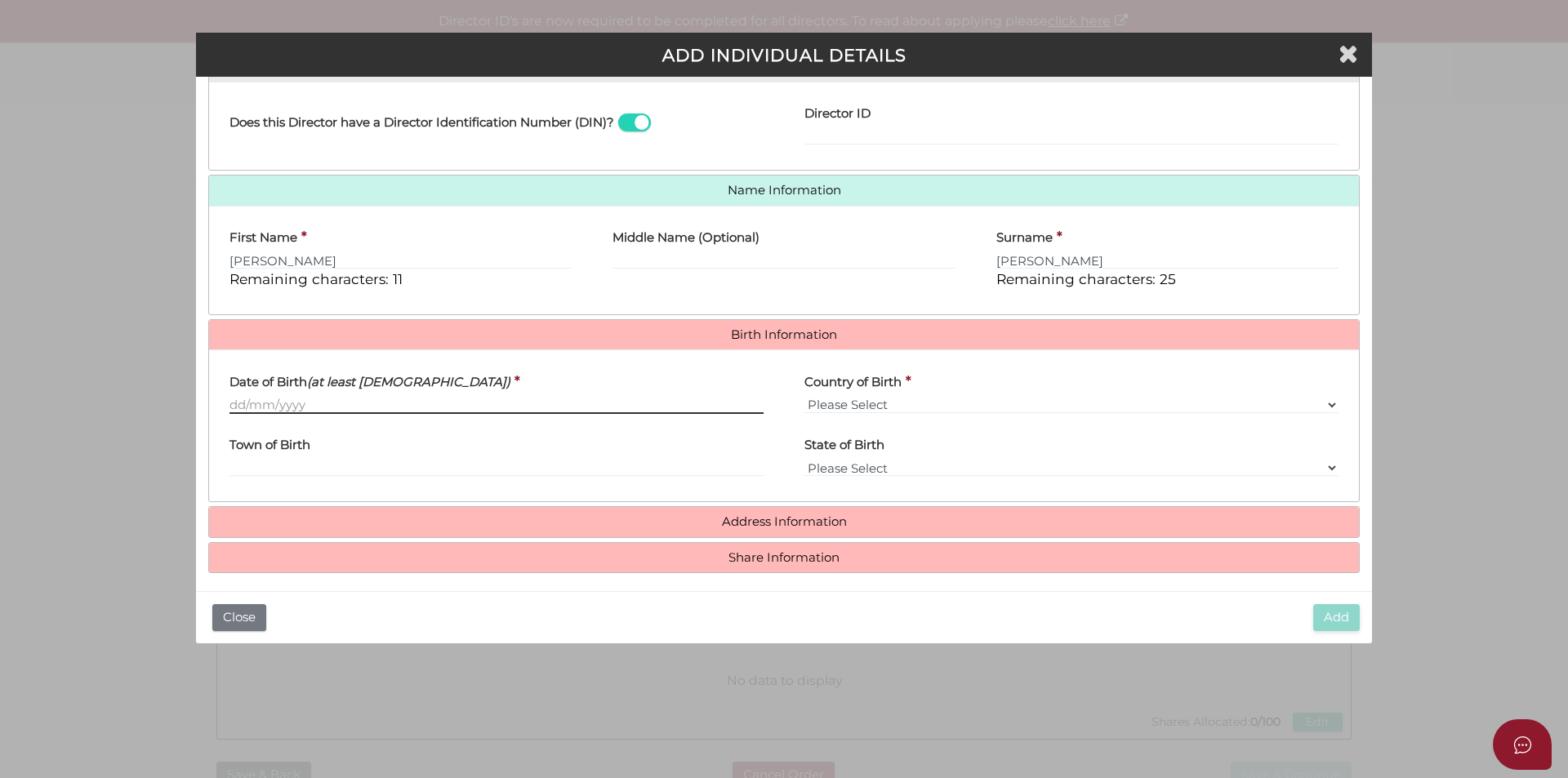
click at [343, 402] on input "Date of Birth (at least 18 years old)" at bounding box center [497, 404] width 534 height 18
paste input "[DATE]"
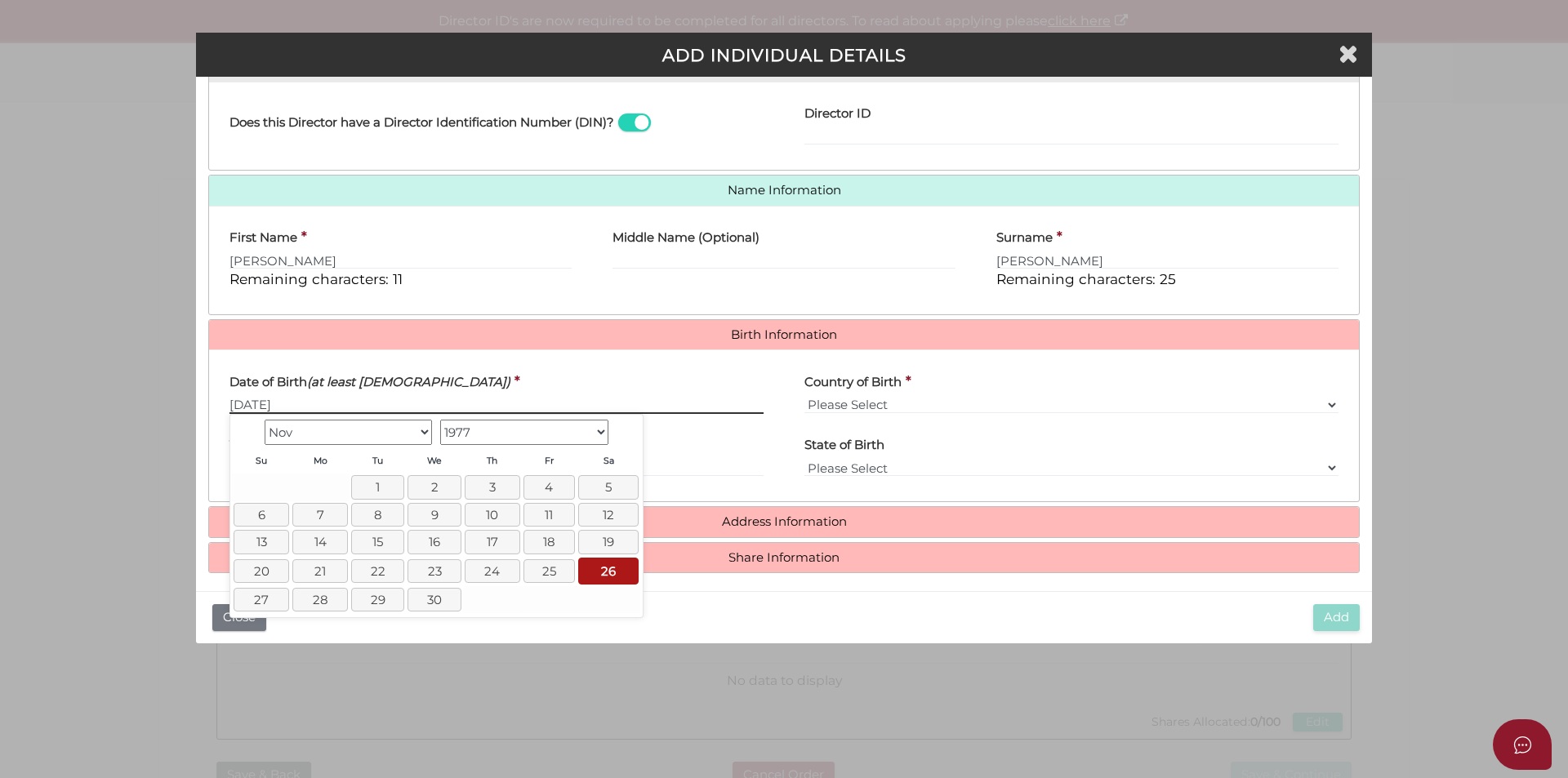
type input "[DATE]"
click at [916, 403] on select "Please Select v Australia Afghanistan Albania Algeria American Samoa Andorra An…" at bounding box center [1071, 404] width 534 height 18
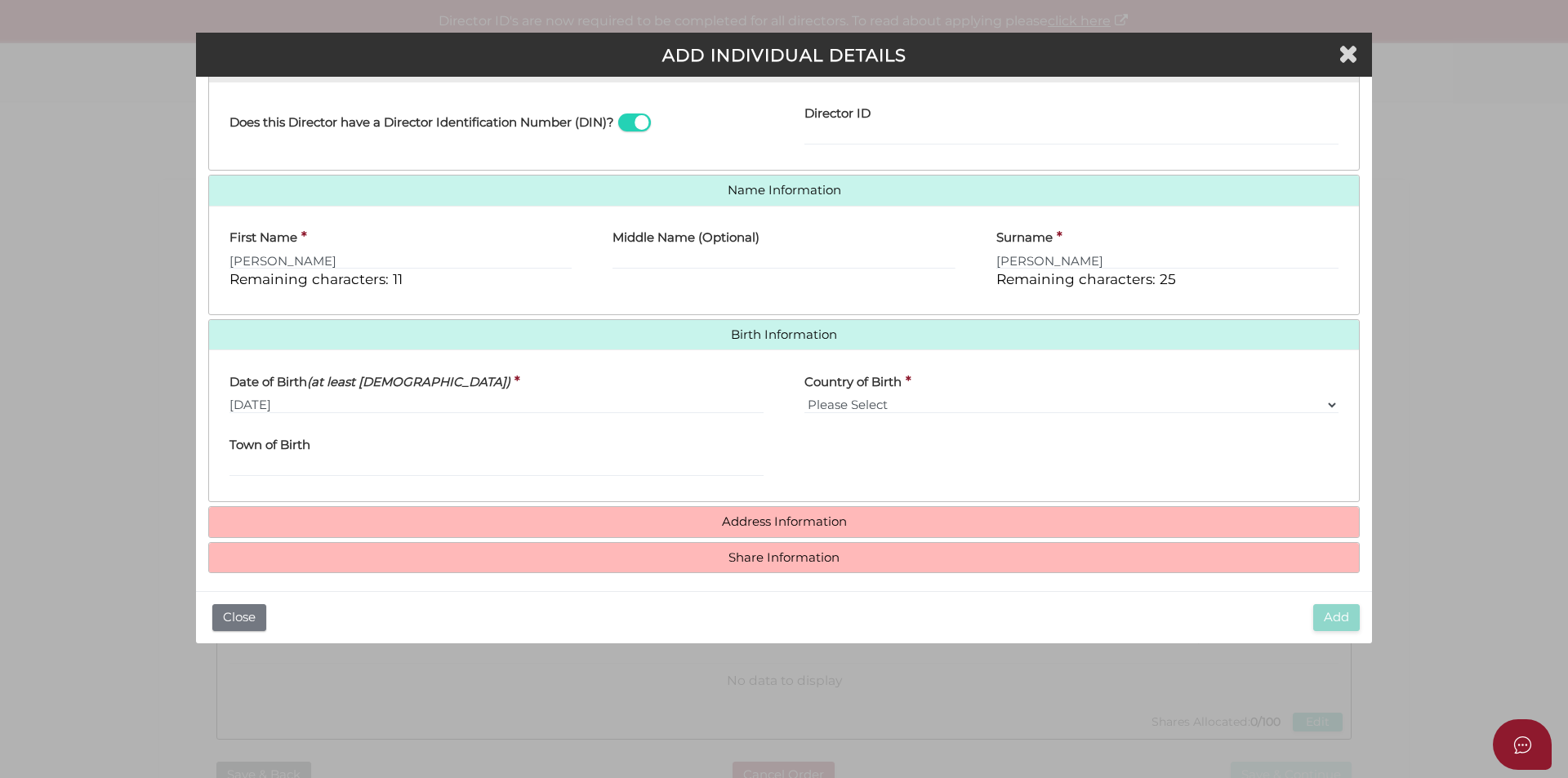
click at [870, 395] on label "Country of Birth" at bounding box center [853, 379] width 97 height 33
click at [870, 396] on select "Please Select v Australia Afghanistan Albania Algeria American Samoa Andorra An…" at bounding box center [1071, 404] width 534 height 18
click at [871, 403] on select "Please Select v Australia Afghanistan Albania Algeria American Samoa Andorra An…" at bounding box center [1071, 404] width 534 height 18
click at [1006, 469] on div "State of Birth Please Select VIC ACT NSW NT QLD TAS WA SA" at bounding box center [1071, 458] width 575 height 64
click at [952, 412] on select "Please Select v Australia Afghanistan Albania Algeria American Samoa Andorra An…" at bounding box center [1071, 404] width 534 height 18
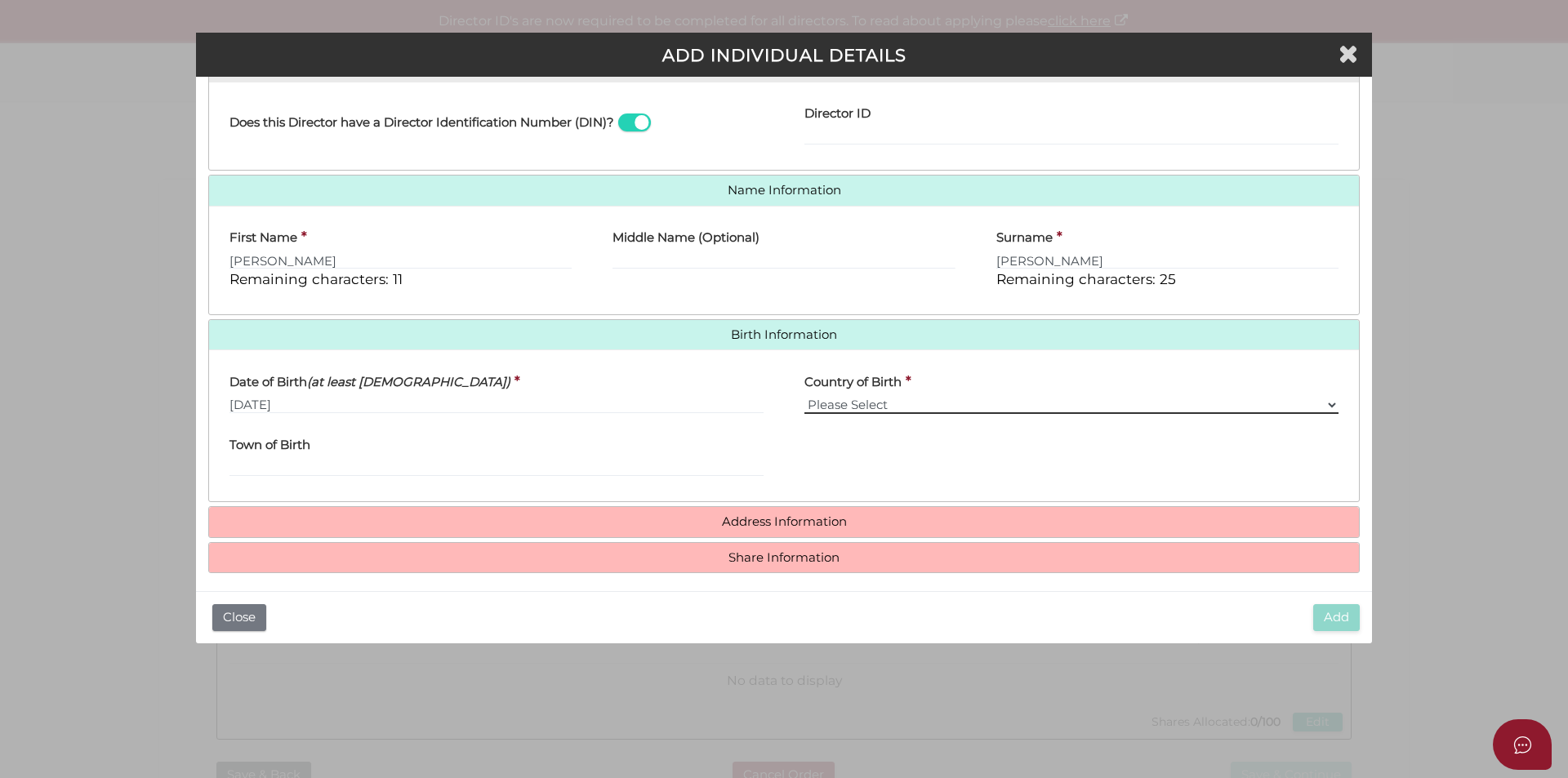
select select "[GEOGRAPHIC_DATA]"
click at [805, 396] on select "Please Select v Australia Afghanistan Albania Algeria American Samoa Andorra An…" at bounding box center [1071, 404] width 534 height 18
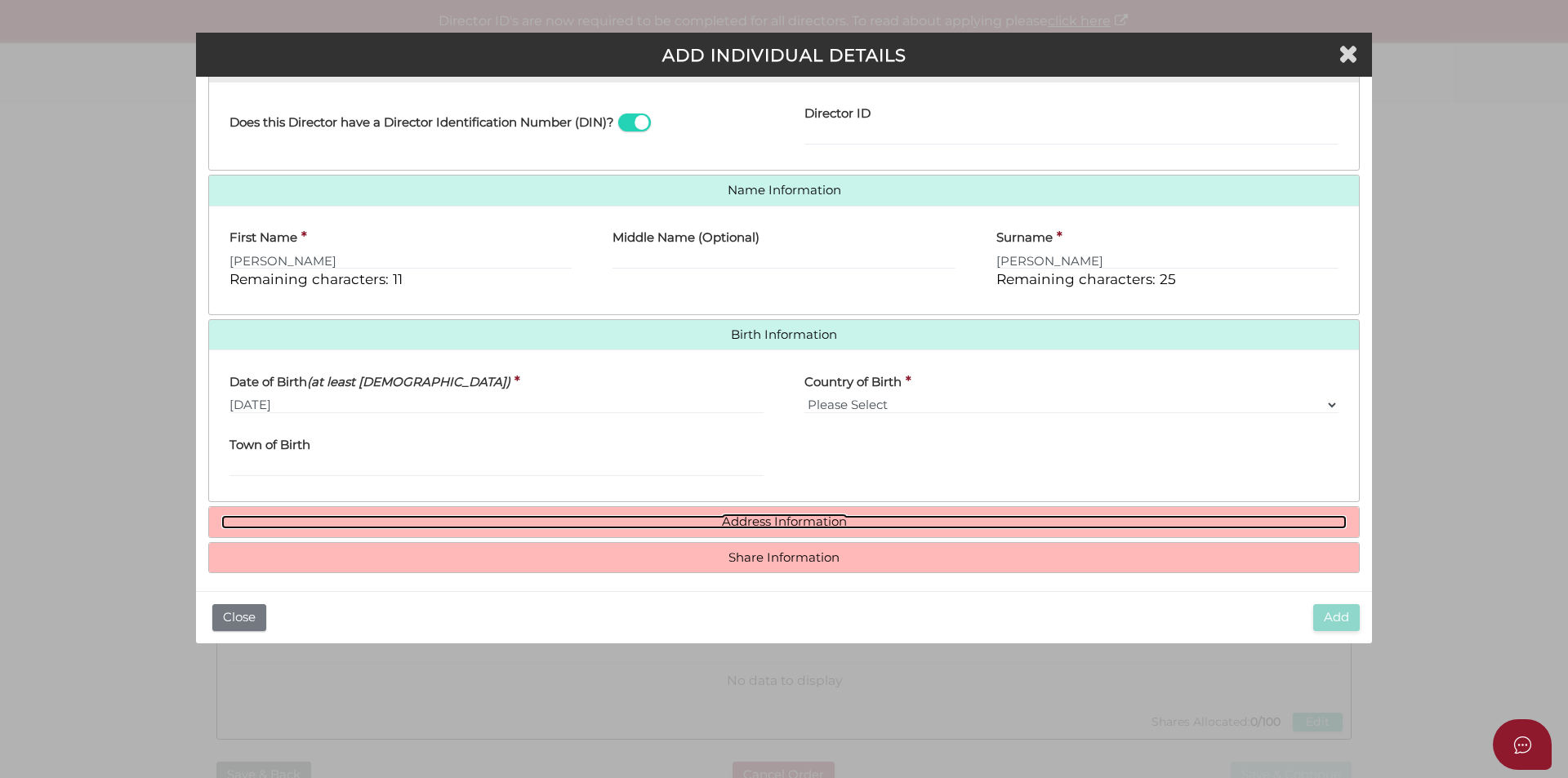
click at [728, 521] on link "Address Information" at bounding box center [784, 521] width 1125 height 14
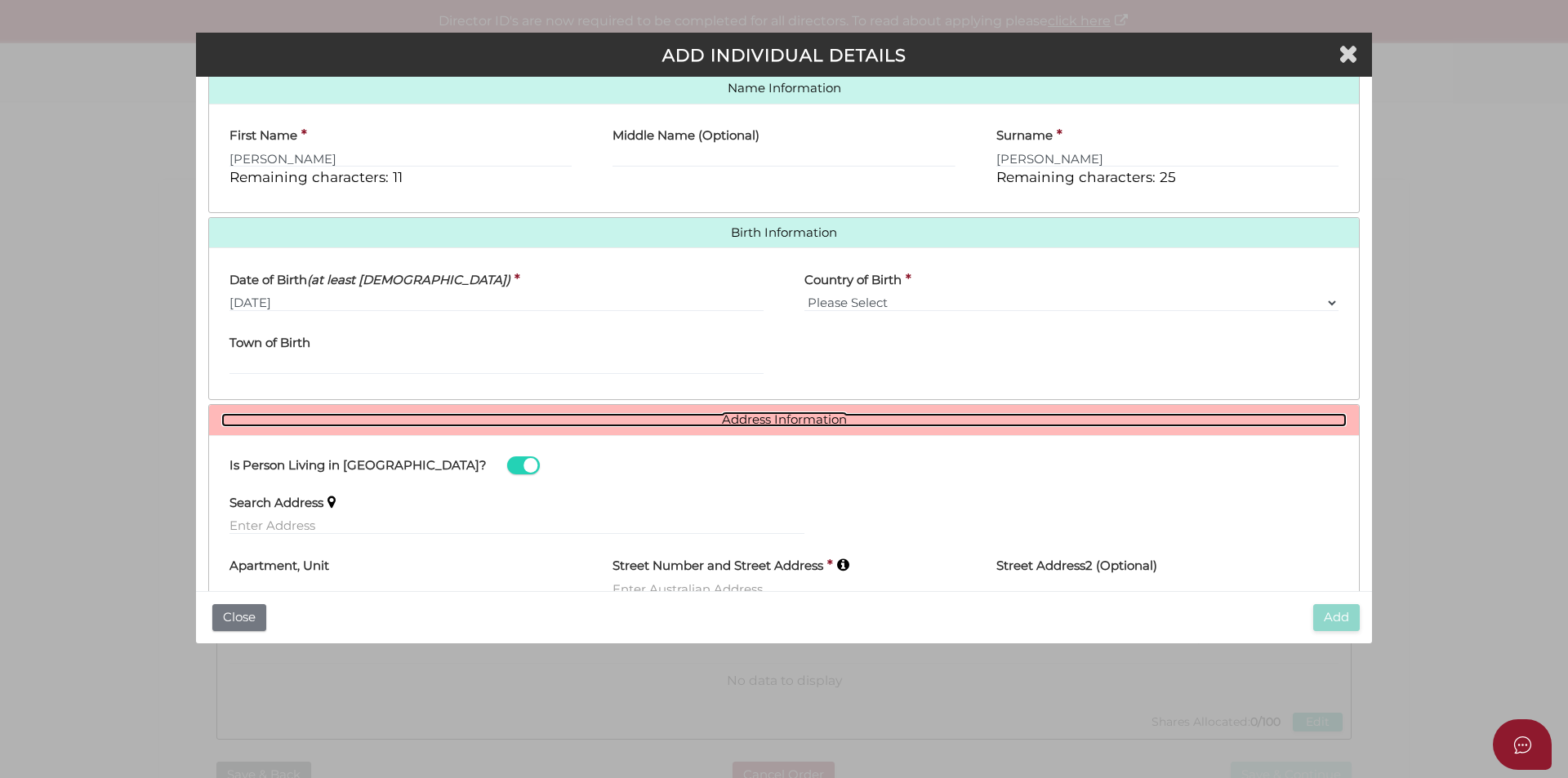
scroll to position [529, 0]
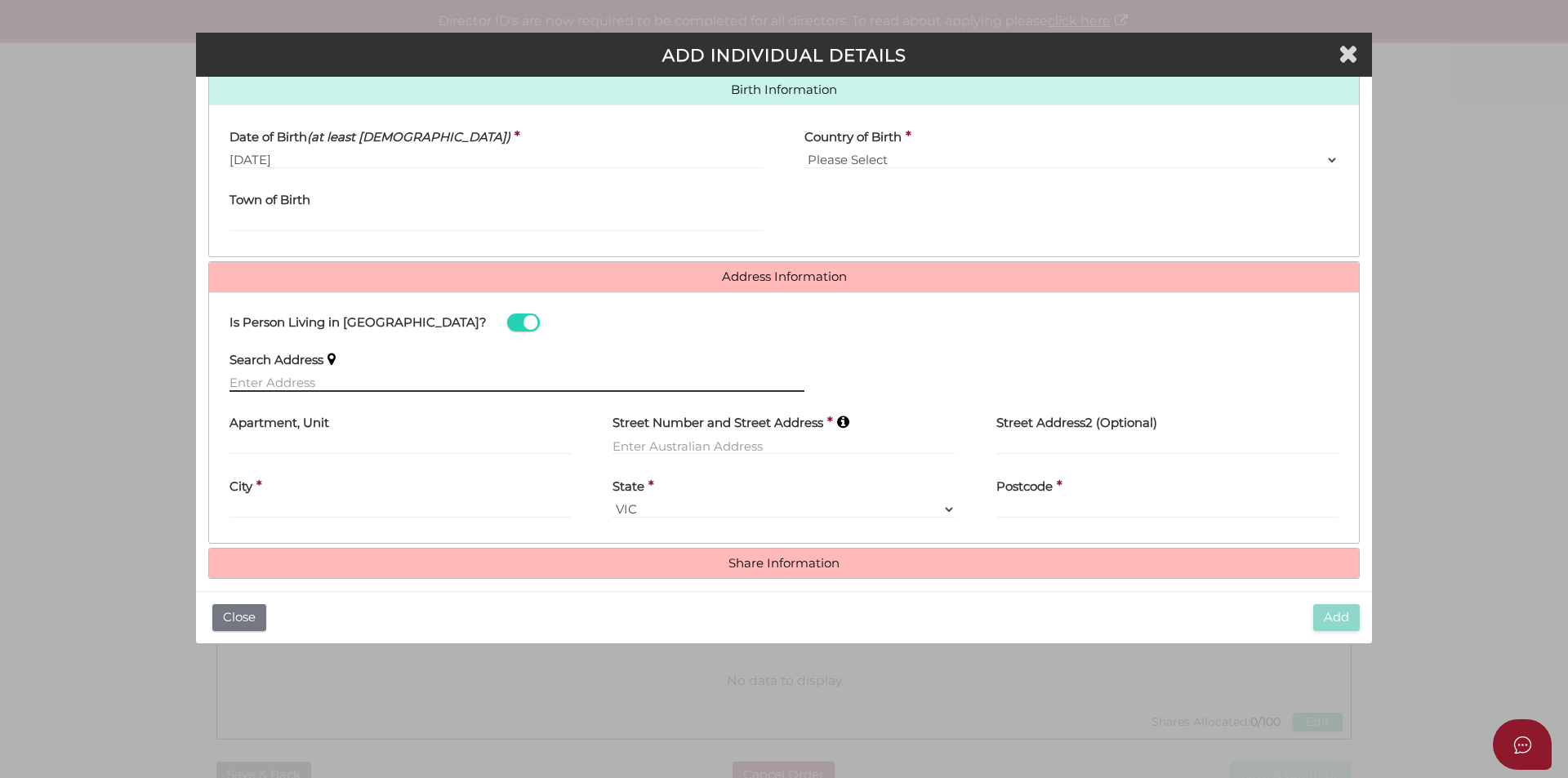
click at [296, 374] on input "text" at bounding box center [517, 382] width 575 height 18
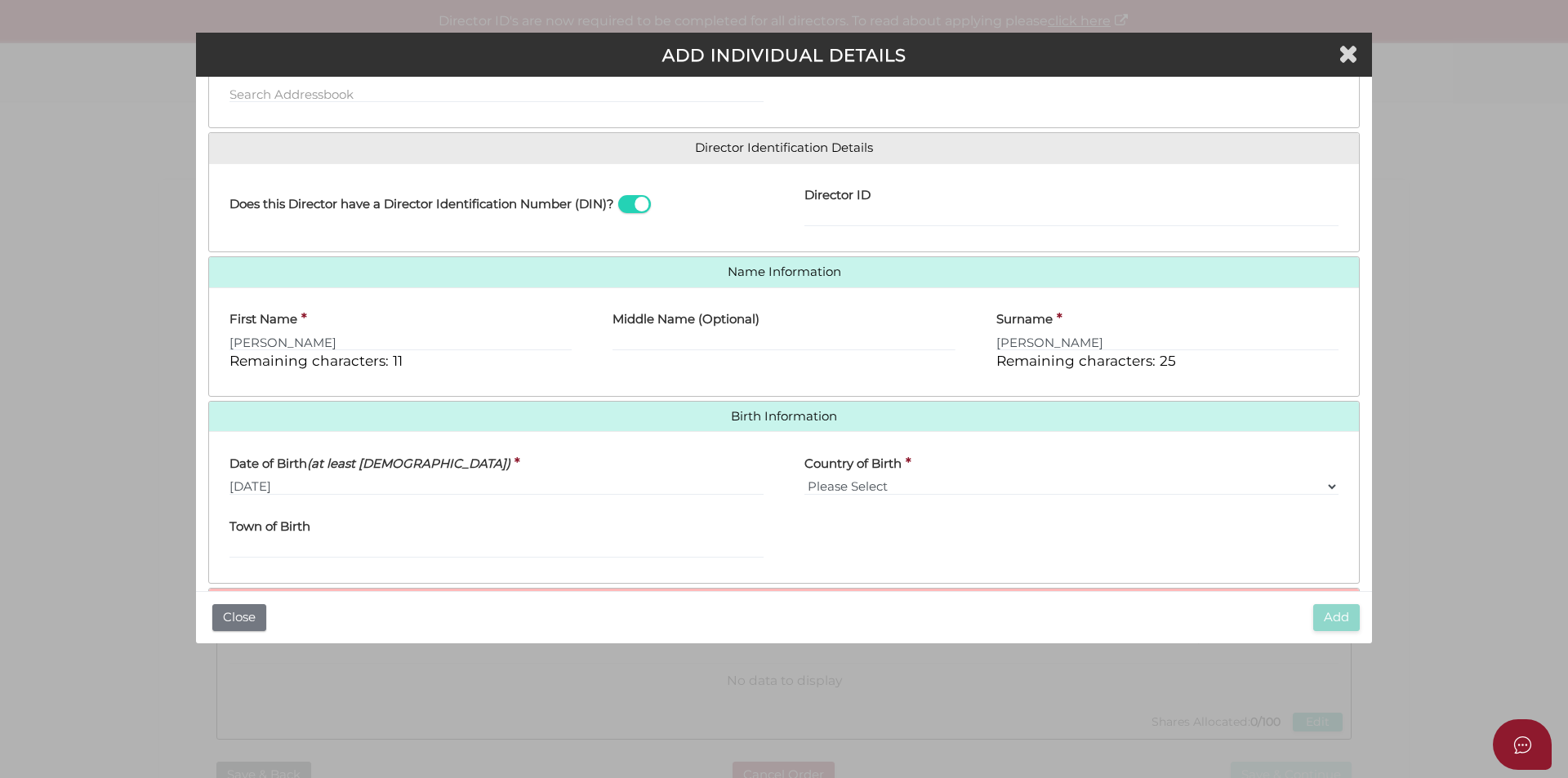
scroll to position [543, 0]
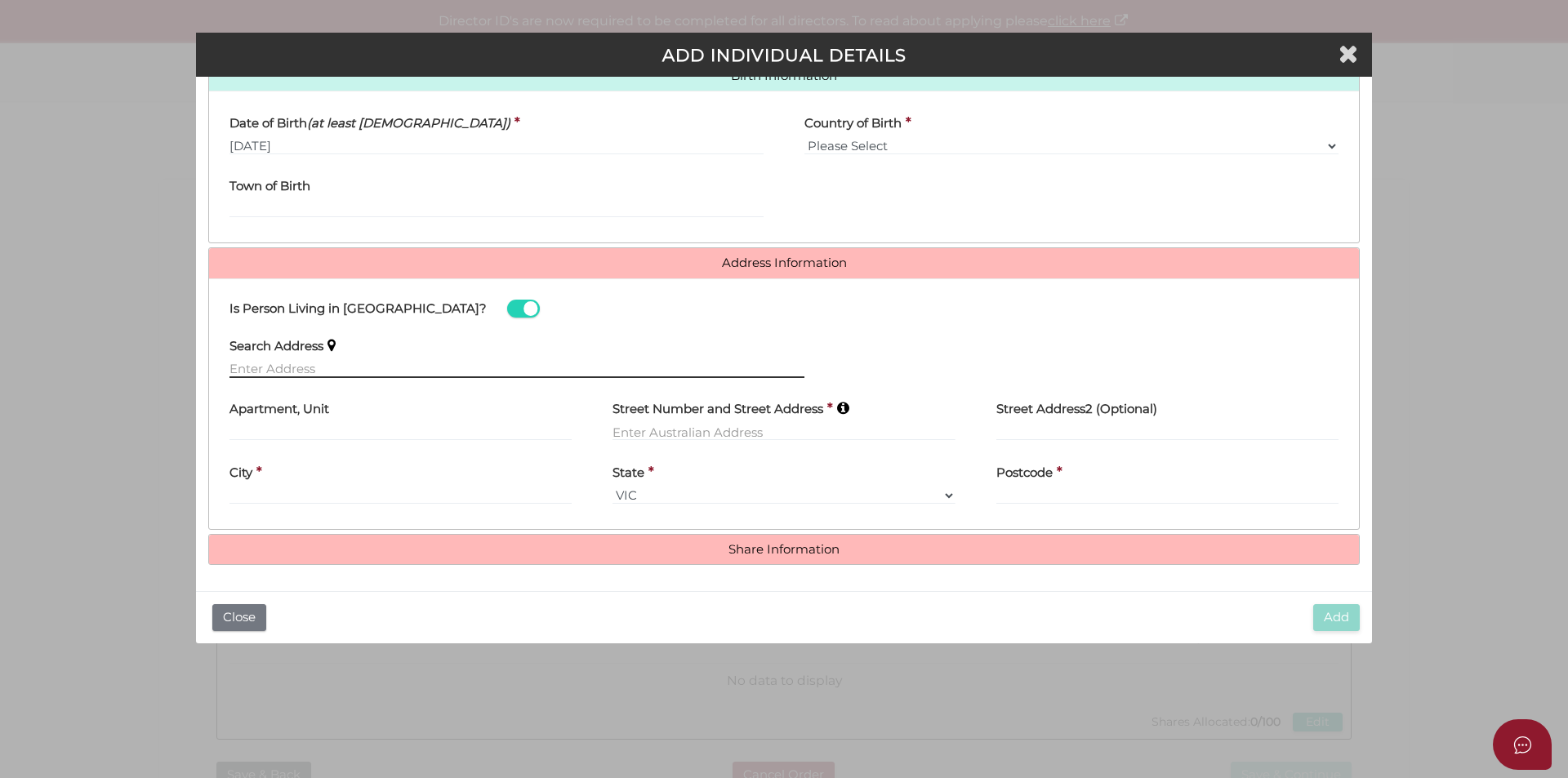
paste input "8 MORETON BAY"
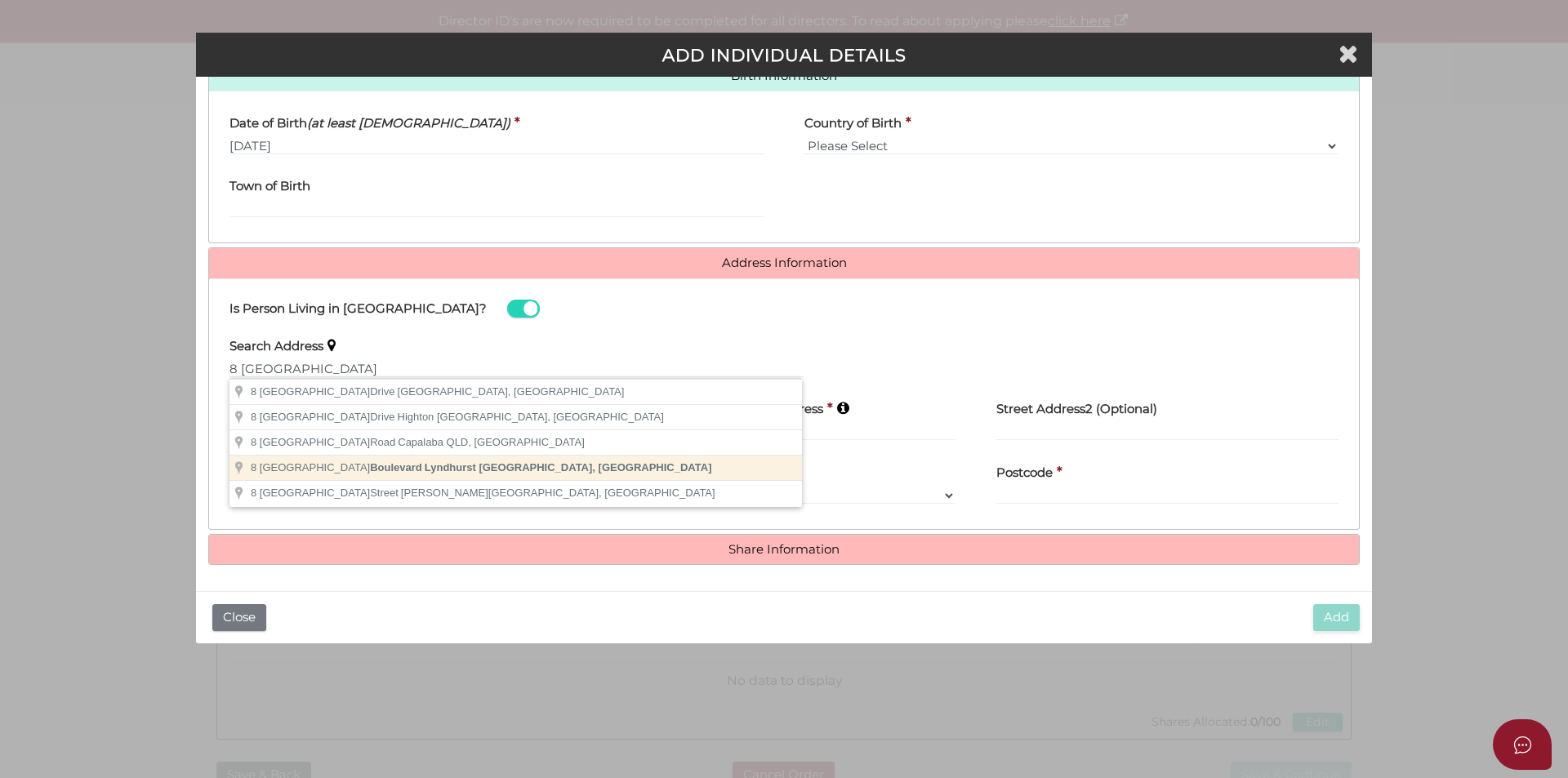
type input "8 Moreton Bay Boulevard, Lyndhurst VIC, Australia"
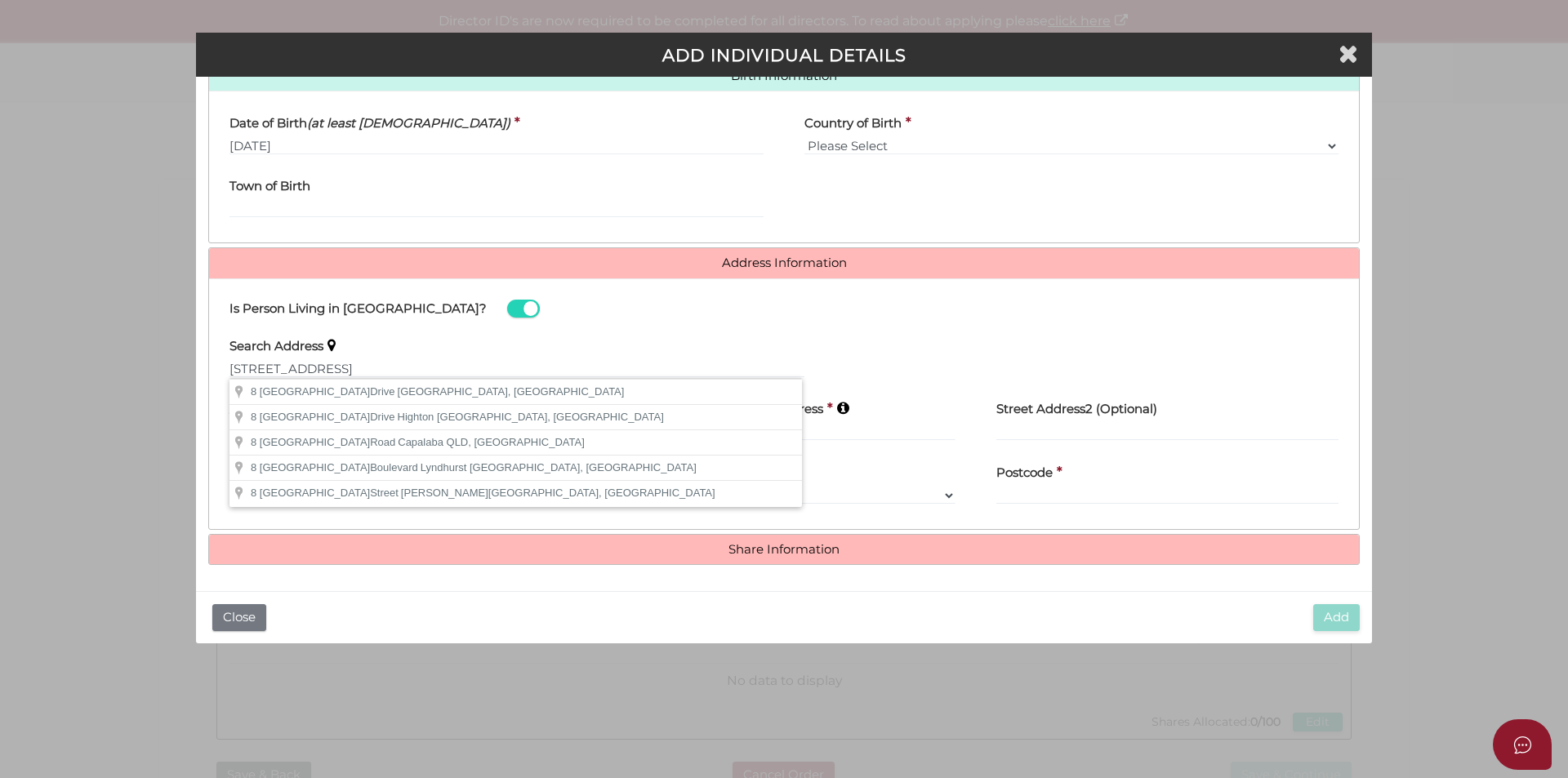
type input "8 Moreton Bay Boulevard"
type input "Lyndhurst"
select select "VIC"
type input "3975"
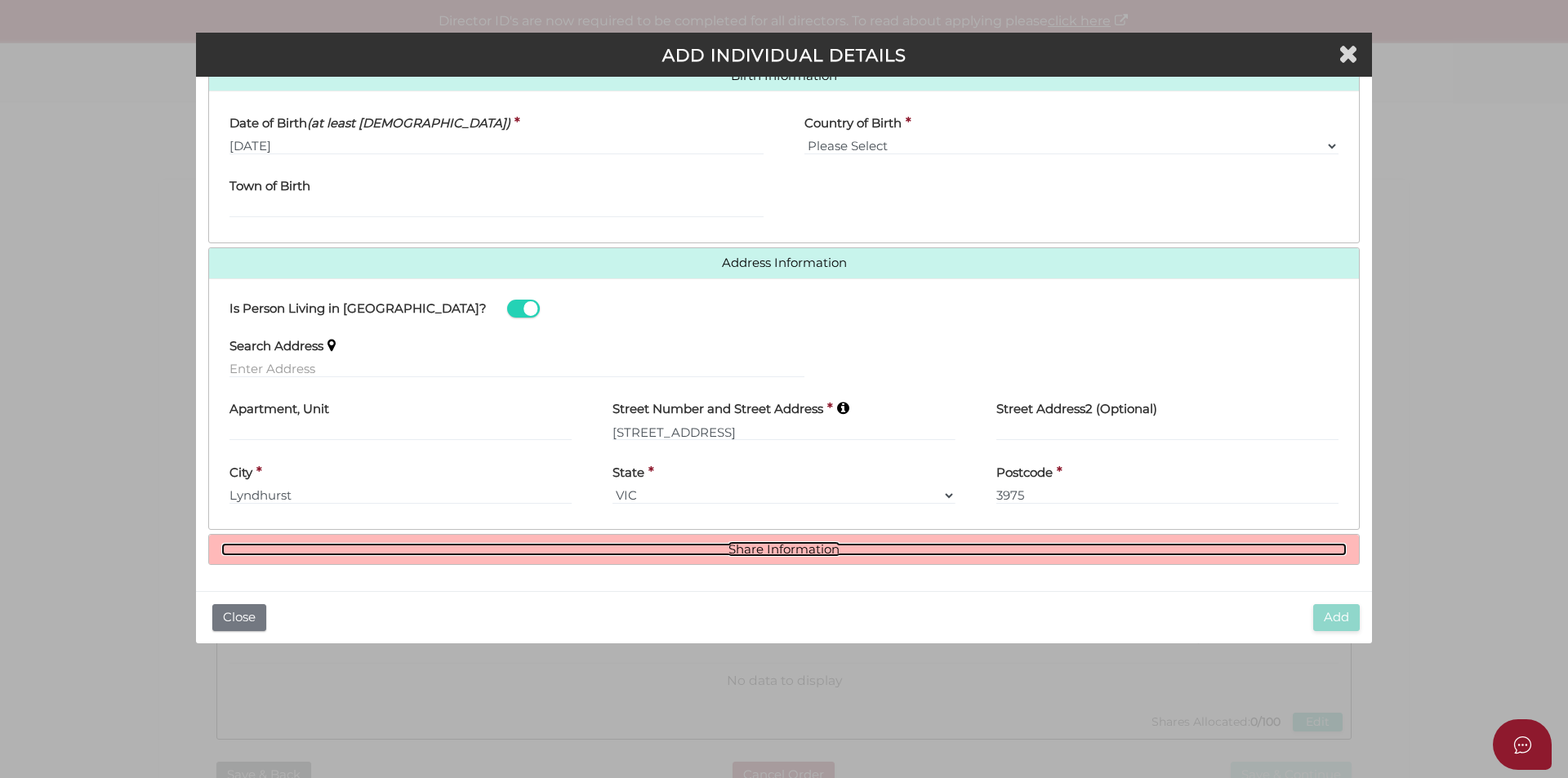
click at [689, 543] on link "Share Information" at bounding box center [784, 549] width 1125 height 14
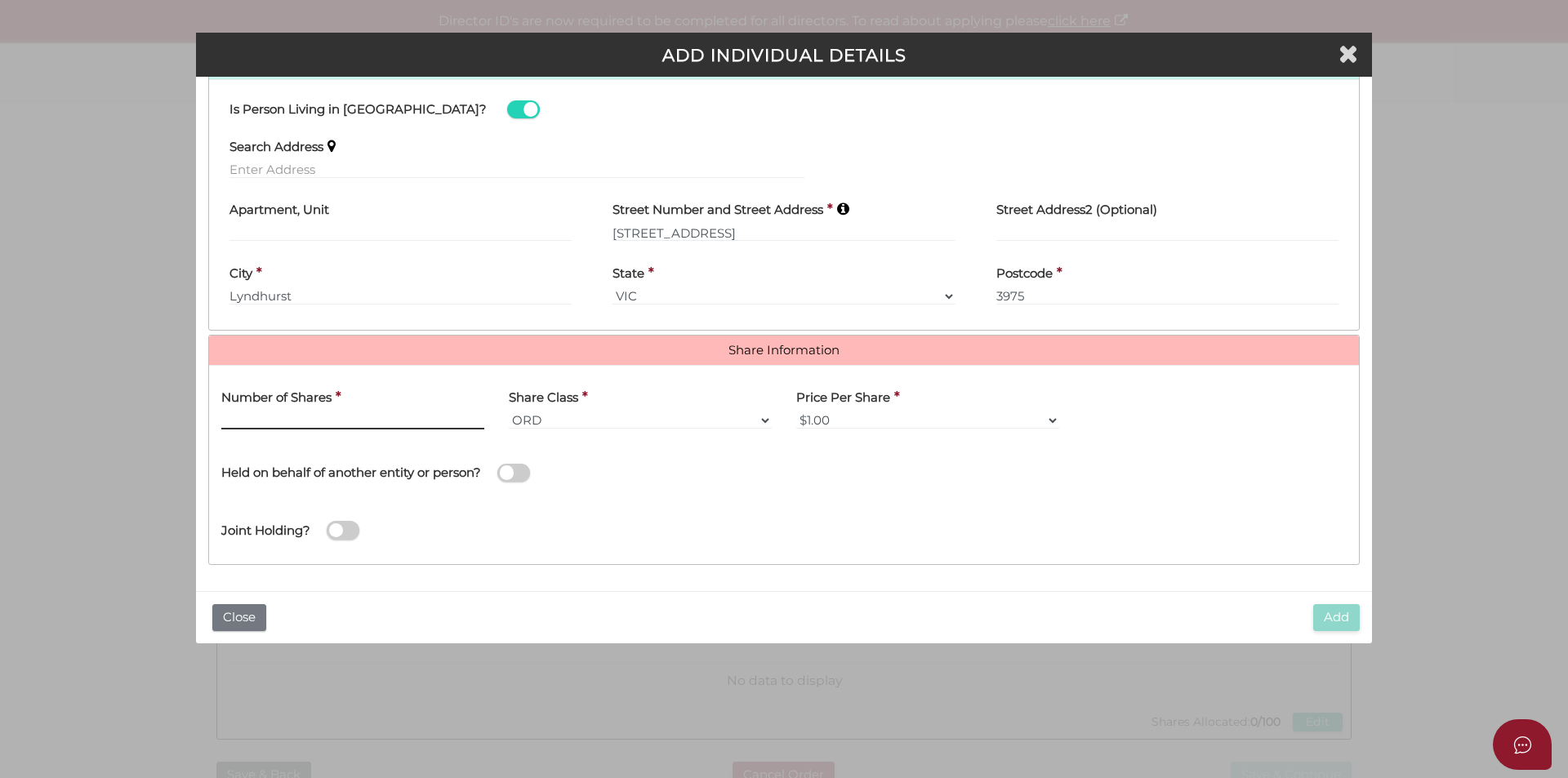
click at [393, 421] on input "text" at bounding box center [353, 420] width 263 height 18
type input "50"
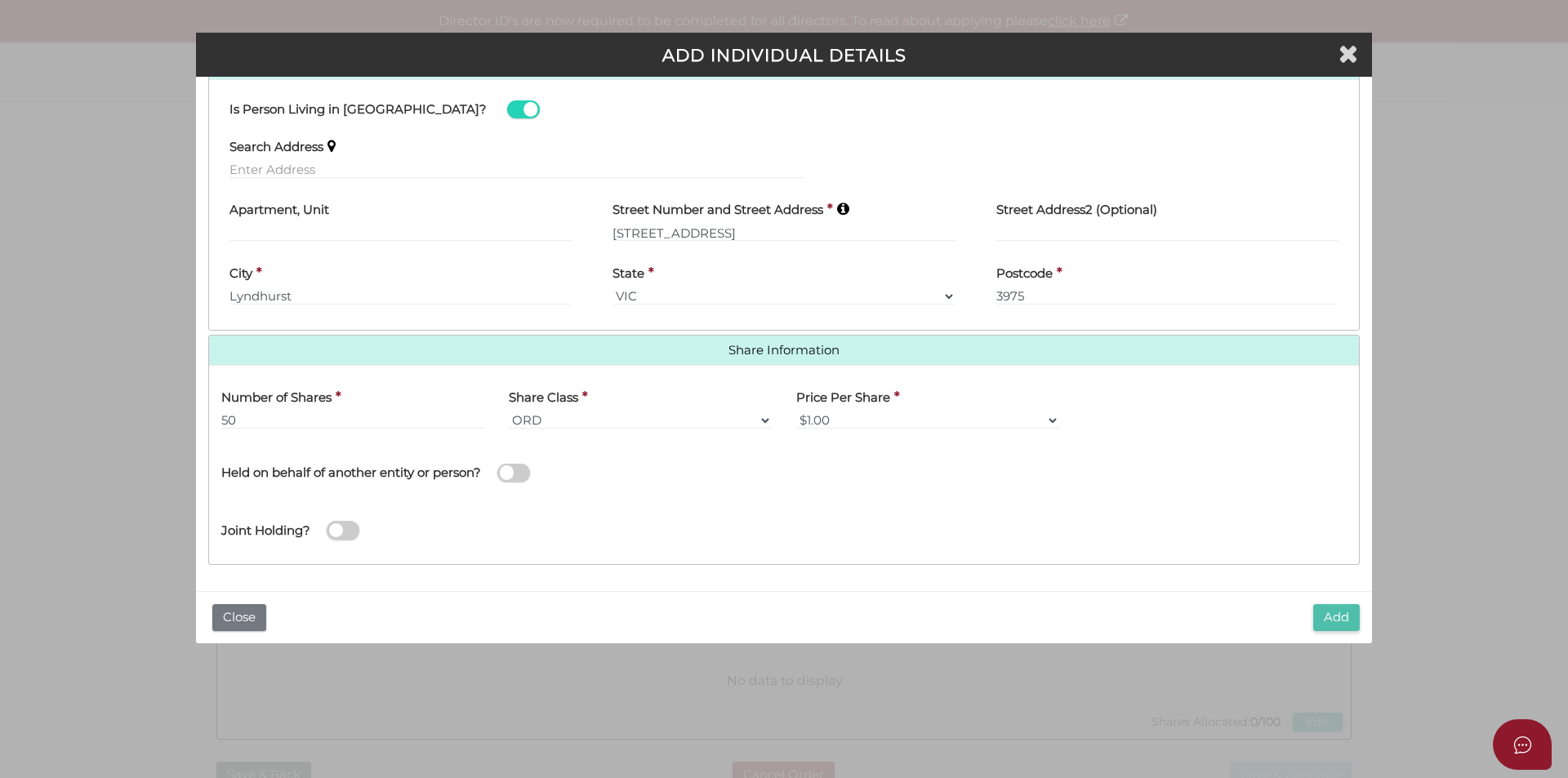
click at [1318, 619] on button "Add" at bounding box center [1336, 617] width 46 height 27
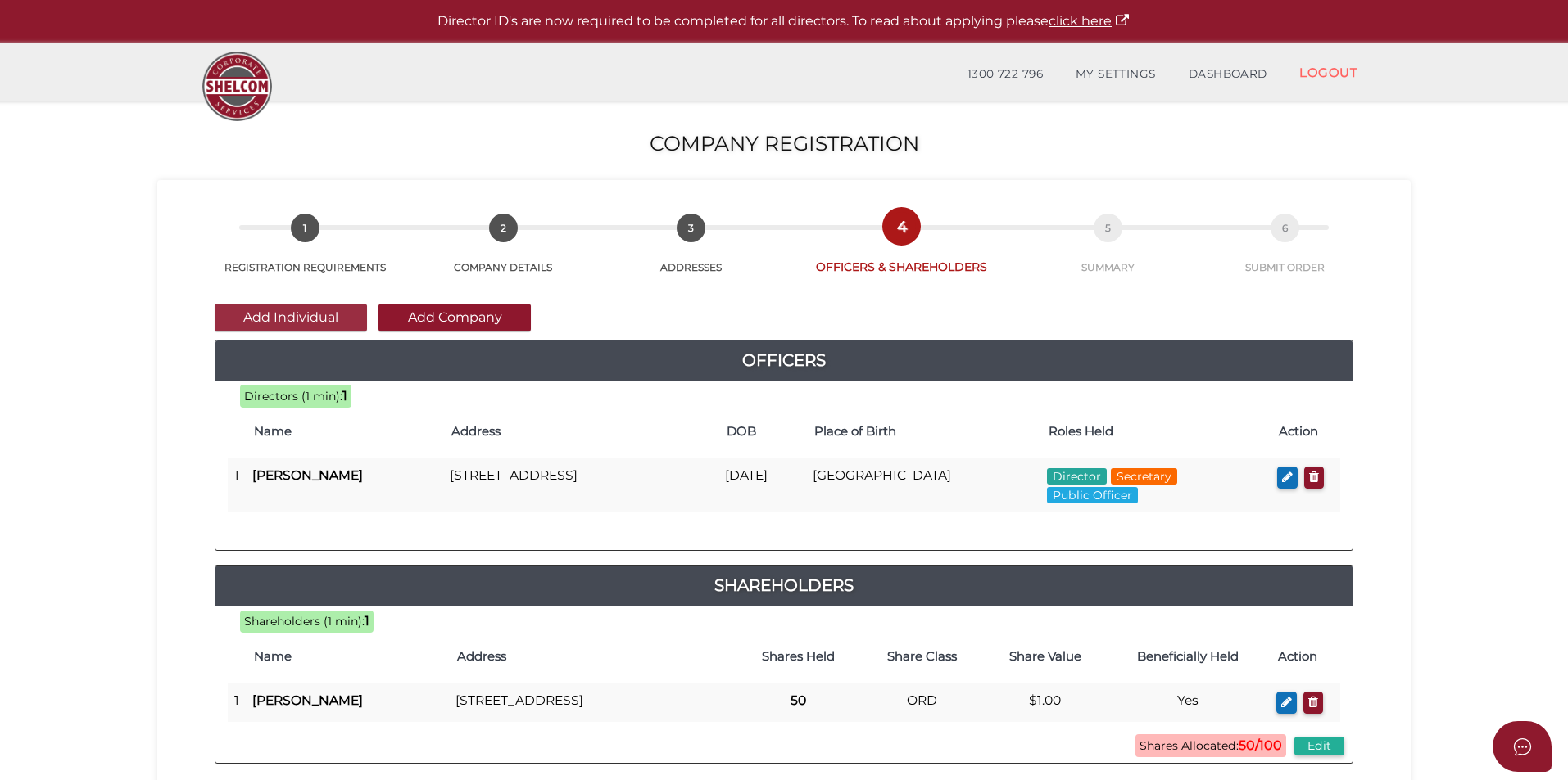
click at [277, 321] on button "Add Individual" at bounding box center [291, 317] width 153 height 28
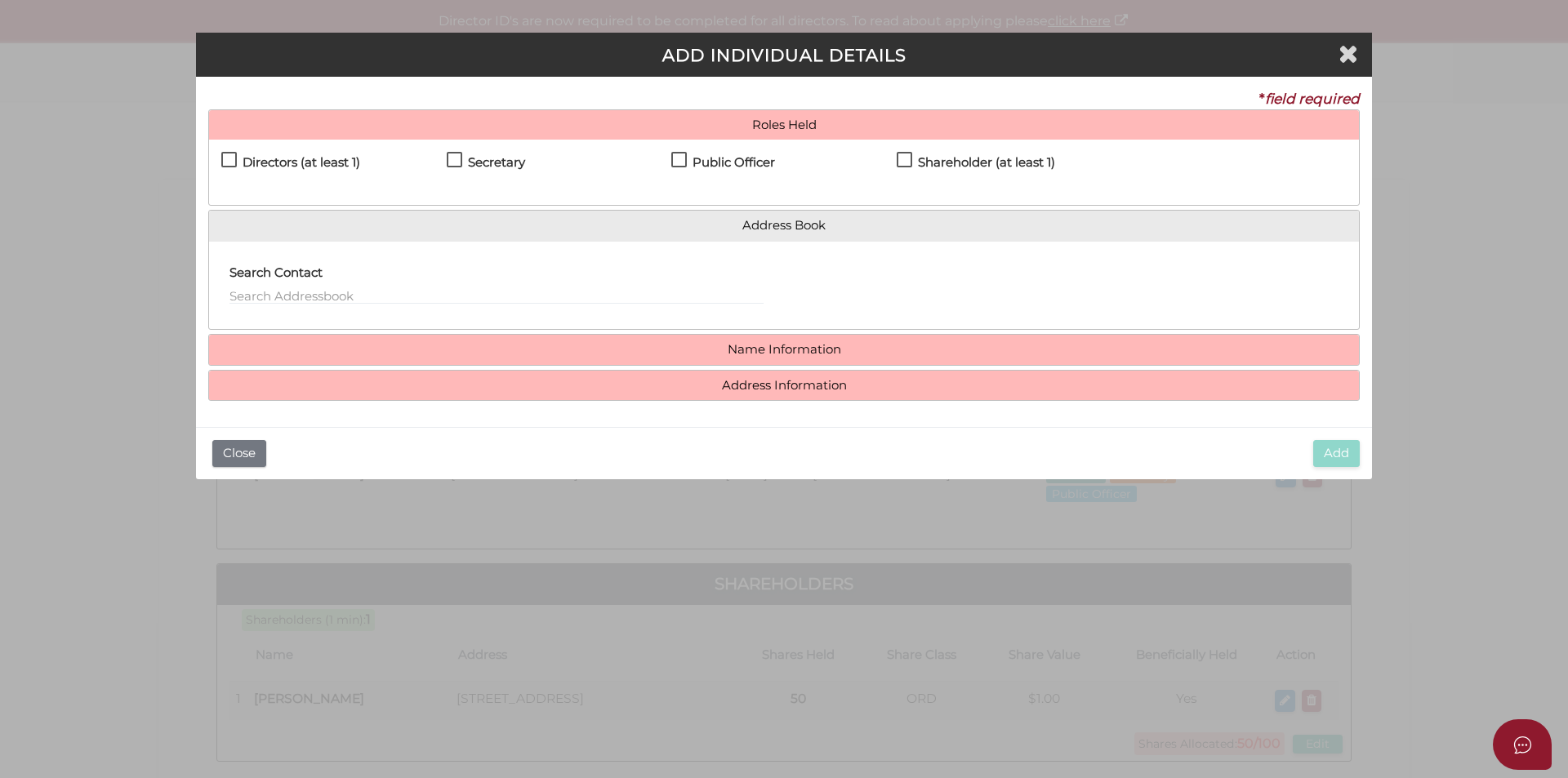
click at [337, 159] on h4 "Directors (at least 1)" at bounding box center [301, 162] width 117 height 14
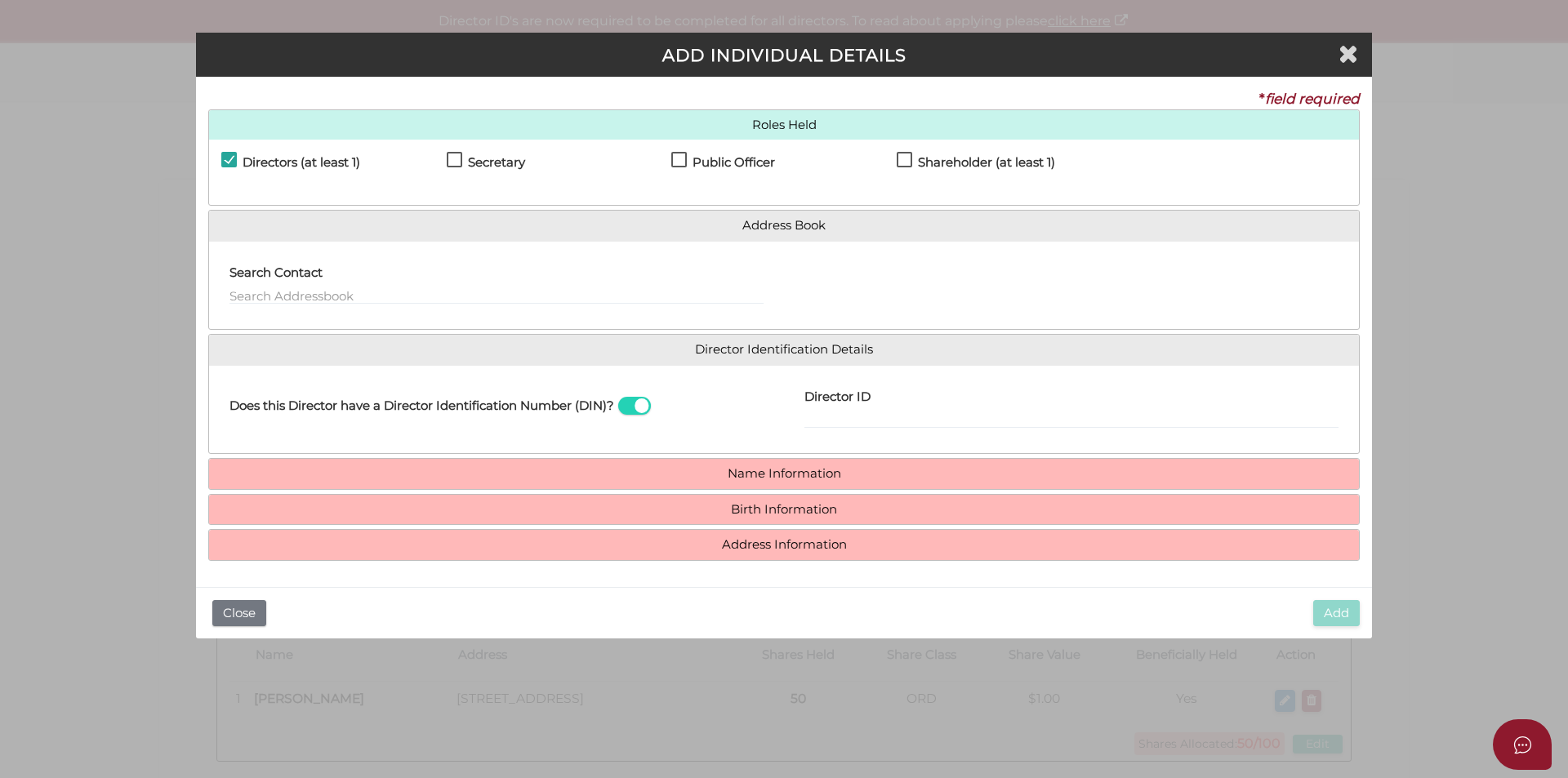
click at [337, 159] on h4 "Directors (at least 1)" at bounding box center [301, 162] width 117 height 14
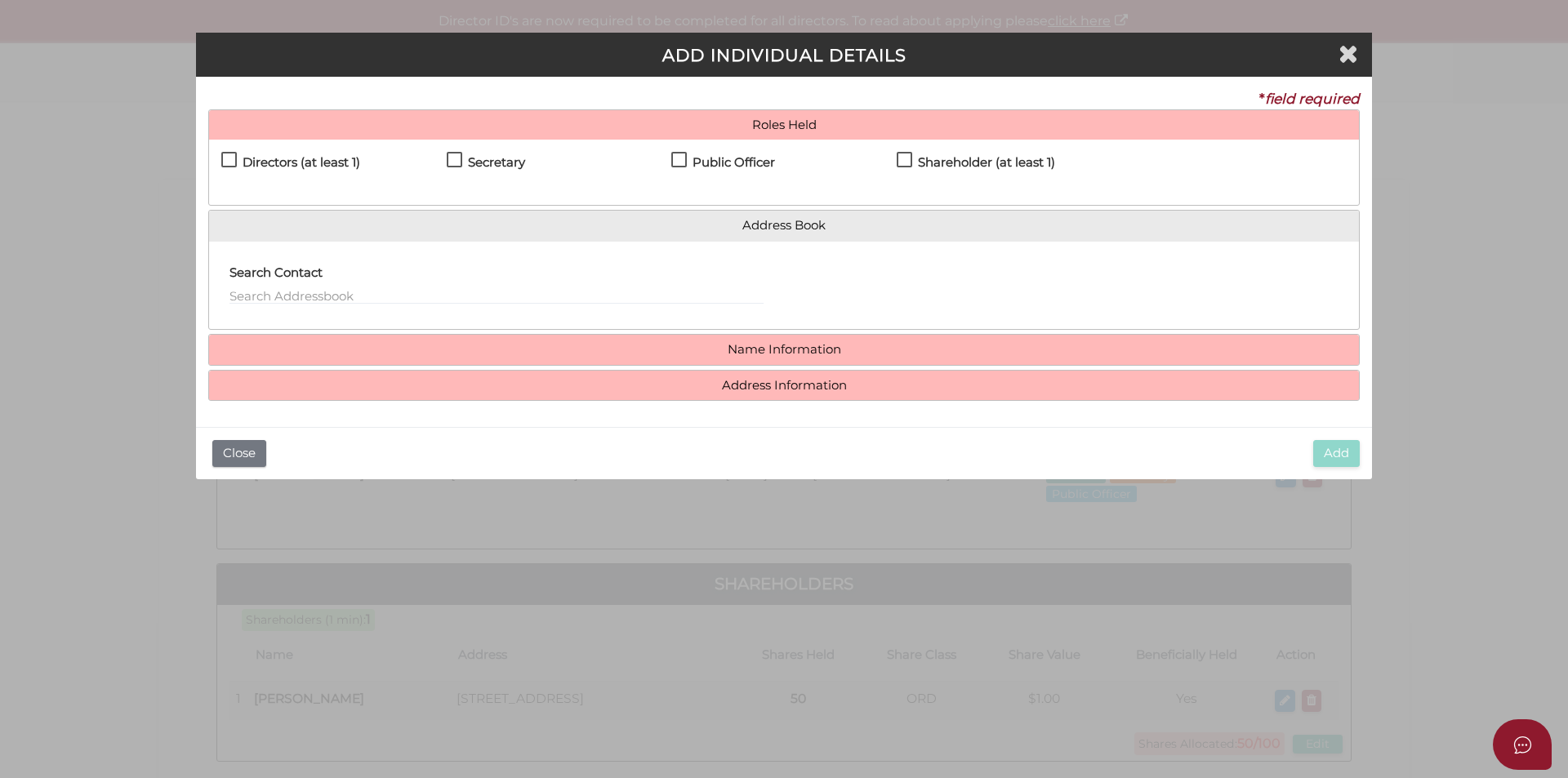
click at [288, 167] on h4 "Directors (at least 1)" at bounding box center [301, 162] width 117 height 14
checkbox input "true"
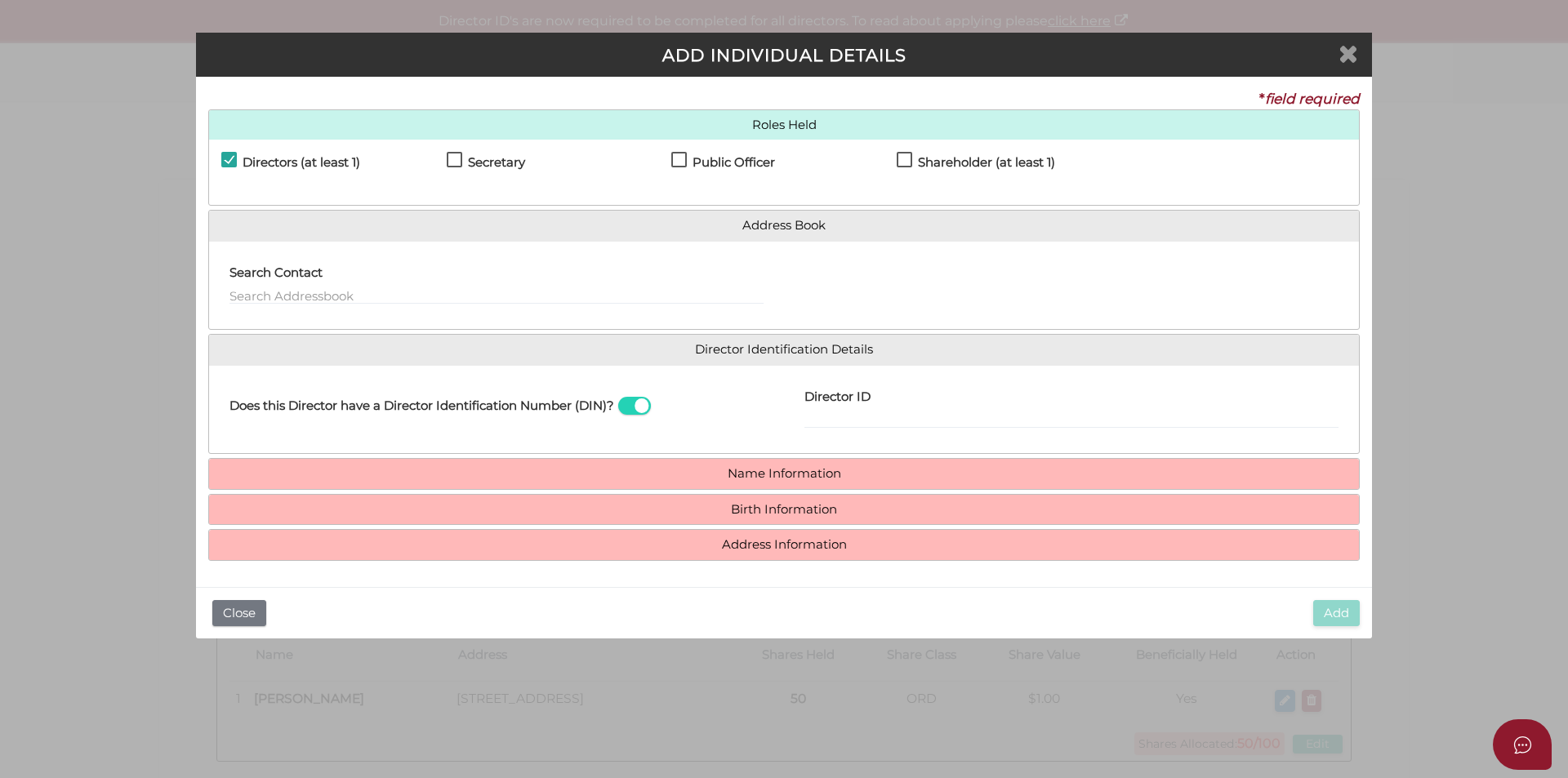
click at [1341, 54] on icon "Close" at bounding box center [1347, 53] width 19 height 25
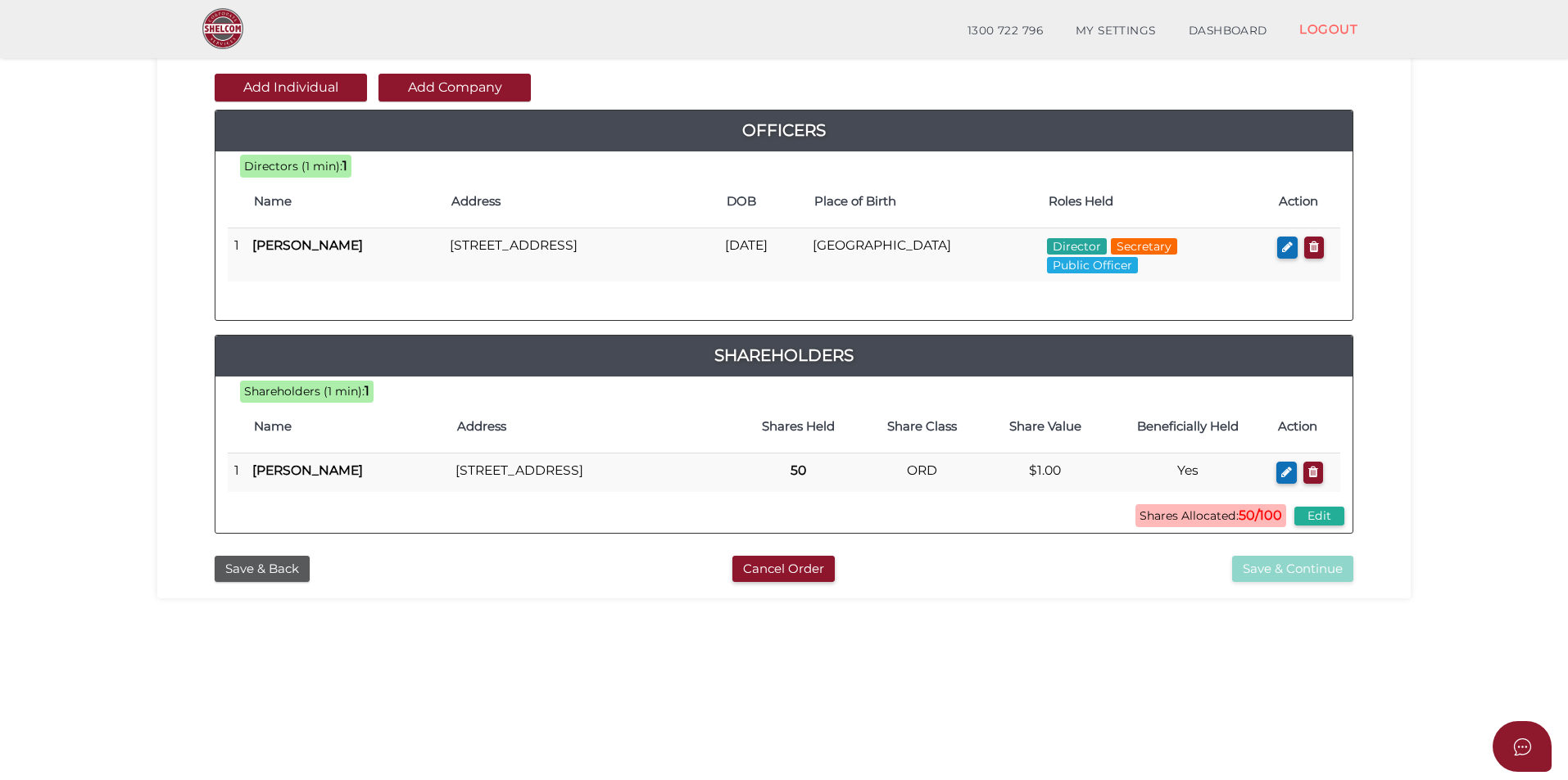
scroll to position [17, 0]
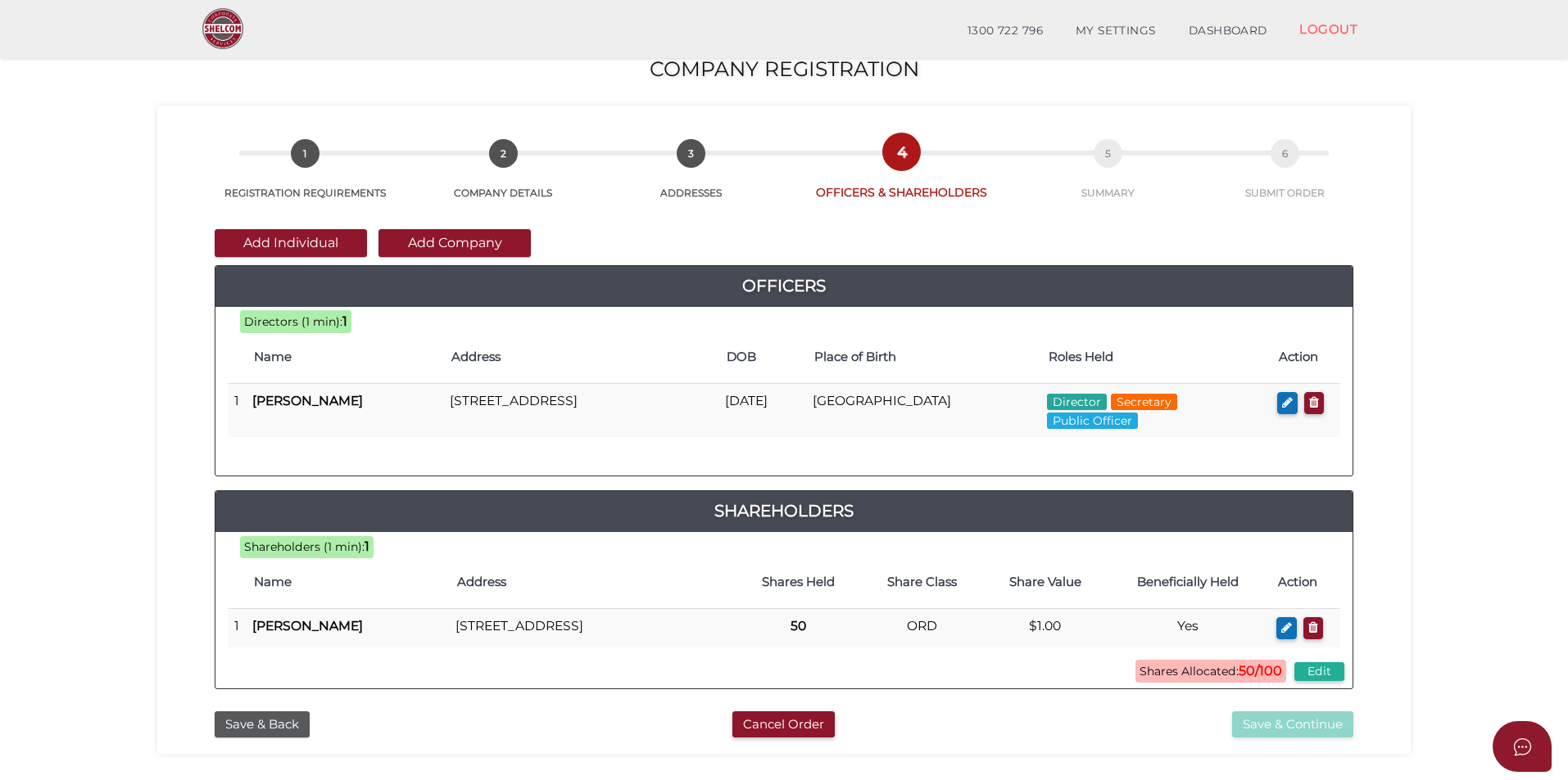
click at [315, 247] on button "Add Individual" at bounding box center [291, 243] width 153 height 28
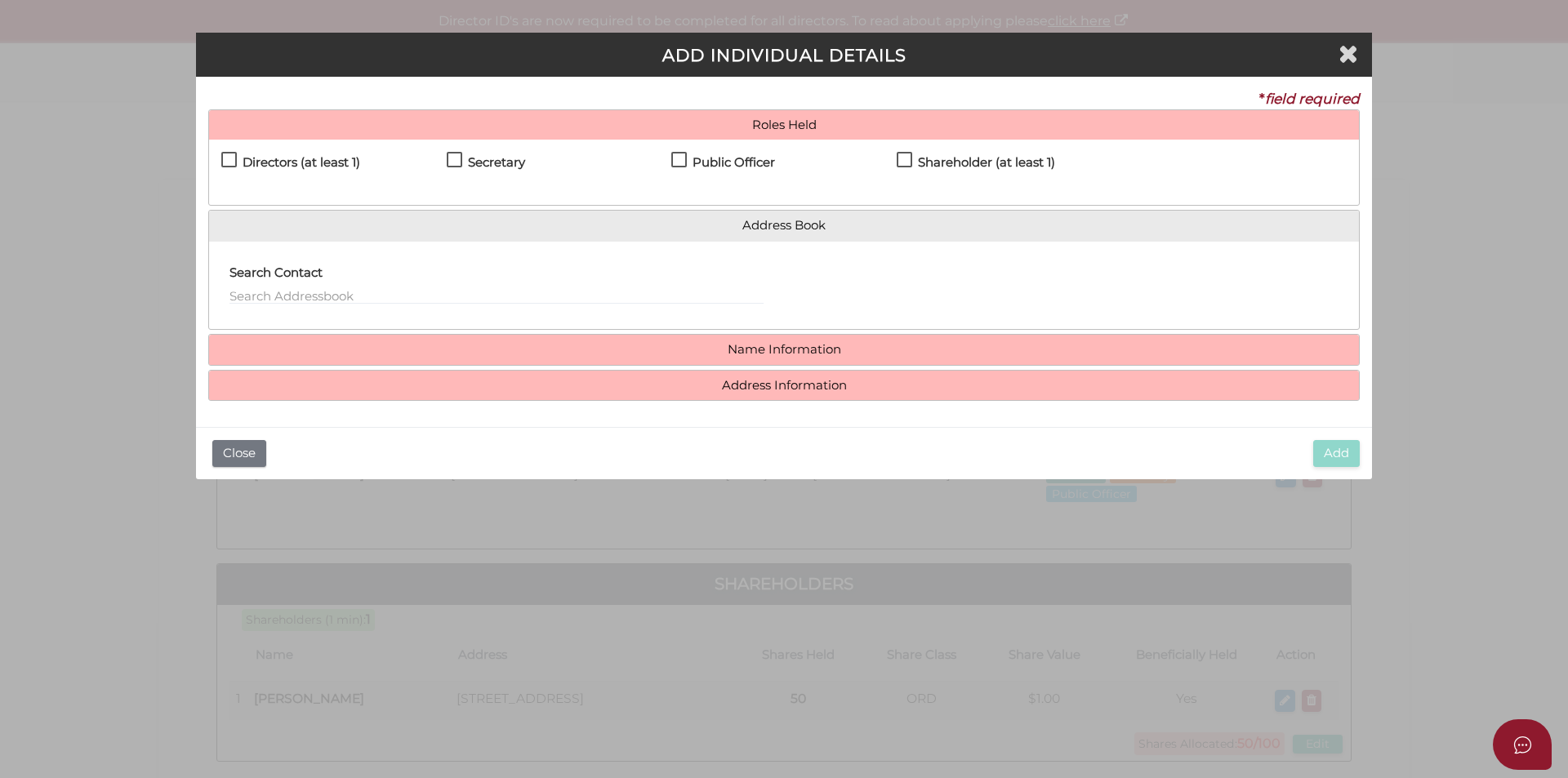
click at [314, 162] on h4 "Directors (at least 1)" at bounding box center [301, 162] width 117 height 14
checkbox input "true"
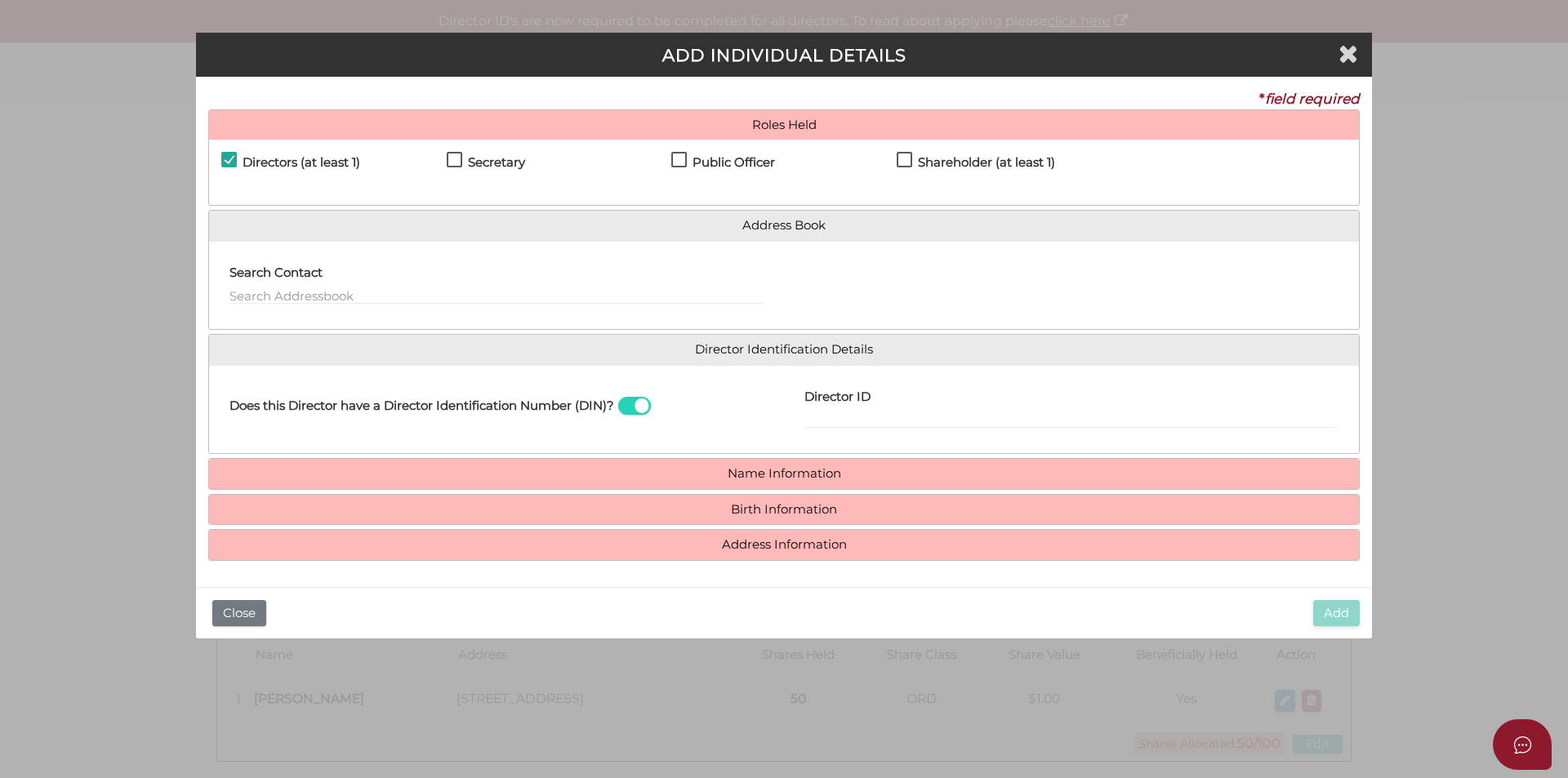
click at [487, 136] on h4 "Roles Held" at bounding box center [784, 125] width 1150 height 30
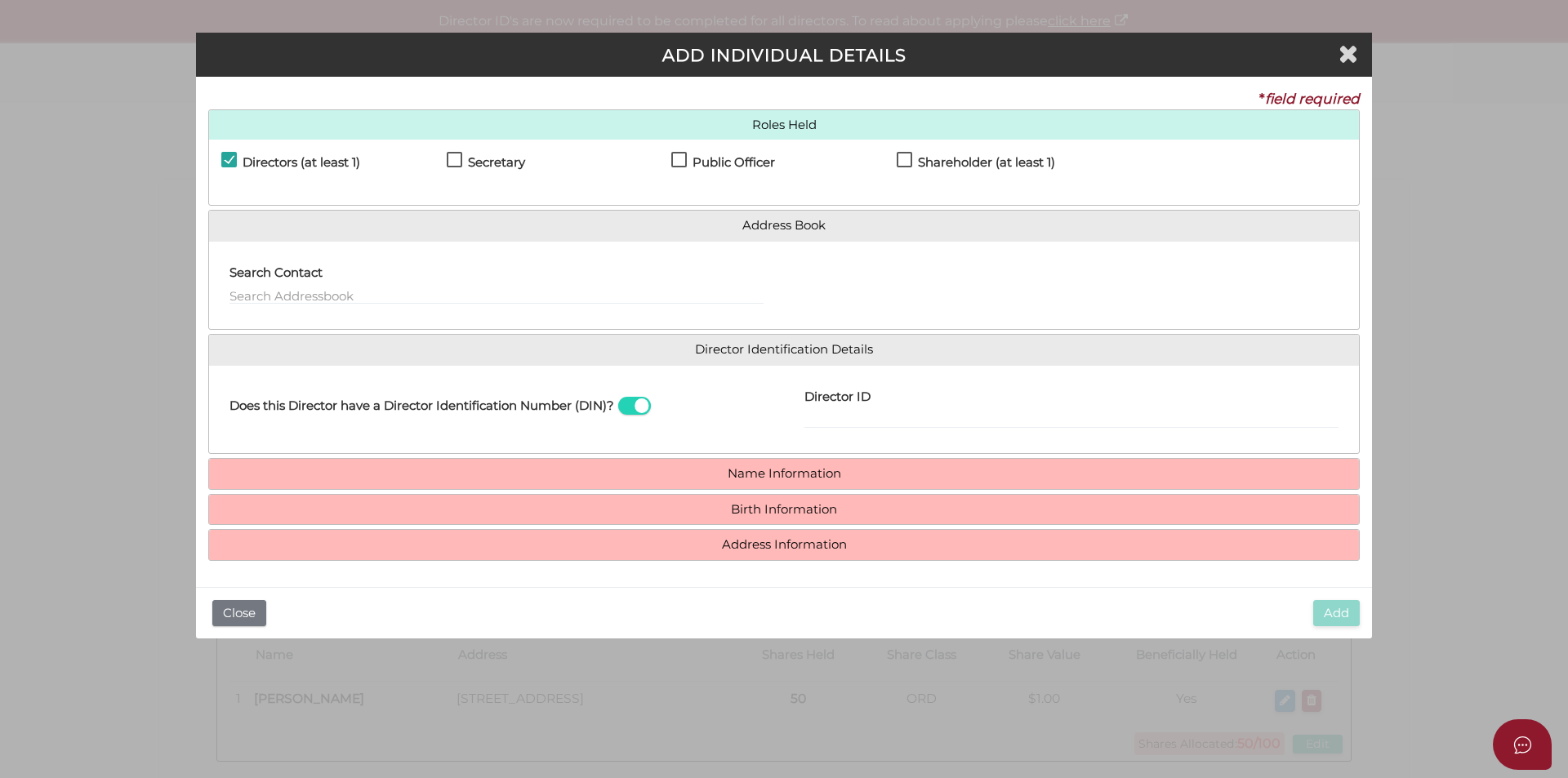
click at [946, 163] on h4 "Shareholder (at least 1)" at bounding box center [987, 162] width 138 height 14
checkbox input "true"
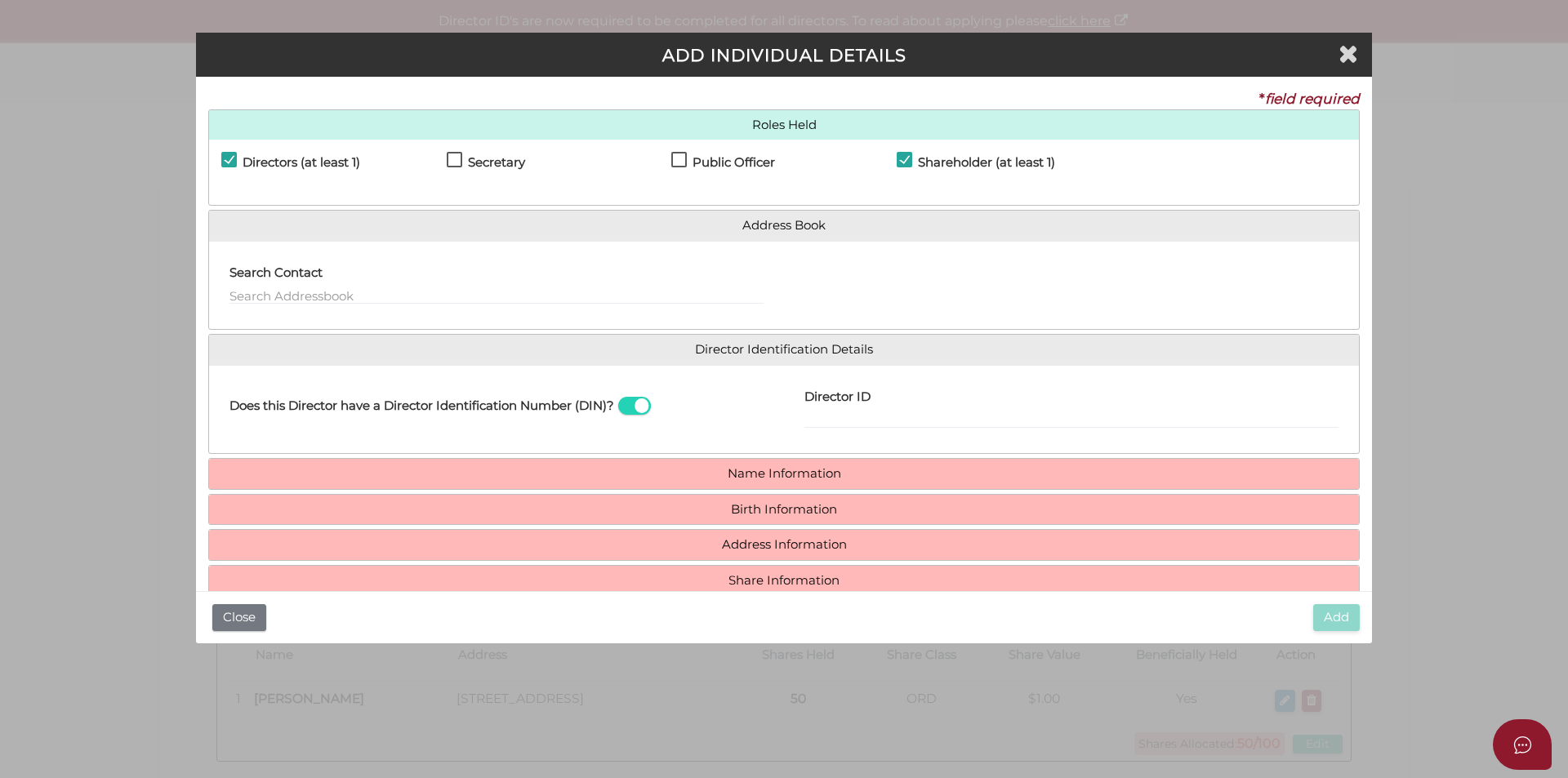
click at [815, 463] on h4 "Name Information" at bounding box center [784, 473] width 1150 height 30
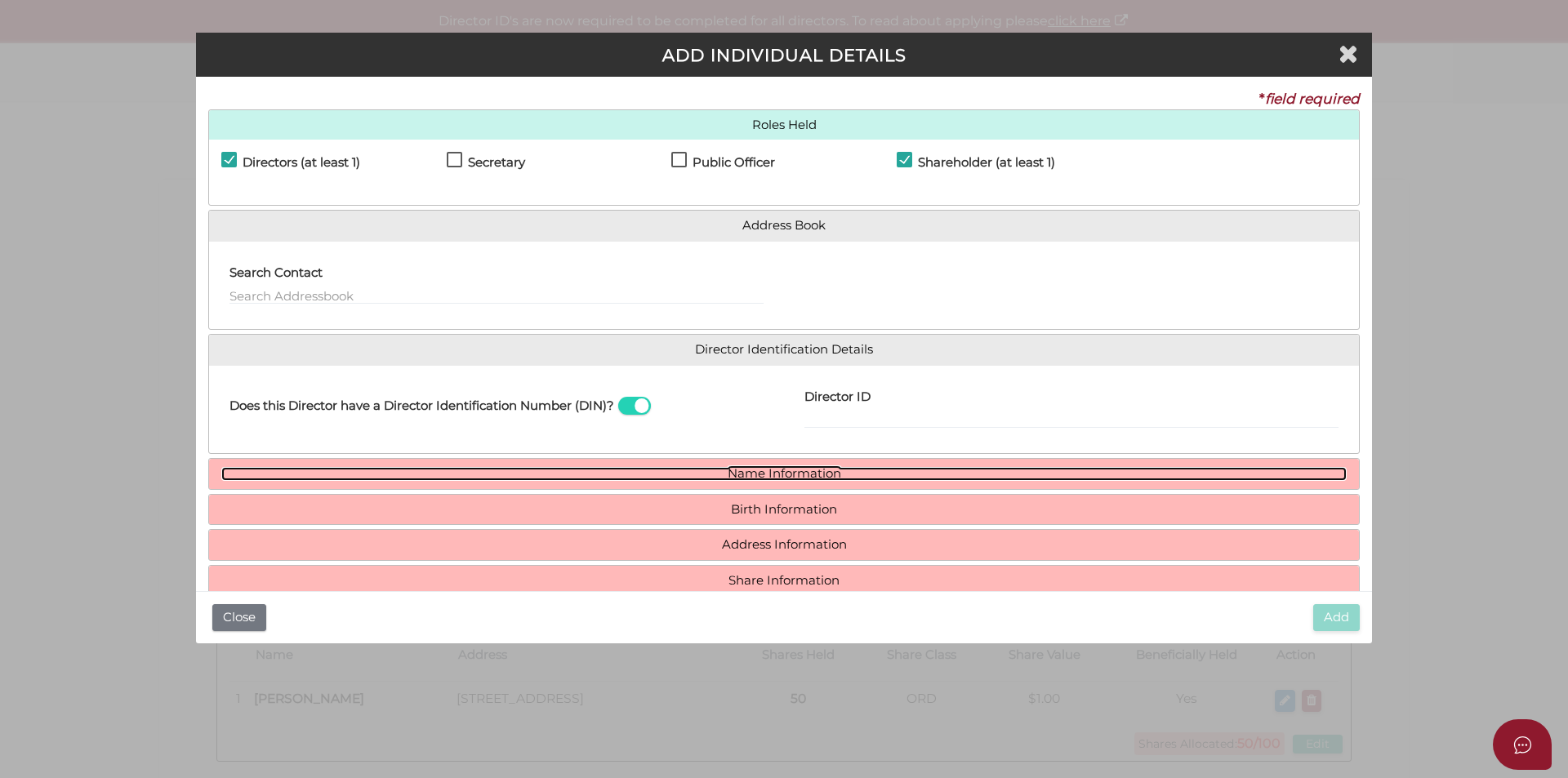
click at [809, 477] on link "Name Information" at bounding box center [784, 473] width 1125 height 14
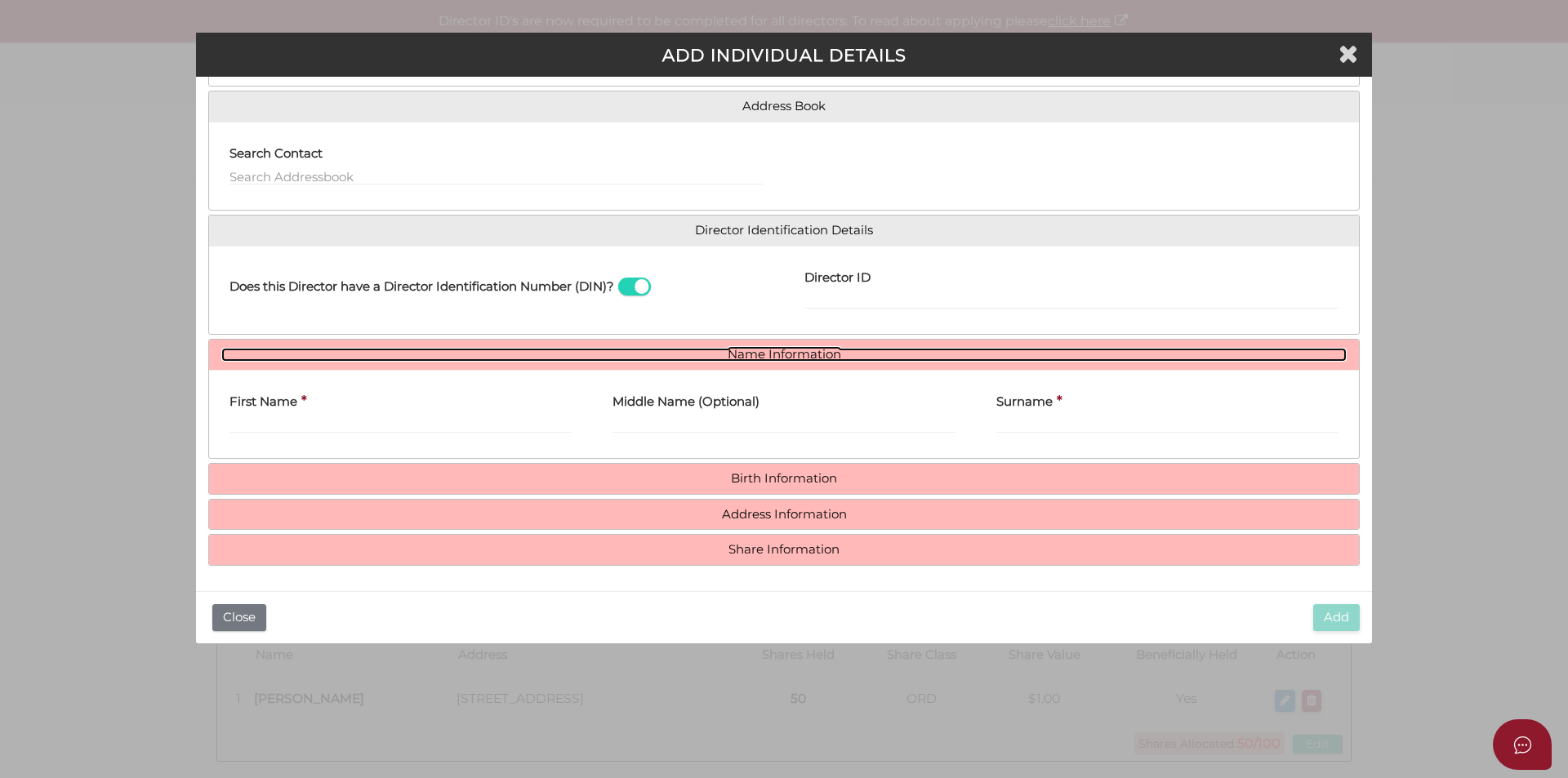
scroll to position [120, 0]
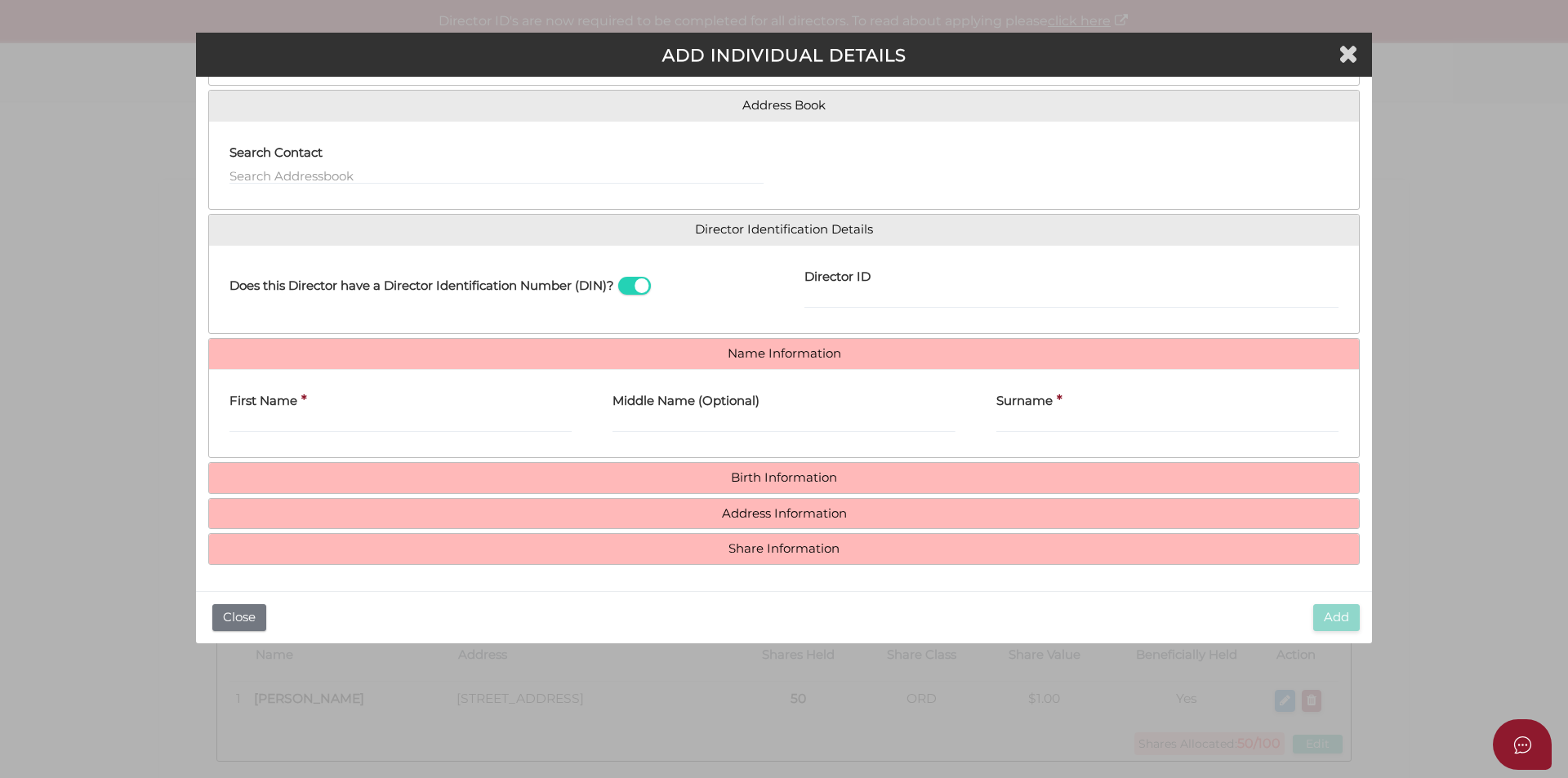
click at [360, 412] on div "First Name *" at bounding box center [401, 408] width 342 height 52
click at [365, 422] on input "First Name" at bounding box center [401, 424] width 342 height 18
paste input "NEETU"
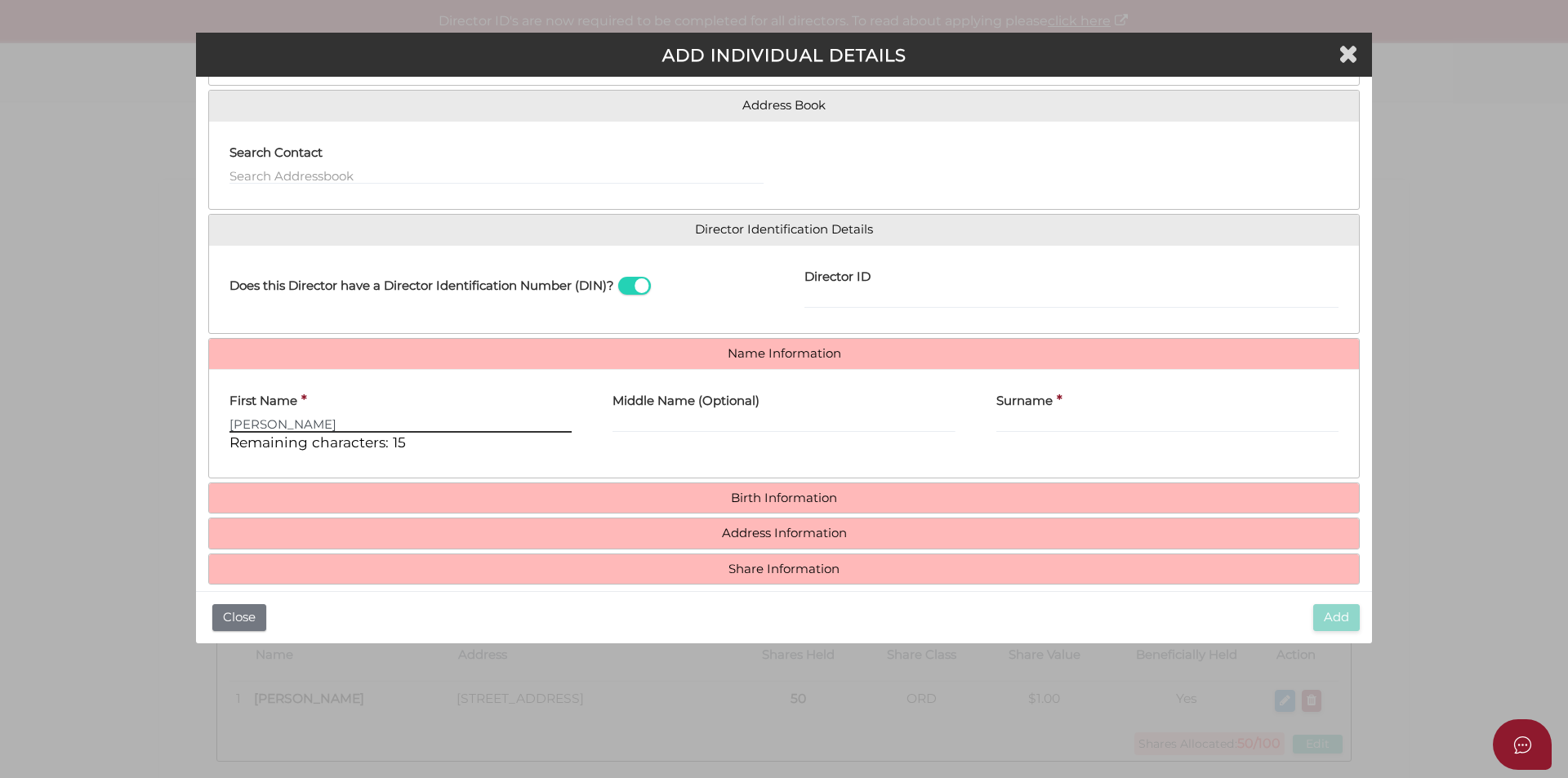
type input "NEETU"
click at [1018, 409] on label "Surname" at bounding box center [1024, 399] width 56 height 33
click at [1018, 415] on input "Surname" at bounding box center [1167, 424] width 342 height 18
click at [1012, 428] on input "Surname" at bounding box center [1167, 424] width 342 height 18
paste input "SINGH"
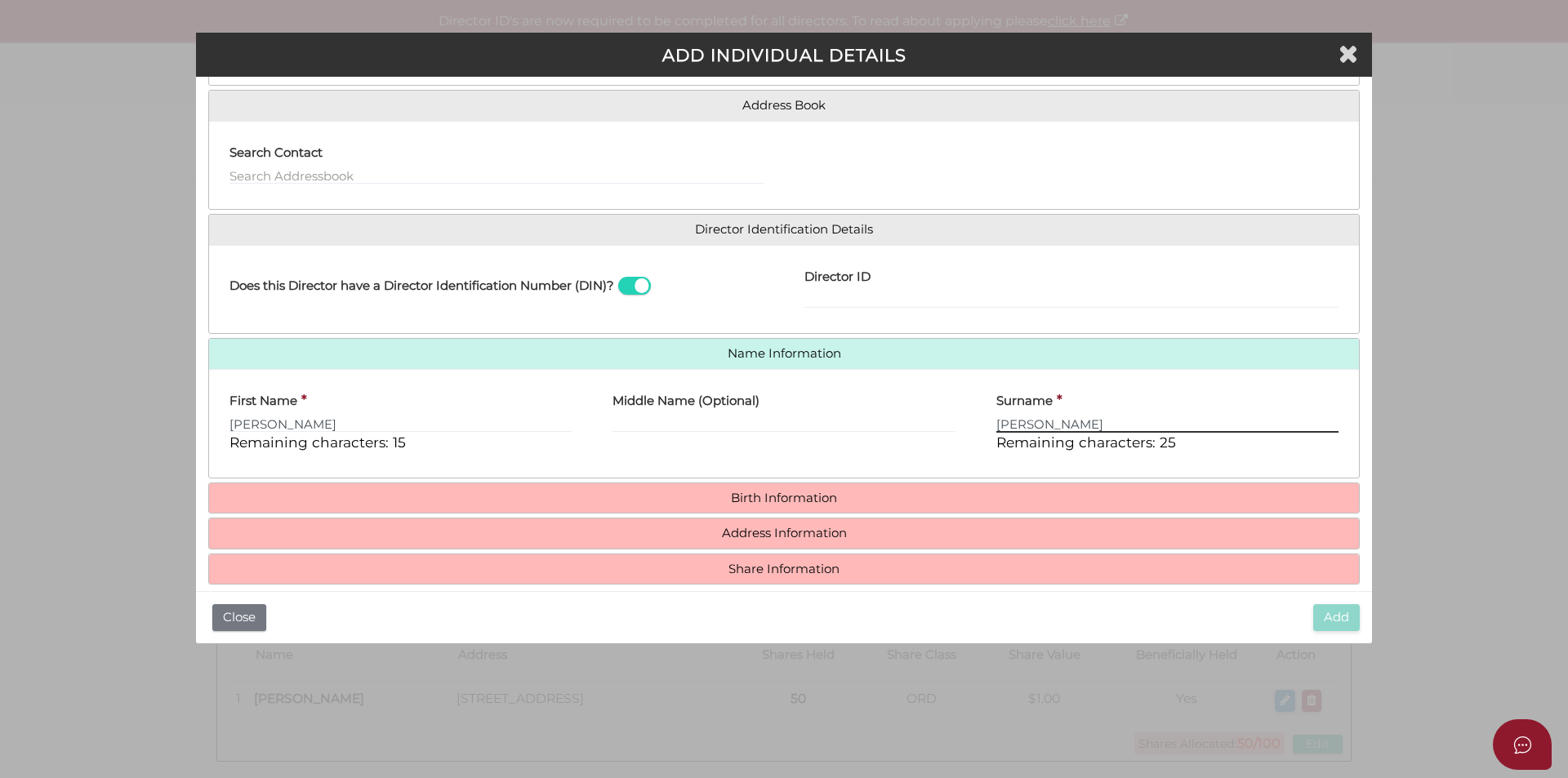
type input "SINGH"
click at [802, 509] on h4 "Birth Information" at bounding box center [784, 498] width 1150 height 30
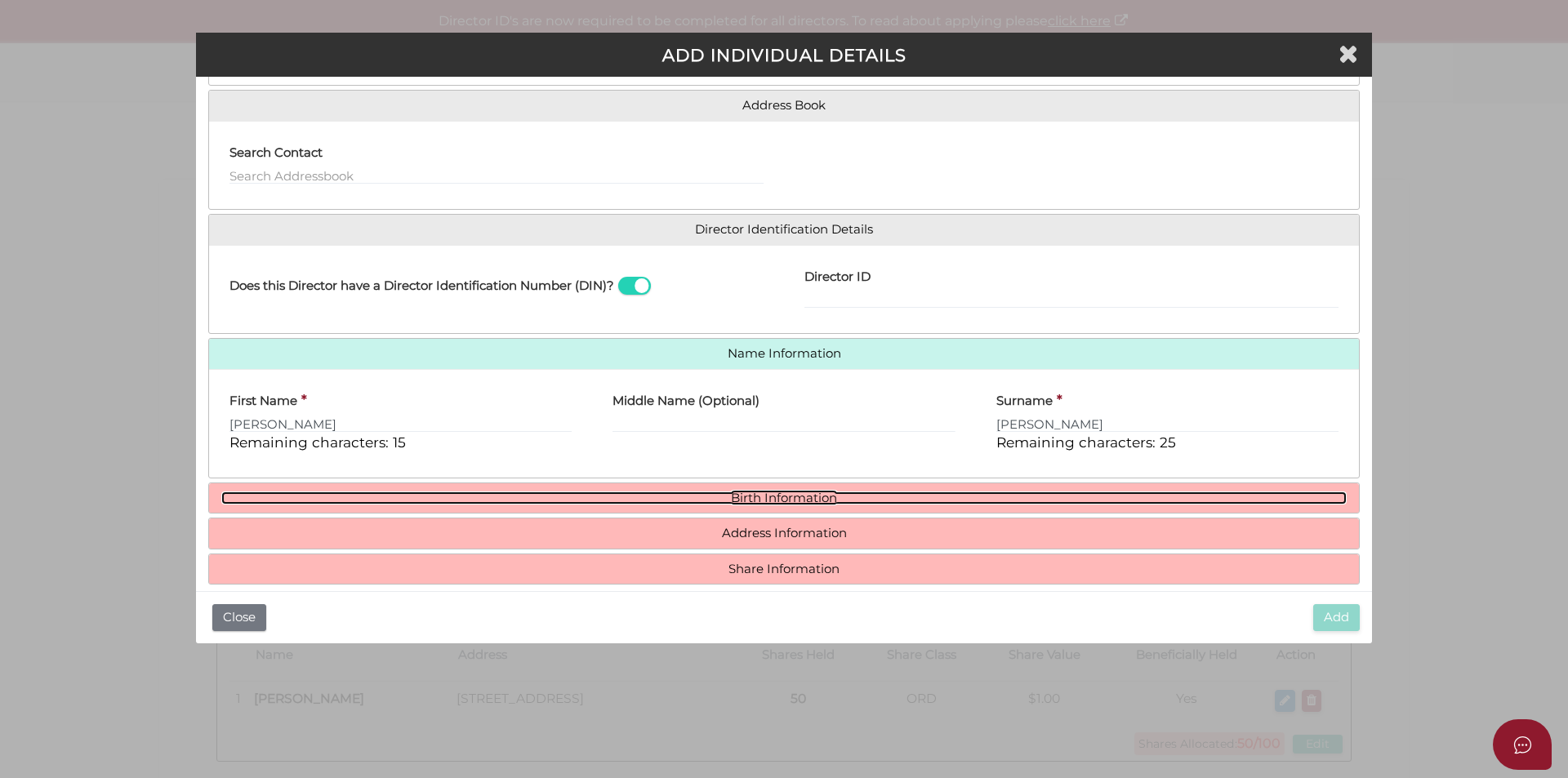
click at [797, 500] on link "Birth Information" at bounding box center [784, 498] width 1125 height 14
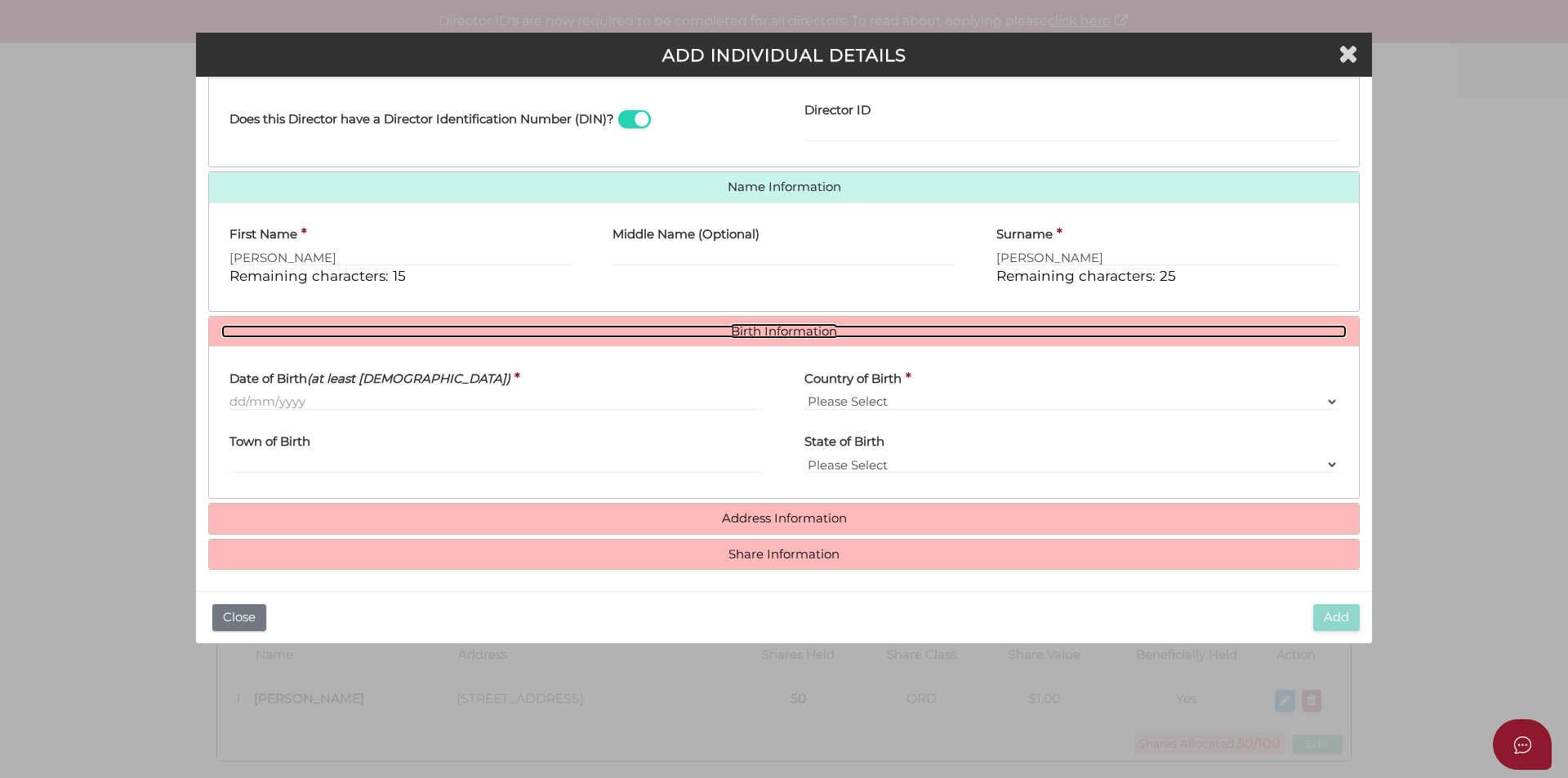
scroll to position [292, 0]
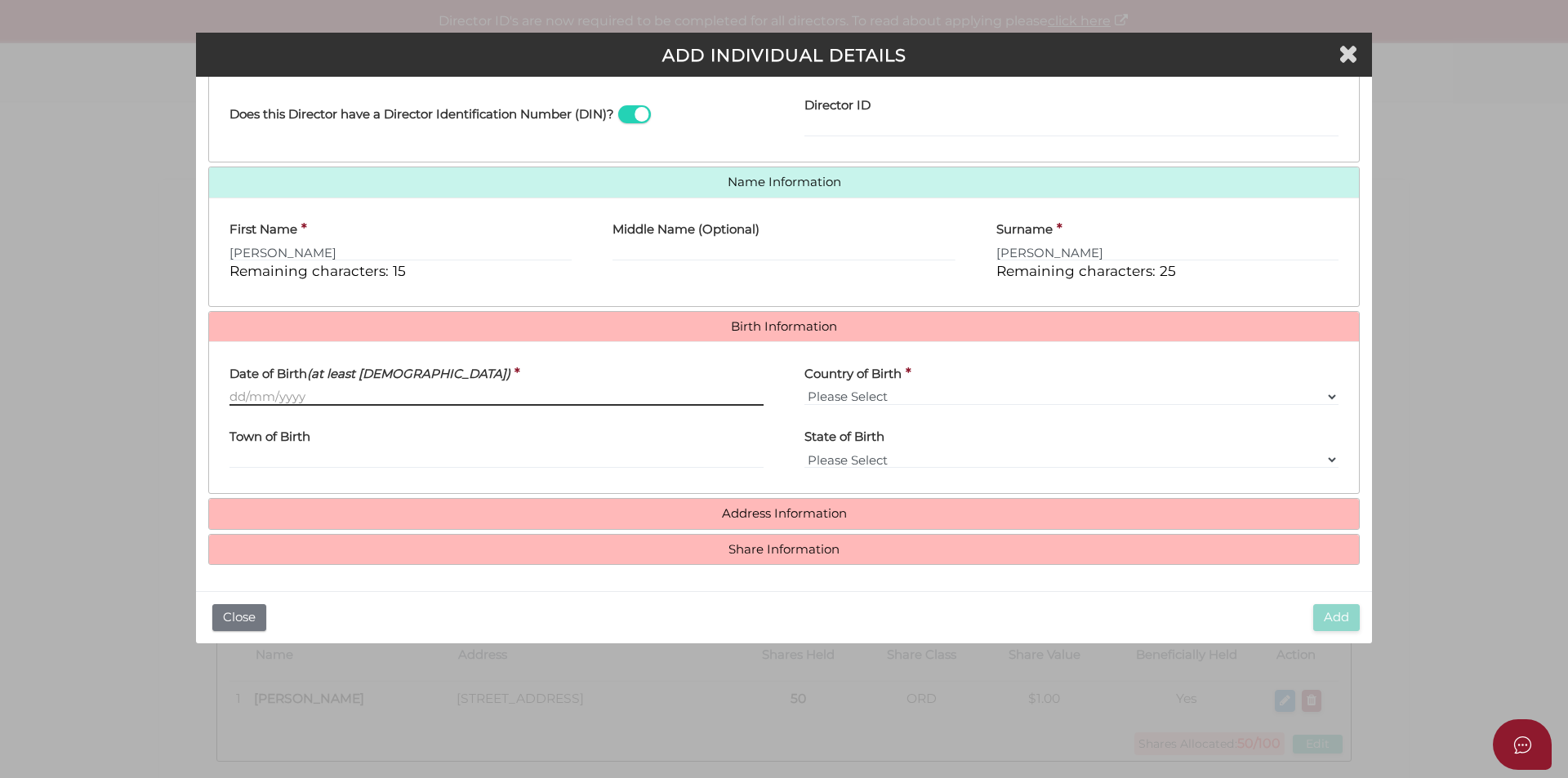
click at [358, 401] on input "Date of Birth (at least 18 years old)" at bounding box center [497, 396] width 534 height 18
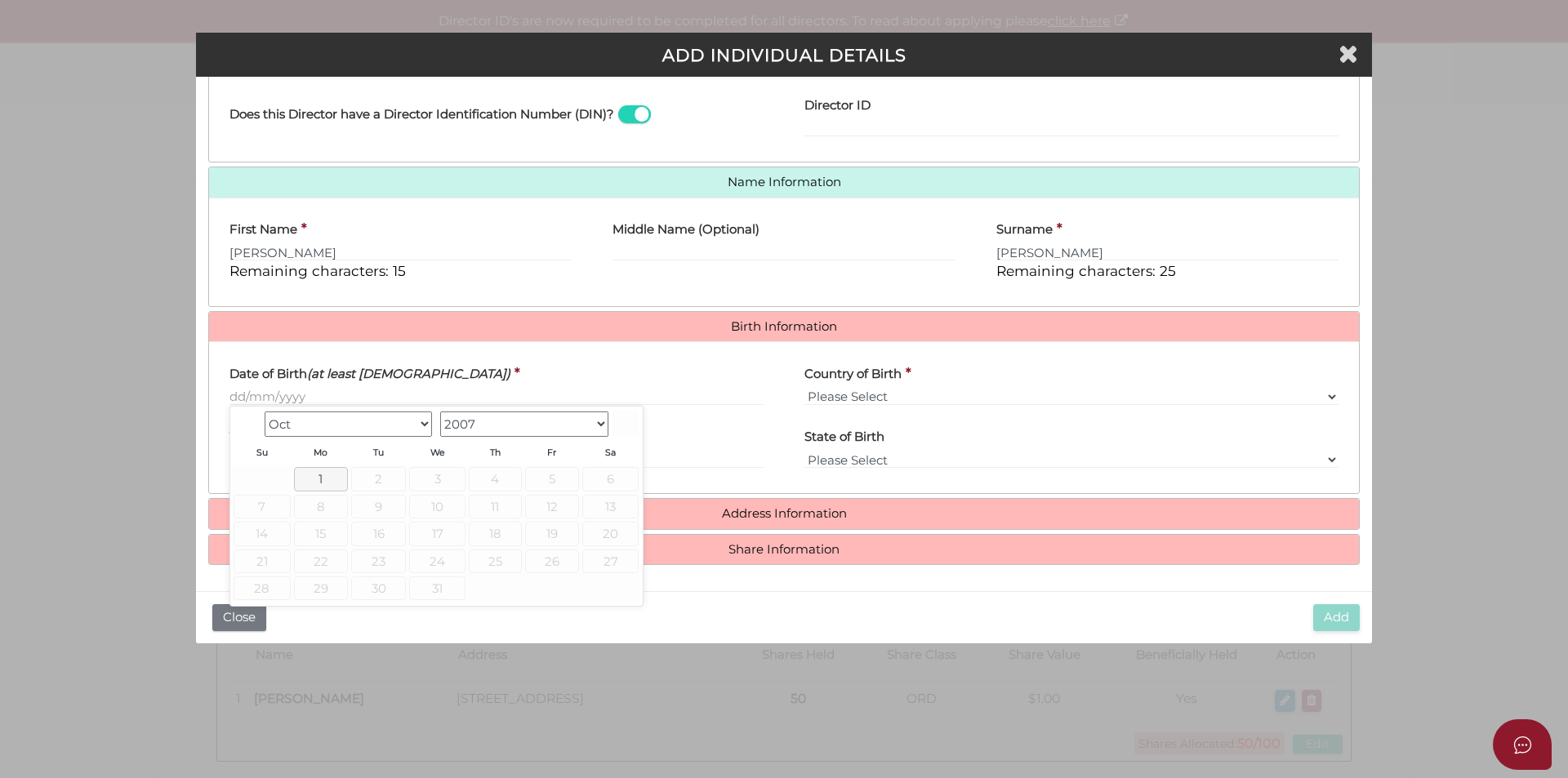
click at [508, 370] on div "Date of Birth (at least 18 years old) *" at bounding box center [497, 380] width 534 height 52
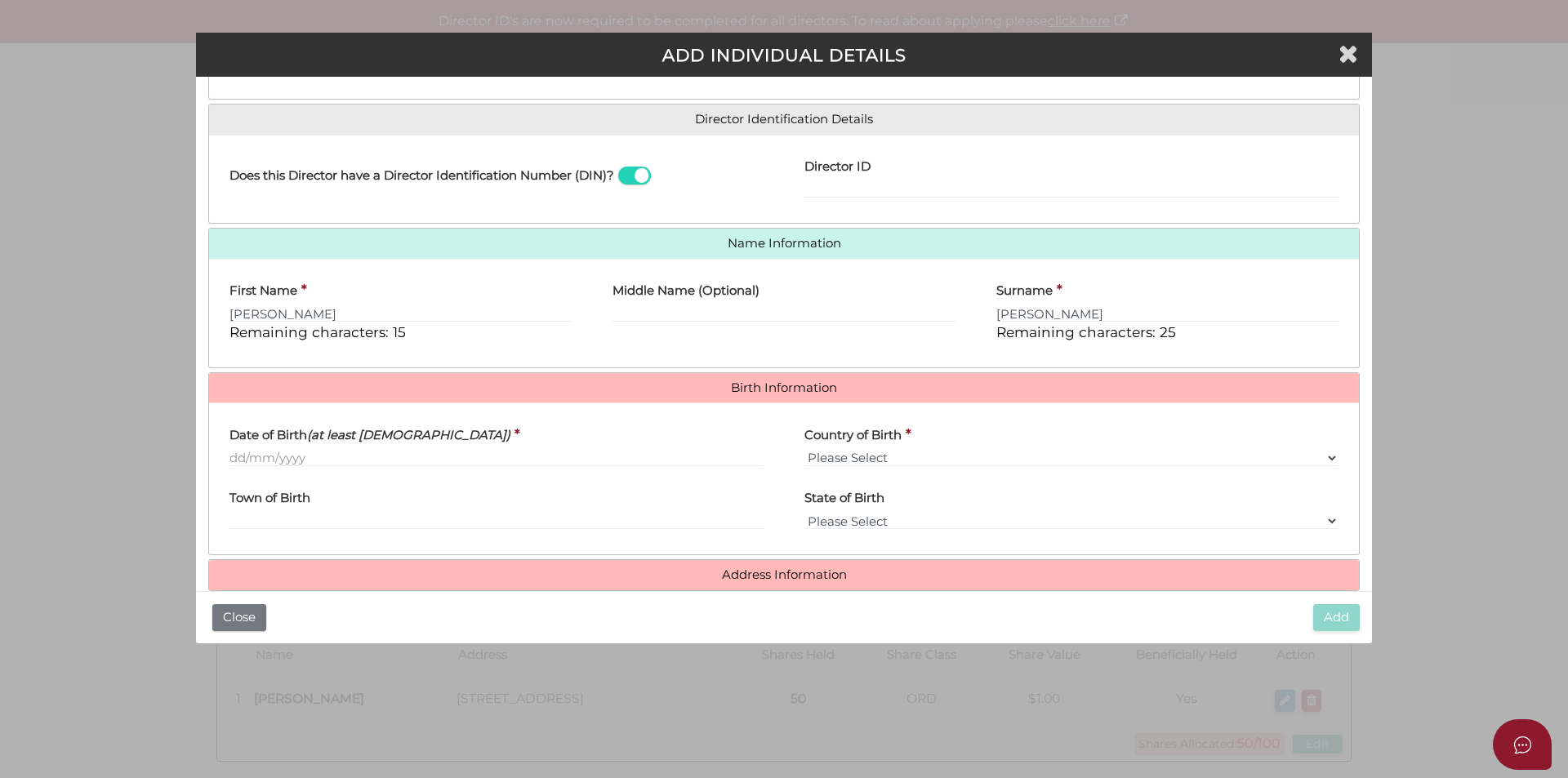
scroll to position [128, 0]
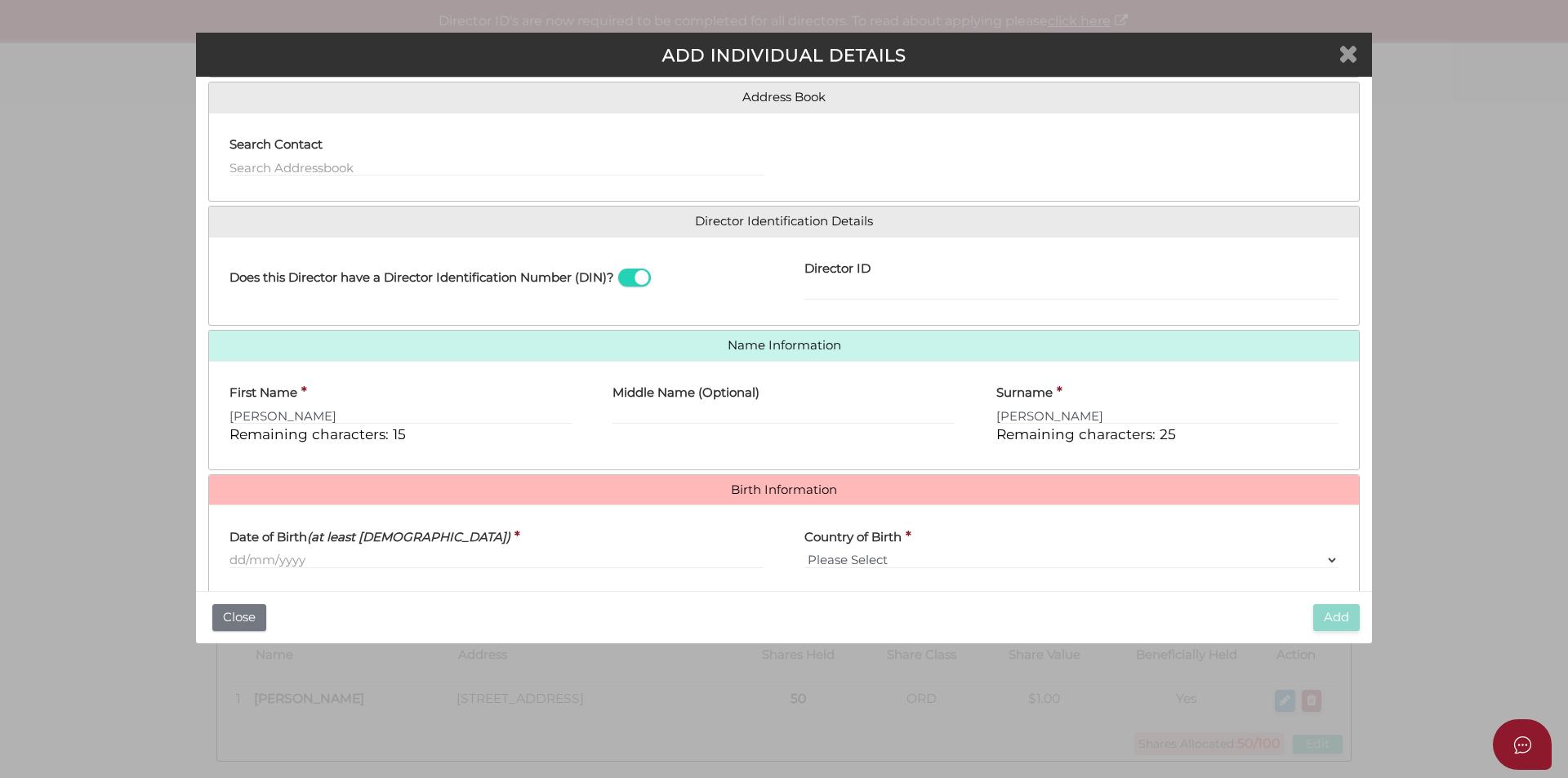
click at [1343, 53] on icon "Close" at bounding box center [1347, 53] width 19 height 25
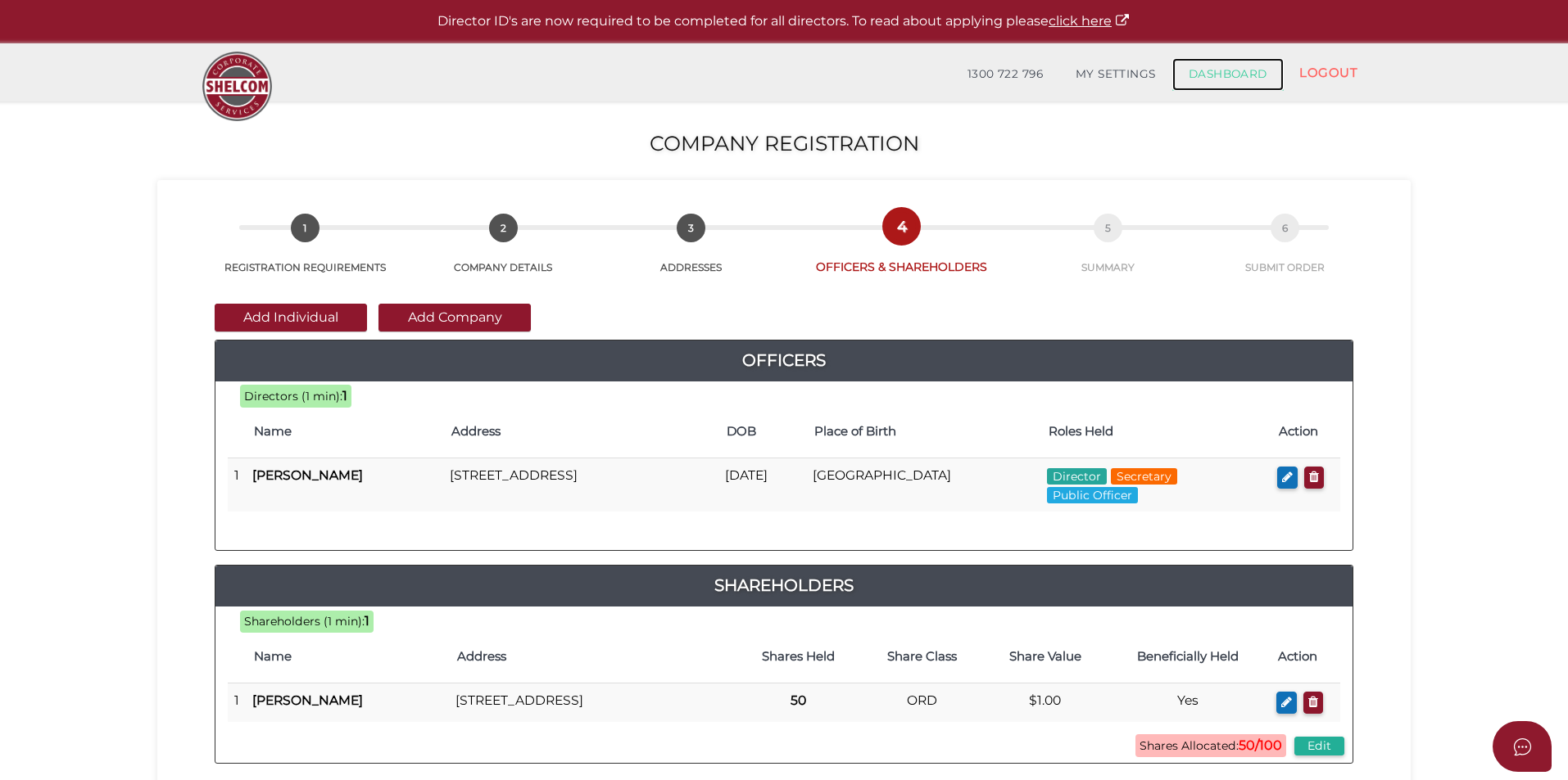
click at [1235, 80] on link "DASHBOARD" at bounding box center [1227, 74] width 111 height 32
